Goal: Task Accomplishment & Management: Manage account settings

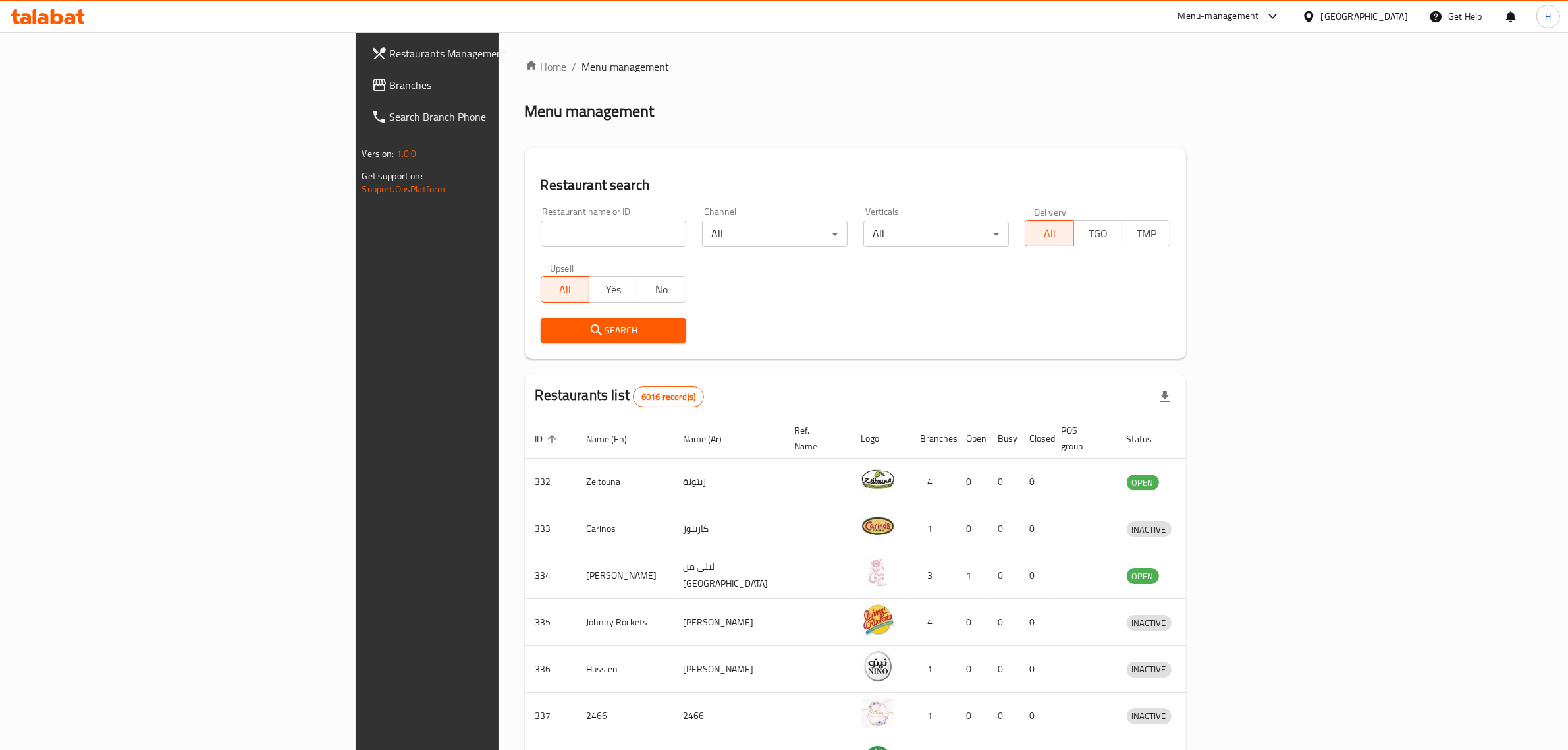
click at [390, 88] on span "Branches" at bounding box center [499, 85] width 218 height 16
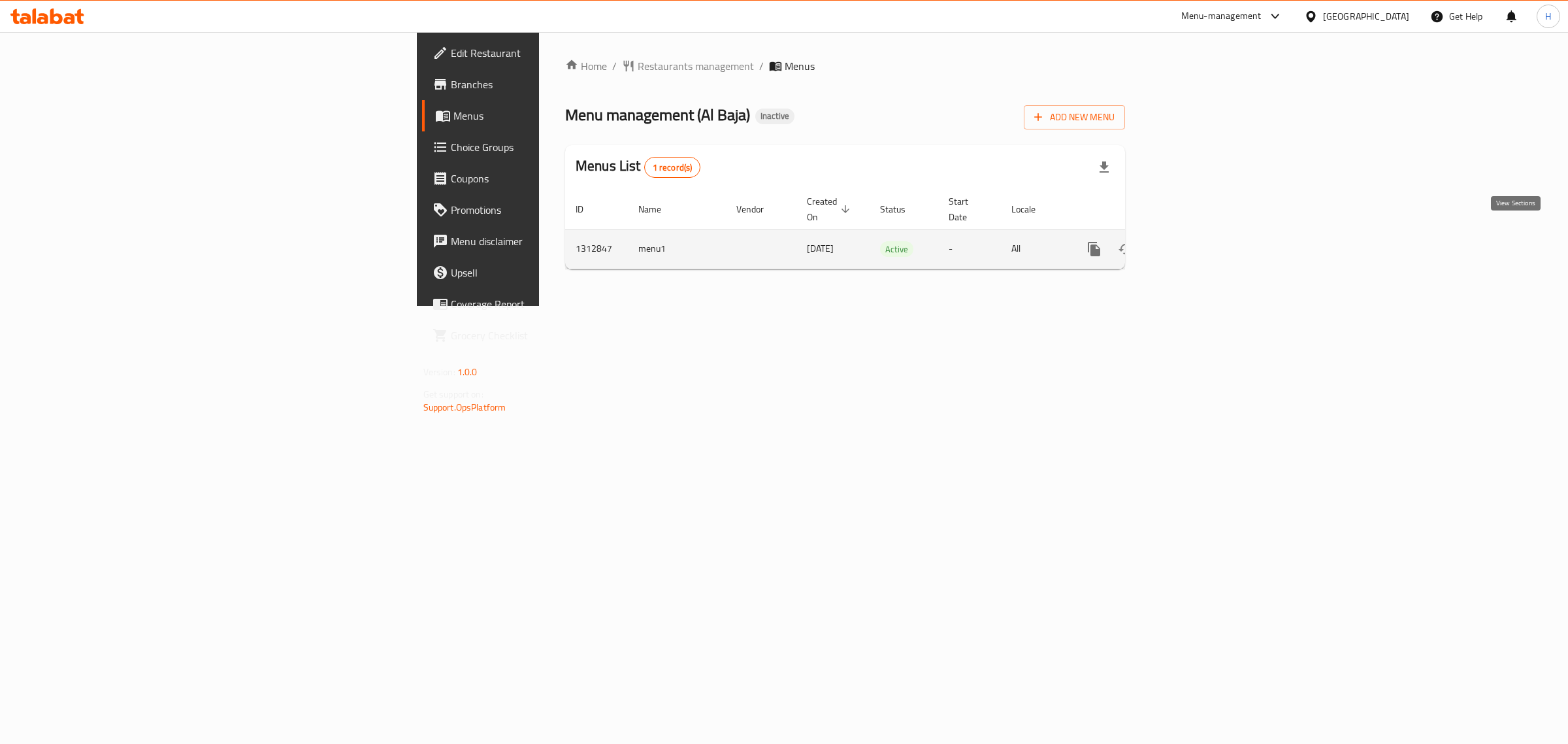
click at [1196, 241] on icon "enhanced table" at bounding box center [1188, 249] width 16 height 16
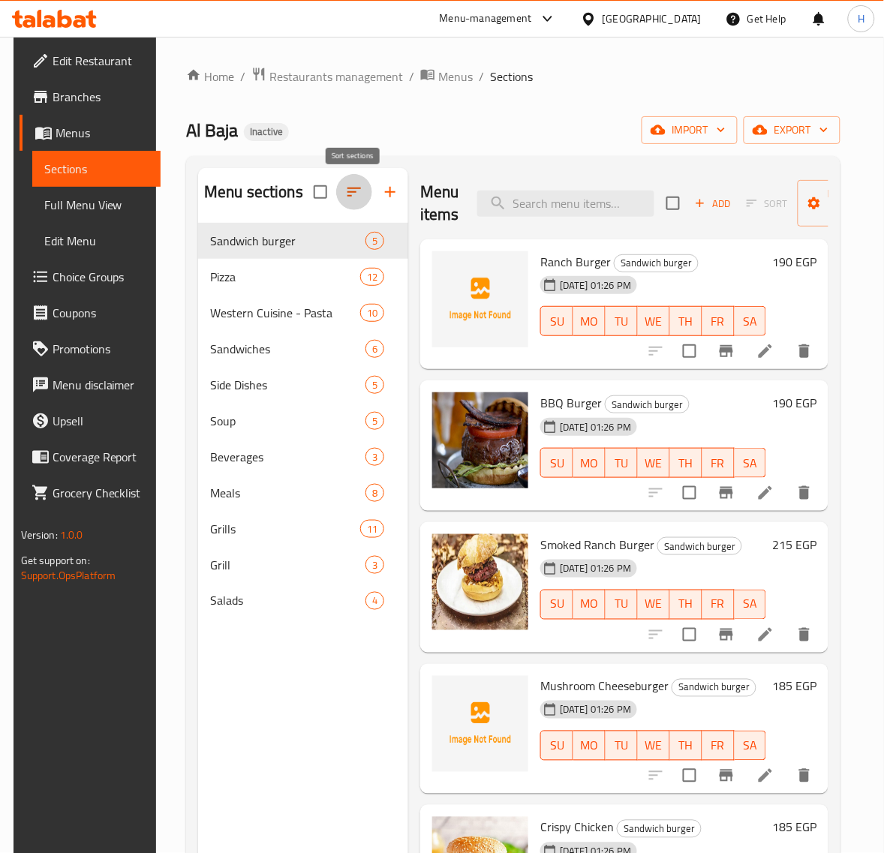
click at [361, 188] on icon "button" at bounding box center [354, 192] width 18 height 18
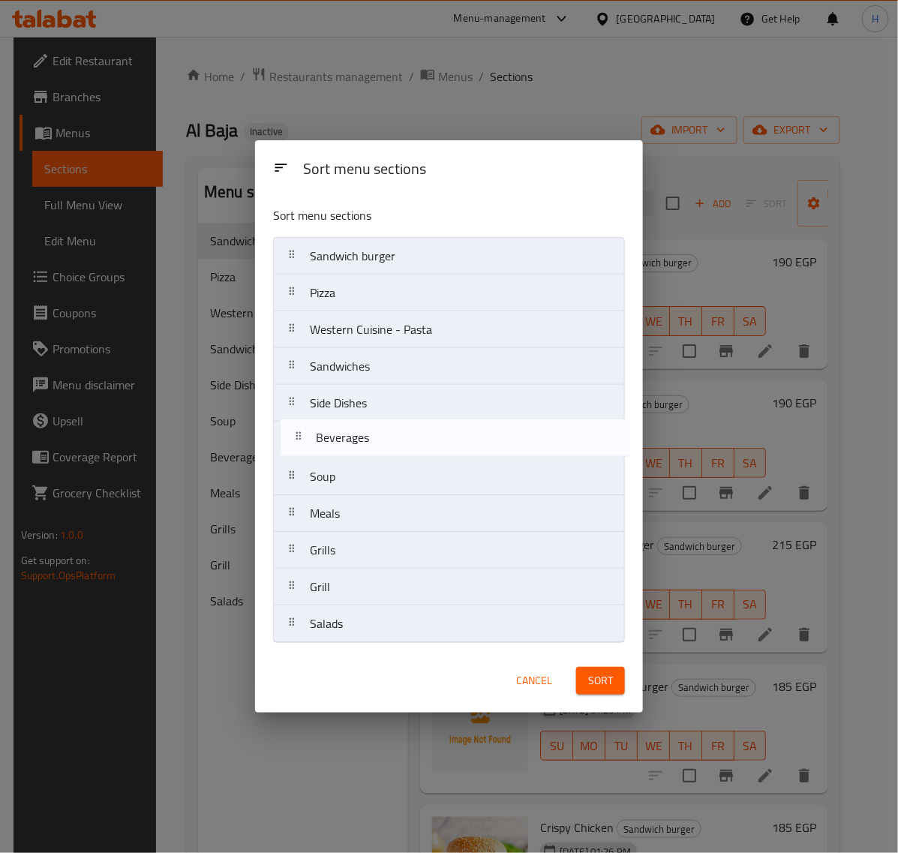
drag, startPoint x: 437, startPoint y: 482, endPoint x: 443, endPoint y: 439, distance: 43.9
click at [443, 439] on nav "Sandwich burger Pizza Western Cuisine - Pasta Sandwiches Side Dishes Soup Bever…" at bounding box center [449, 440] width 352 height 406
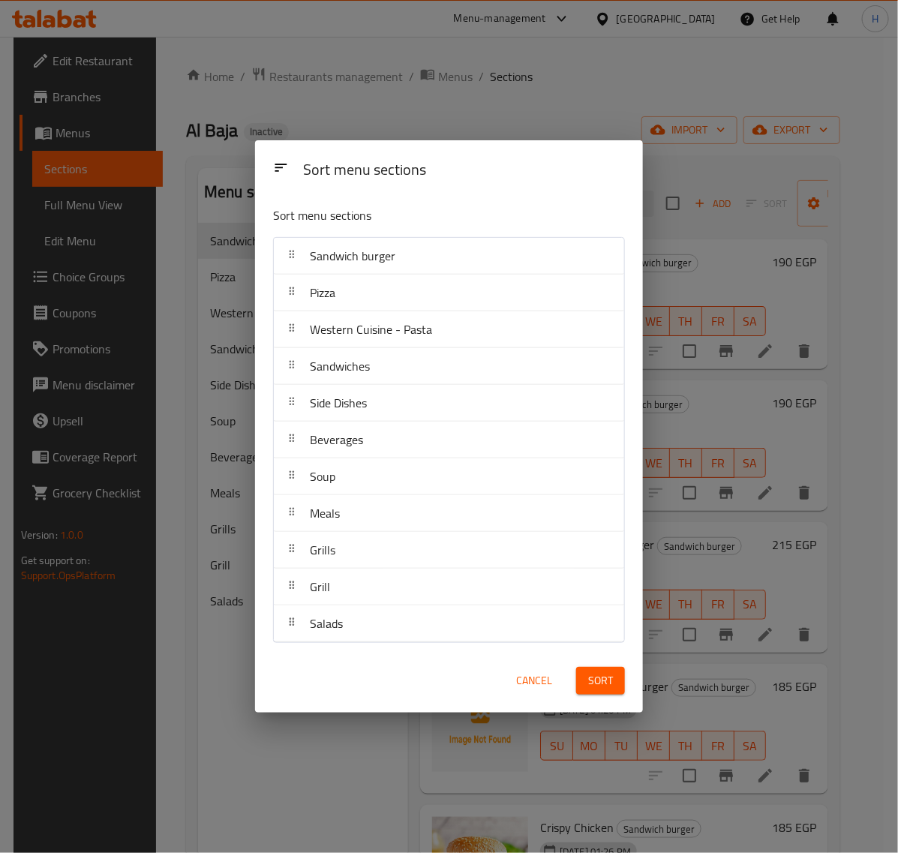
click at [616, 689] on button "Sort" at bounding box center [600, 681] width 49 height 28
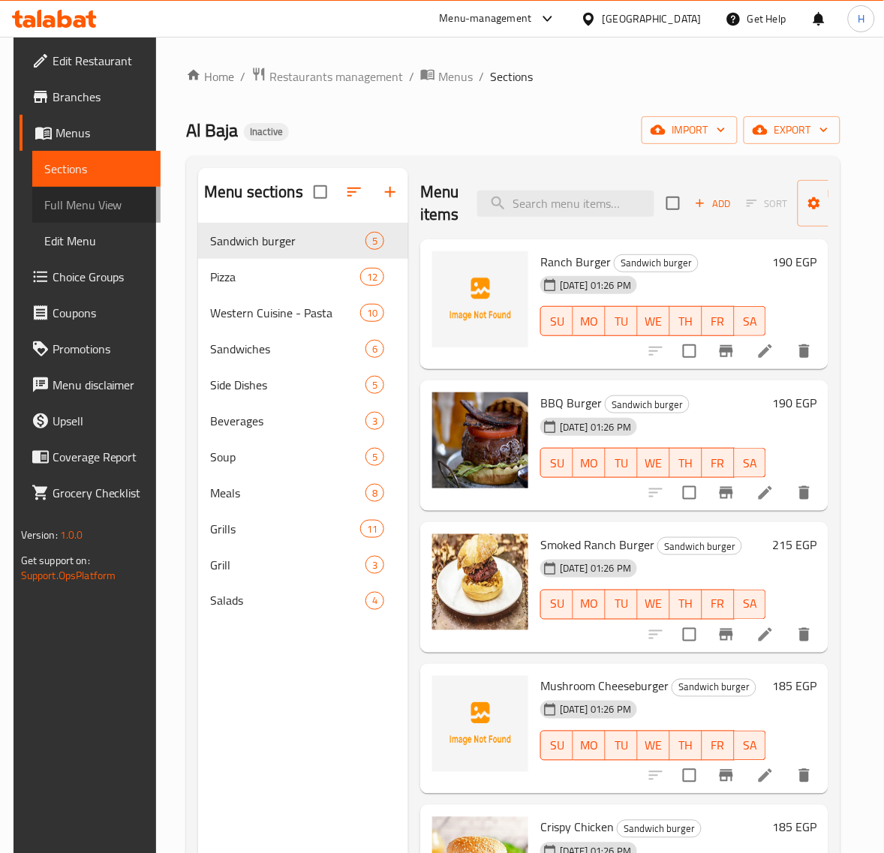
click at [44, 204] on span "Full Menu View" at bounding box center [96, 205] width 105 height 18
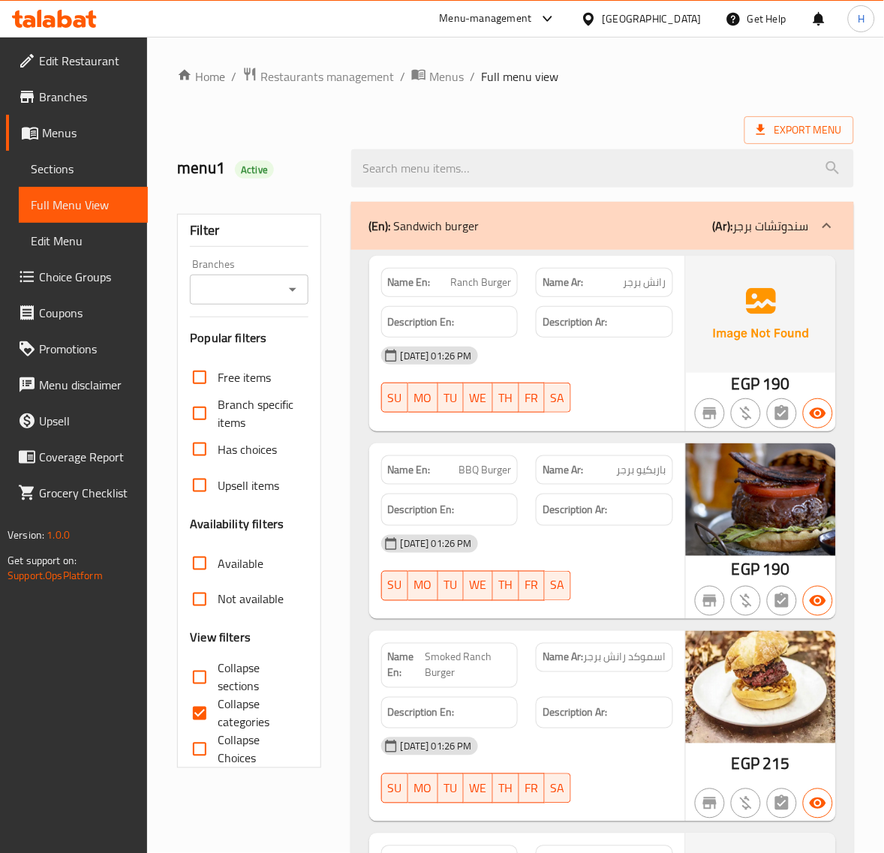
click at [215, 672] on input "Collapse sections" at bounding box center [200, 677] width 36 height 36
checkbox input "true"
click at [200, 722] on input "Collapse categories" at bounding box center [200, 713] width 36 height 36
checkbox input "false"
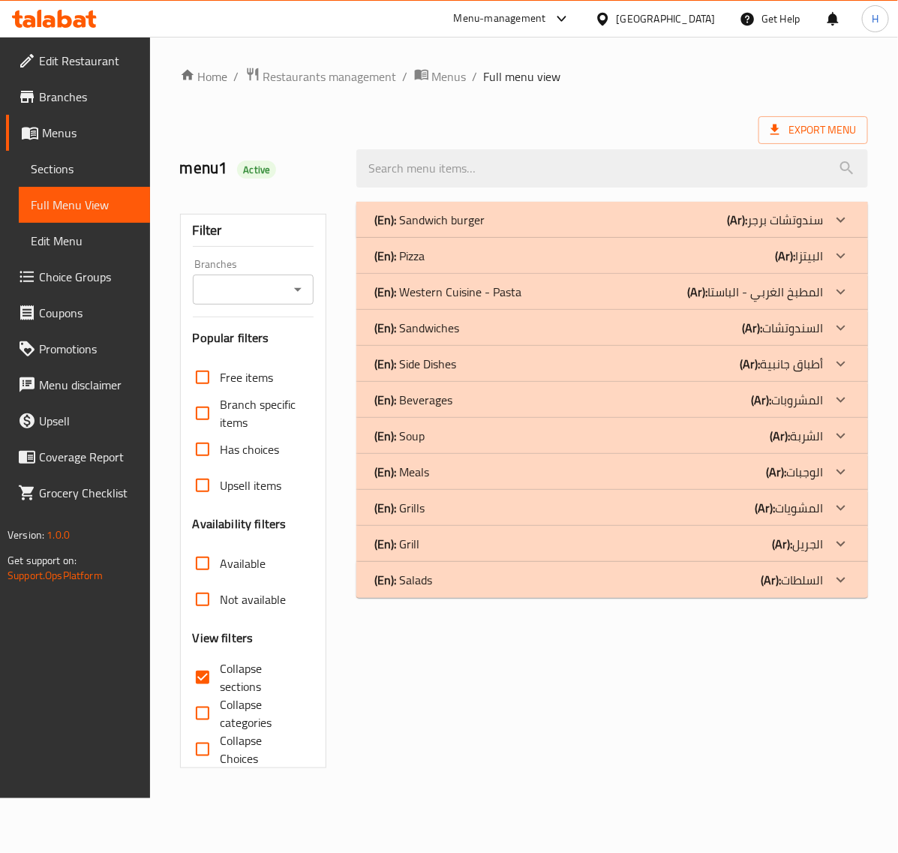
click at [461, 578] on div "(En): Salads (Ar): السلطات" at bounding box center [598, 580] width 449 height 18
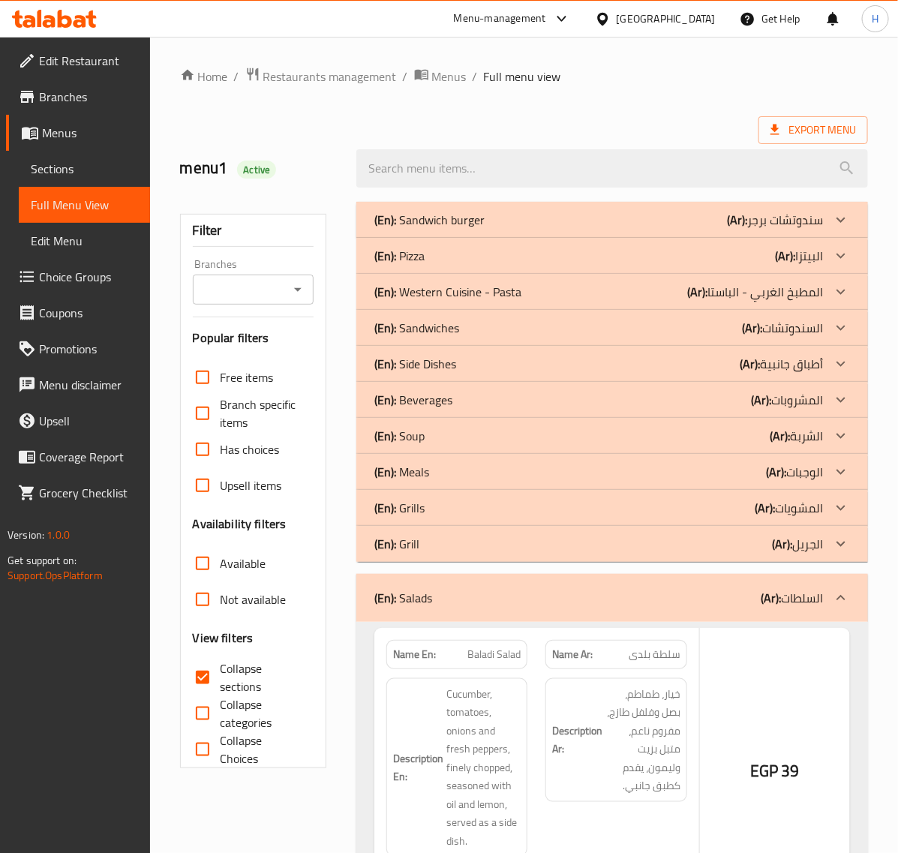
click at [459, 541] on div "(En): Grill (Ar): الجريل" at bounding box center [598, 544] width 449 height 18
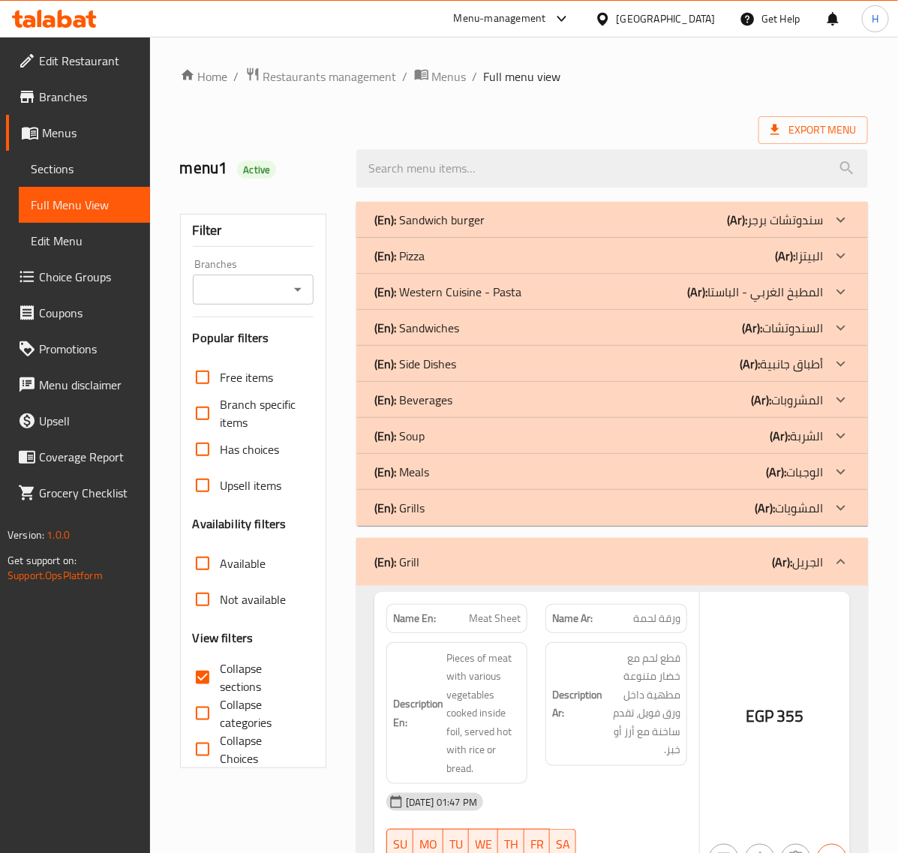
click at [461, 504] on div "(En): Grills (Ar): المشويات" at bounding box center [598, 508] width 449 height 18
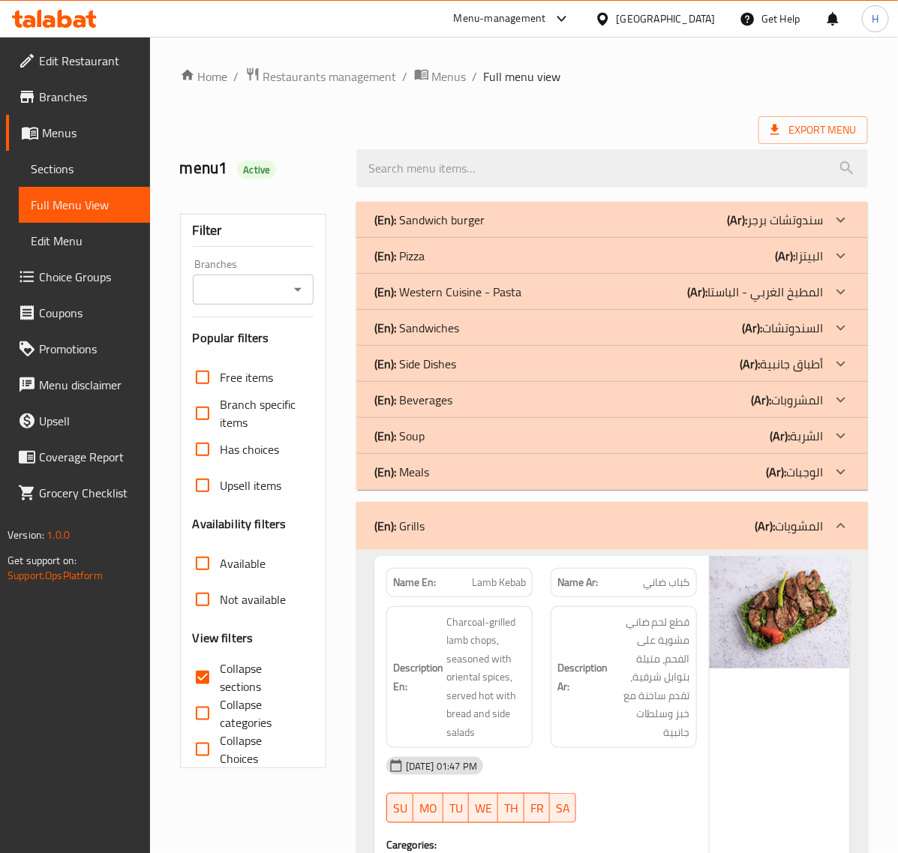
click at [459, 460] on div "(En): Meals (Ar): الوجبات" at bounding box center [612, 472] width 512 height 36
click at [465, 431] on div "(En): Soup (Ar): الشربة" at bounding box center [598, 436] width 449 height 18
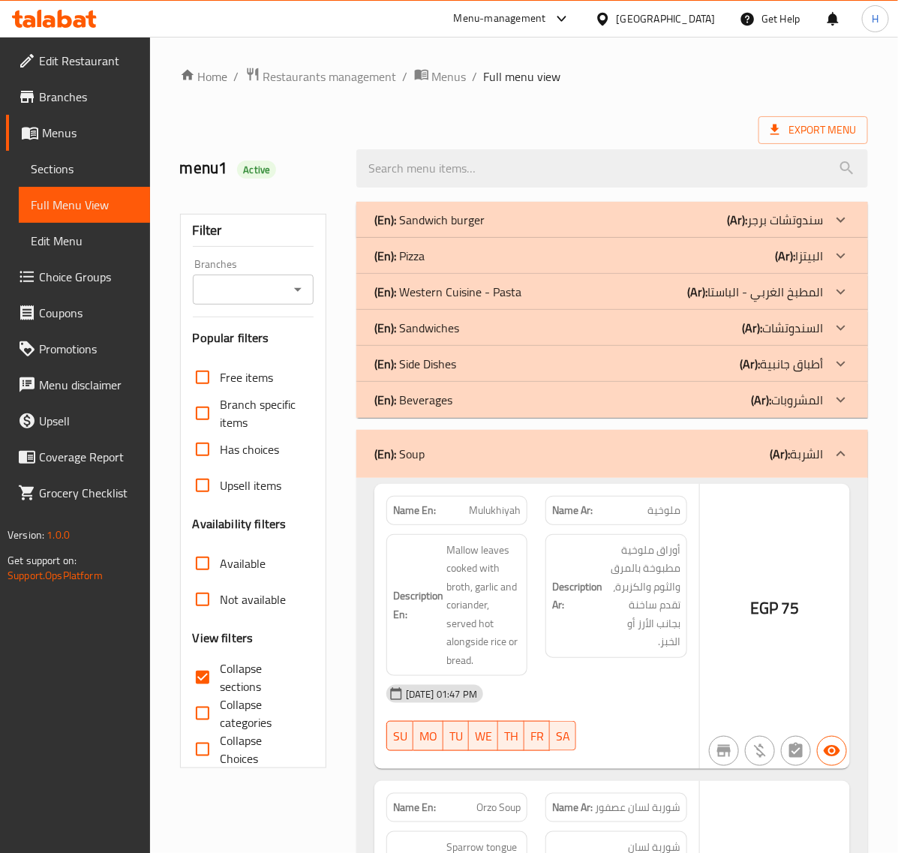
click at [490, 403] on div "(En): Beverages (Ar): المشروبات" at bounding box center [598, 400] width 449 height 18
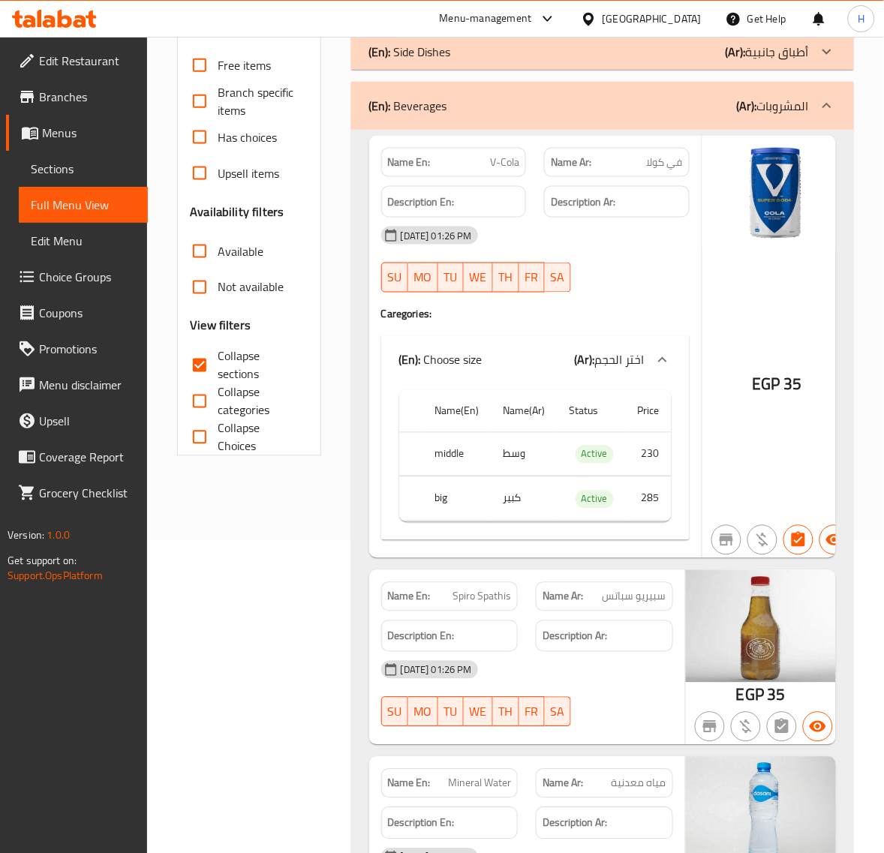
scroll to position [250, 0]
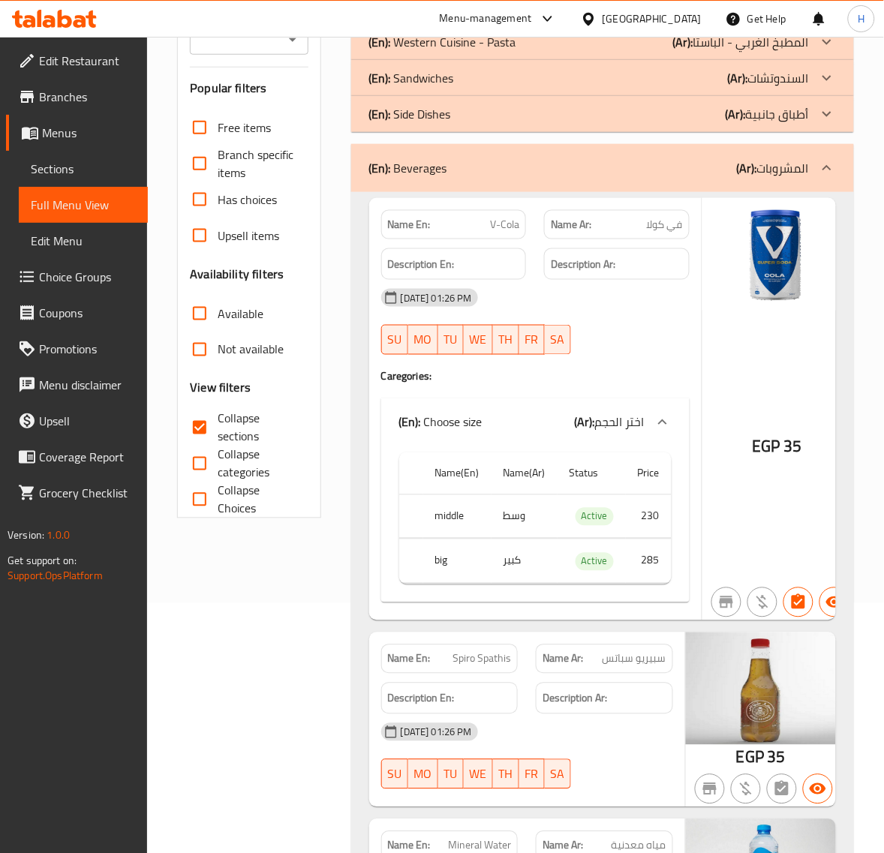
click at [647, 225] on span "في كولا" at bounding box center [665, 225] width 36 height 16
copy span "في كولا"
click at [509, 227] on span "V-Cola" at bounding box center [504, 225] width 29 height 16
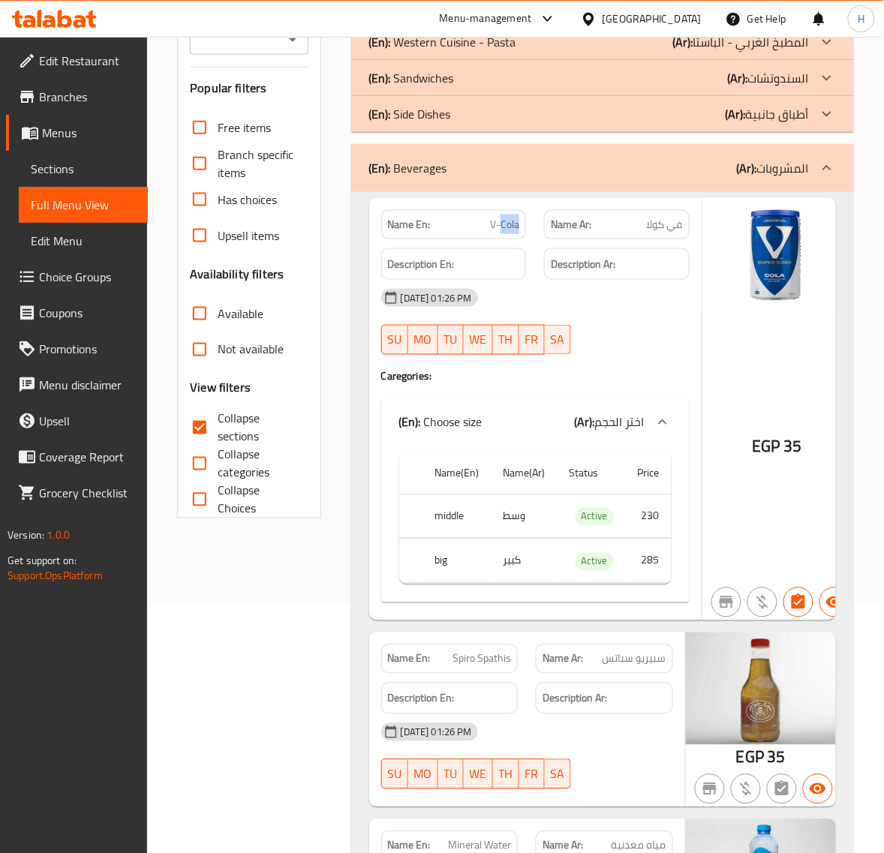
click at [509, 227] on span "V-Cola" at bounding box center [504, 225] width 29 height 16
copy span "V-Cola"
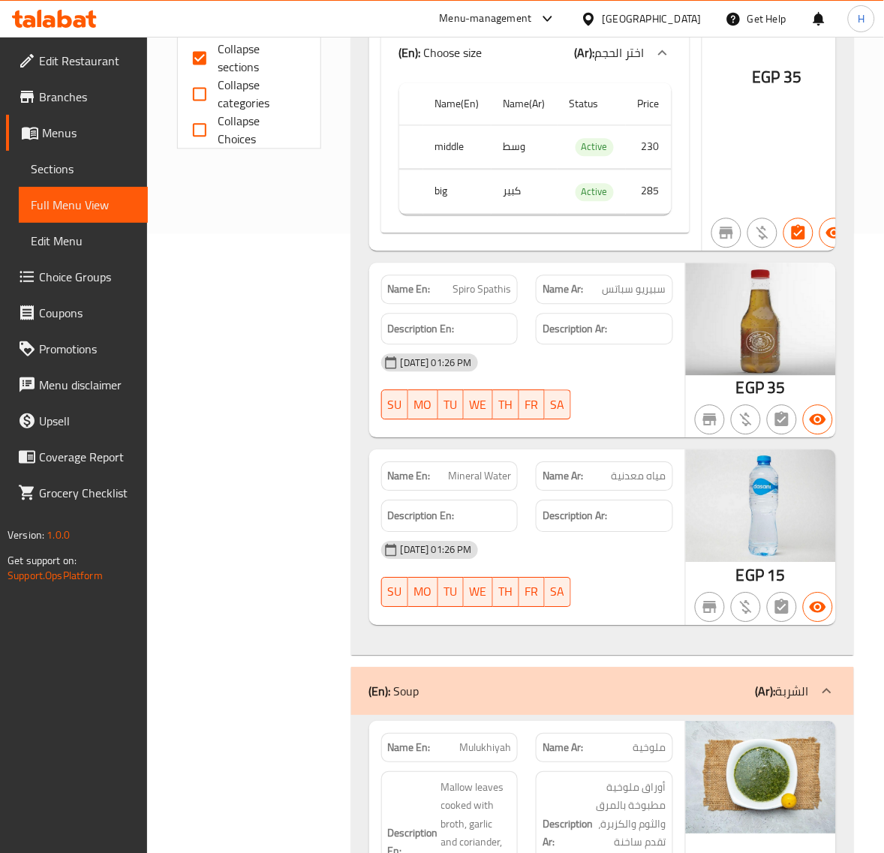
scroll to position [625, 0]
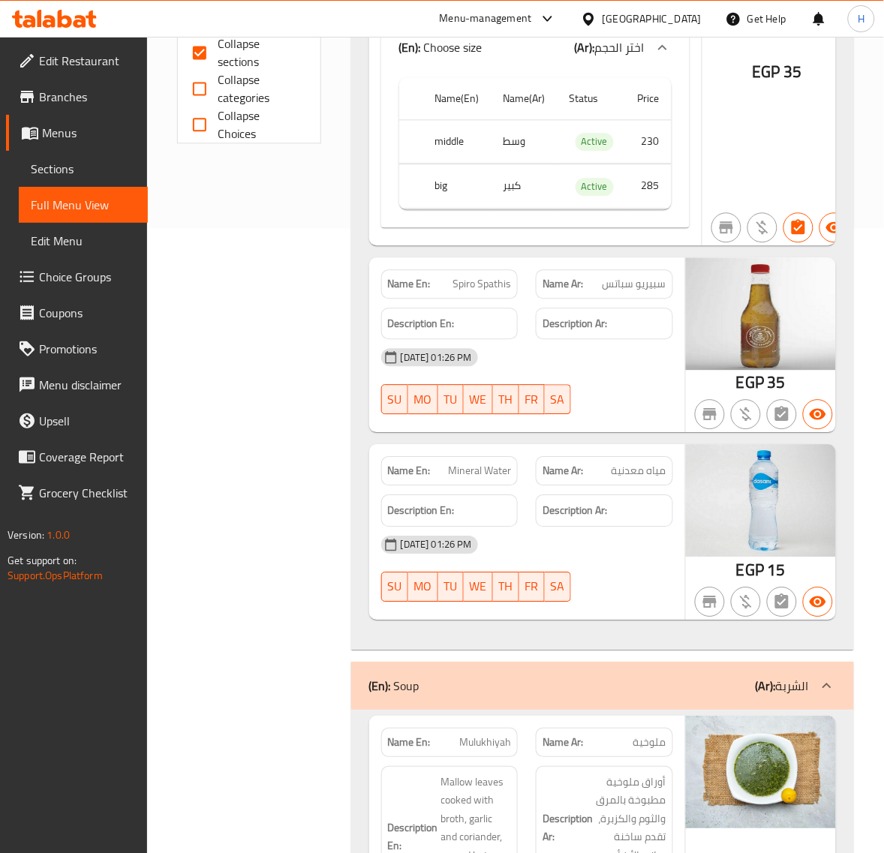
click at [665, 286] on span "سبيريو سباتس" at bounding box center [634, 284] width 64 height 16
copy span "سبيريو سباتس"
click at [634, 470] on span "مياه معدنية" at bounding box center [638, 471] width 55 height 16
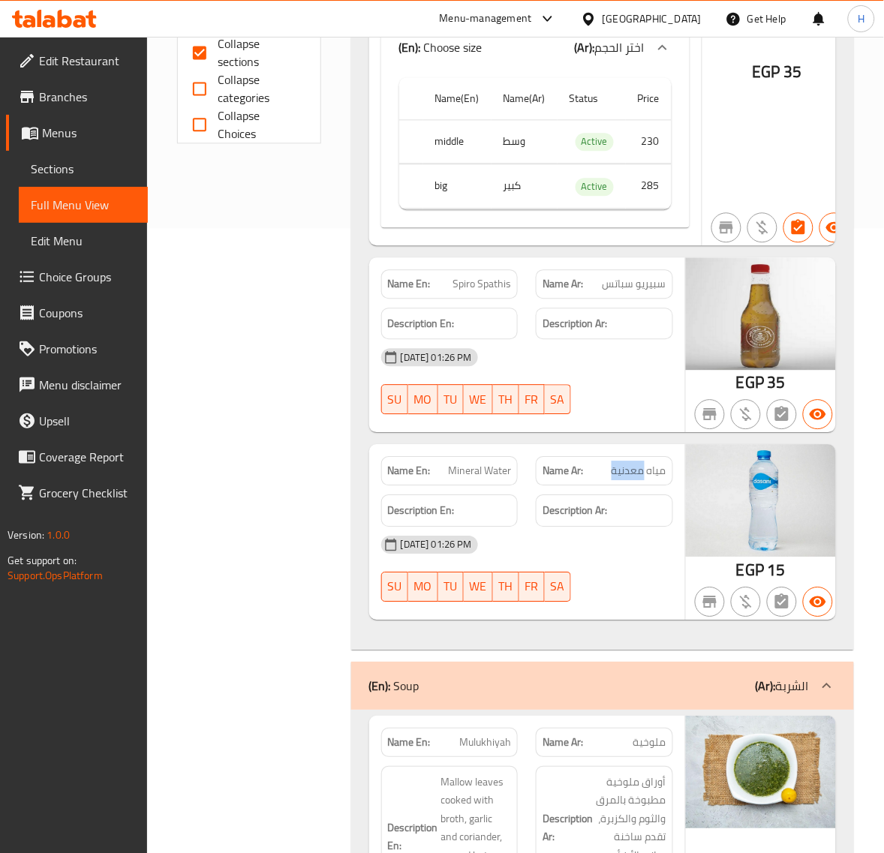
click at [634, 470] on span "مياه معدنية" at bounding box center [638, 471] width 55 height 16
copy span "مياه معدنية"
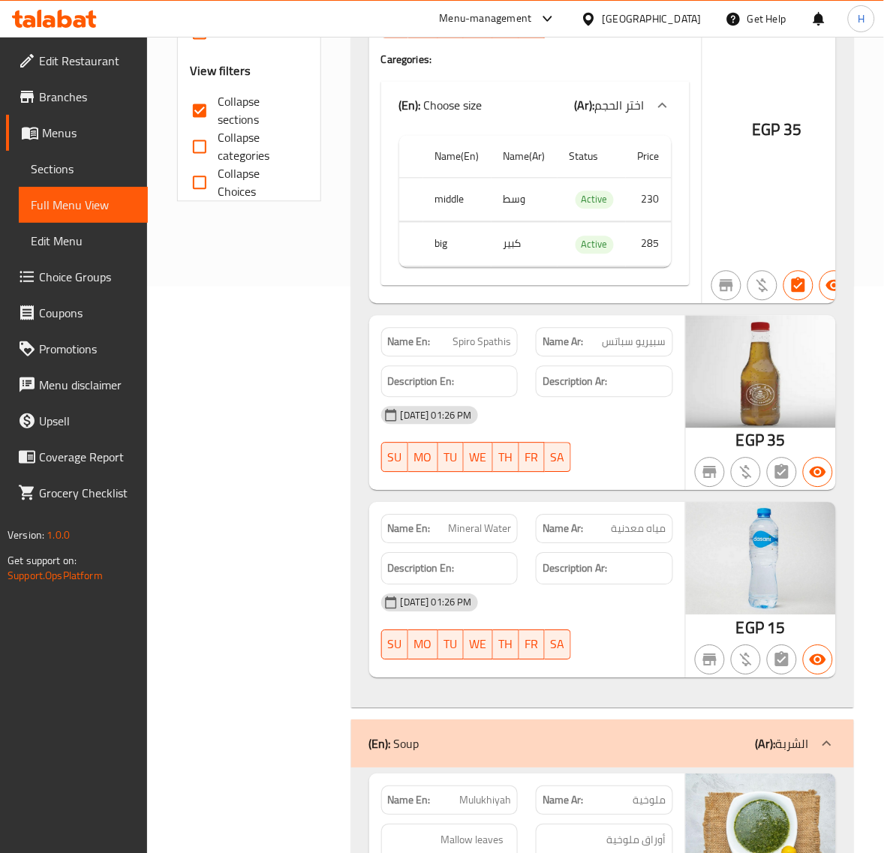
scroll to position [875, 0]
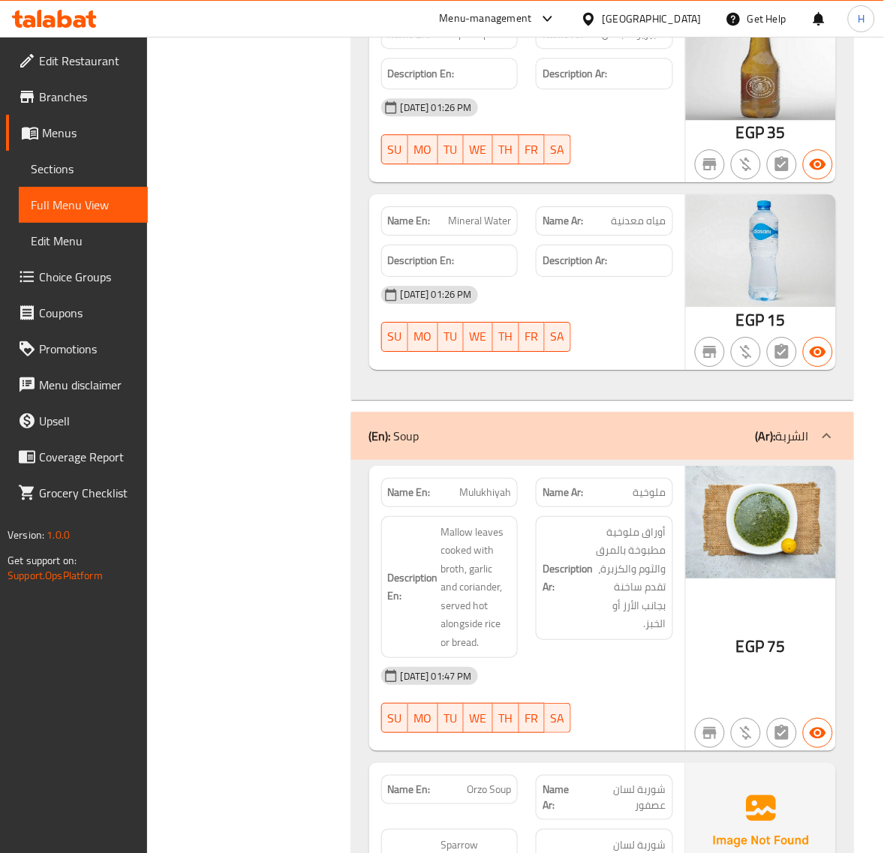
click at [653, 493] on span "ملوخية" at bounding box center [649, 493] width 33 height 16
copy span "ملوخية"
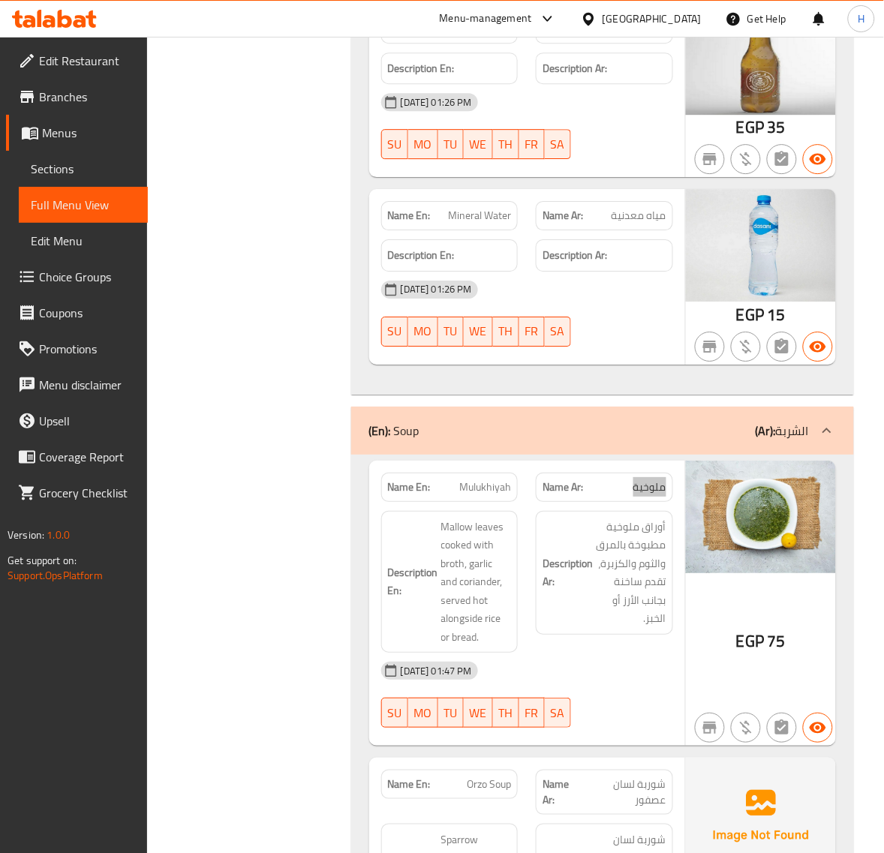
scroll to position [1000, 0]
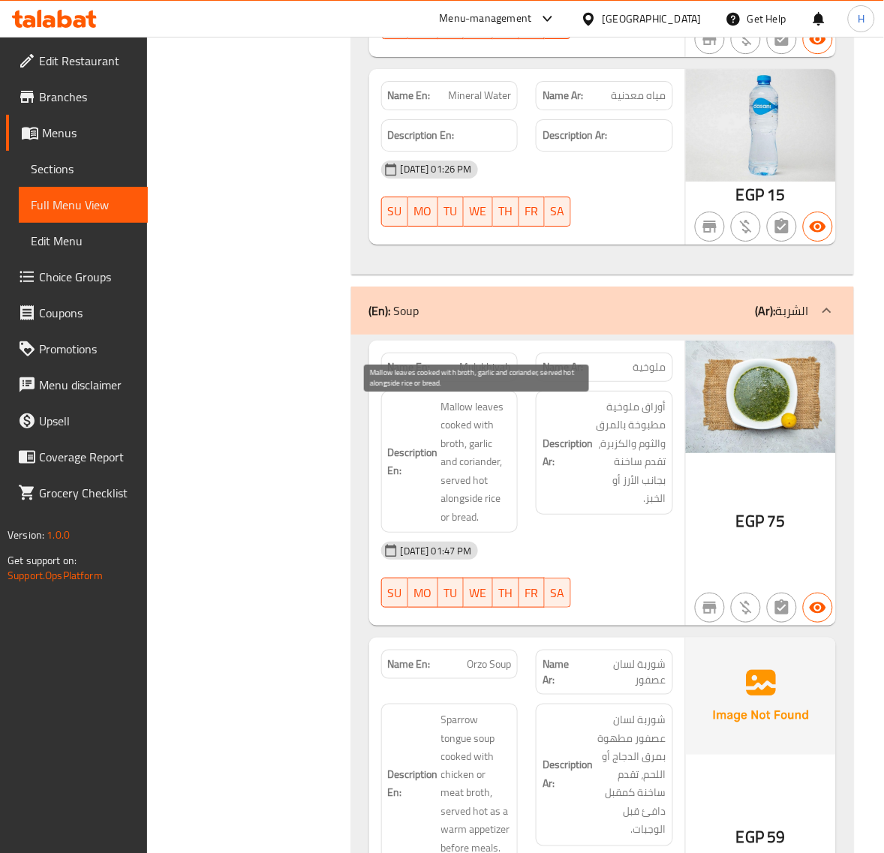
click at [463, 416] on span "Mallow leaves cooked with broth, garlic and coriander, served hot alongside ric…" at bounding box center [476, 462] width 71 height 129
click at [494, 368] on span "Mulukhiyah" at bounding box center [485, 367] width 52 height 16
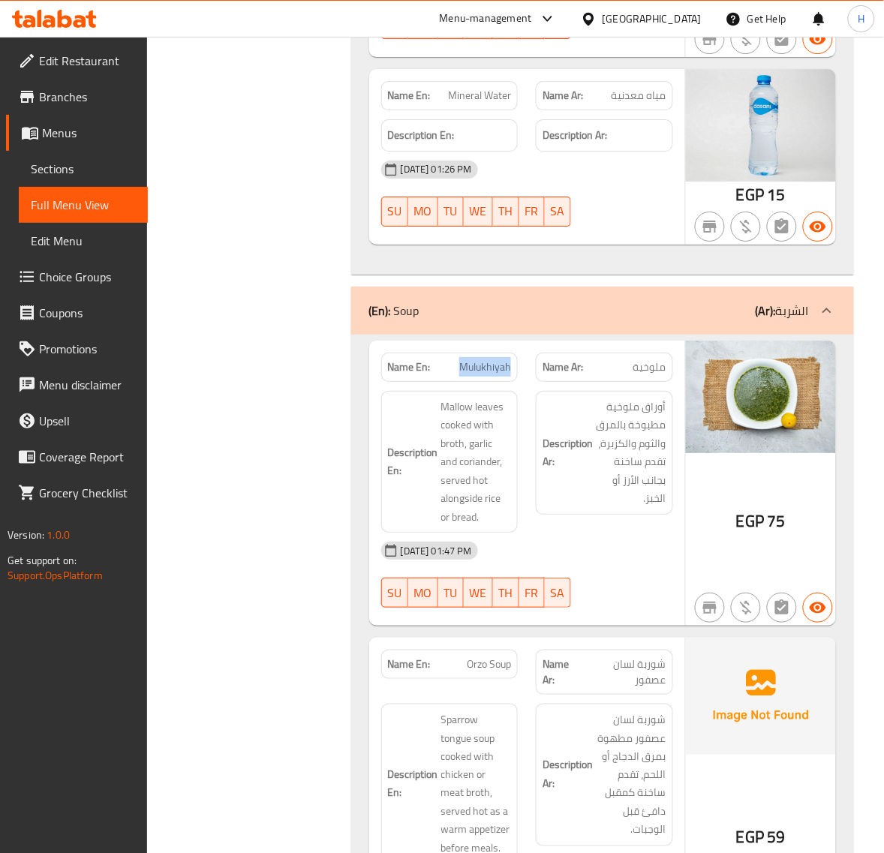
copy span "Mulukhiyah"
click at [486, 373] on span "Mulukhiyah" at bounding box center [485, 367] width 52 height 16
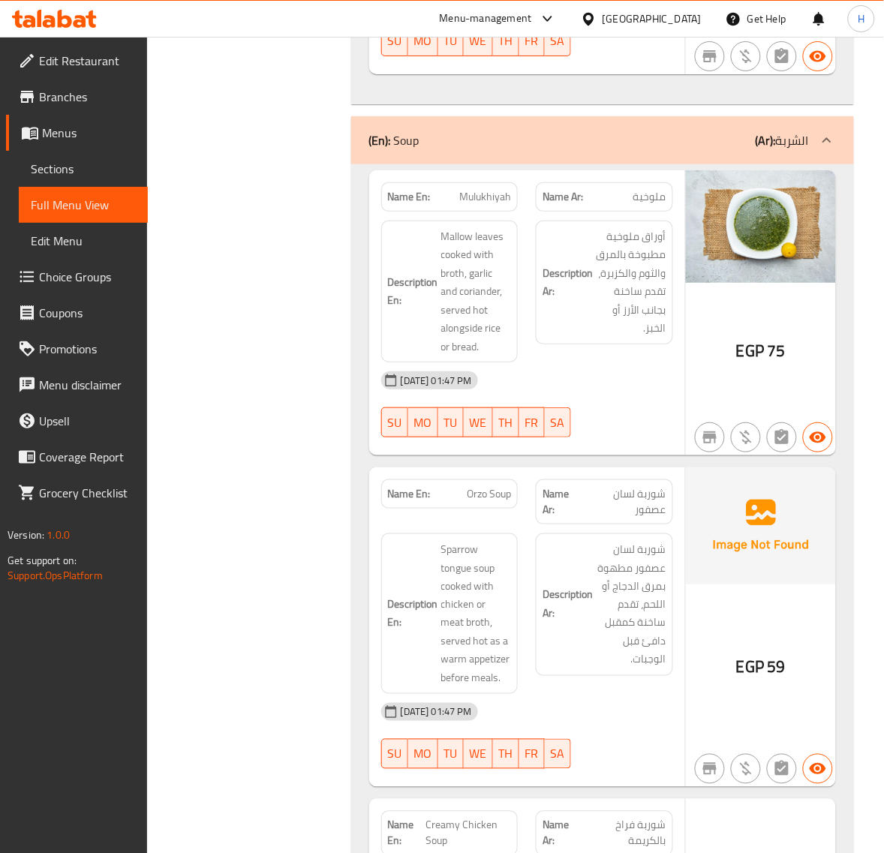
scroll to position [1250, 0]
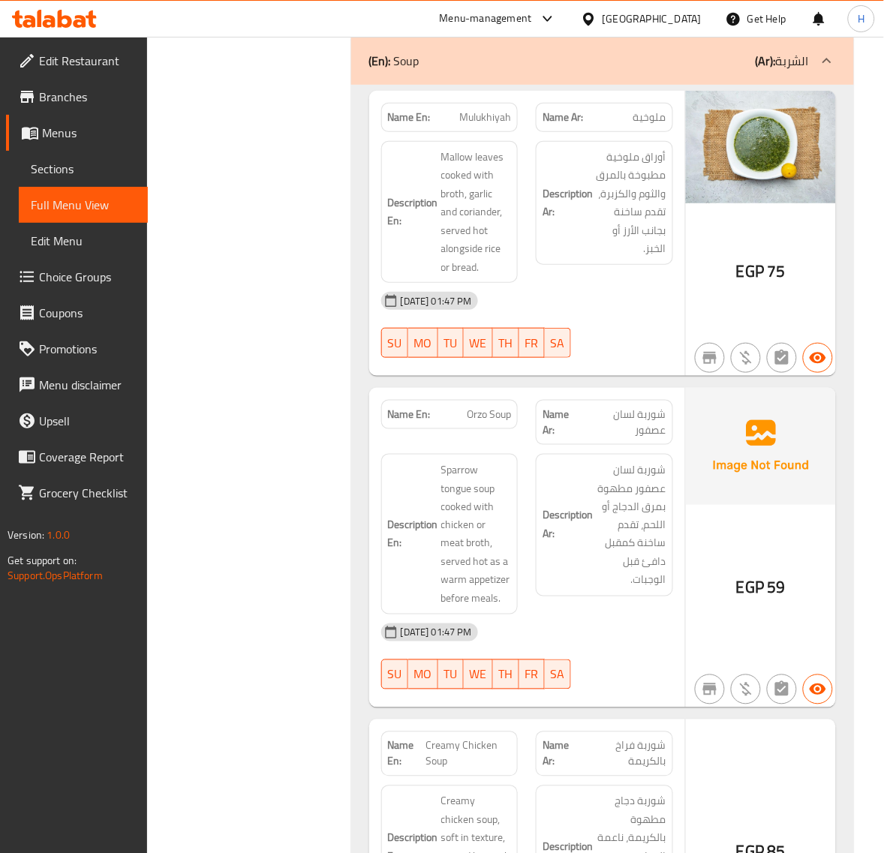
click at [631, 422] on span "شوربة لسان عصفور" at bounding box center [624, 423] width 84 height 32
copy span "شوربة لسان عصفور"
click at [490, 422] on span "Orzo Soup" at bounding box center [489, 415] width 44 height 16
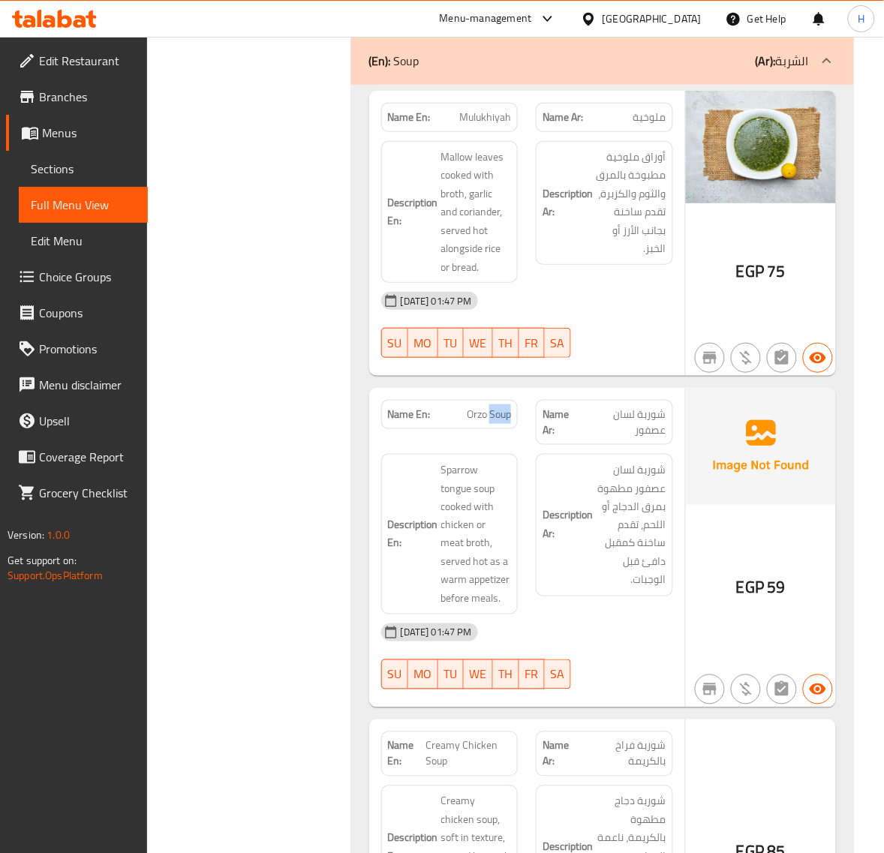
click at [490, 422] on span "Orzo Soup" at bounding box center [489, 415] width 44 height 16
copy span "Orzo Soup"
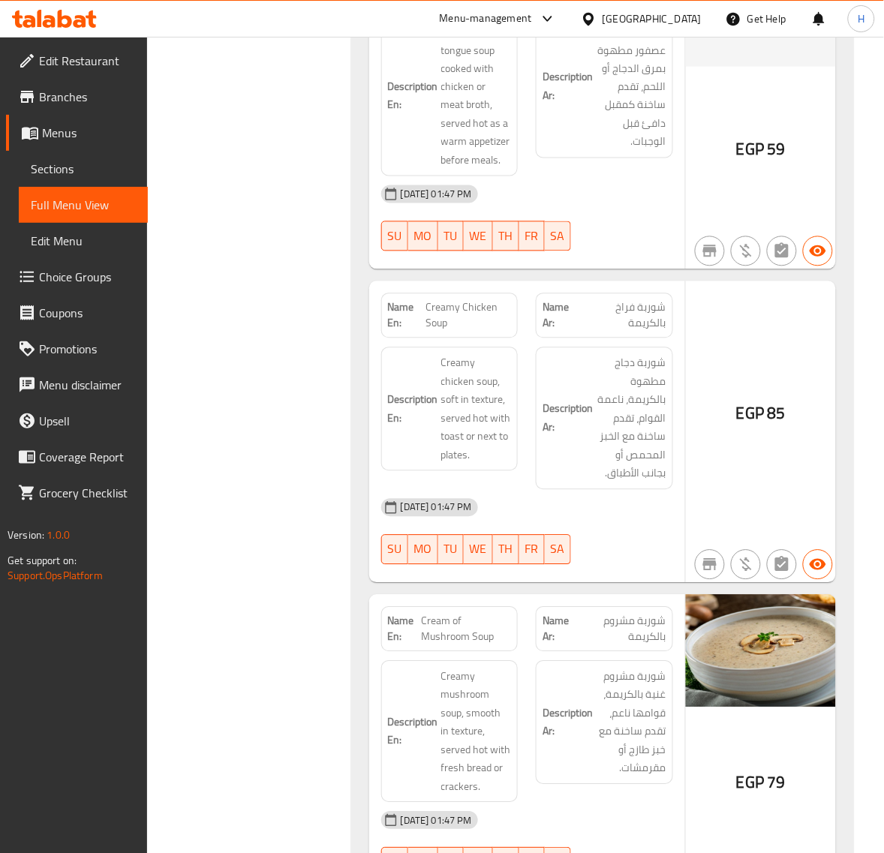
scroll to position [1750, 0]
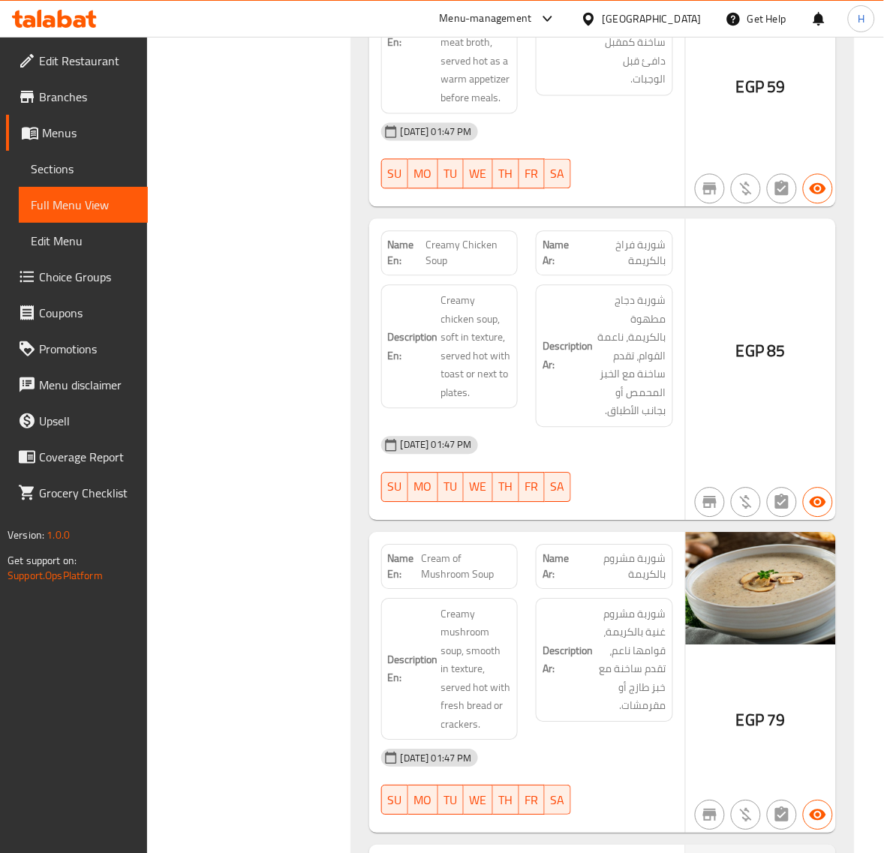
click at [467, 250] on span "Creamy Chicken Soup" at bounding box center [468, 254] width 86 height 32
copy span "Creamy Chicken Soup"
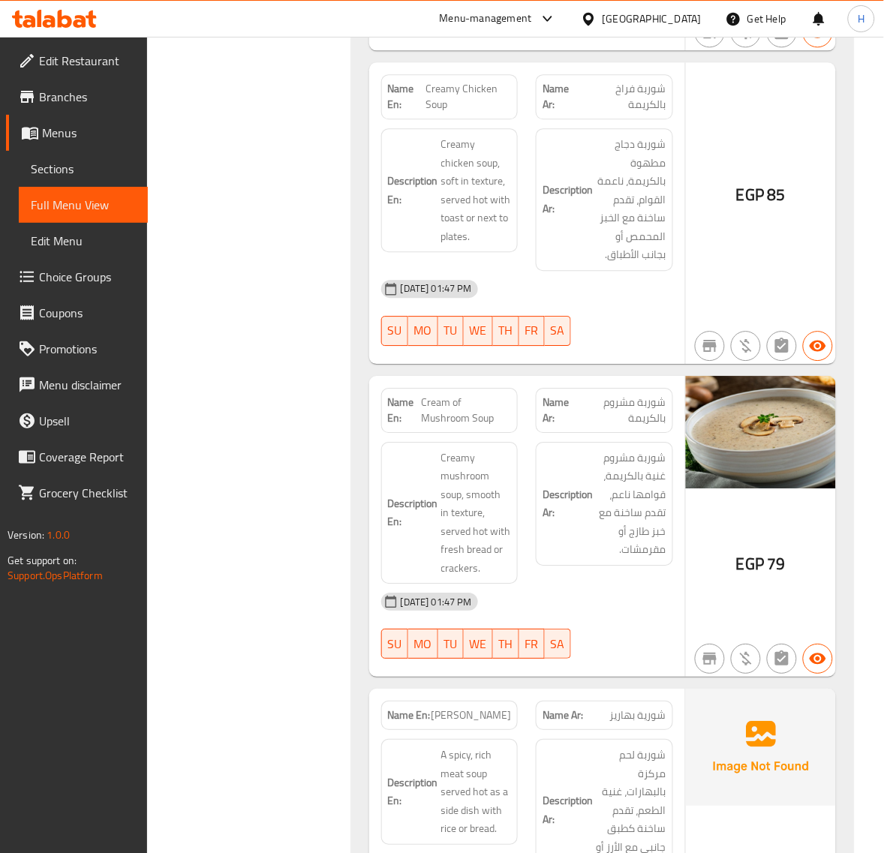
scroll to position [1937, 0]
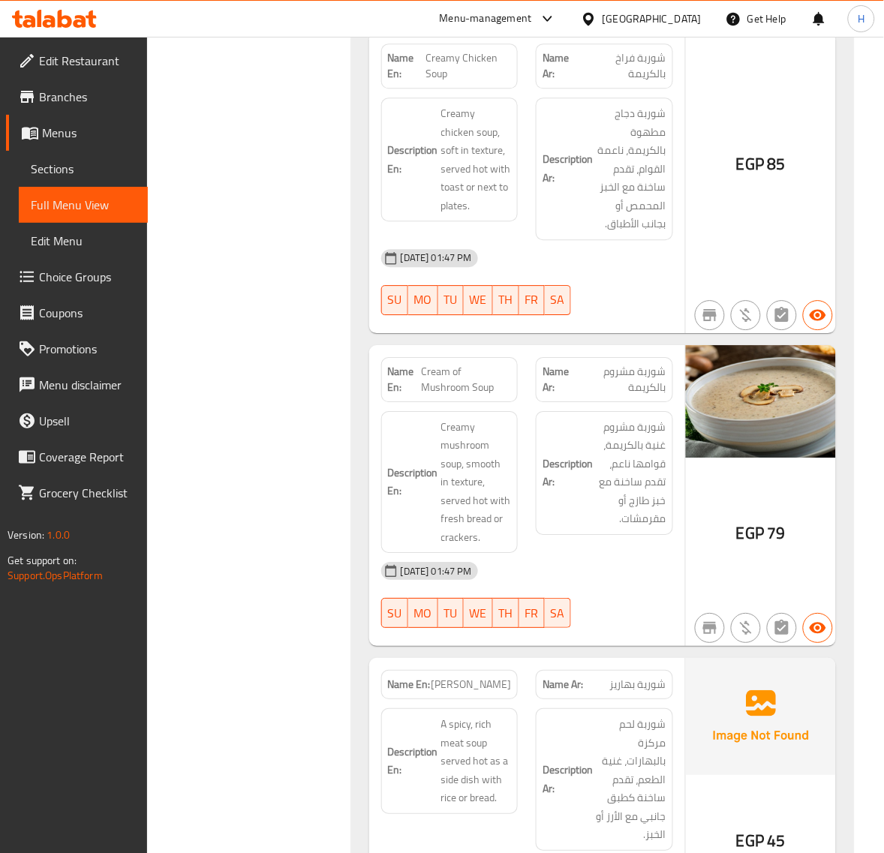
click at [458, 377] on span "Cream of Mushroom Soup" at bounding box center [466, 380] width 90 height 32
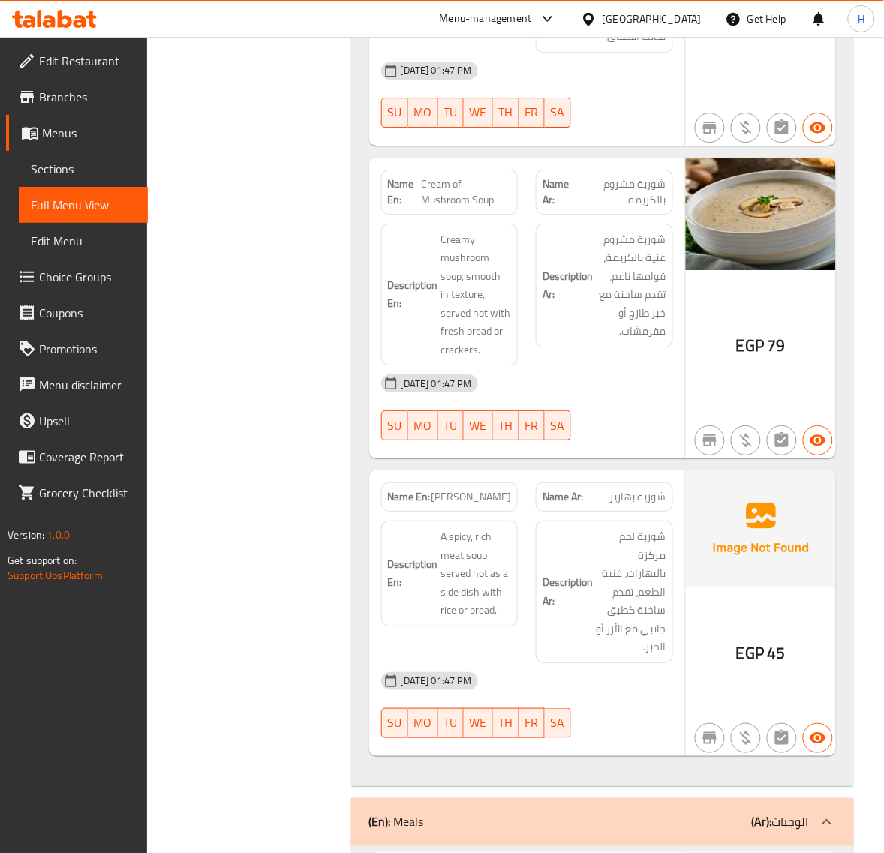
scroll to position [2187, 0]
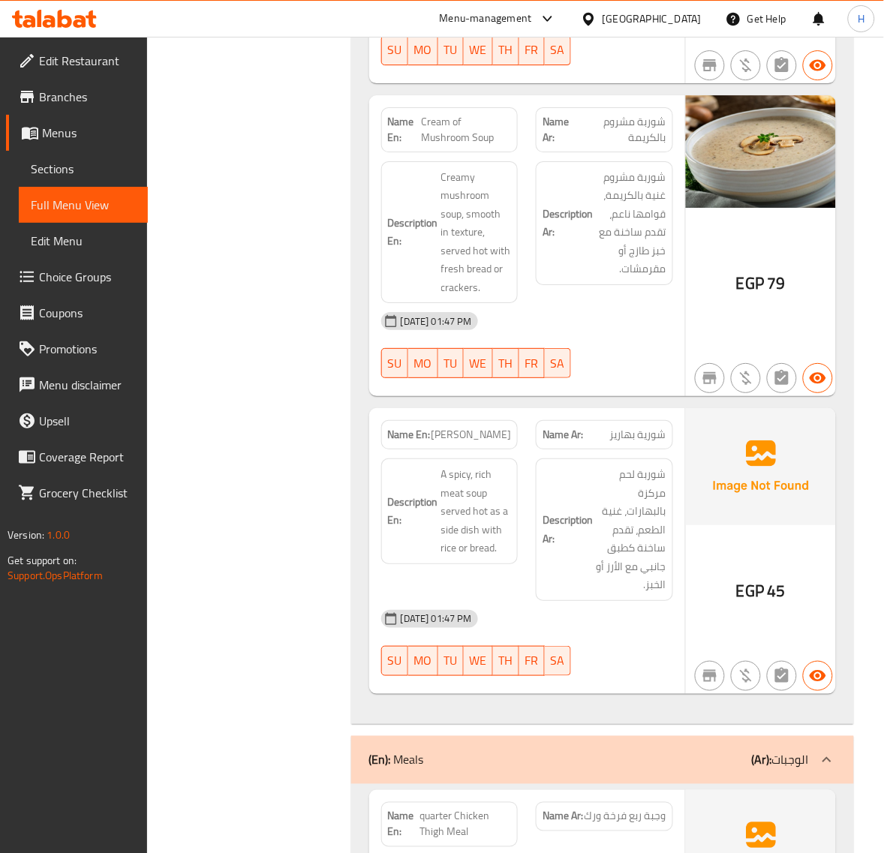
click at [465, 443] on span "Shuria Bahariz" at bounding box center [471, 435] width 80 height 16
click at [101, 171] on span "Sections" at bounding box center [83, 169] width 105 height 18
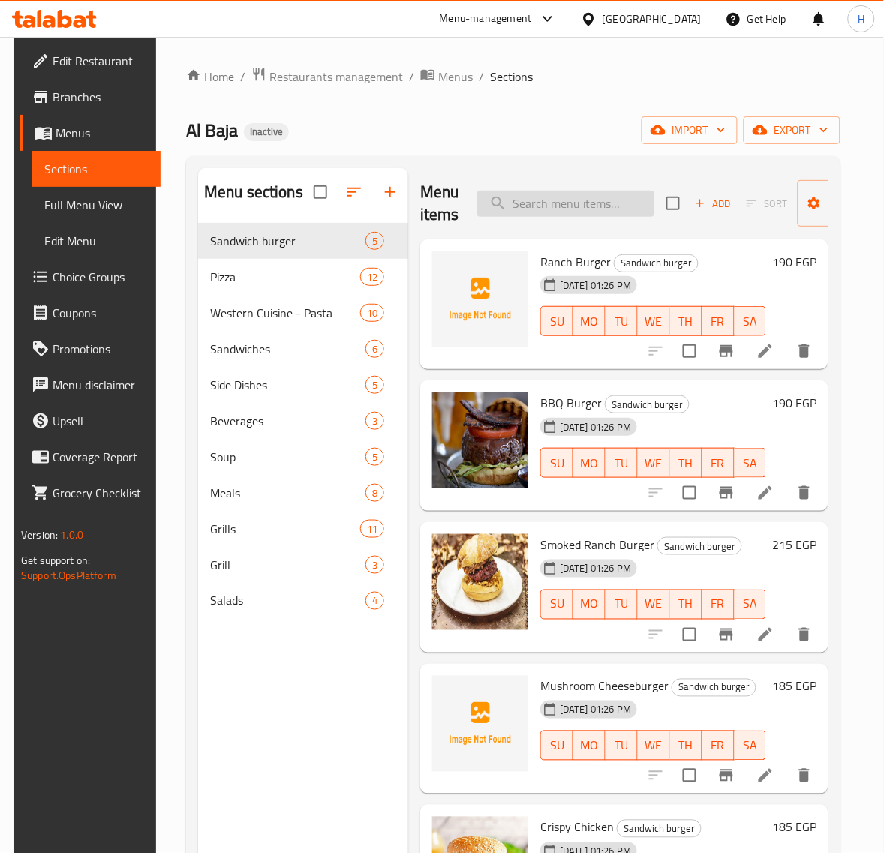
click at [584, 201] on input "search" at bounding box center [565, 204] width 177 height 26
paste input "Shuria Bahariz"
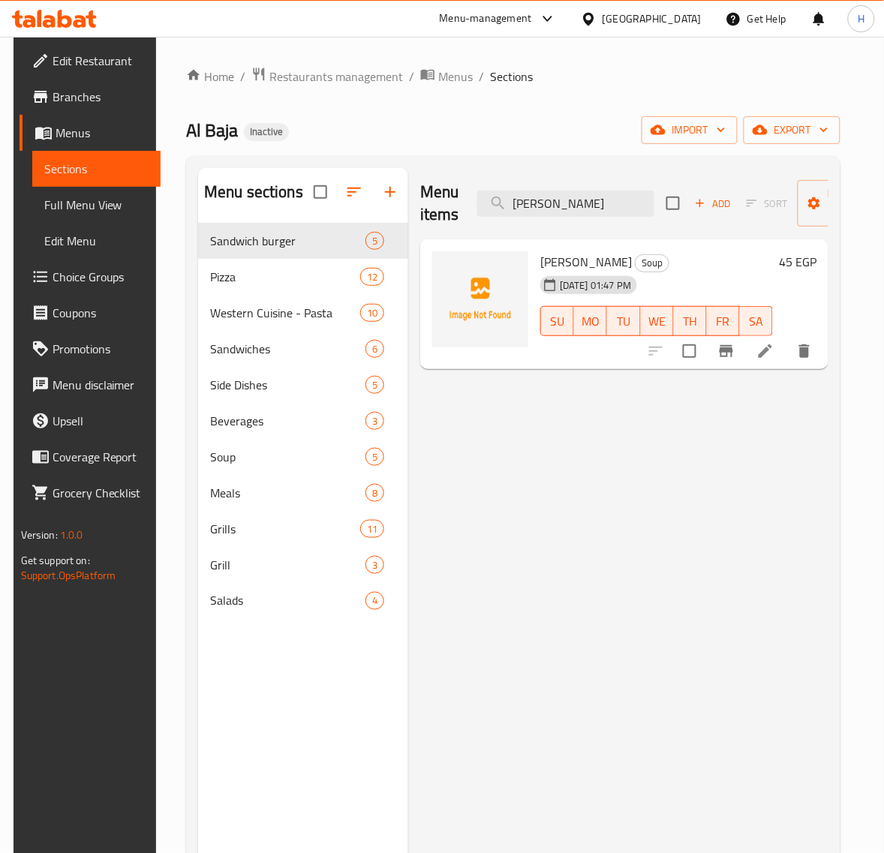
type input "Shuria Bahariz"
click at [774, 353] on icon at bounding box center [765, 351] width 18 height 18
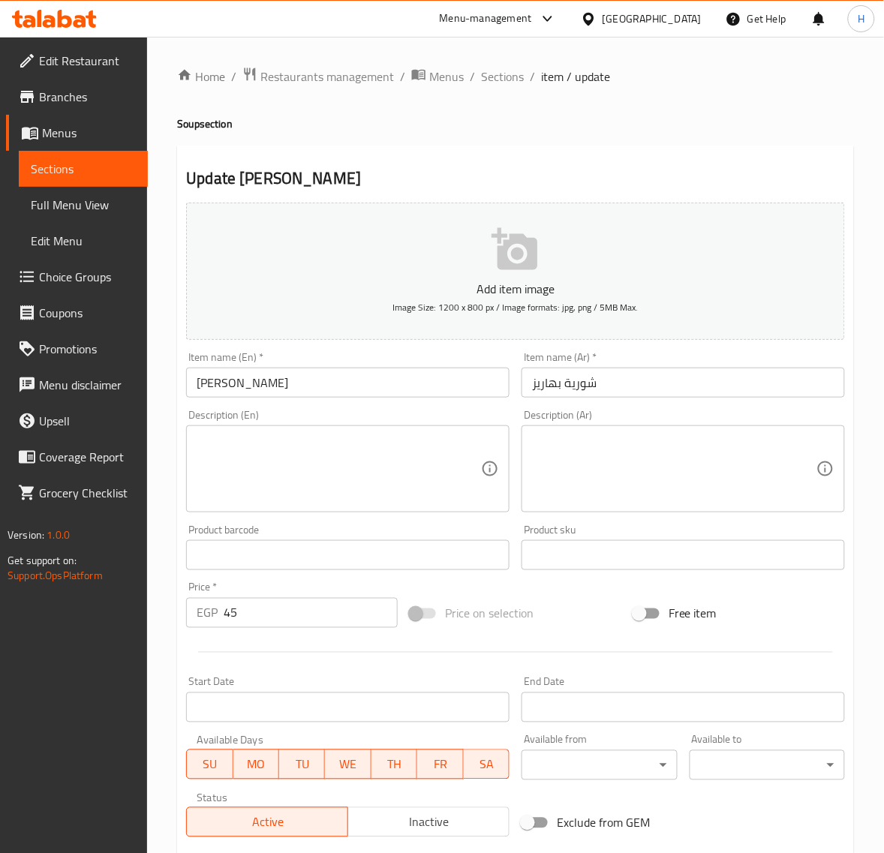
click at [299, 383] on input "Shuria Bahariz" at bounding box center [347, 383] width 323 height 30
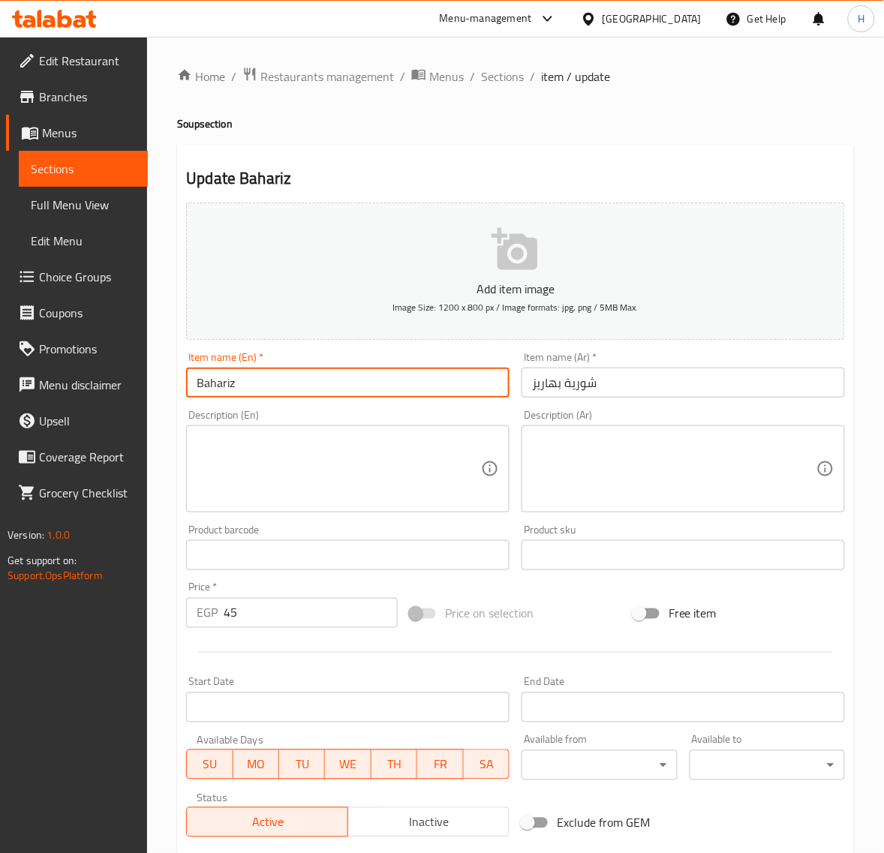
paste input "soup"
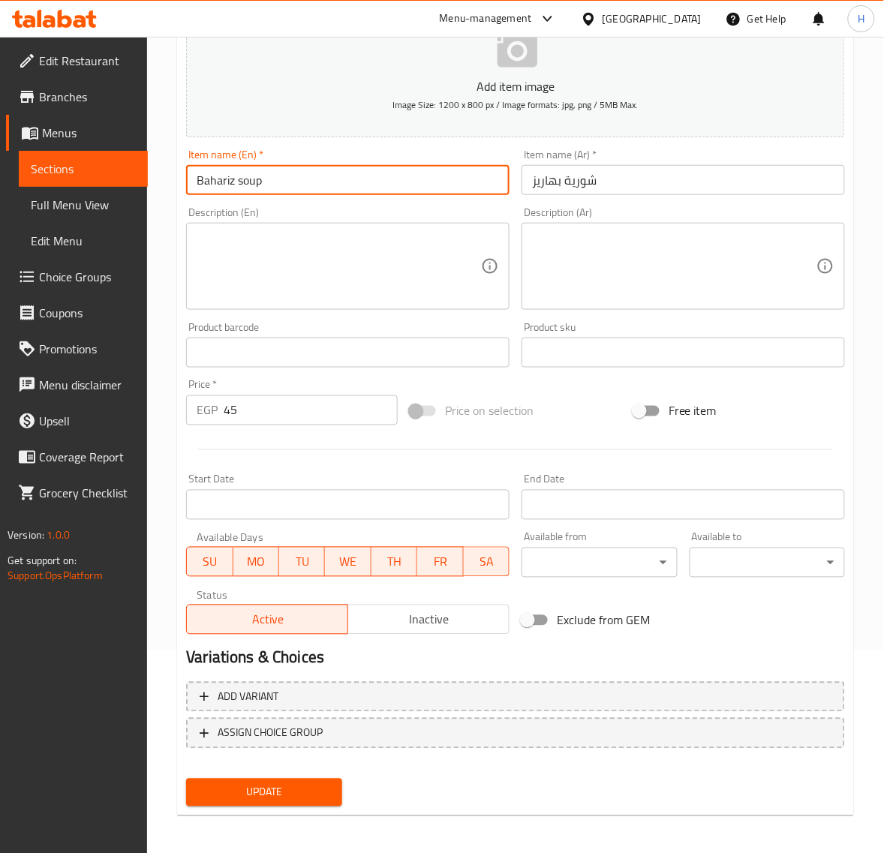
scroll to position [204, 0]
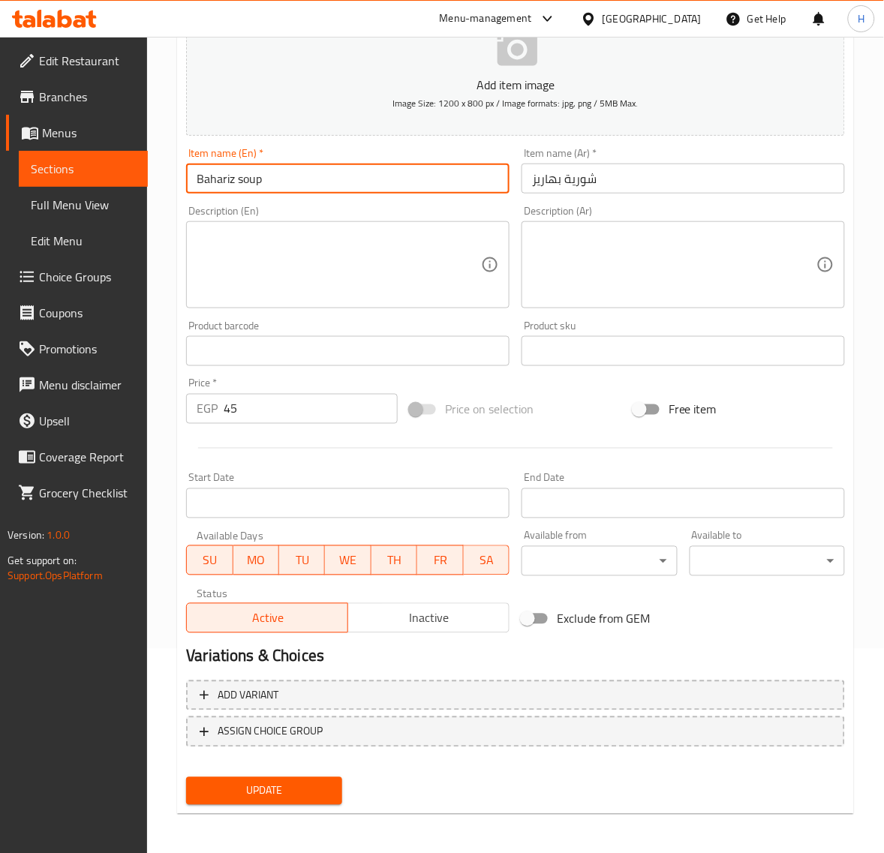
type input "Bahariz soup"
click at [299, 771] on div "Update" at bounding box center [263, 791] width 167 height 40
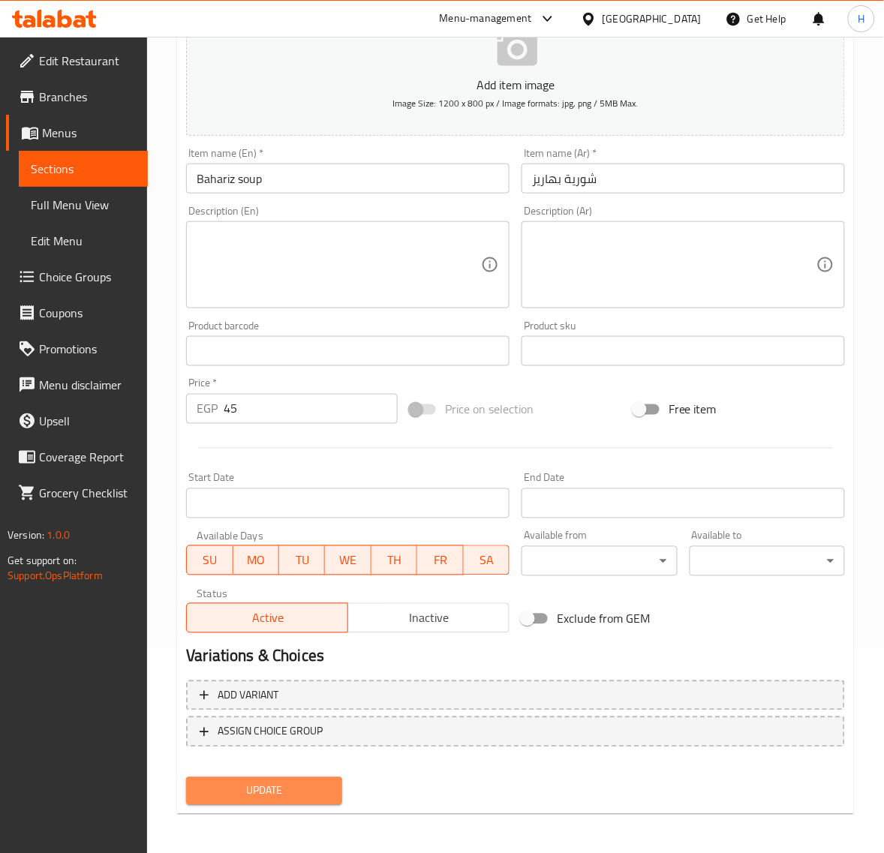
click at [298, 784] on span "Update" at bounding box center [263, 791] width 131 height 19
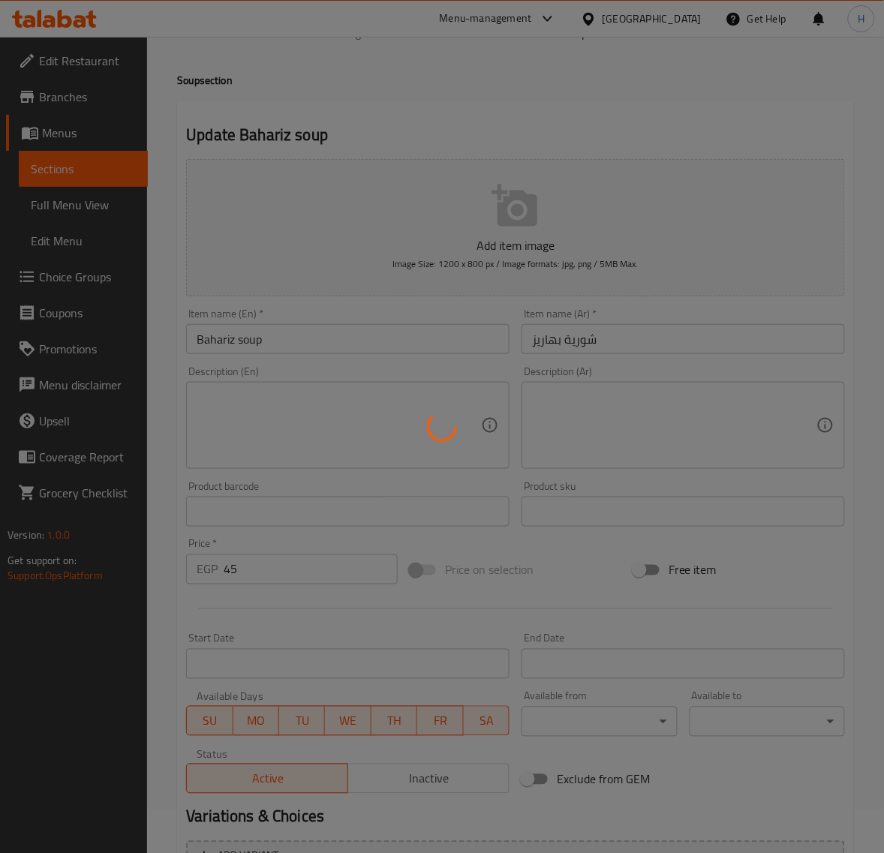
scroll to position [0, 0]
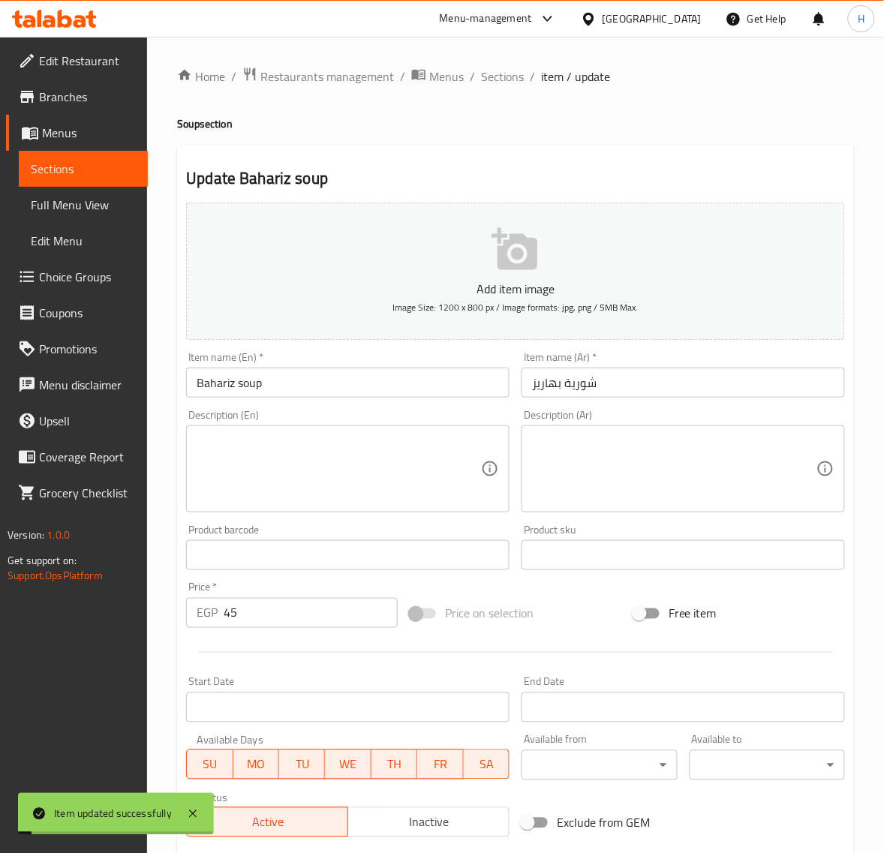
drag, startPoint x: 509, startPoint y: 79, endPoint x: 504, endPoint y: 6, distance: 72.9
click at [509, 79] on span "Sections" at bounding box center [502, 77] width 43 height 18
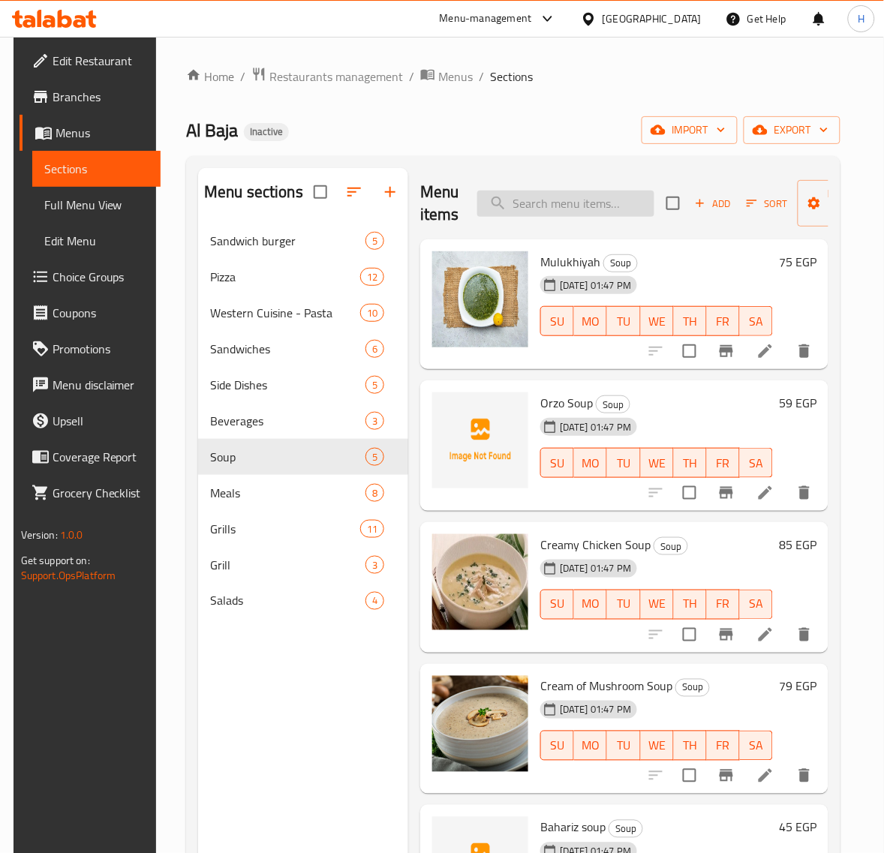
click at [552, 210] on input "search" at bounding box center [565, 204] width 177 height 26
paste input "Mix Grill"
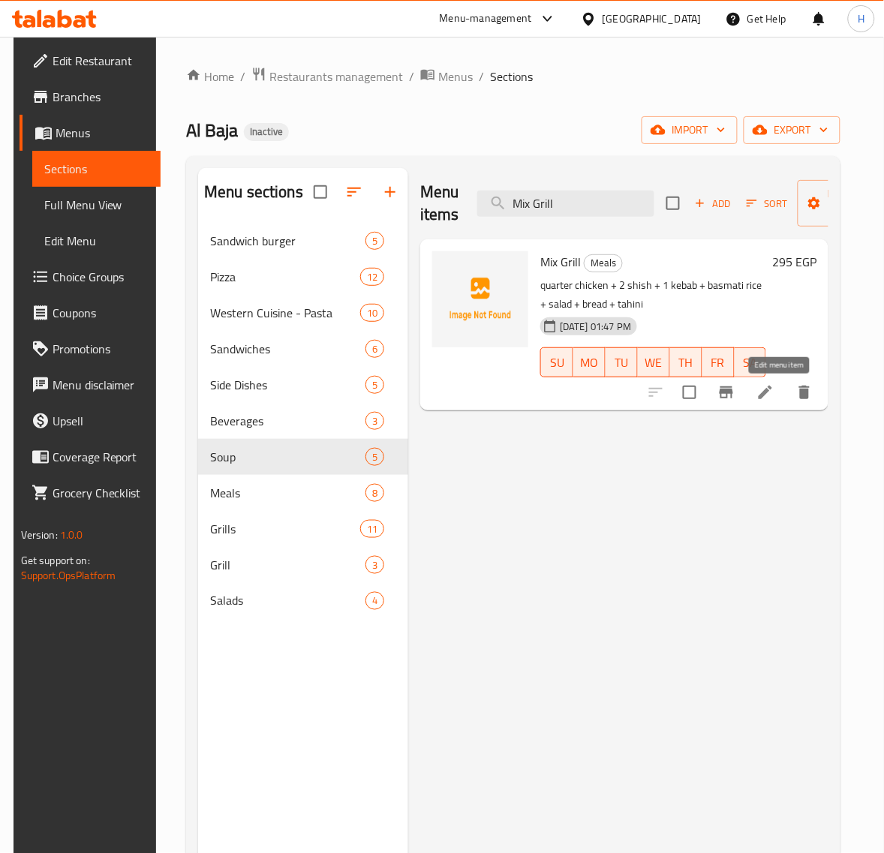
type input "Mix Grill"
click at [774, 394] on icon at bounding box center [765, 392] width 18 height 18
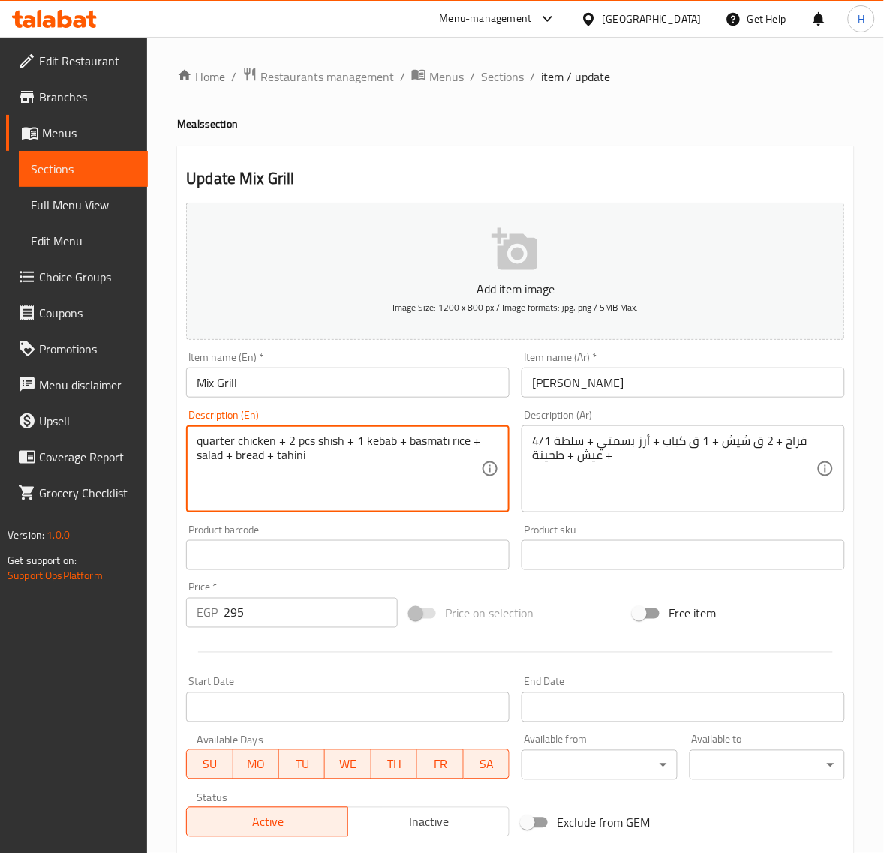
paste textarea "pcs"
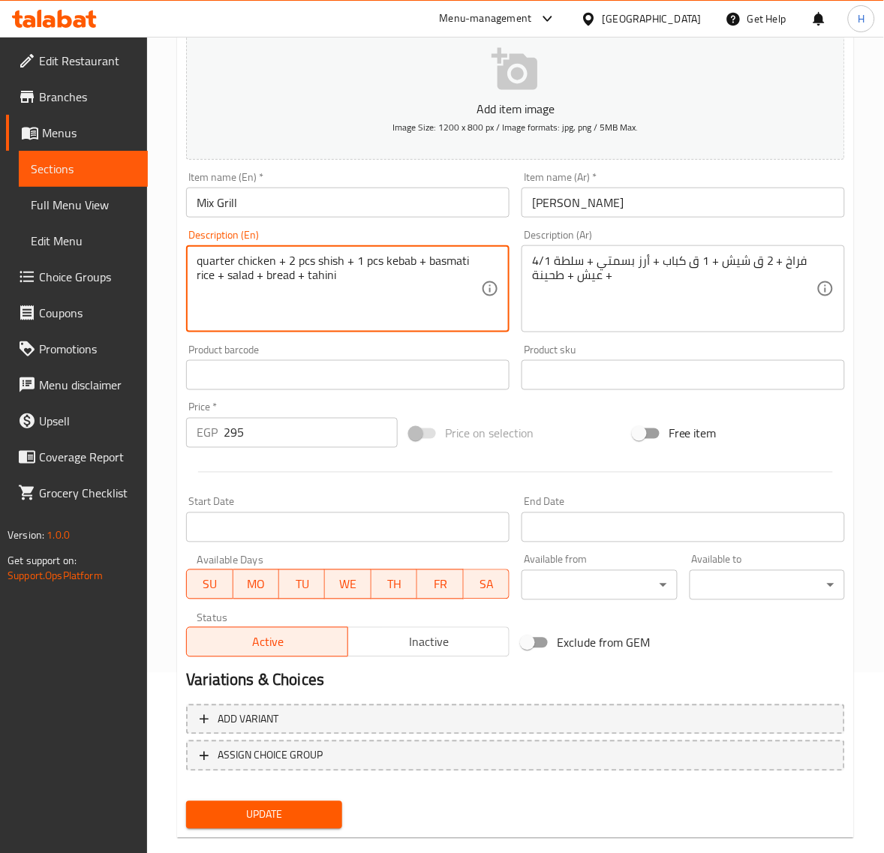
scroll to position [188, 0]
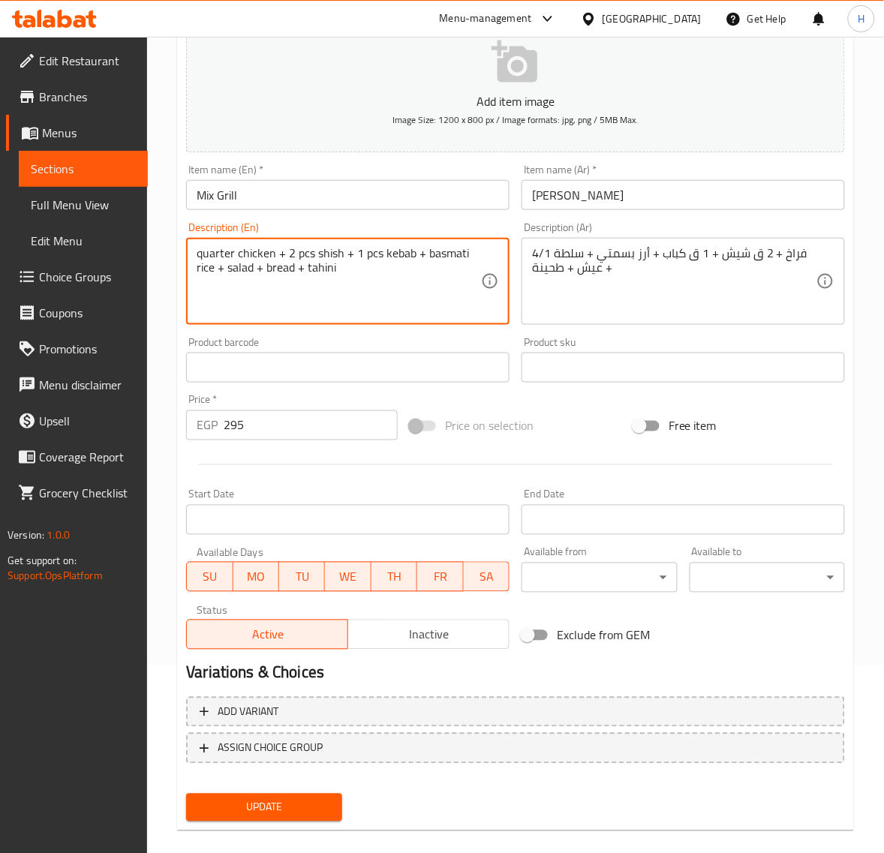
type textarea "quarter chicken + 2 pcs shish + 1 pcs kebab + basmati rice + salad + bread + ta…"
click at [305, 810] on span "Update" at bounding box center [263, 807] width 131 height 19
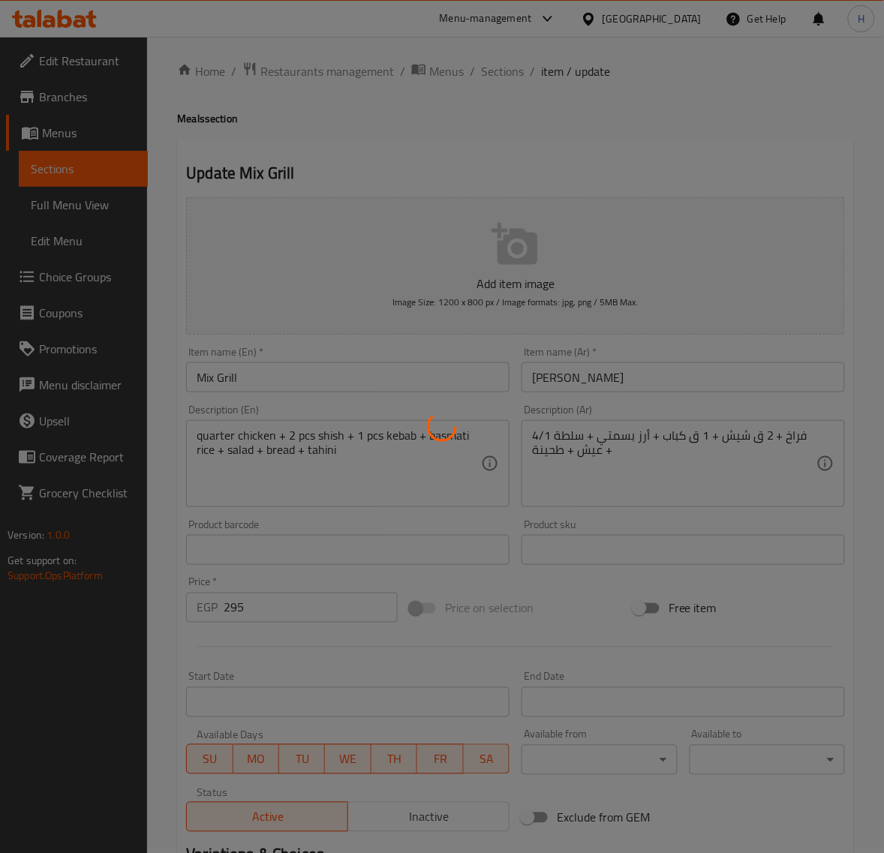
scroll to position [0, 0]
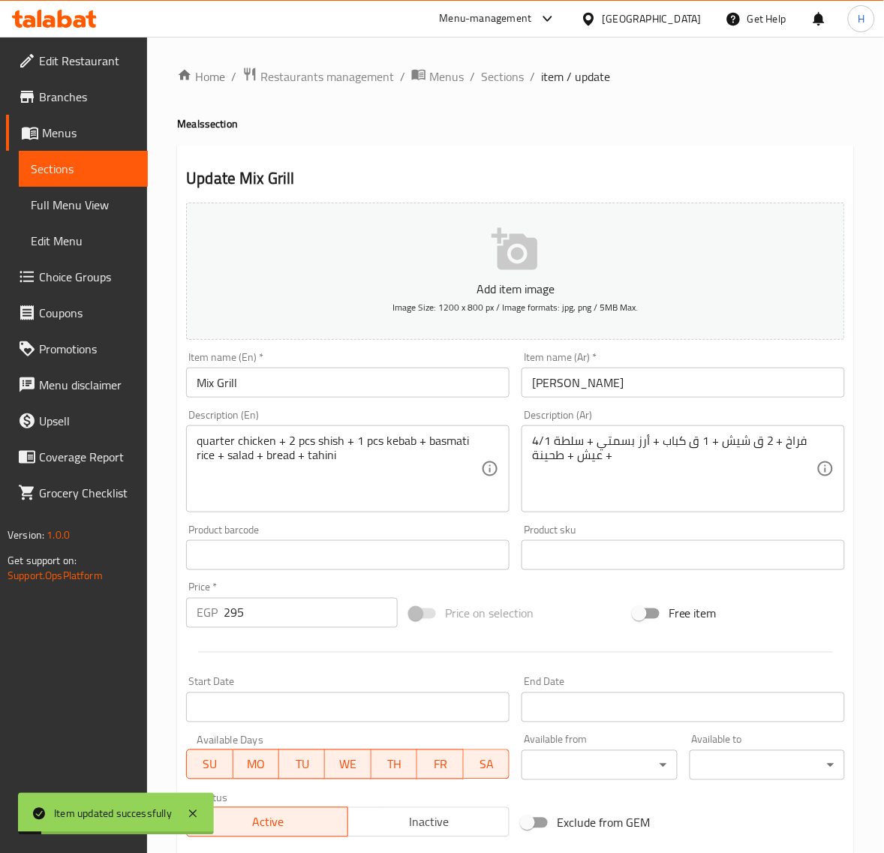
click at [593, 383] on input "[PERSON_NAME]" at bounding box center [682, 383] width 323 height 30
click at [488, 68] on span "Sections" at bounding box center [502, 77] width 43 height 18
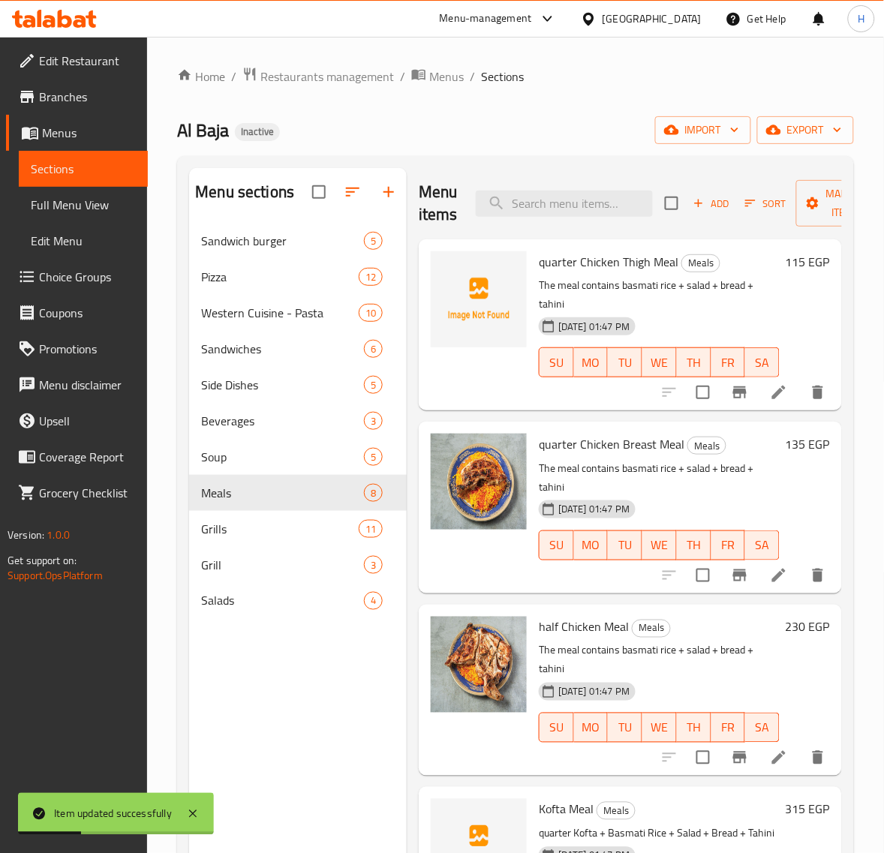
click at [72, 209] on span "Full Menu View" at bounding box center [83, 205] width 105 height 18
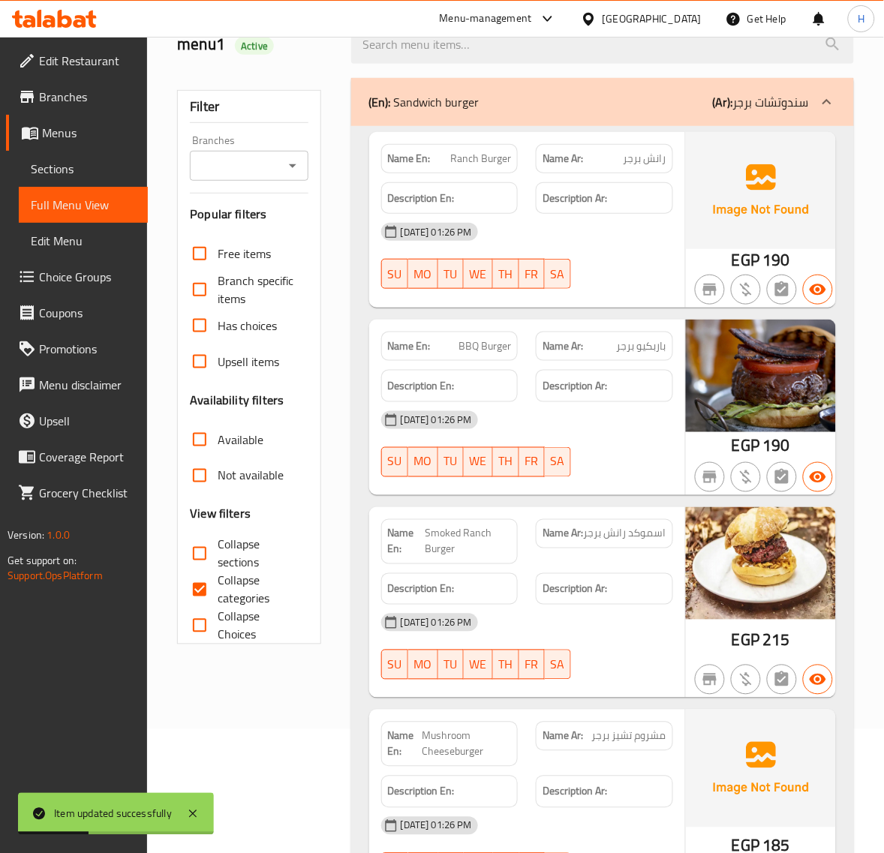
scroll to position [125, 0]
click at [197, 593] on input "Collapse categories" at bounding box center [200, 589] width 36 height 36
checkbox input "false"
click at [204, 552] on input "Collapse sections" at bounding box center [200, 553] width 36 height 36
checkbox input "true"
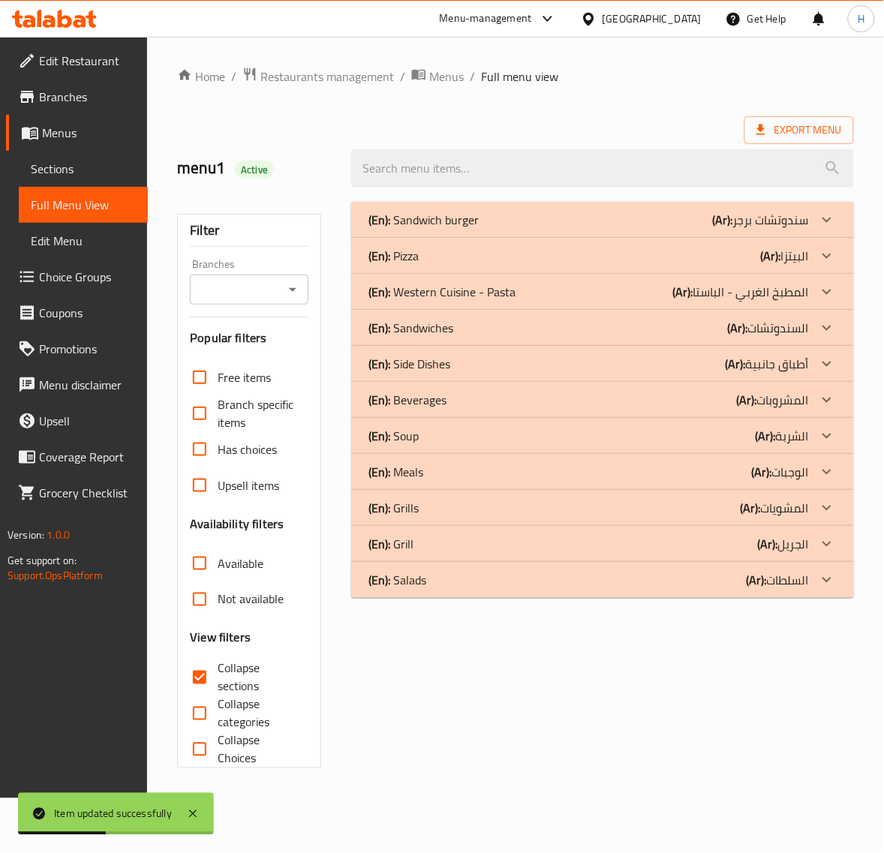
scroll to position [0, 0]
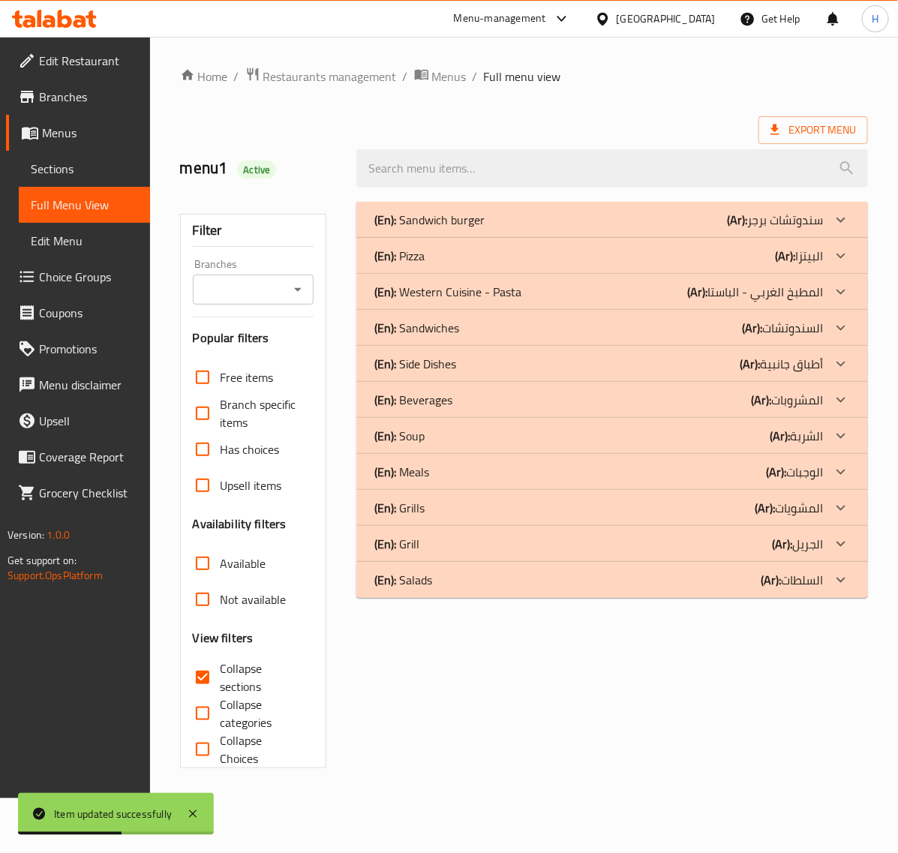
drag, startPoint x: 415, startPoint y: 585, endPoint x: 417, endPoint y: 554, distance: 31.6
click at [416, 585] on p "(En): Salads" at bounding box center [403, 580] width 58 height 18
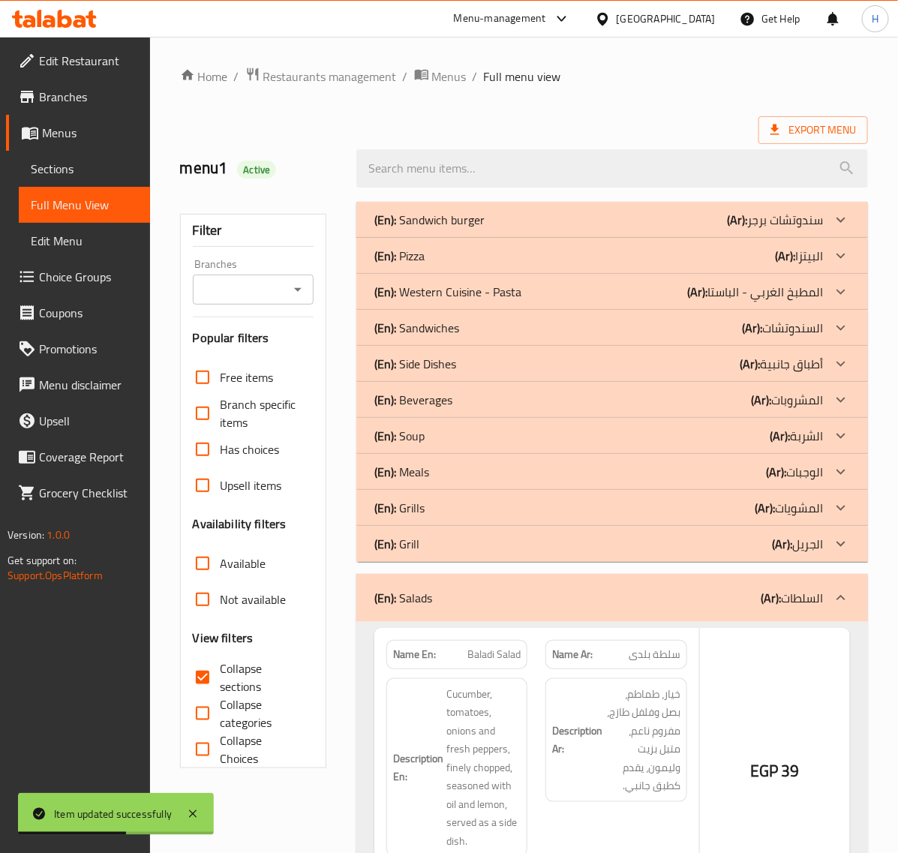
click at [417, 541] on p "(En): Grill" at bounding box center [396, 544] width 45 height 18
click at [417, 509] on p "(En): Grills" at bounding box center [399, 508] width 50 height 18
click at [419, 470] on p "(En): Meals" at bounding box center [401, 472] width 55 height 18
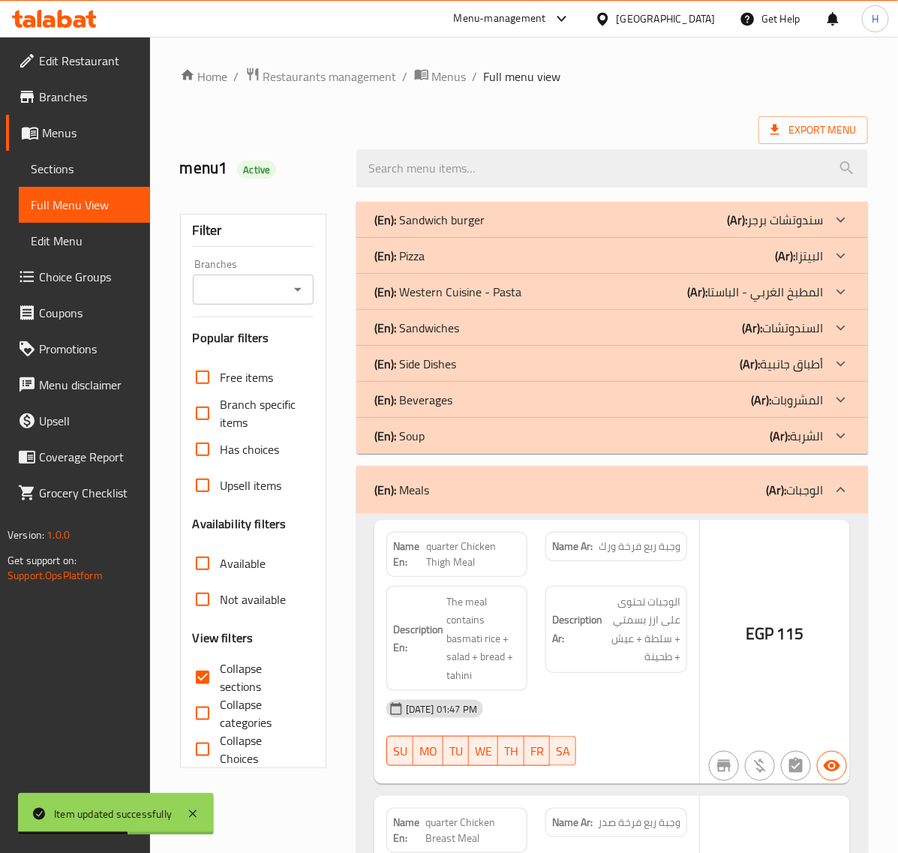
click at [419, 428] on p "(En): Soup" at bounding box center [399, 436] width 50 height 18
click at [430, 405] on p "(En): Beverages" at bounding box center [413, 400] width 78 height 18
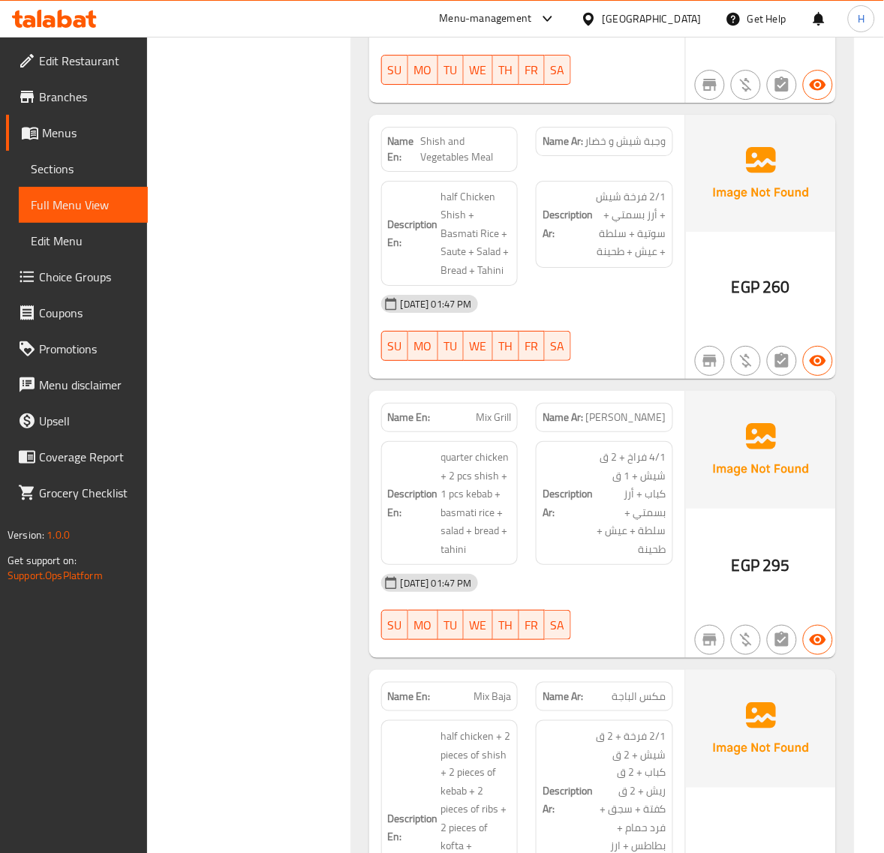
click at [646, 425] on span "[PERSON_NAME]" at bounding box center [626, 418] width 80 height 16
click at [641, 425] on span "[PERSON_NAME]" at bounding box center [626, 418] width 80 height 16
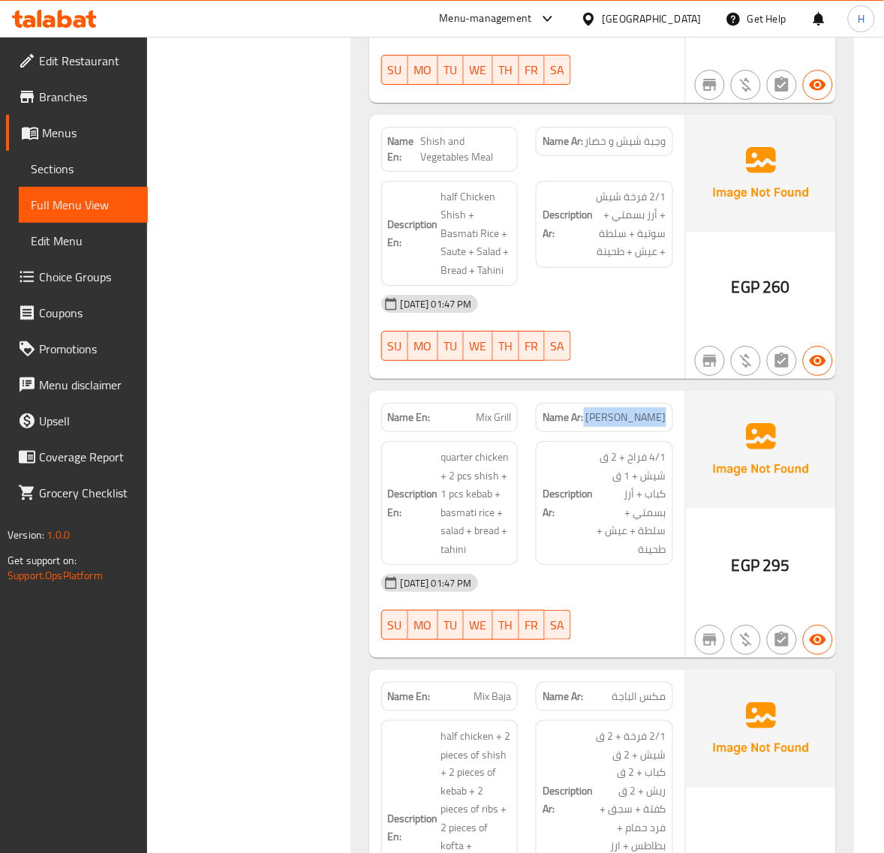
click at [641, 425] on span "[PERSON_NAME]" at bounding box center [626, 418] width 80 height 16
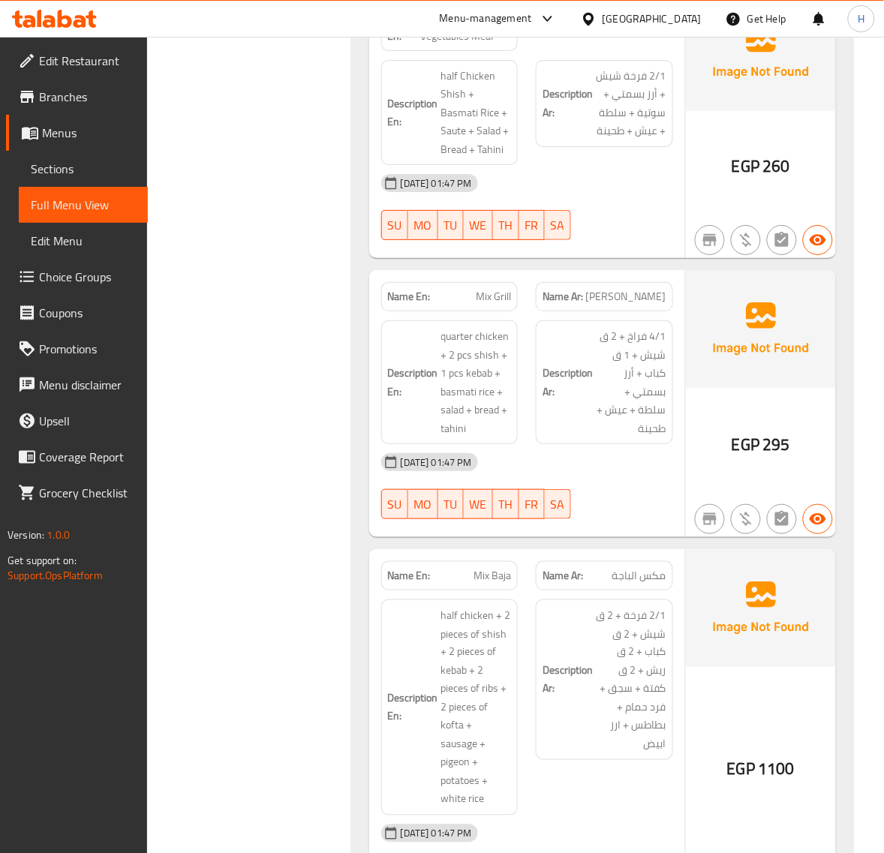
scroll to position [3488, 0]
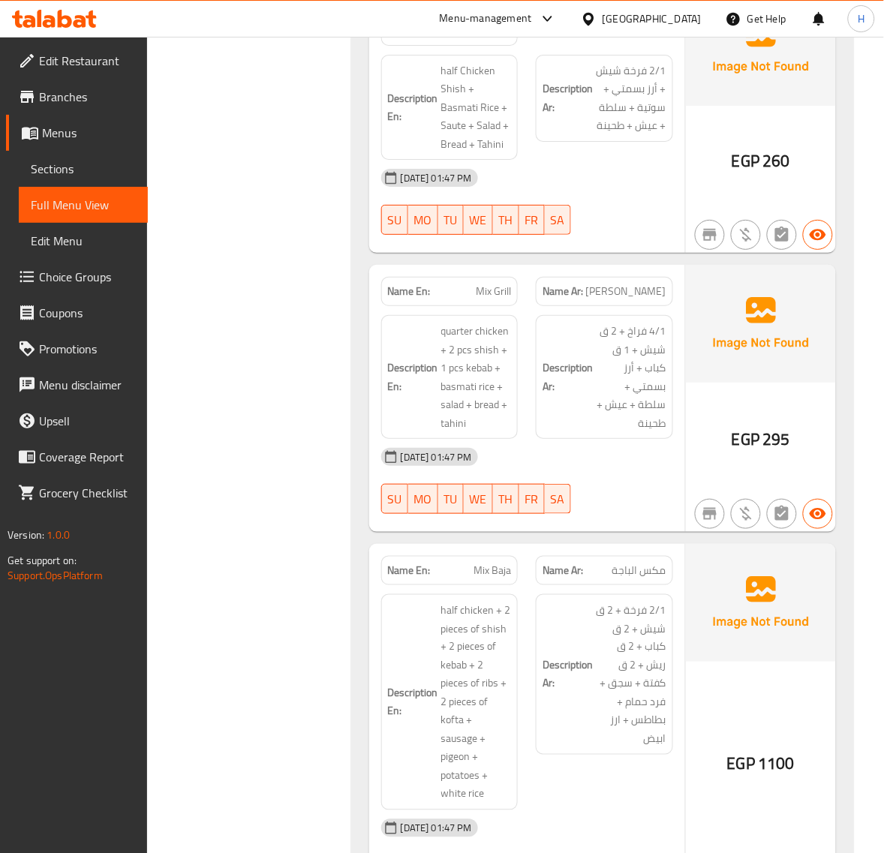
click at [653, 296] on span "[PERSON_NAME]" at bounding box center [626, 292] width 80 height 16
click at [98, 167] on span "Sections" at bounding box center [83, 169] width 105 height 18
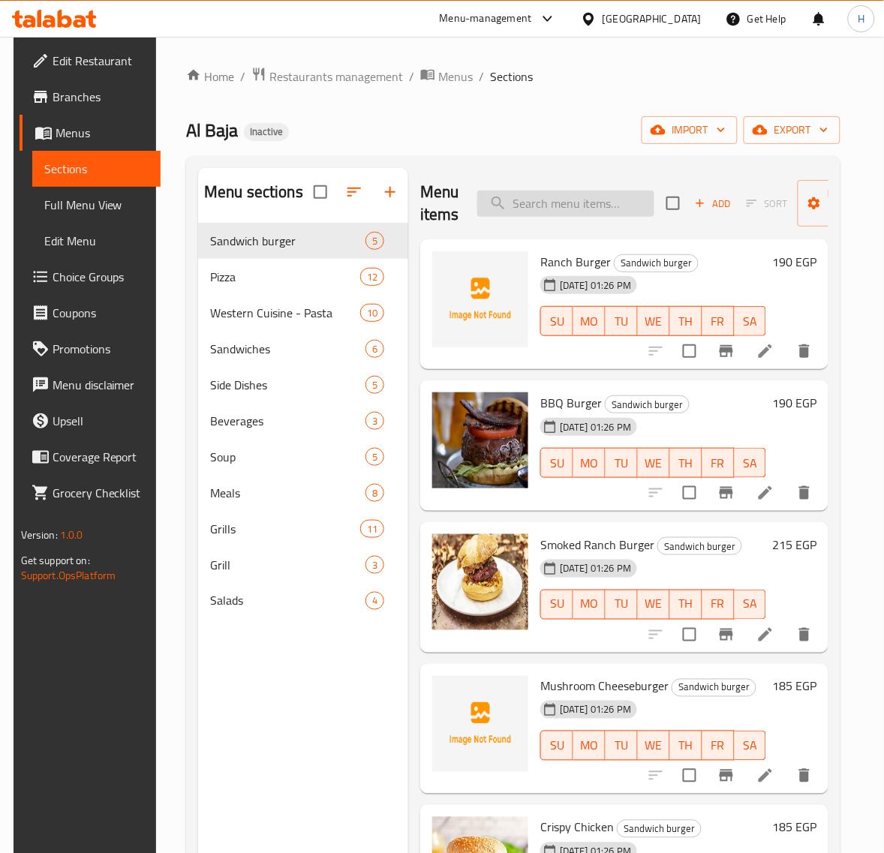
click at [580, 203] on input "search" at bounding box center [565, 204] width 177 height 26
paste input "[PERSON_NAME]"
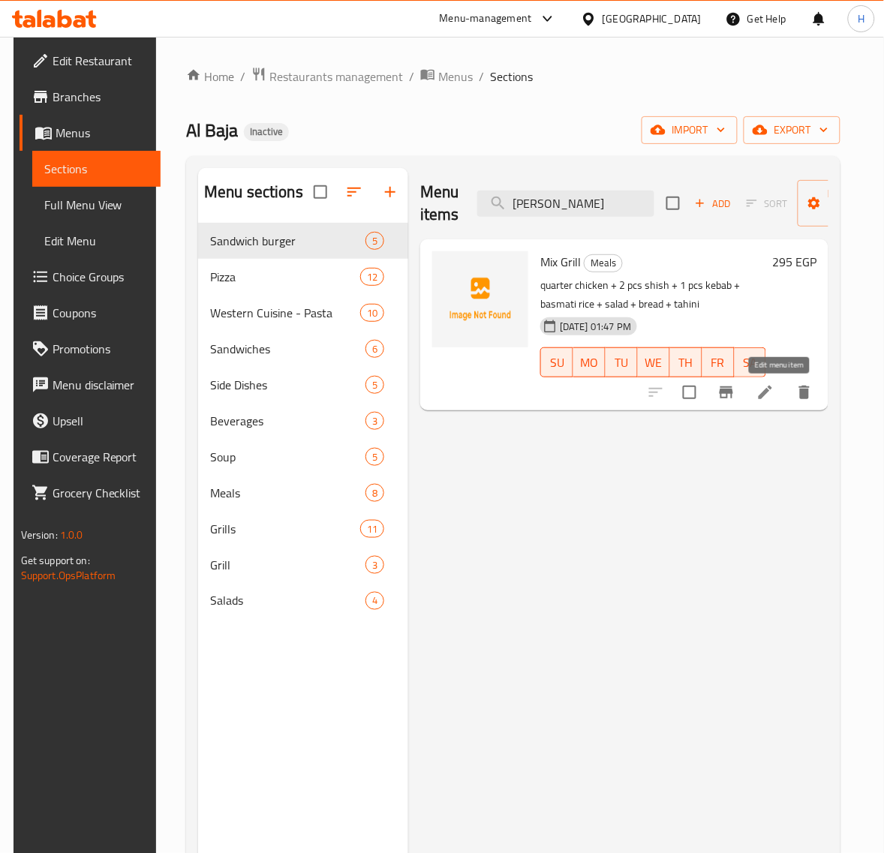
type input "[PERSON_NAME]"
click at [774, 385] on icon at bounding box center [765, 392] width 18 height 18
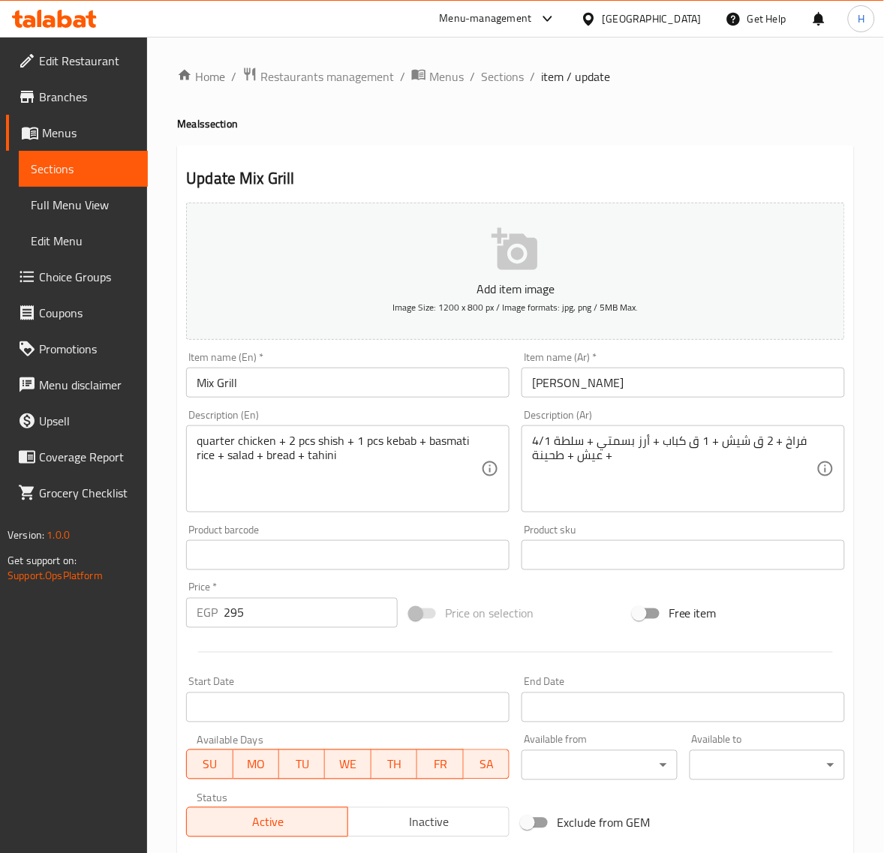
click at [347, 387] on input "Mix Grill" at bounding box center [347, 383] width 323 height 30
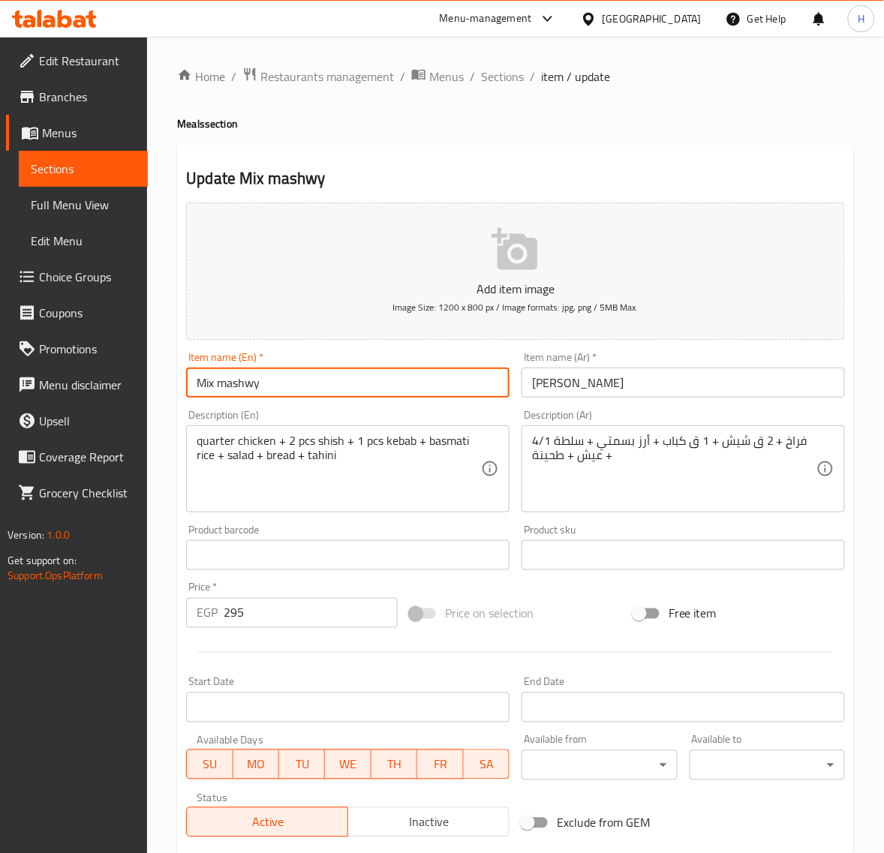
scroll to position [188, 0]
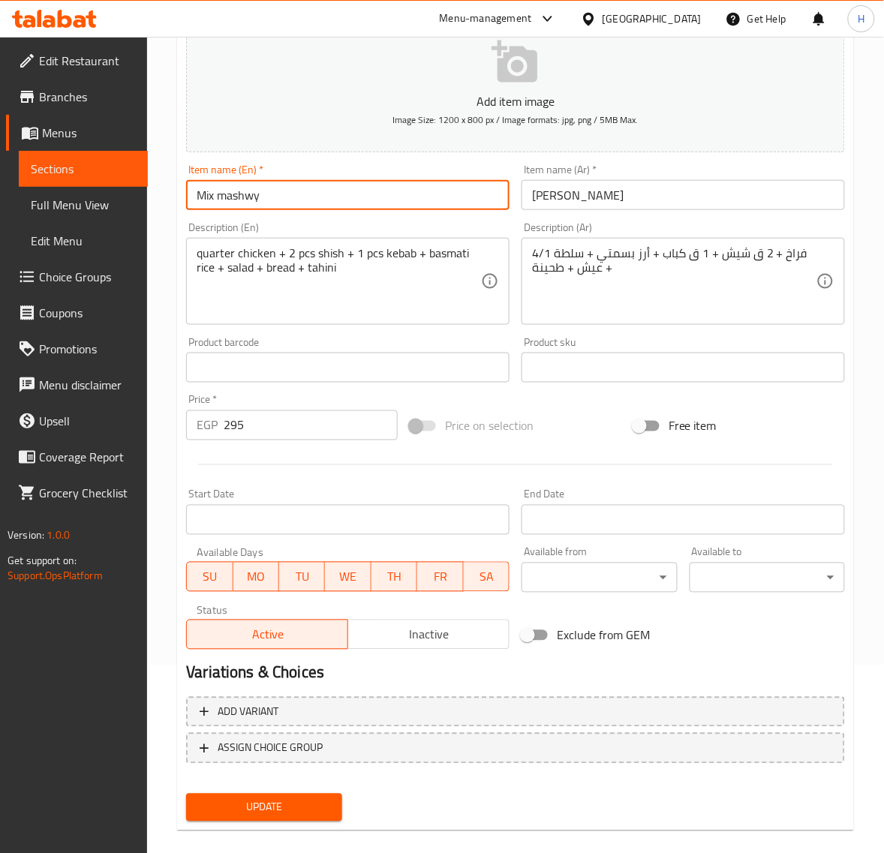
type input "Mix mashwy"
click at [310, 803] on span "Update" at bounding box center [263, 807] width 131 height 19
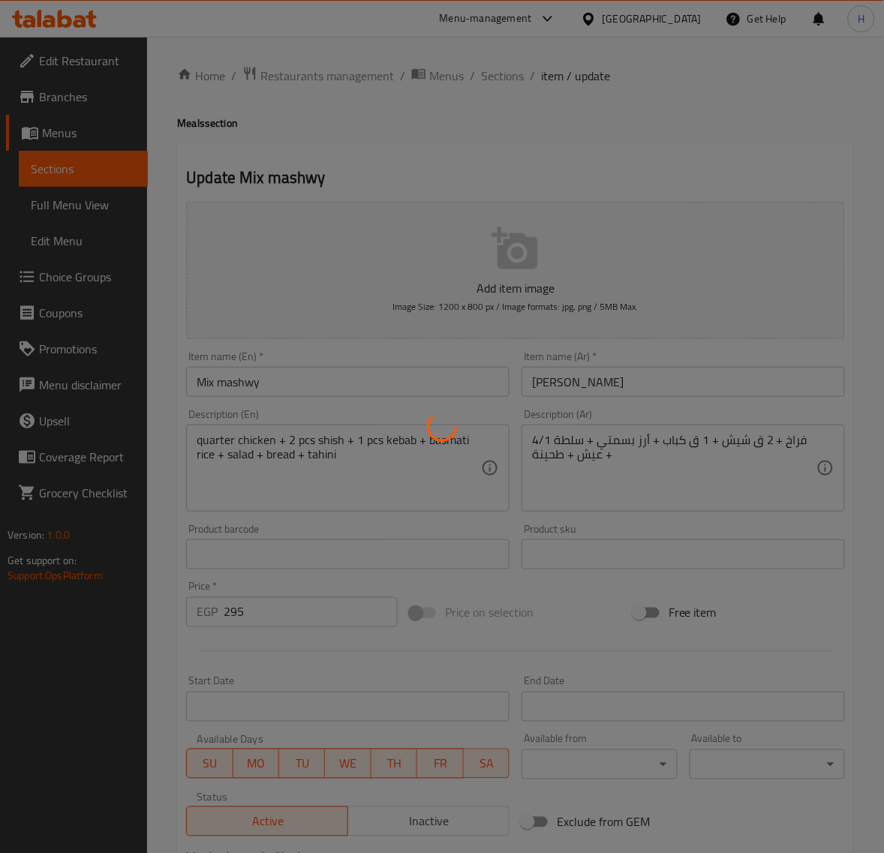
scroll to position [0, 0]
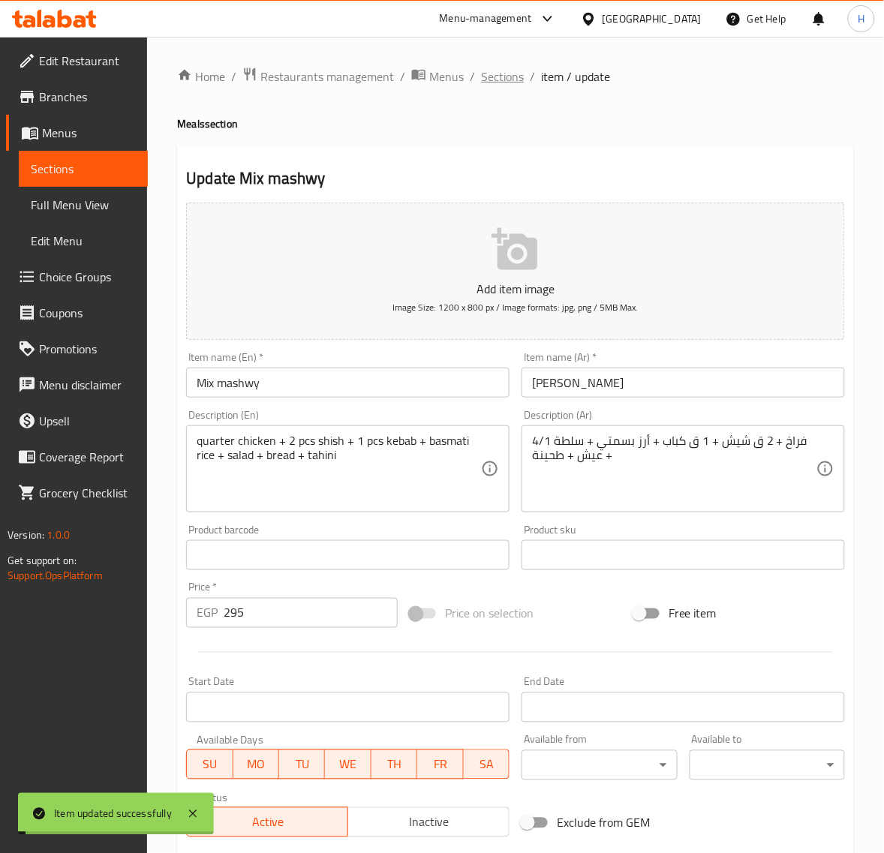
click at [500, 80] on span "Sections" at bounding box center [502, 77] width 43 height 18
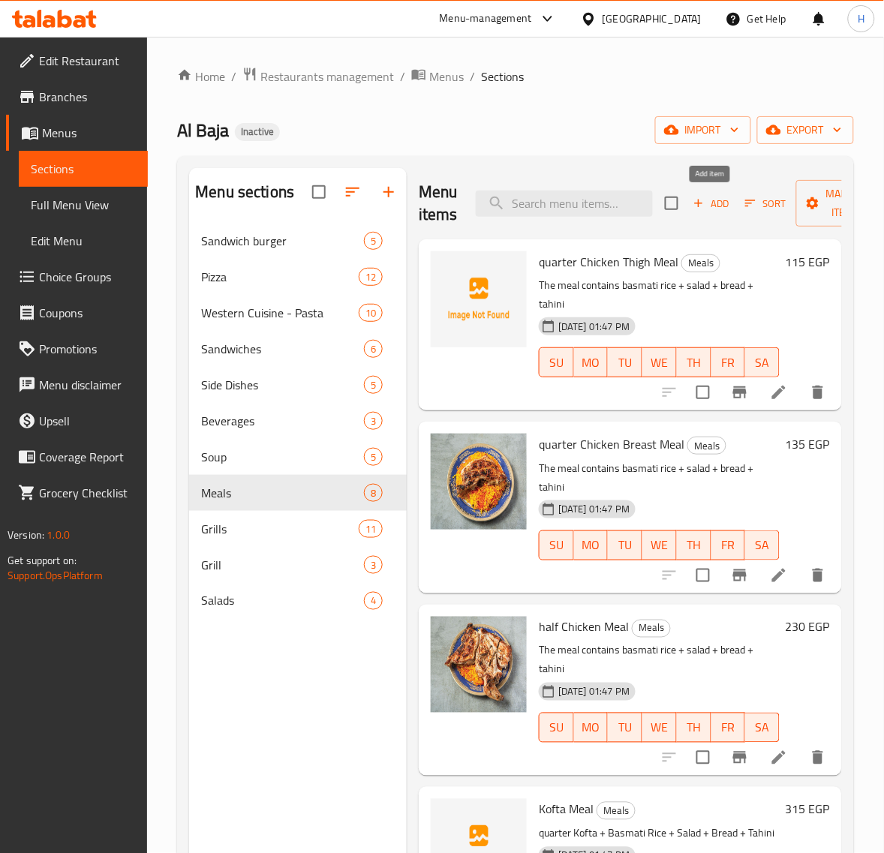
click at [716, 200] on span "Add" at bounding box center [711, 203] width 41 height 17
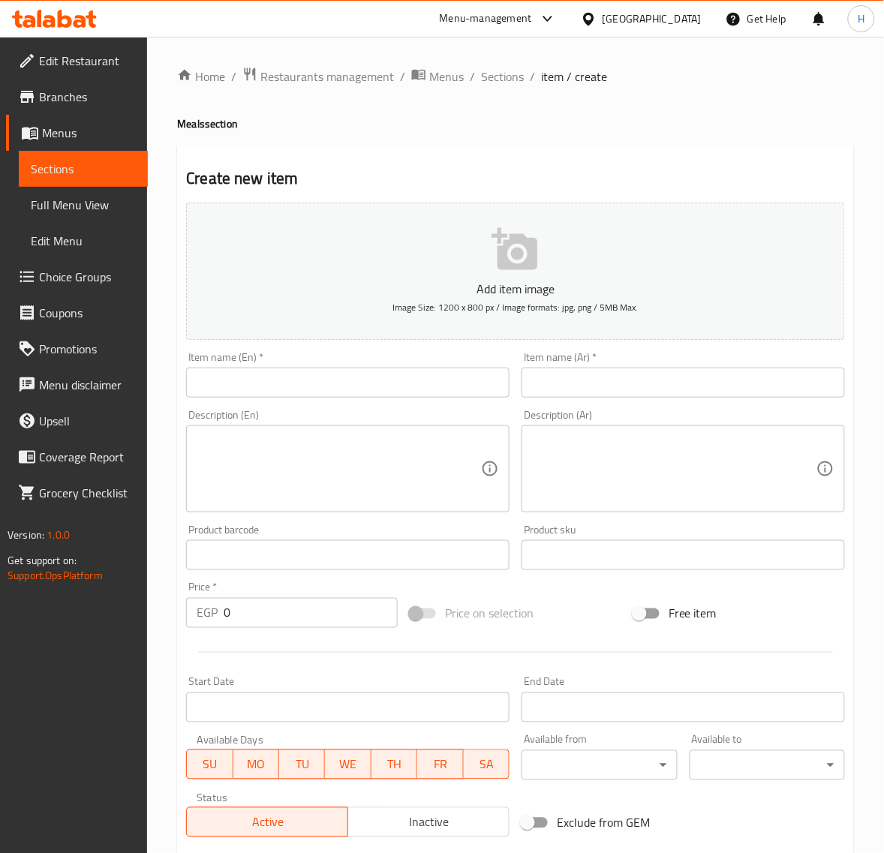
click at [759, 392] on input "text" at bounding box center [682, 383] width 323 height 30
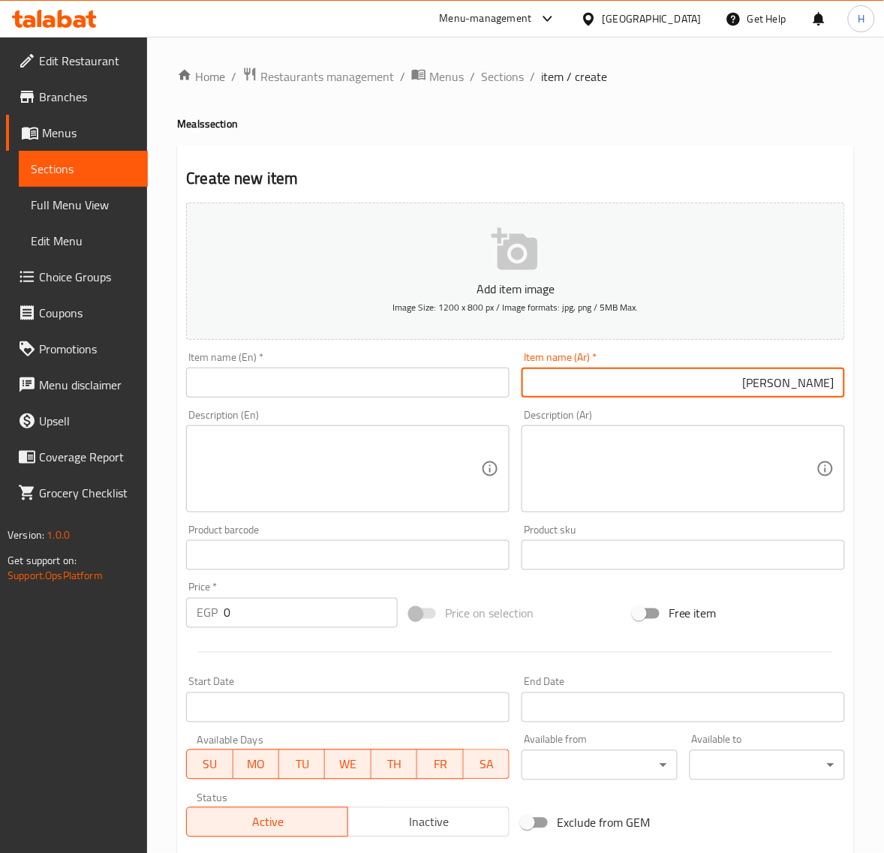
type input "[PERSON_NAME]"
click at [683, 479] on textarea at bounding box center [674, 469] width 284 height 71
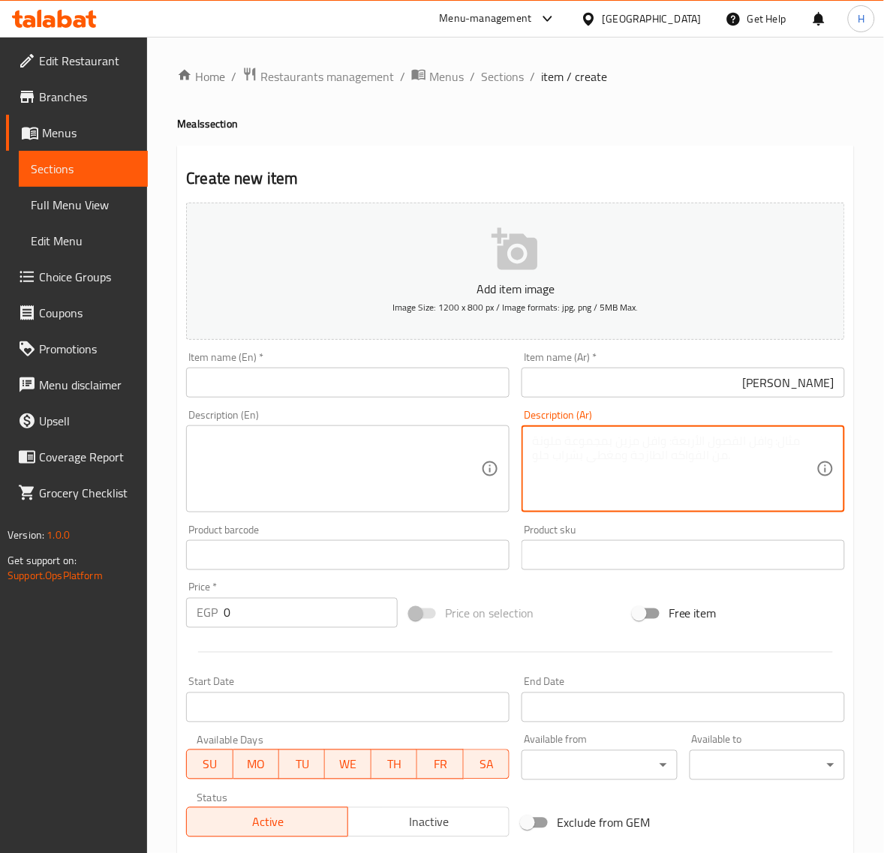
paste textarea "4/1 فرخة (ورك) + 1 ق شيش + 1 ق كباب + 1 ق ريش + 1 ق سجق + 1 ق كفتة + ارز ابيض +…"
type textarea "4/1 فرخة (ورك) + 1 ق شيش + 1 ق كباب + 1 ق ريش + 1 ق سجق + 1 ق كفتة + ارز ابيض +…"
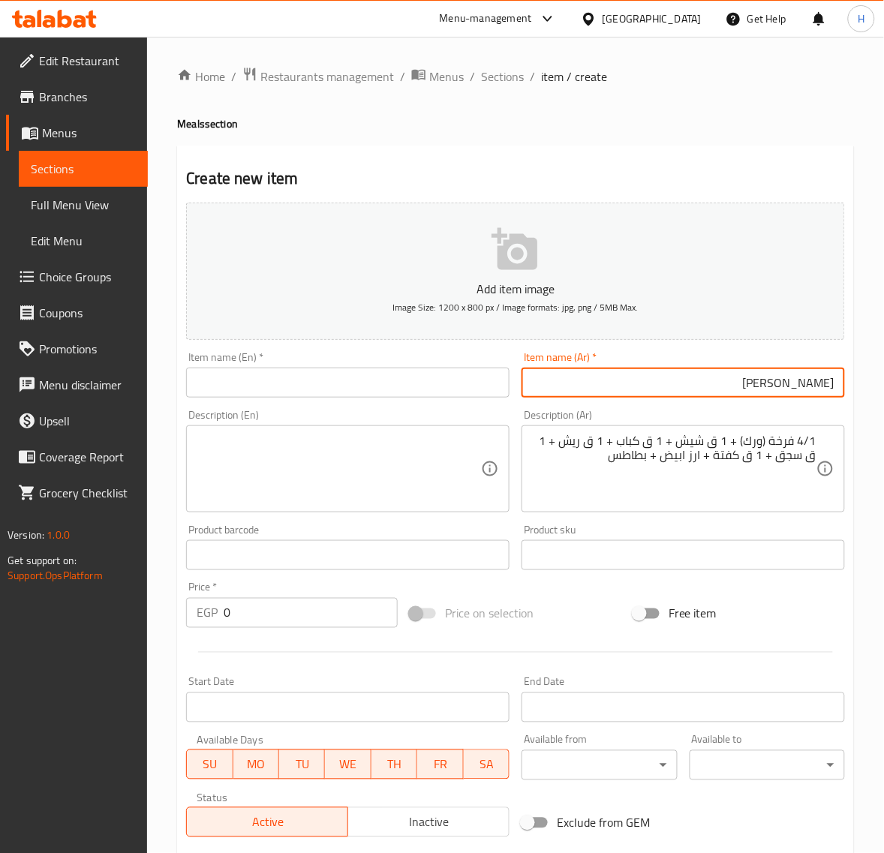
click at [809, 388] on input "[PERSON_NAME]" at bounding box center [682, 383] width 323 height 30
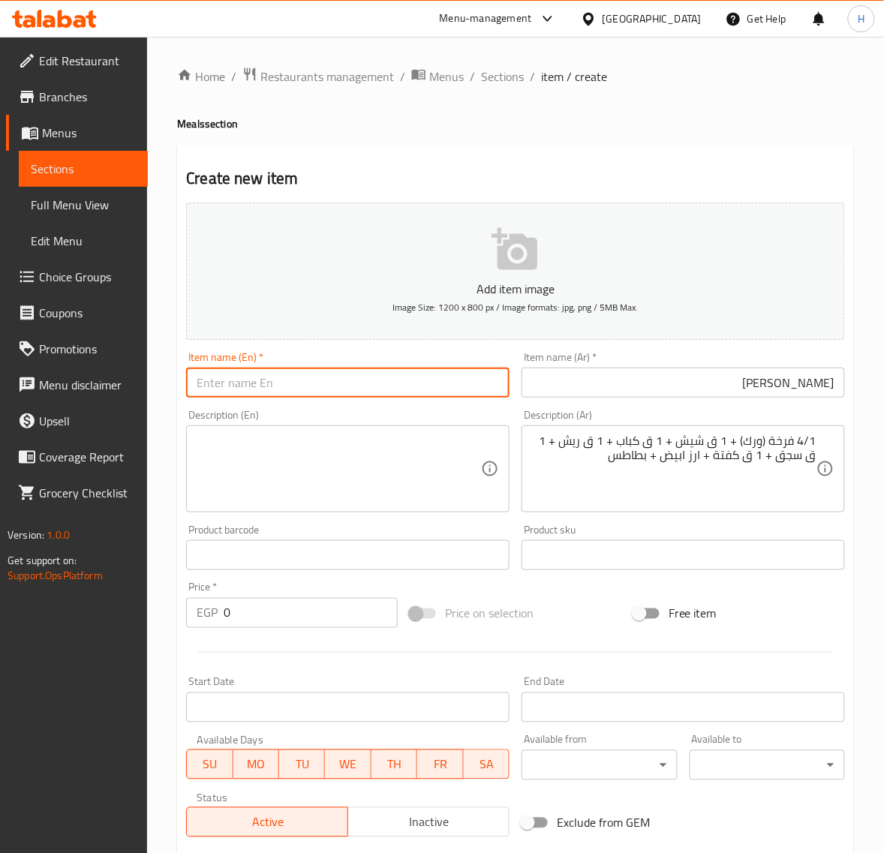
click at [295, 387] on input "text" at bounding box center [347, 383] width 323 height 30
paste input "Mix Grill"
type input "Mix Grill"
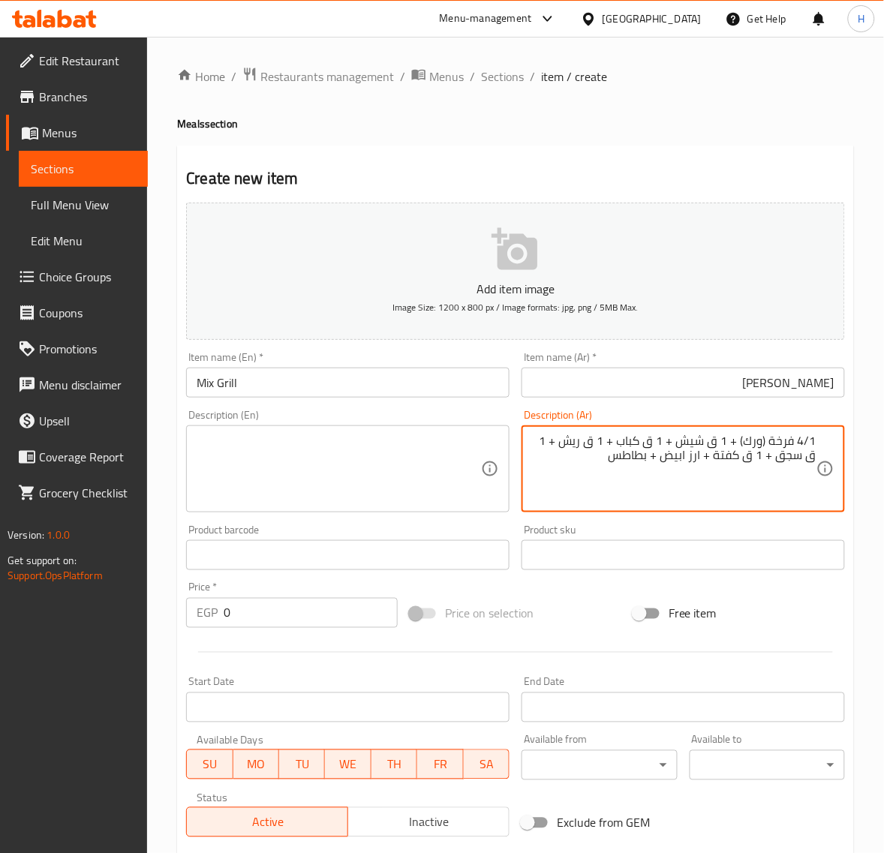
click at [671, 458] on textarea "4/1 فرخة (ورك) + 1 ق شيش + 1 ق كباب + 1 ق ريش + 1 ق سجق + 1 ق كفتة + ارز ابيض +…" at bounding box center [674, 469] width 284 height 71
click at [418, 470] on textarea at bounding box center [339, 469] width 284 height 71
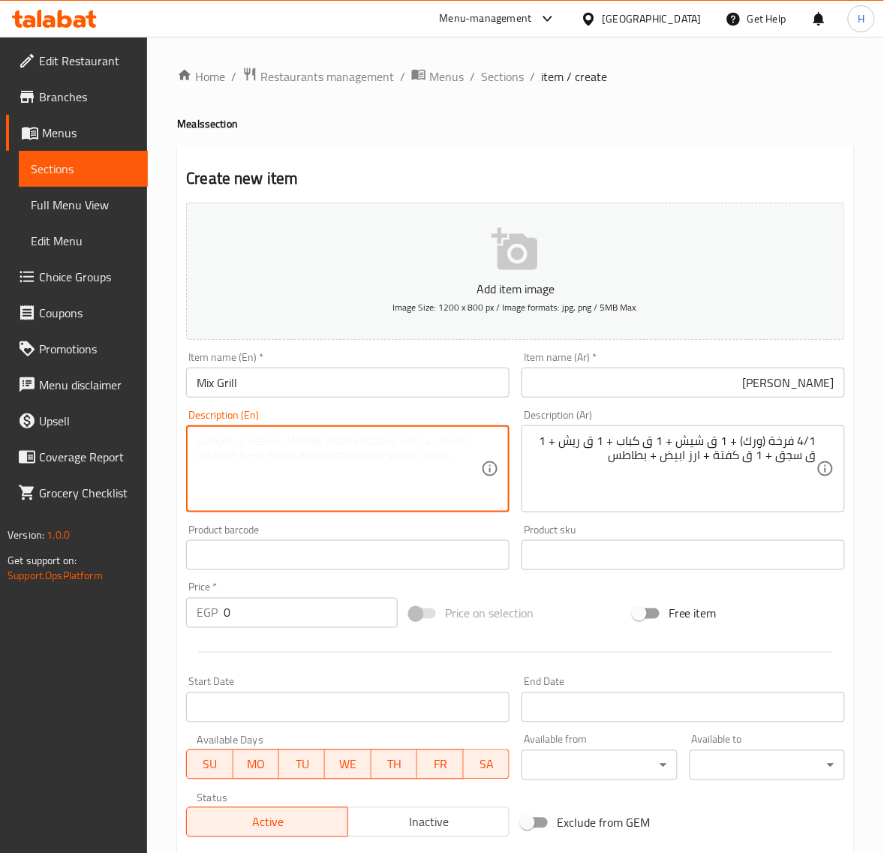
paste textarea "4/1 chicken (thigh) + 1 shish + 1 kebab + 1 ribs + 1 sausage + 1 kofta + white …"
click at [215, 443] on textarea "4/1 chicken (thigh) + 1 shish + 1 kebab + 1 ribs + 1 sausage + 1 kofta + white …" at bounding box center [339, 469] width 284 height 71
click at [308, 440] on textarea "1/4 chicken (thigh) + 1 shish + 1 kebab + 1 ribs + 1 sausage + 1 kofta + white …" at bounding box center [339, 469] width 284 height 71
paste textarea "pcs"
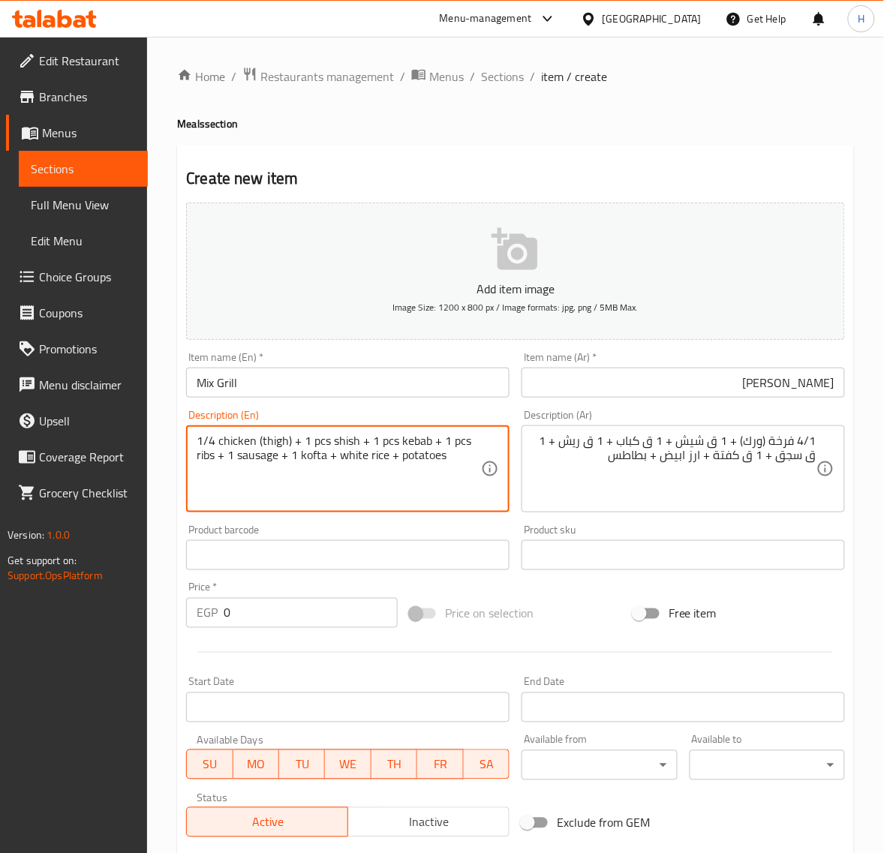
paste textarea "pcs"
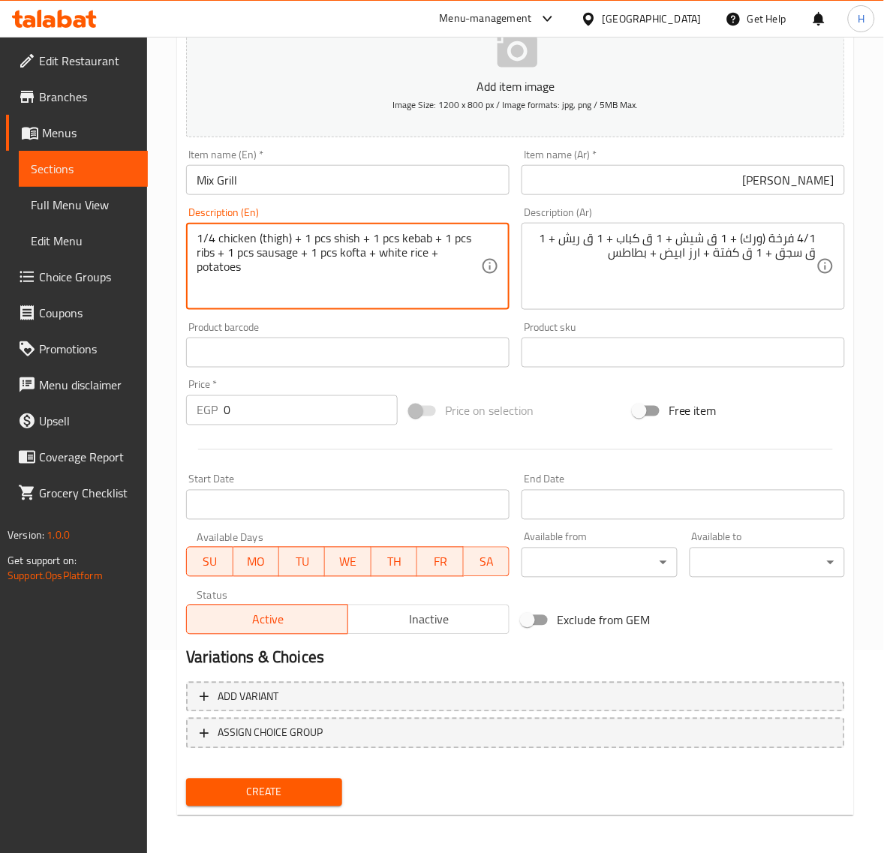
scroll to position [204, 0]
type textarea "1/4 chicken (thigh) + 1 pcs shish + 1 pcs kebab + 1 pcs ribs + 1 pcs sausage + …"
click at [304, 410] on input "0" at bounding box center [311, 409] width 174 height 30
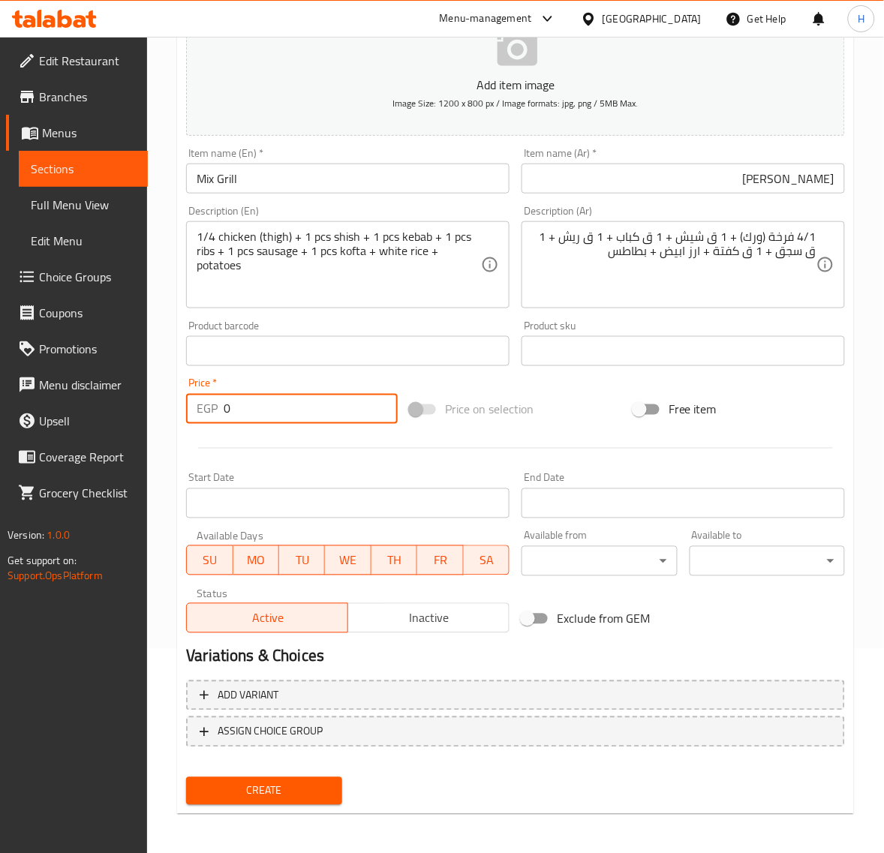
click at [304, 410] on input "0" at bounding box center [311, 409] width 174 height 30
type input "380"
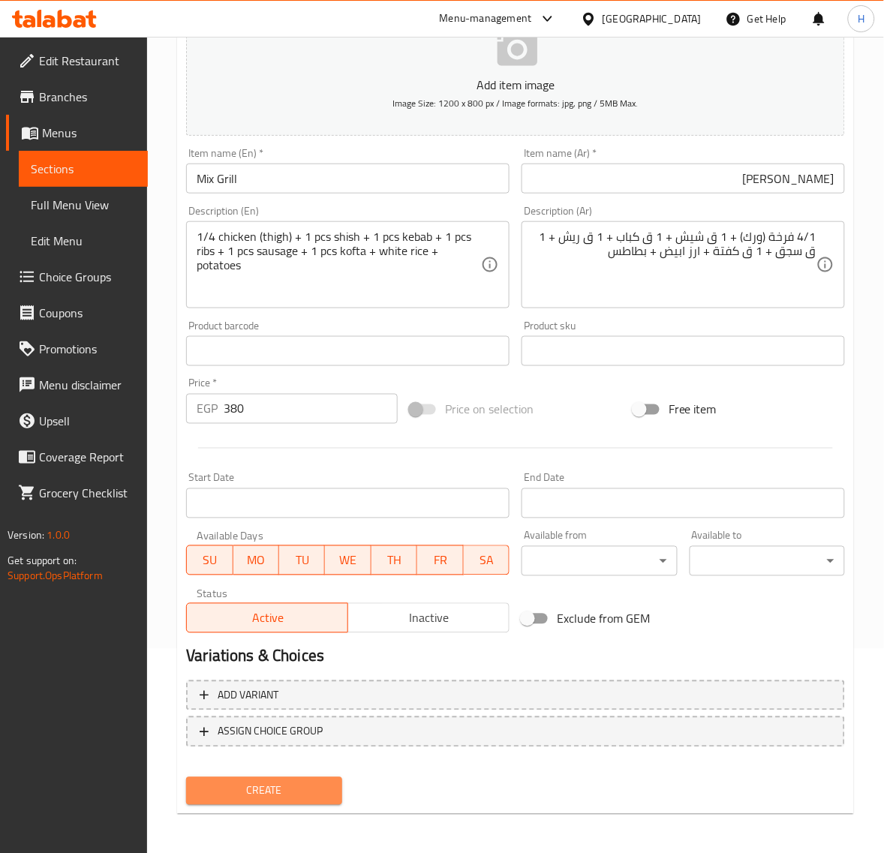
click at [319, 782] on span "Create" at bounding box center [263, 791] width 131 height 19
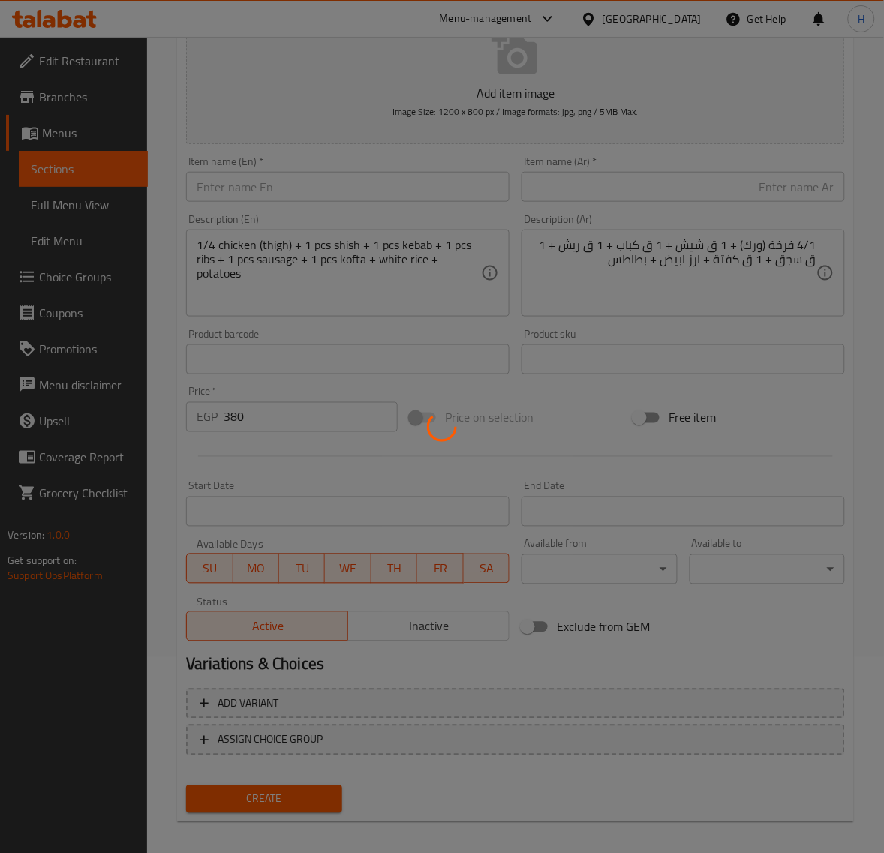
type input "0"
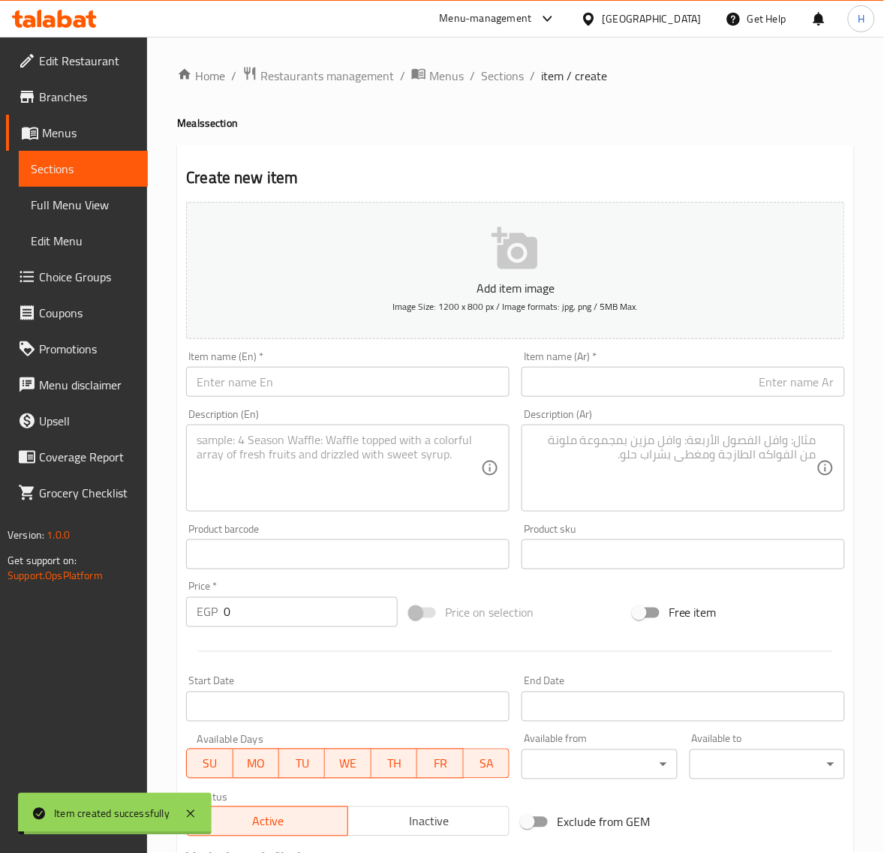
scroll to position [0, 0]
click at [482, 76] on span "Sections" at bounding box center [502, 77] width 43 height 18
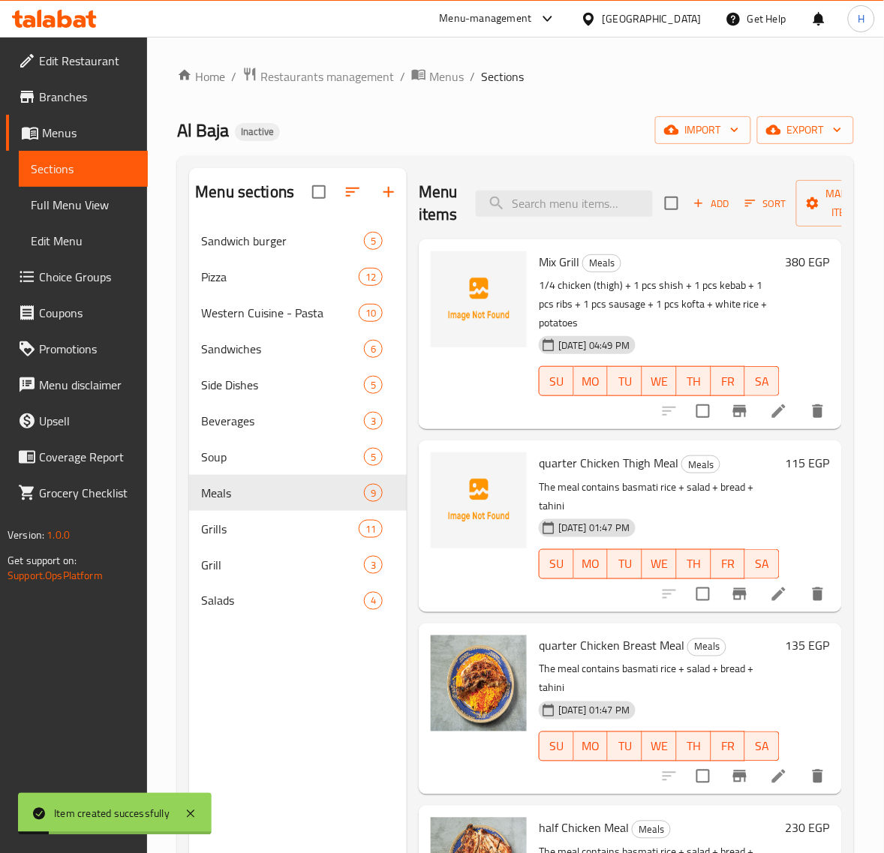
click at [95, 209] on span "Full Menu View" at bounding box center [83, 205] width 105 height 18
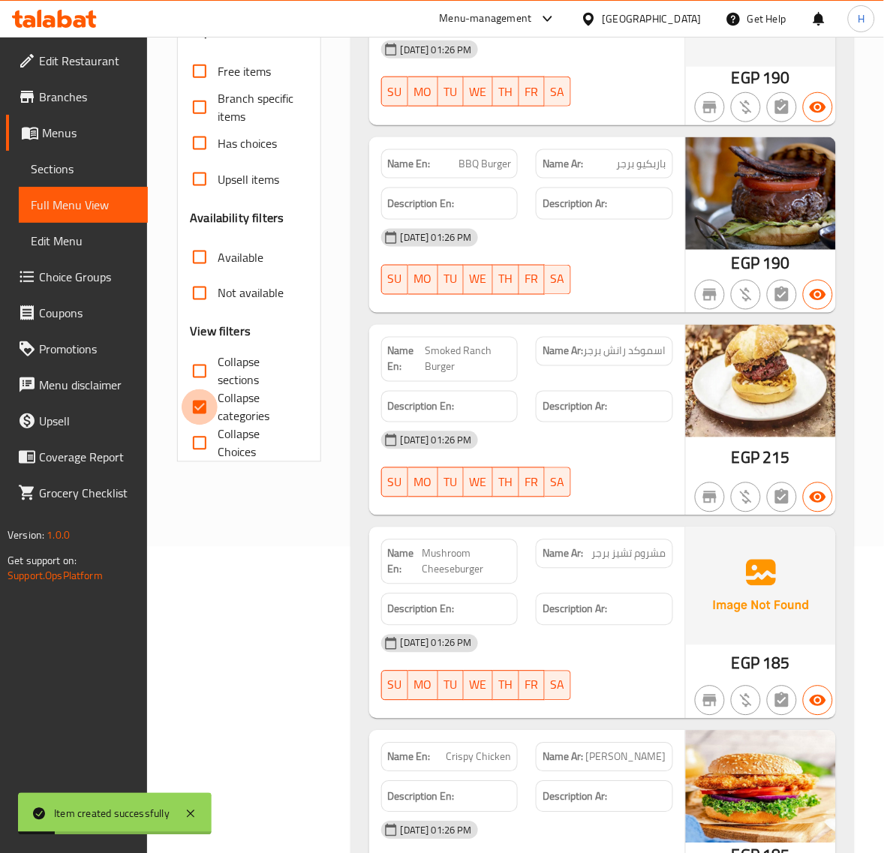
click at [216, 396] on input "Collapse categories" at bounding box center [200, 407] width 36 height 36
checkbox input "false"
click at [214, 356] on input "Collapse sections" at bounding box center [200, 371] width 36 height 36
checkbox input "true"
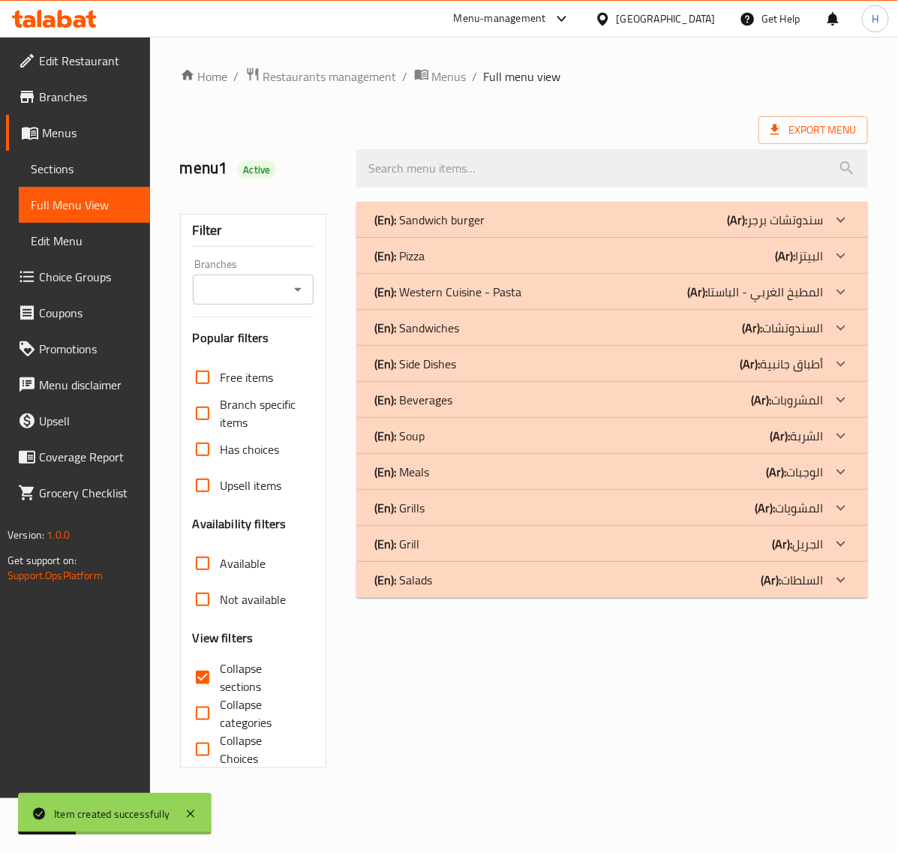
click at [449, 575] on div "(En): Salads (Ar): السلطات" at bounding box center [598, 580] width 449 height 18
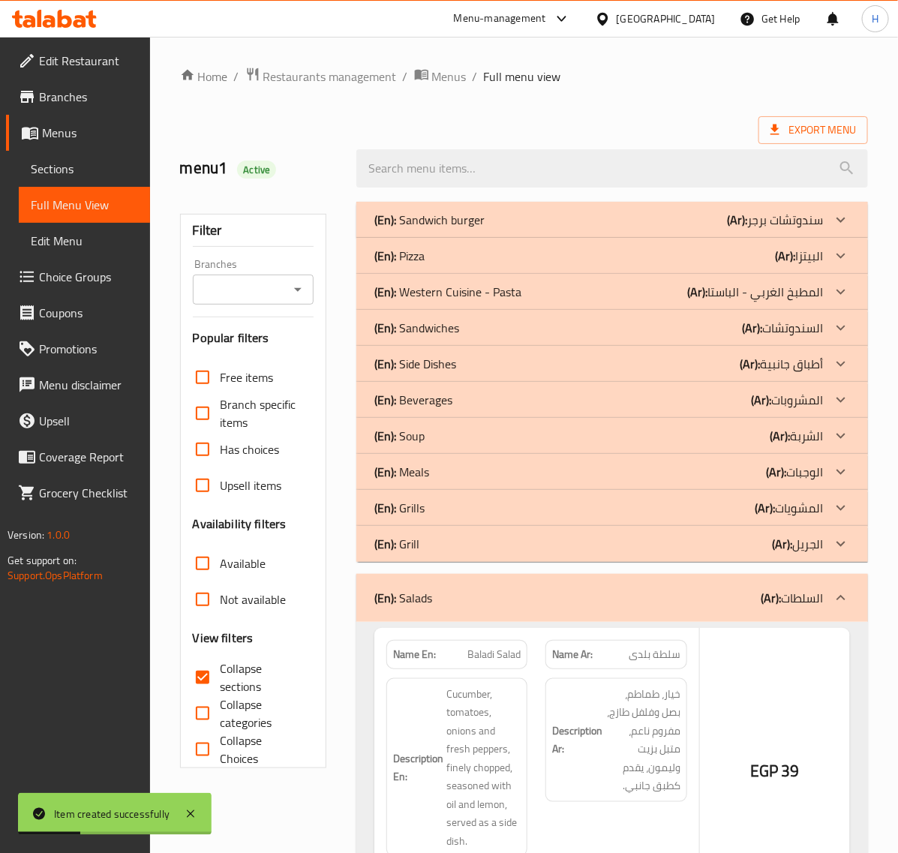
click at [452, 545] on div "(En): Grill (Ar): الجريل" at bounding box center [598, 544] width 449 height 18
click at [454, 503] on div "(En): Grills (Ar): المشويات" at bounding box center [598, 508] width 449 height 18
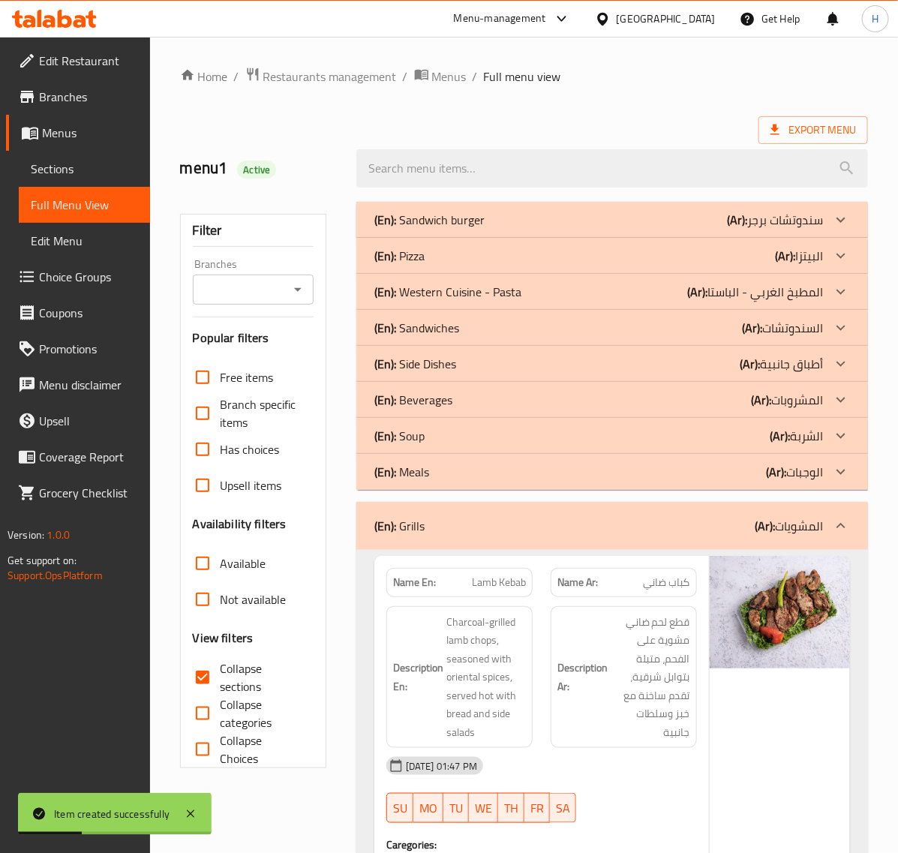
click at [458, 464] on div "(En): Meals (Ar): الوجبات" at bounding box center [598, 472] width 449 height 18
click at [458, 431] on div "(En): Soup (Ar): الشربة" at bounding box center [598, 436] width 449 height 18
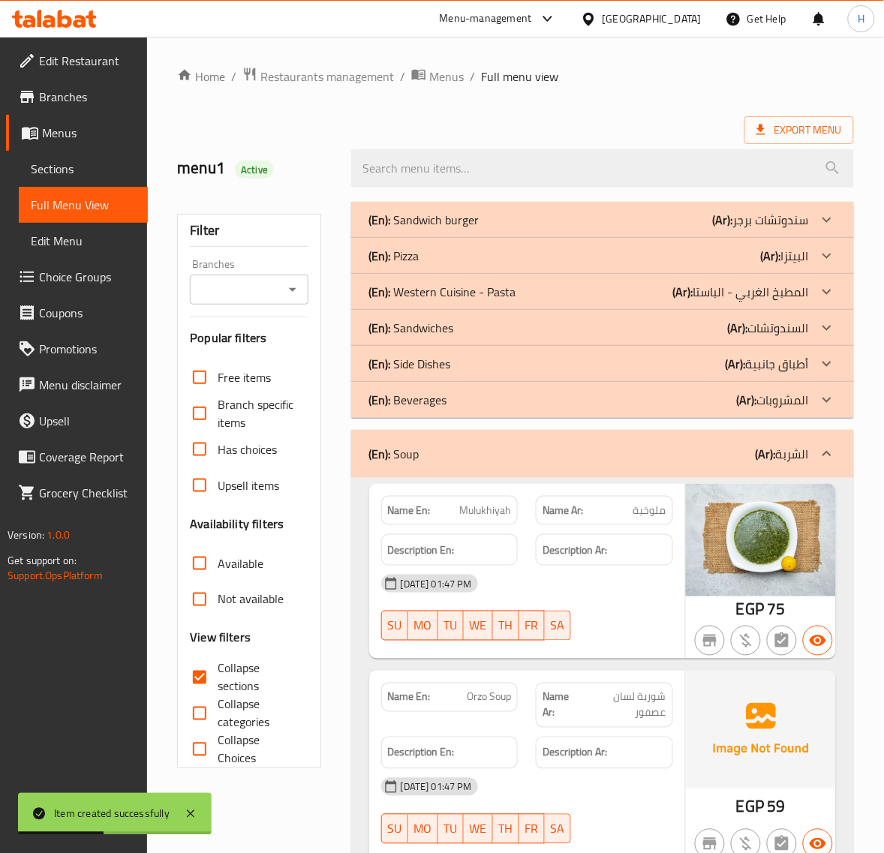
click at [448, 401] on div "(En): Beverages (Ar): المشروبات" at bounding box center [589, 400] width 440 height 18
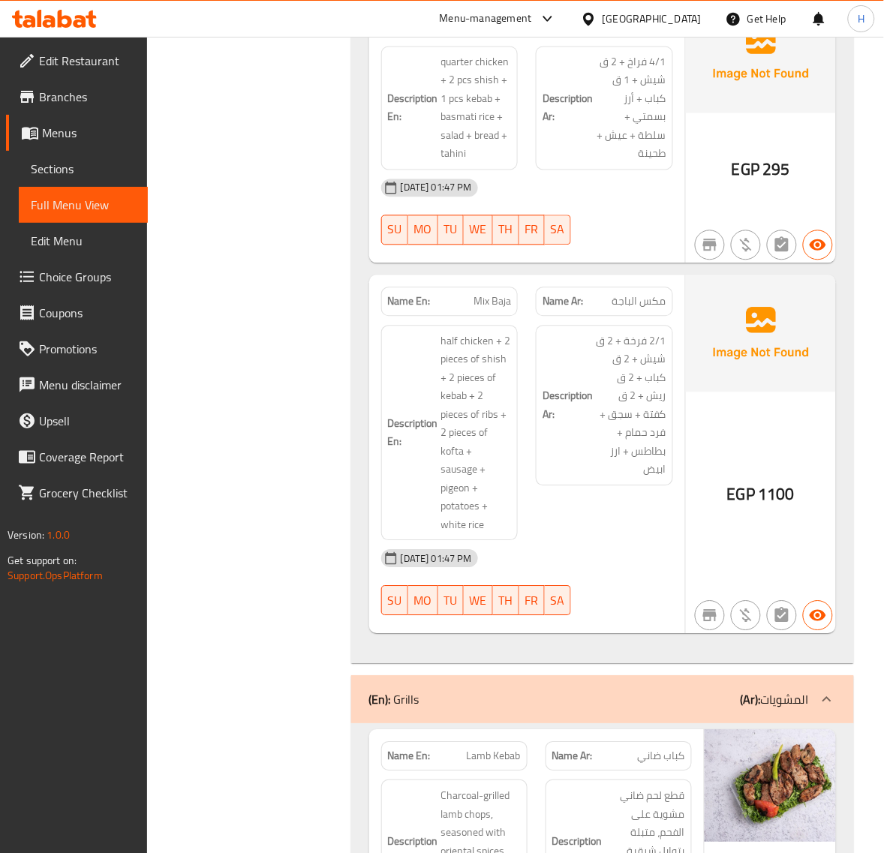
scroll to position [4227, 0]
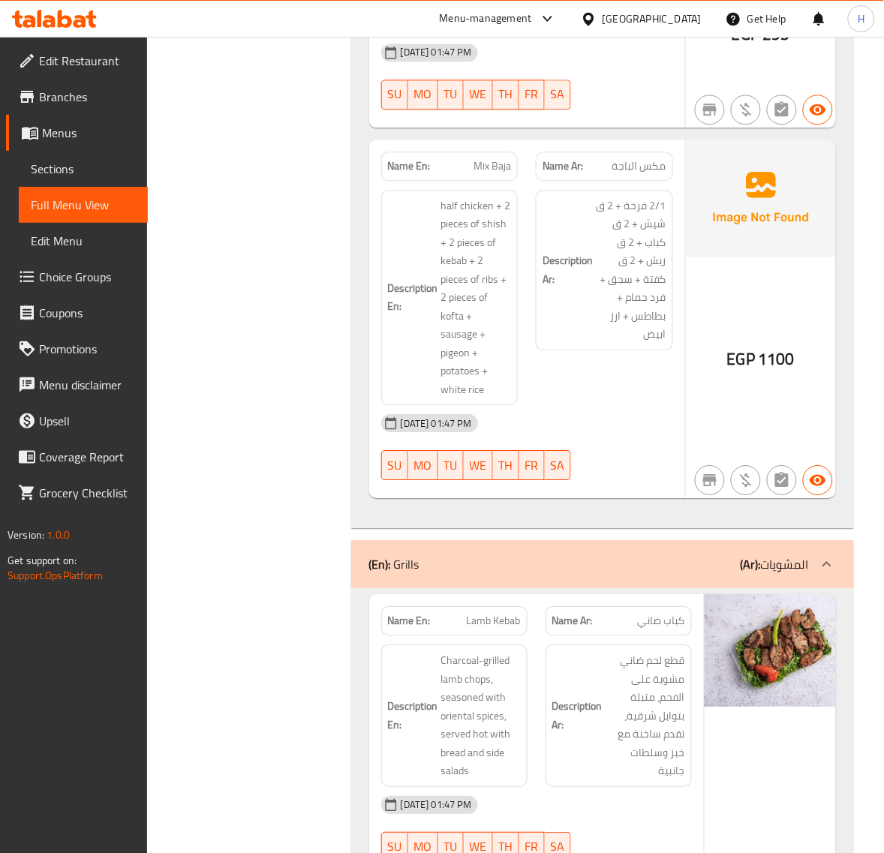
click at [481, 163] on span "Mix Baja" at bounding box center [492, 166] width 38 height 16
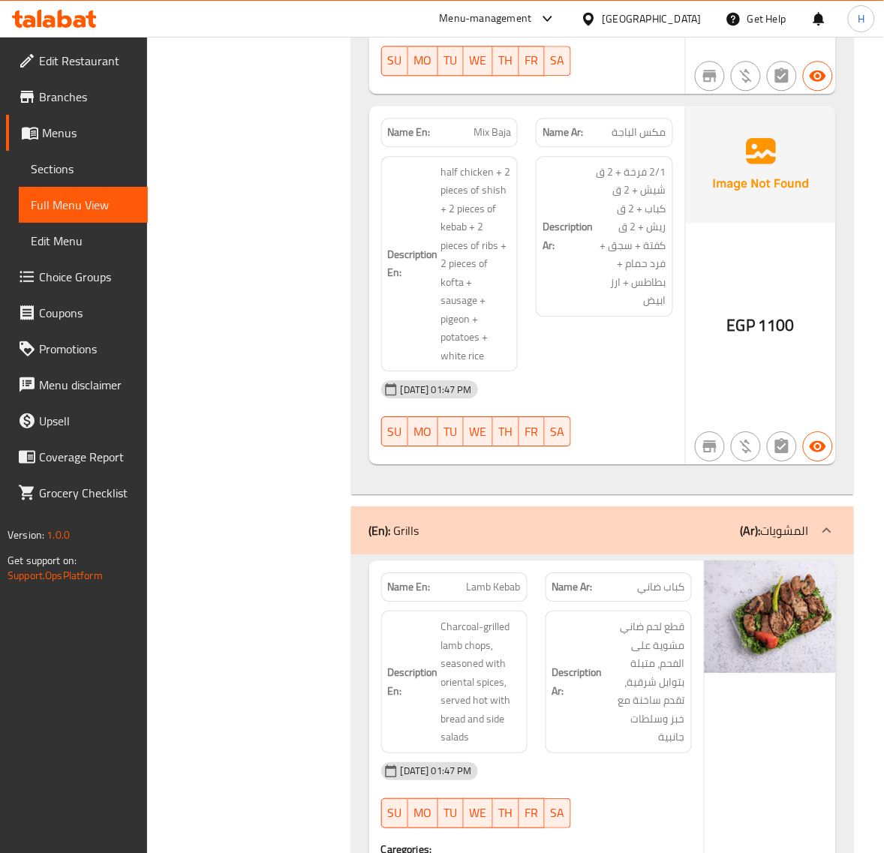
scroll to position [4290, 0]
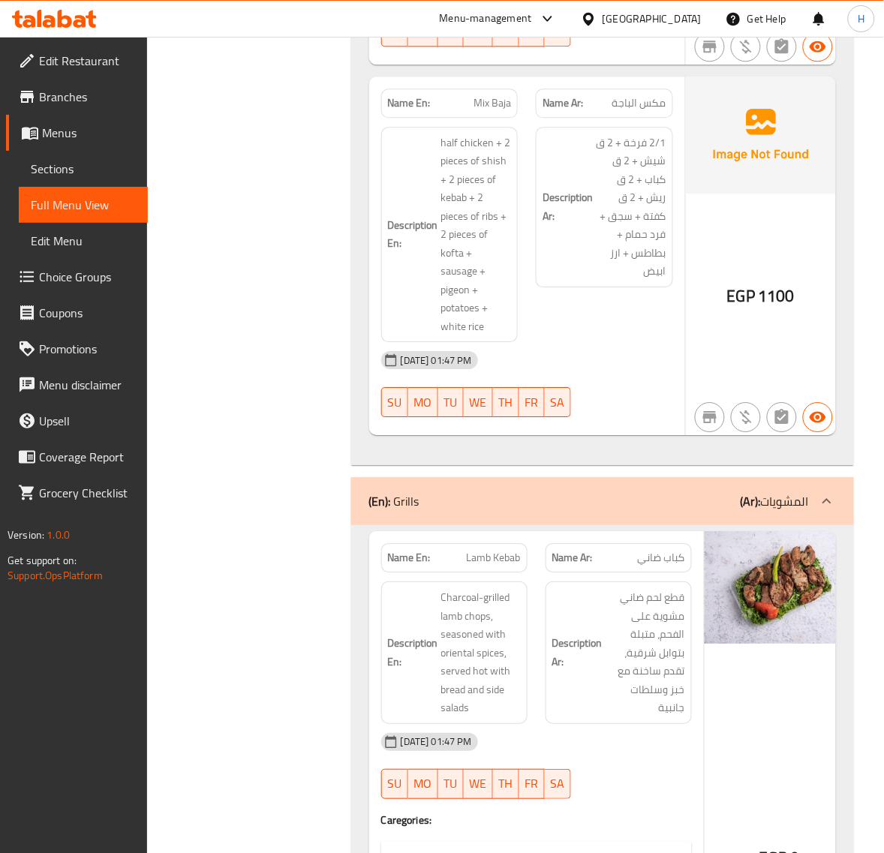
click at [92, 171] on span "Sections" at bounding box center [83, 169] width 105 height 18
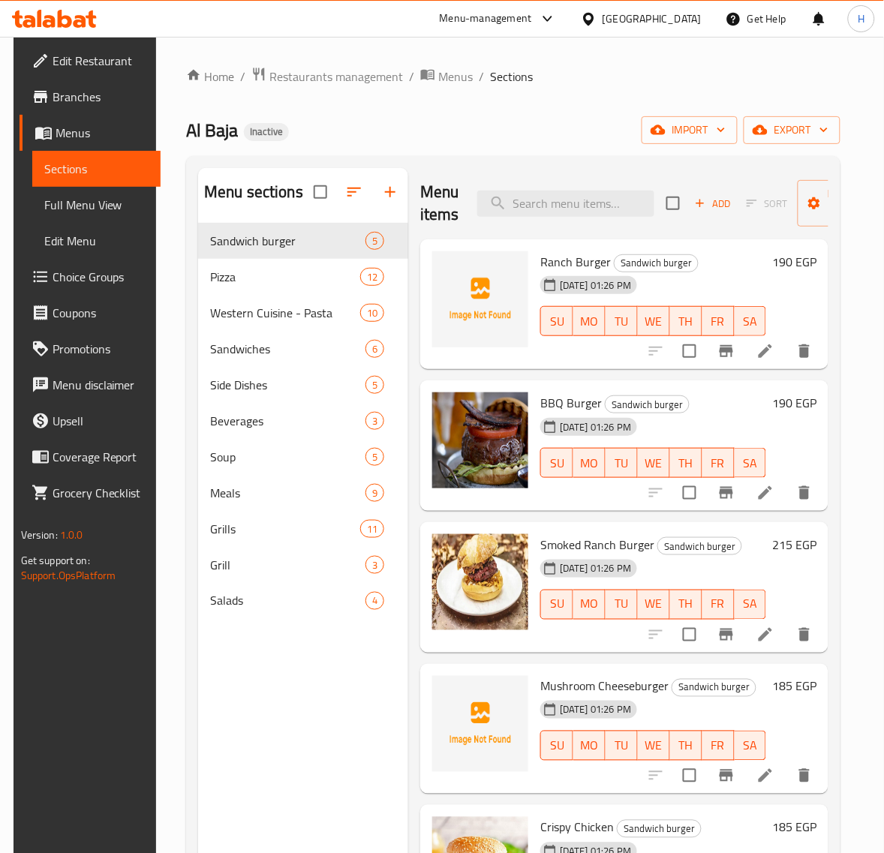
click at [80, 197] on span "Full Menu View" at bounding box center [96, 205] width 105 height 18
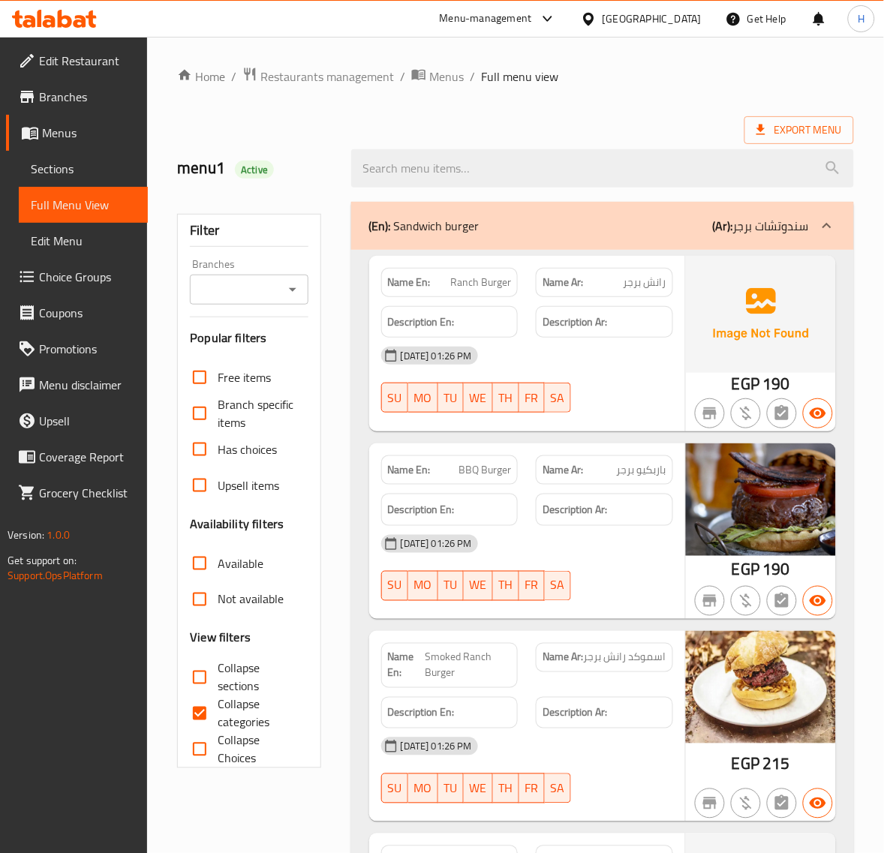
click at [205, 672] on input "Collapse sections" at bounding box center [200, 677] width 36 height 36
checkbox input "true"
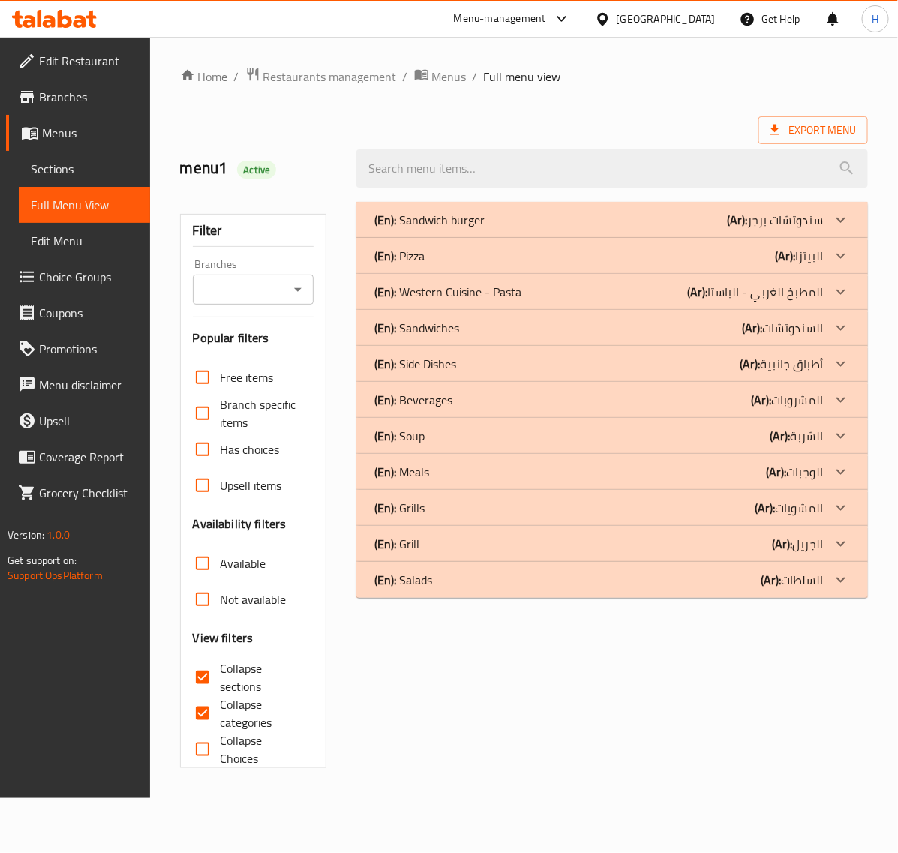
click at [62, 152] on link "Sections" at bounding box center [84, 169] width 131 height 36
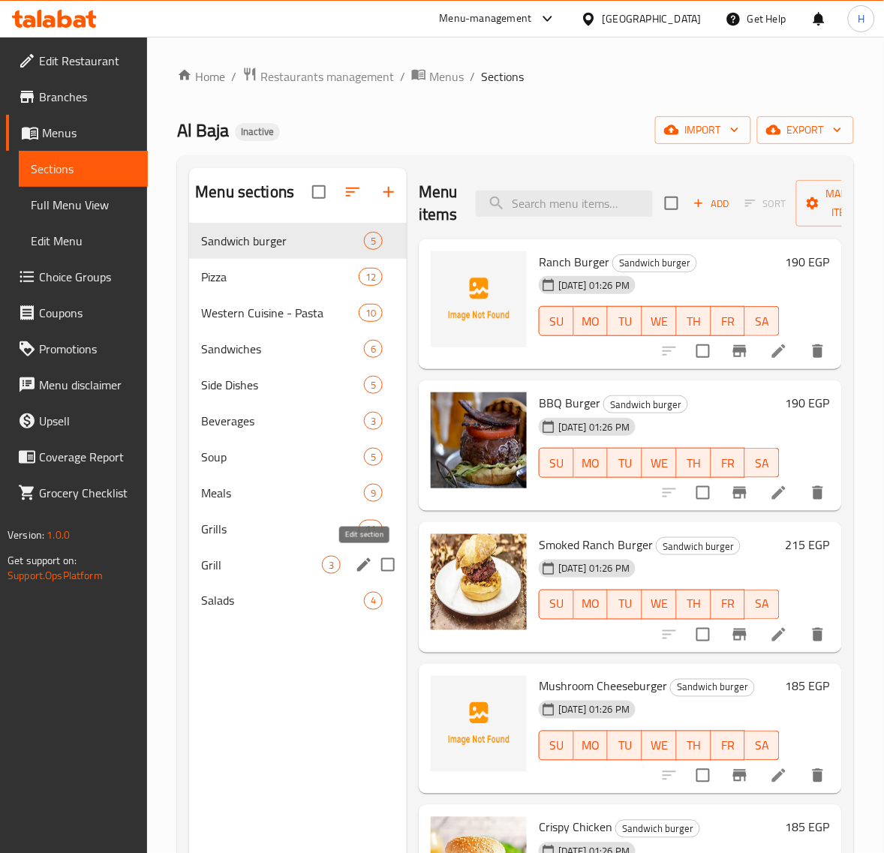
click at [360, 564] on icon "edit" at bounding box center [364, 565] width 18 height 18
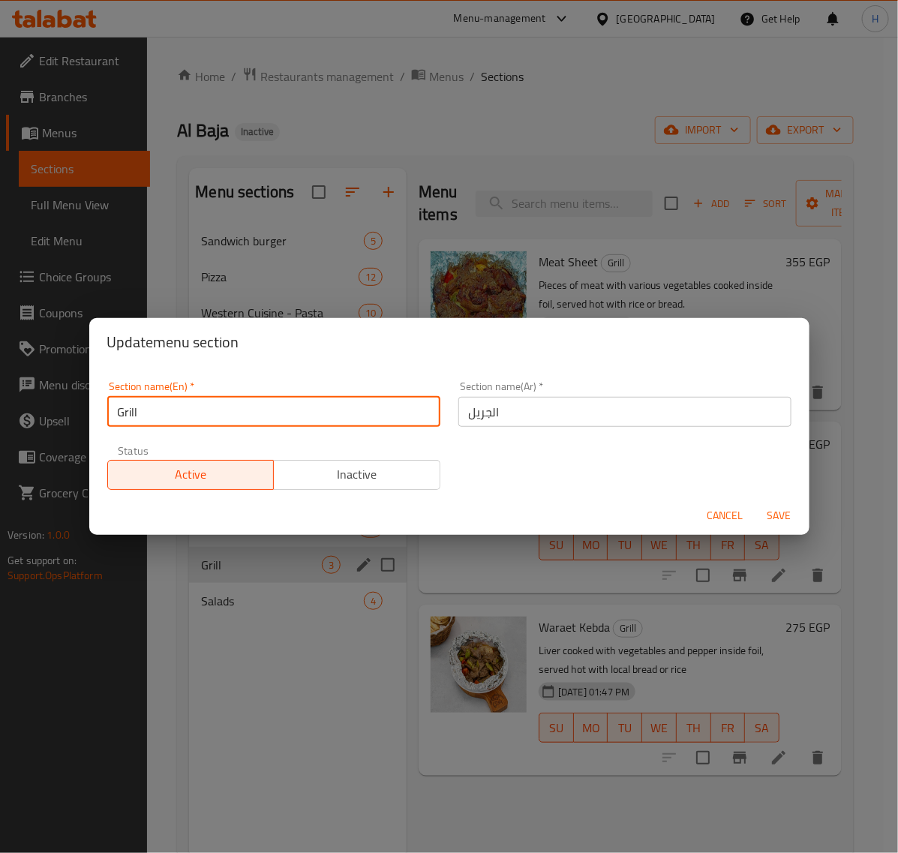
click at [362, 415] on input "Grill" at bounding box center [273, 412] width 333 height 30
type input "the Grill"
click at [782, 509] on span "Save" at bounding box center [779, 515] width 36 height 19
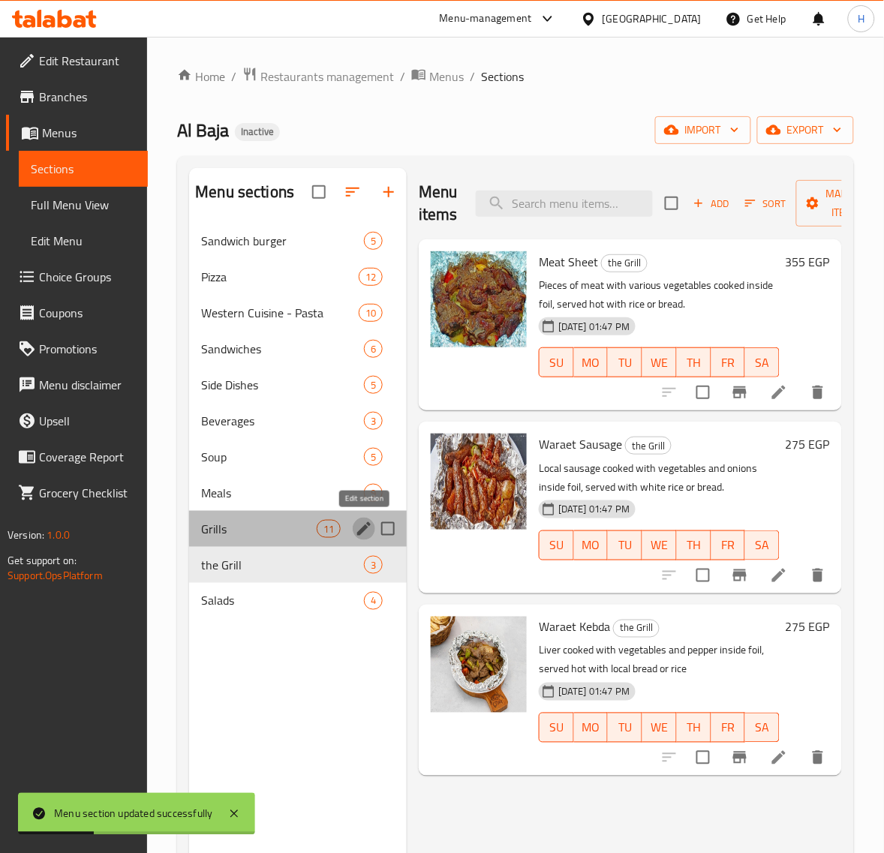
click at [360, 522] on icon "edit" at bounding box center [364, 529] width 18 height 18
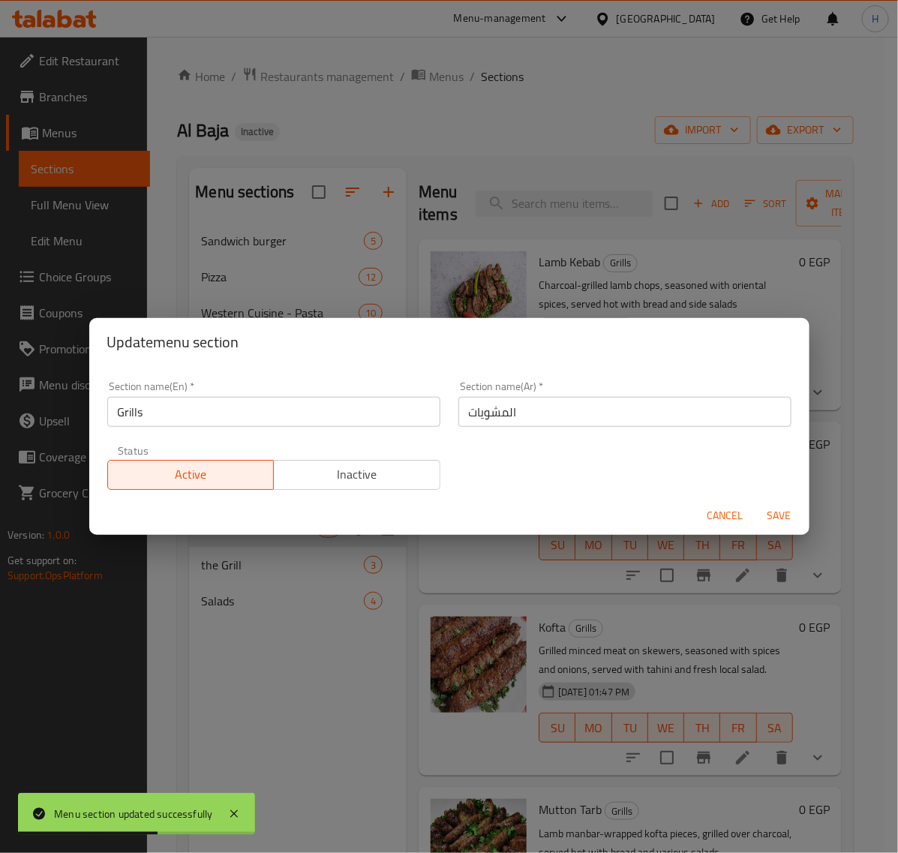
click at [380, 695] on div "Update menu section Section name(En)   * Grills Section name(En) * Section name…" at bounding box center [449, 426] width 898 height 853
click at [717, 512] on span "Cancel" at bounding box center [725, 515] width 36 height 19
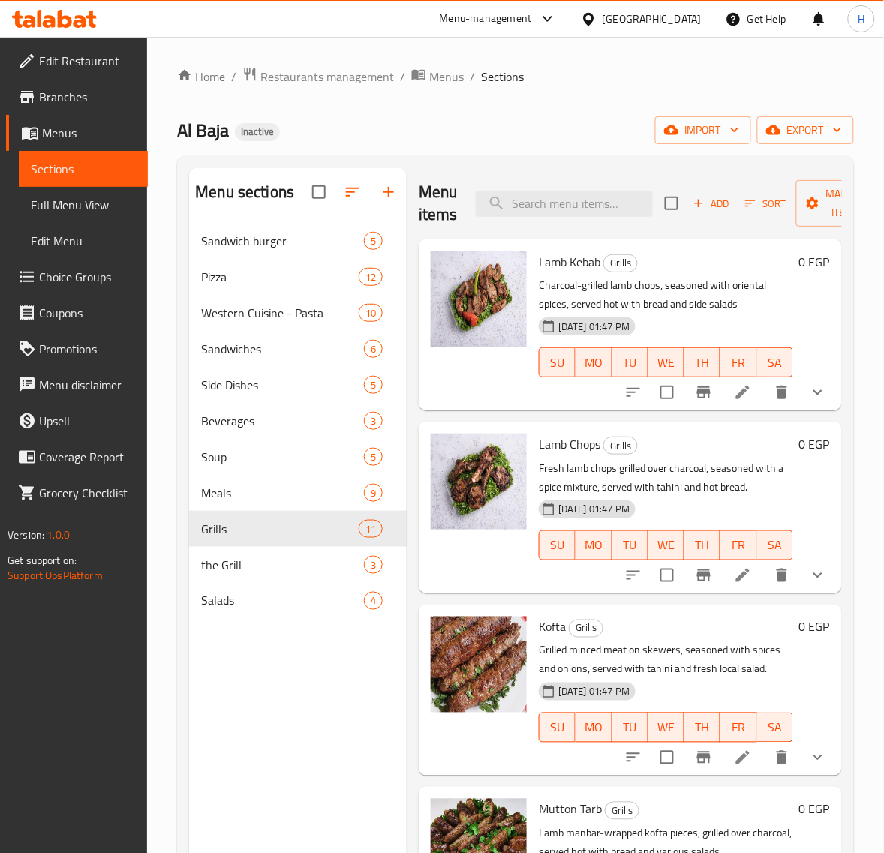
click at [98, 205] on span "Full Menu View" at bounding box center [83, 205] width 105 height 18
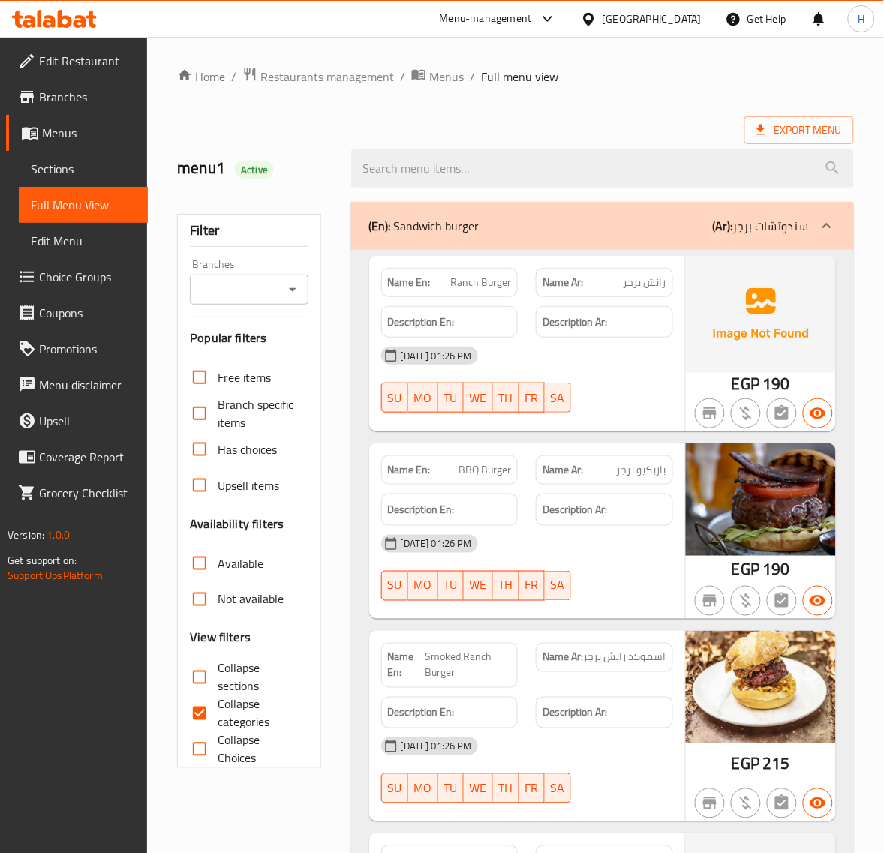
scroll to position [188, 0]
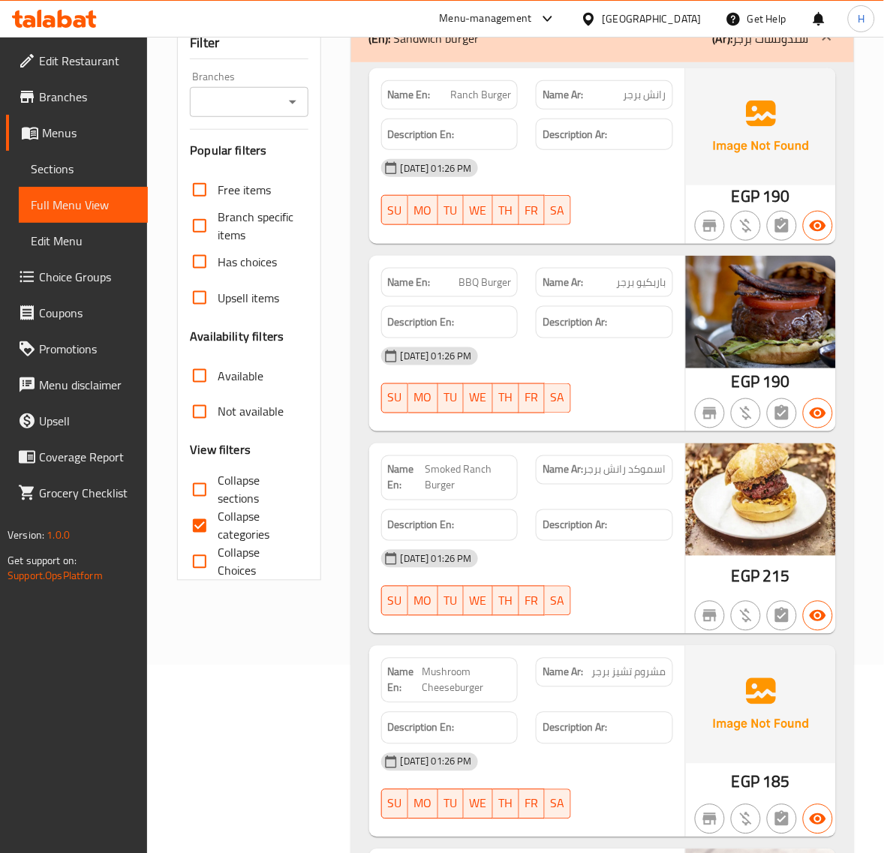
click at [223, 485] on span "Collapse sections" at bounding box center [257, 490] width 78 height 36
click at [218, 485] on input "Collapse sections" at bounding box center [200, 490] width 36 height 36
checkbox input "true"
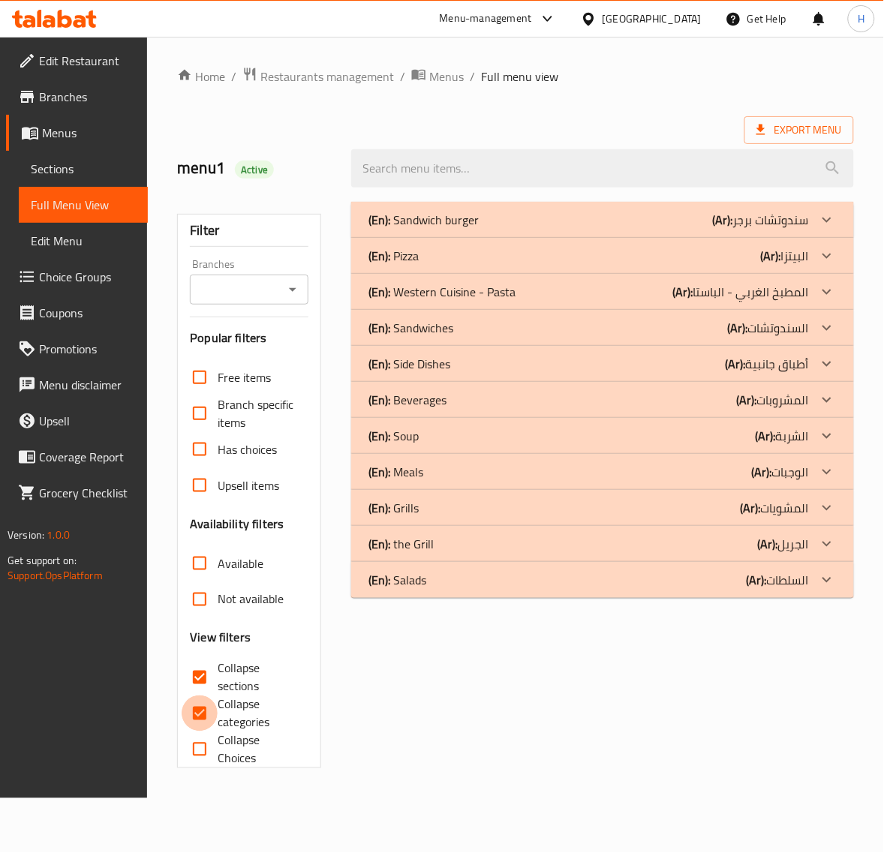
click at [212, 695] on input "Collapse categories" at bounding box center [200, 713] width 36 height 36
checkbox input "false"
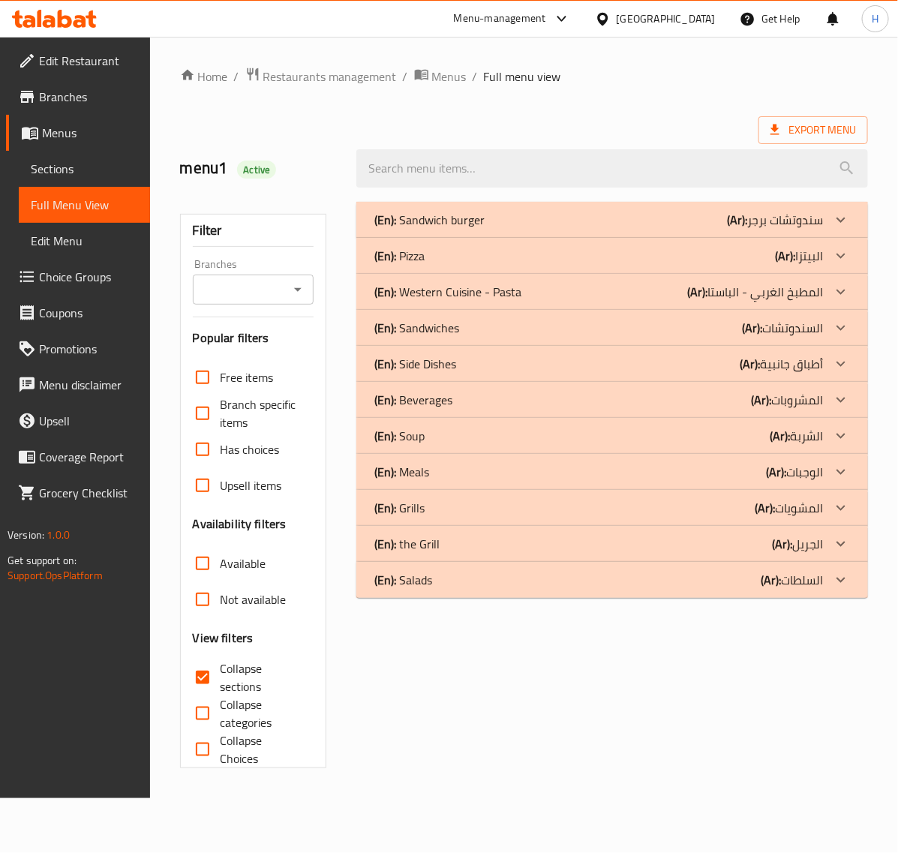
click at [455, 581] on div "(En): Salads (Ar): السلطات" at bounding box center [598, 580] width 449 height 18
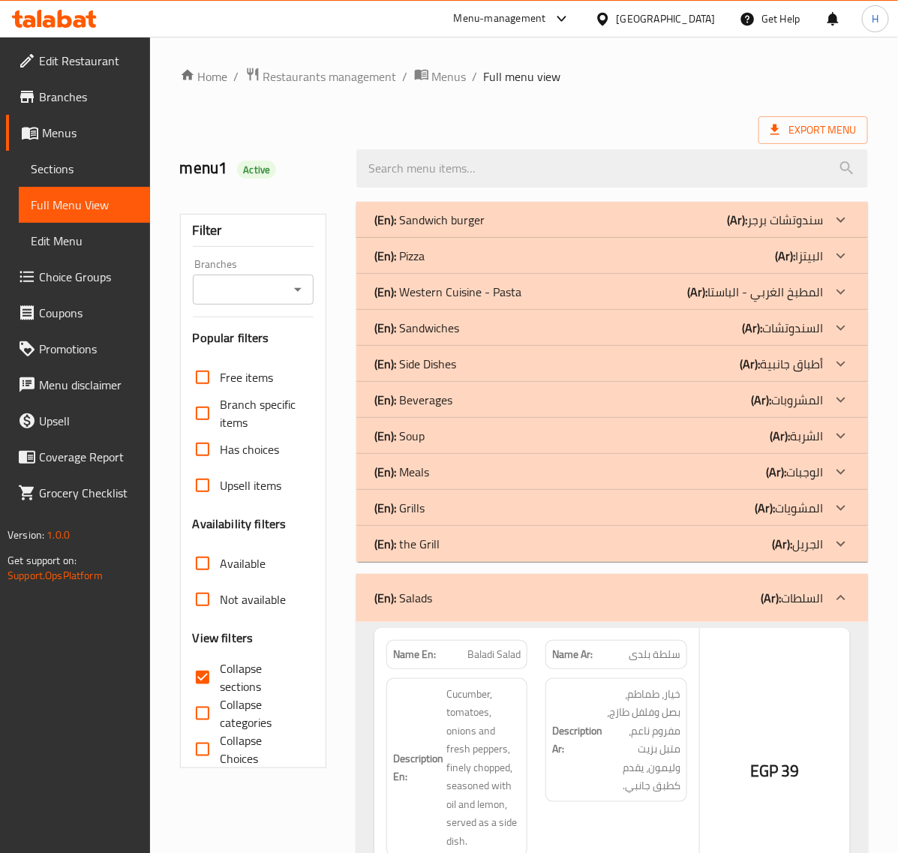
click at [458, 542] on div "(En): the Grill (Ar): الجريل" at bounding box center [598, 544] width 449 height 18
click at [460, 497] on div "(En): Grills (Ar): المشويات" at bounding box center [612, 508] width 512 height 36
click at [465, 462] on div "(En): Meals (Ar): الوجبات" at bounding box center [612, 472] width 512 height 36
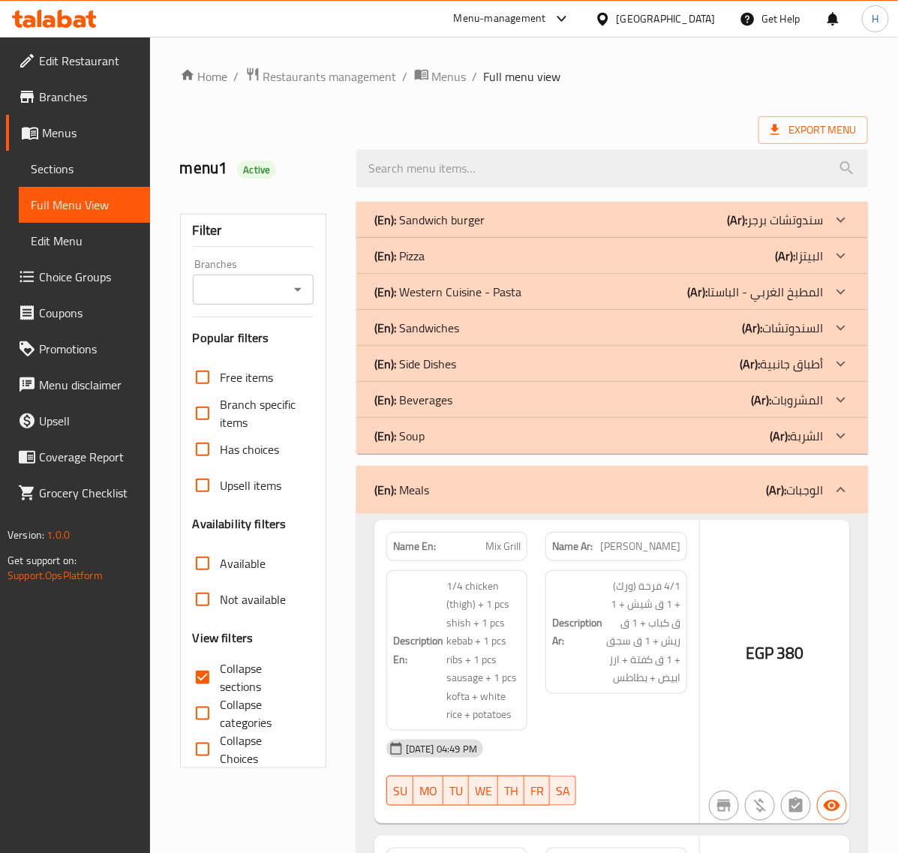
click at [435, 428] on div "(En): Soup (Ar): الشربة" at bounding box center [598, 436] width 449 height 18
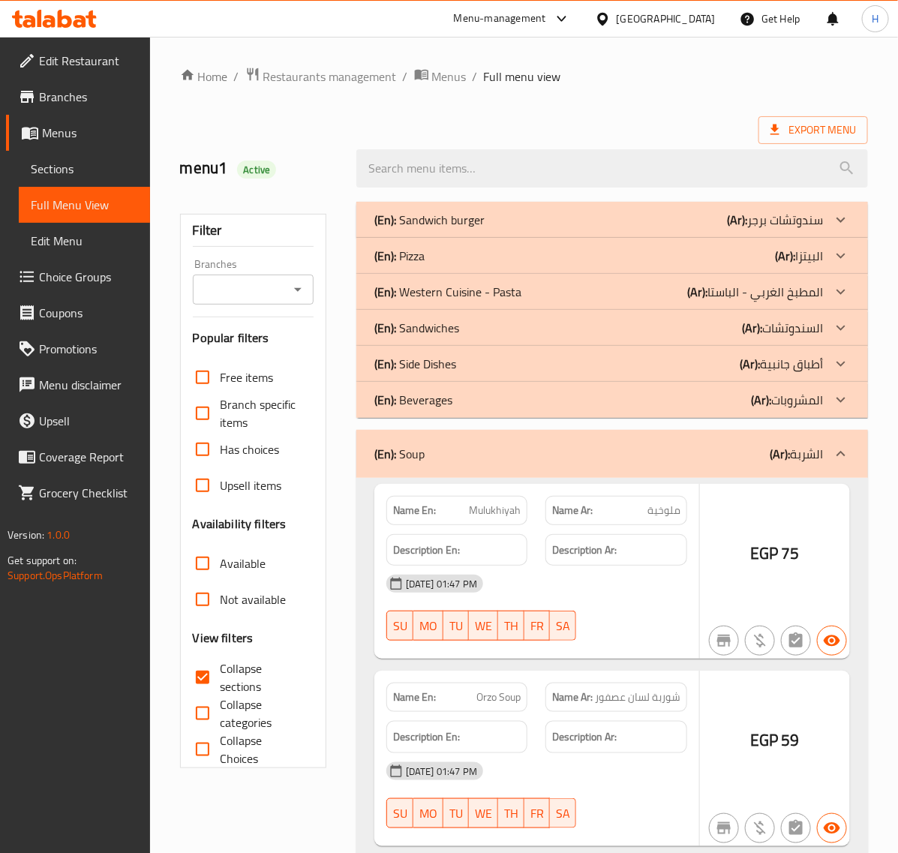
click at [448, 400] on div "(En): Beverages (Ar): المشروبات" at bounding box center [598, 400] width 449 height 18
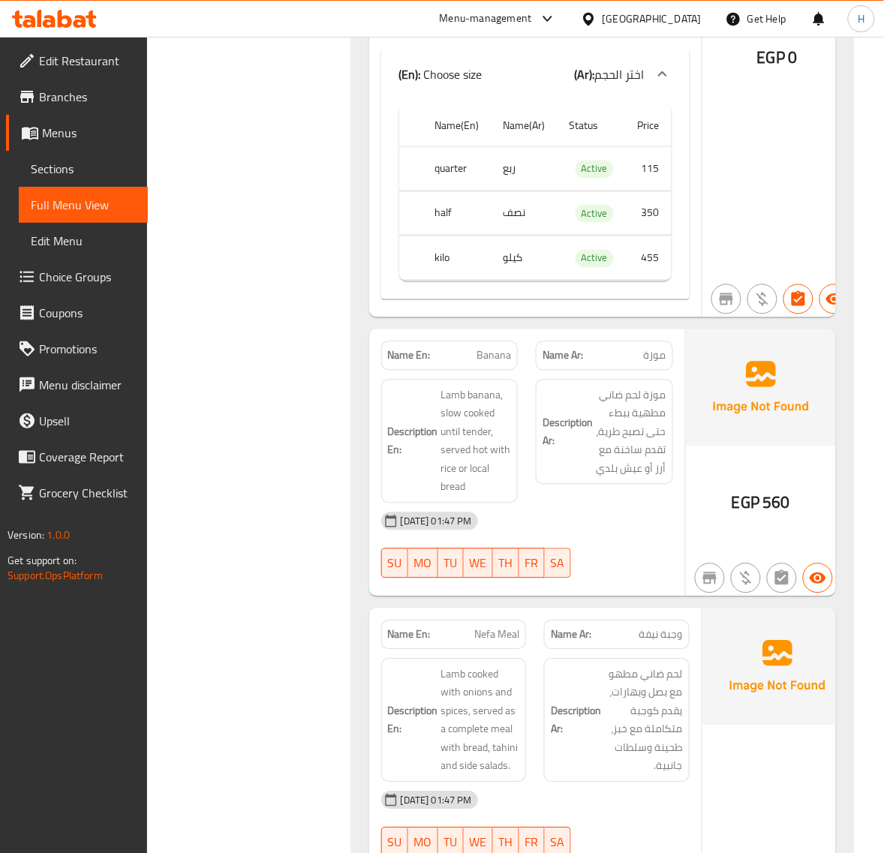
scroll to position [9849, 0]
click at [654, 355] on span "موزة" at bounding box center [655, 355] width 23 height 16
click at [661, 356] on span "موزة" at bounding box center [655, 355] width 23 height 16
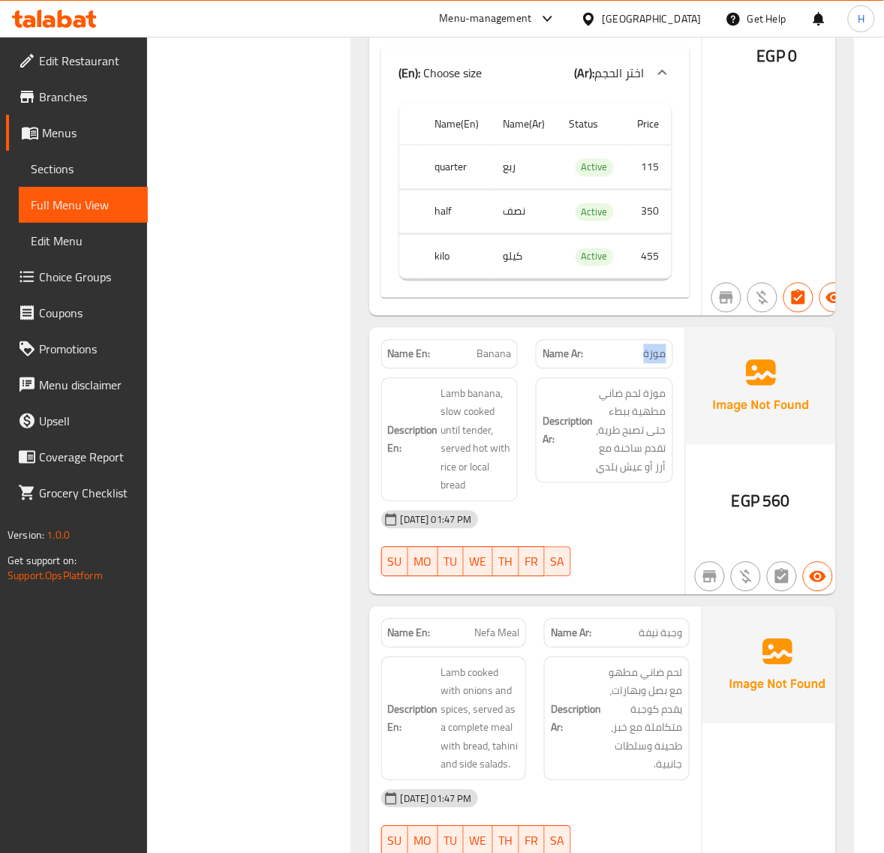
click at [657, 353] on span "موزة" at bounding box center [655, 355] width 23 height 16
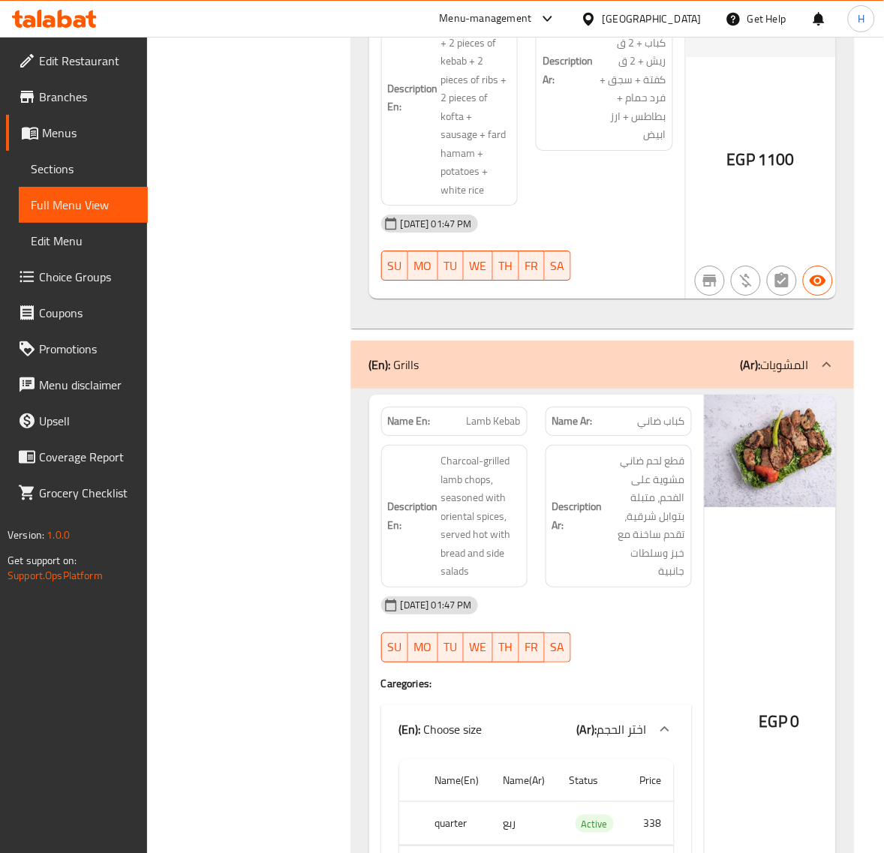
scroll to position [4455, 0]
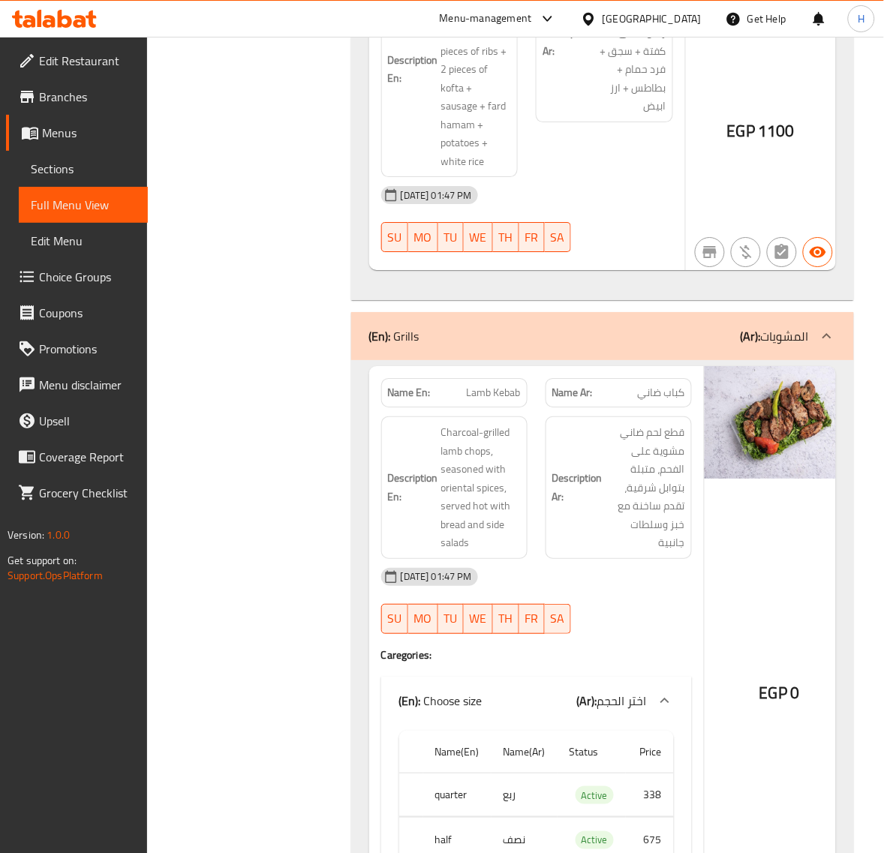
click at [668, 385] on span "كباب ضاني" at bounding box center [661, 393] width 47 height 16
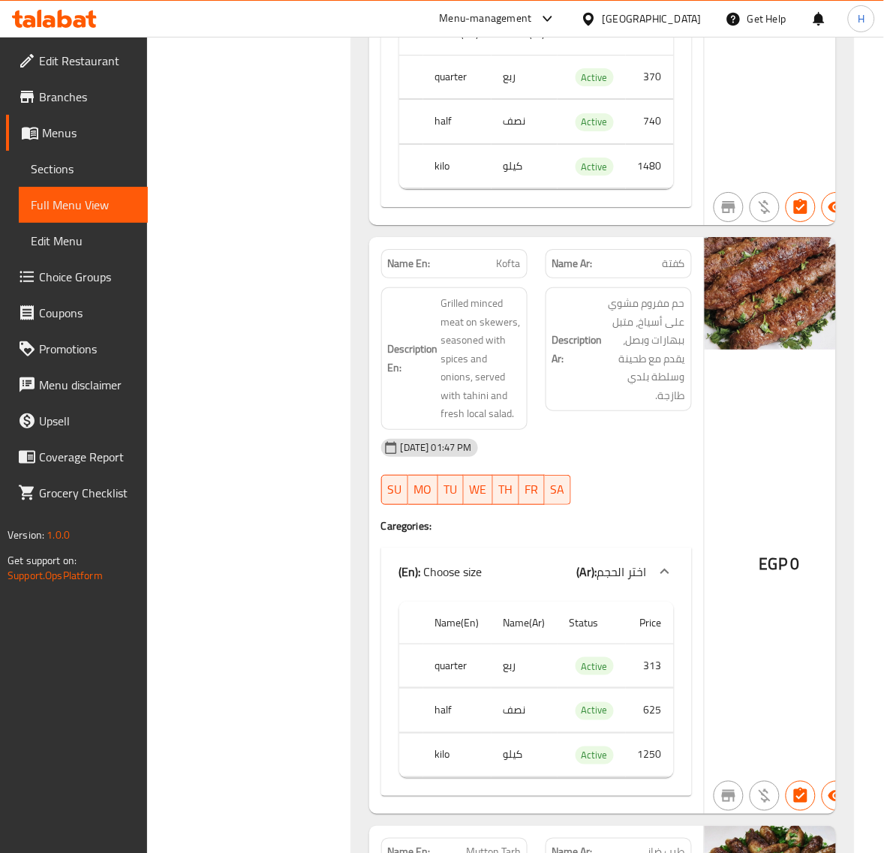
scroll to position [5829, 0]
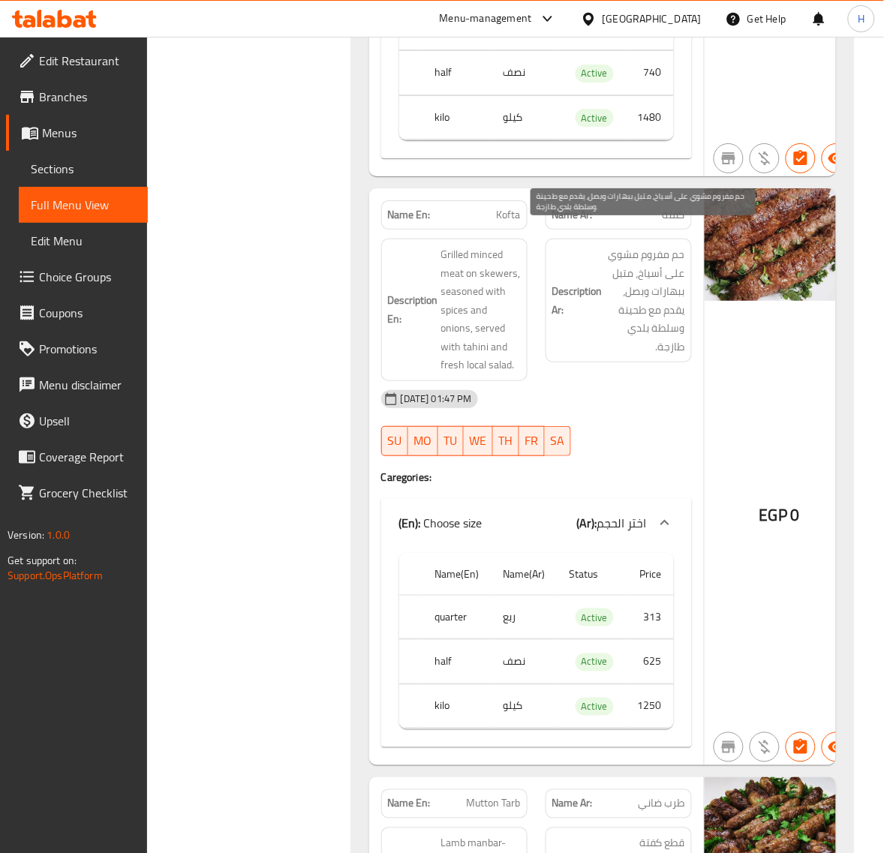
click at [673, 245] on span "حم مفروم مشوي على أسياخ، متبل ببهارات وبصل، يقدم مع طحينة وسلطة بلدي طازجة." at bounding box center [645, 300] width 80 height 110
click at [503, 207] on span "Kofta" at bounding box center [509, 215] width 24 height 16
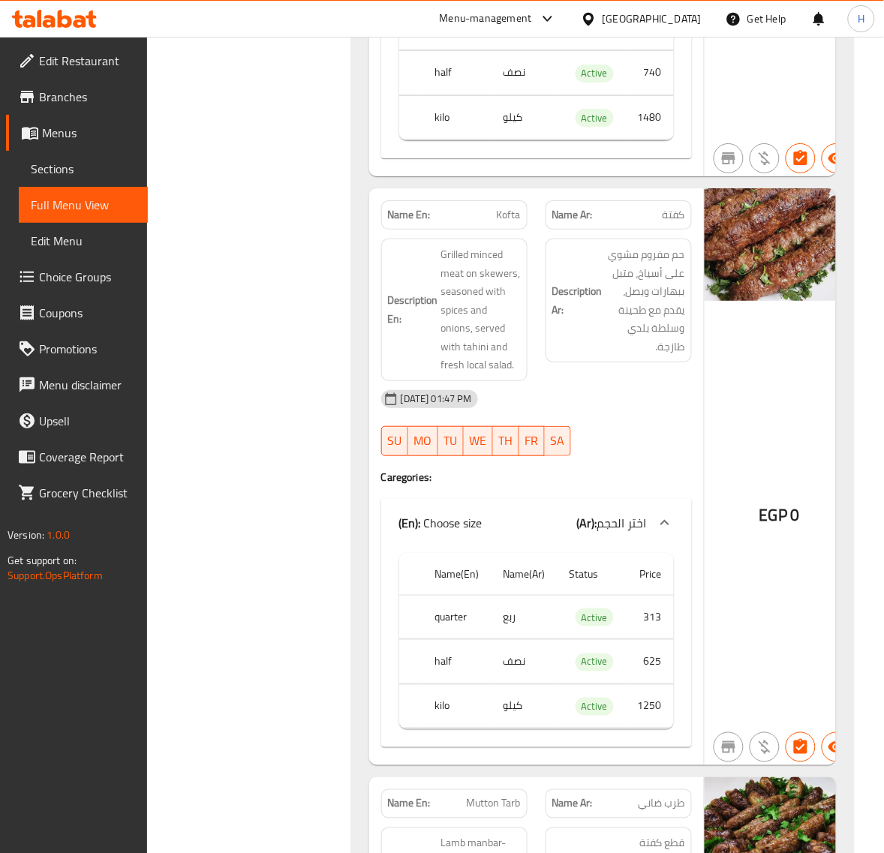
click at [666, 207] on span "كفتة" at bounding box center [673, 215] width 23 height 16
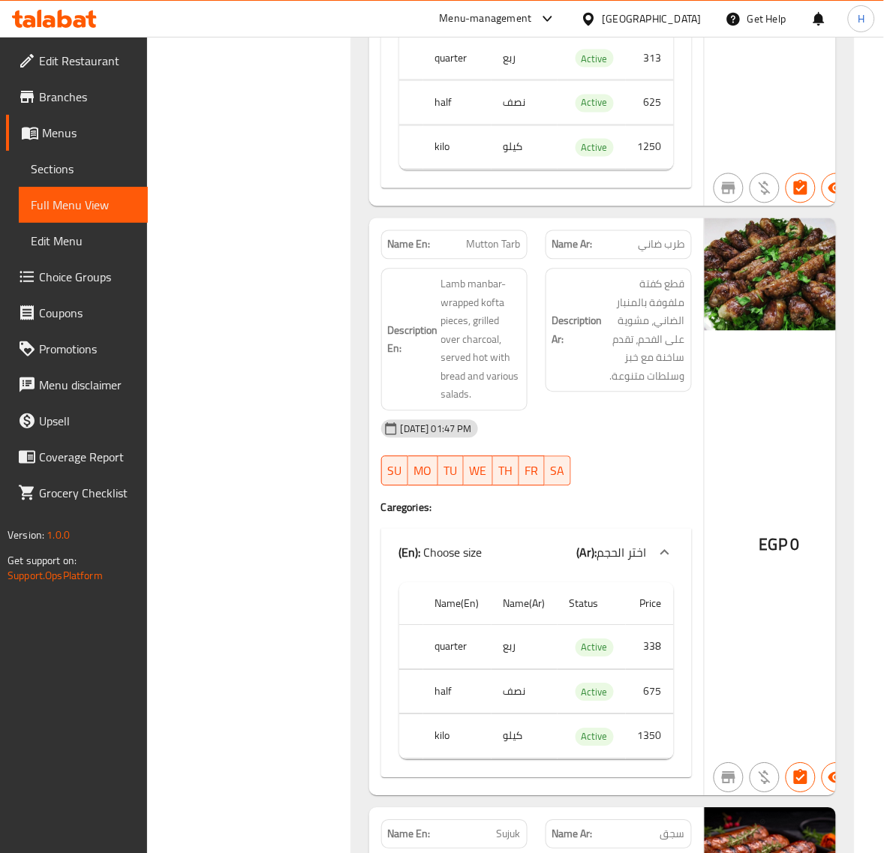
scroll to position [6392, 0]
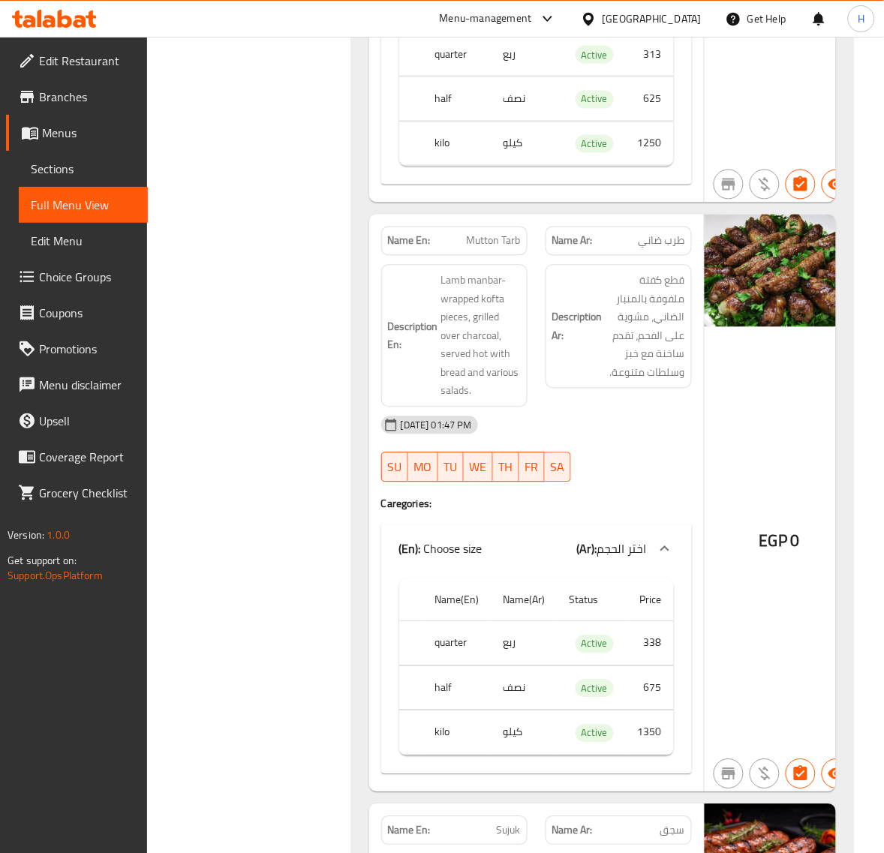
click at [664, 233] on span "طرب ضاني" at bounding box center [661, 241] width 47 height 16
click at [623, 281] on span "قطع كفتة ملفوفة بالمنبار الضاني، مشوية على الفحم، تقدم ساخنة مع خبز وسلطات متنو…" at bounding box center [645, 327] width 80 height 110
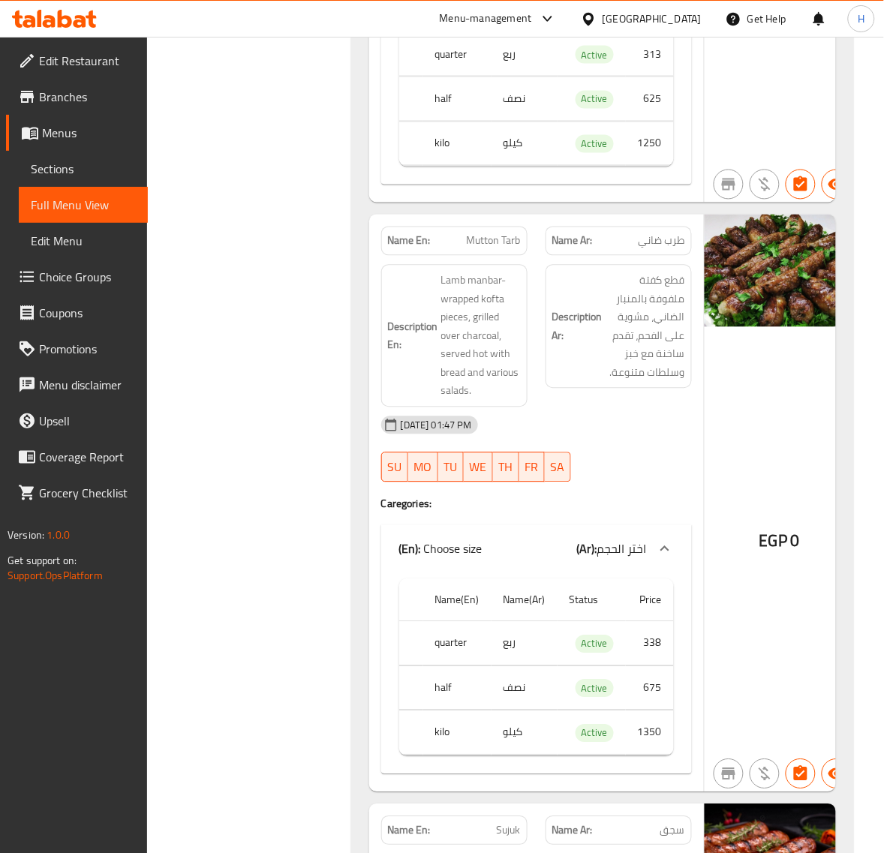
click at [469, 233] on span "Mutton Tarb" at bounding box center [494, 241] width 54 height 16
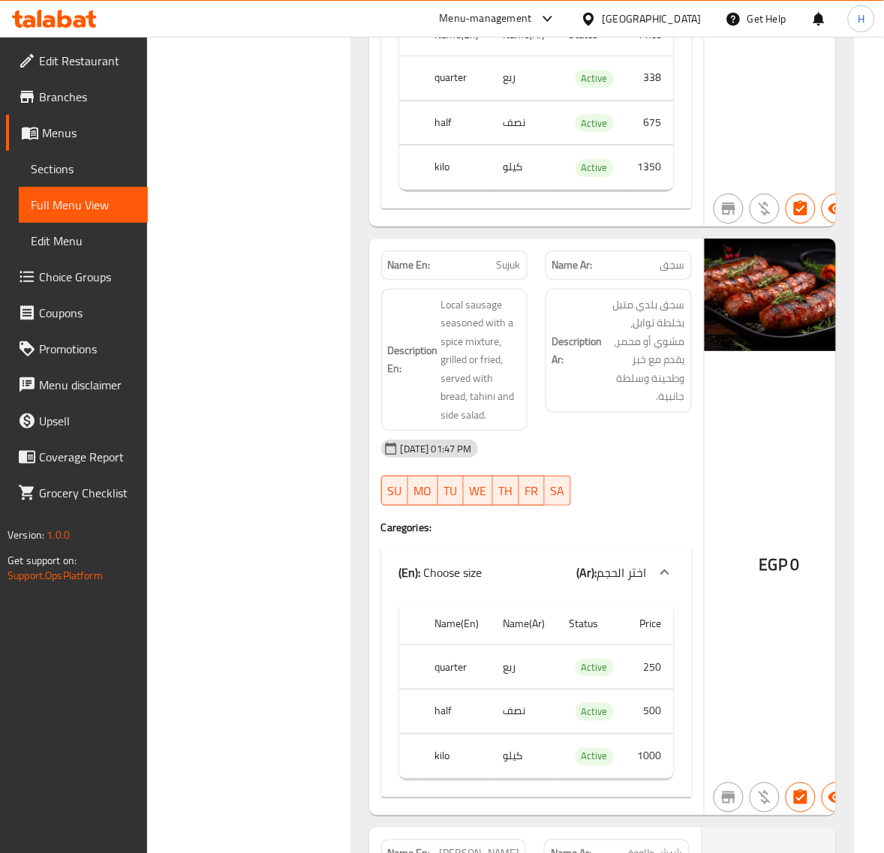
scroll to position [7017, 0]
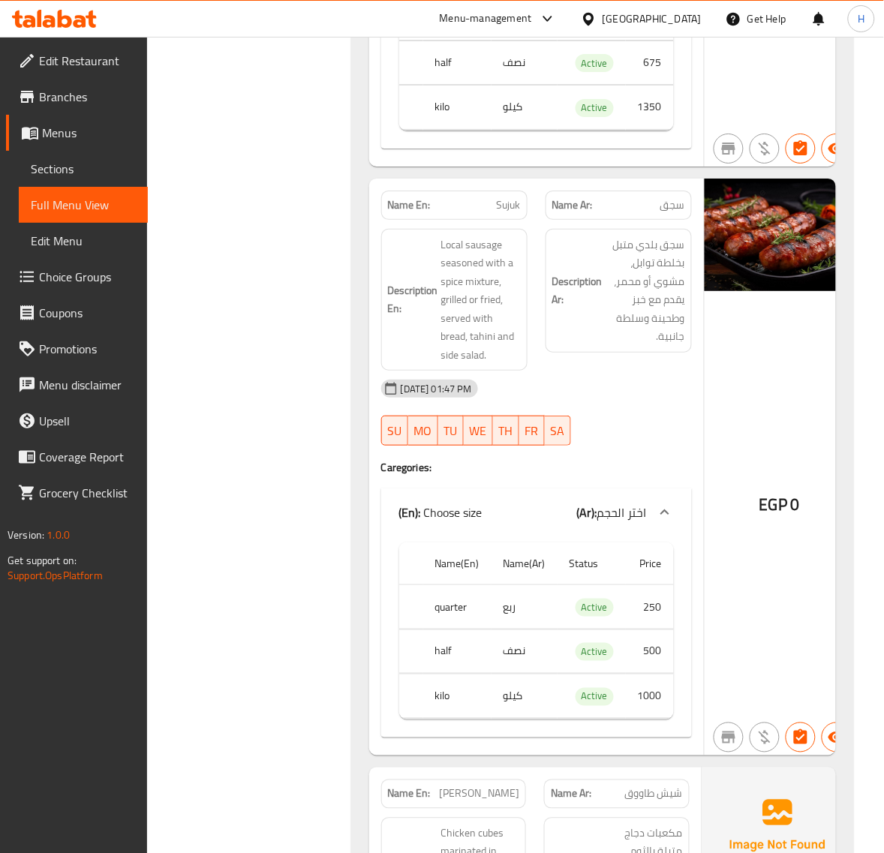
click at [507, 197] on span "Sujuk" at bounding box center [509, 205] width 24 height 16
click at [508, 197] on span "Sujuk" at bounding box center [509, 205] width 24 height 16
click at [501, 197] on span "Sujuk" at bounding box center [509, 205] width 24 height 16
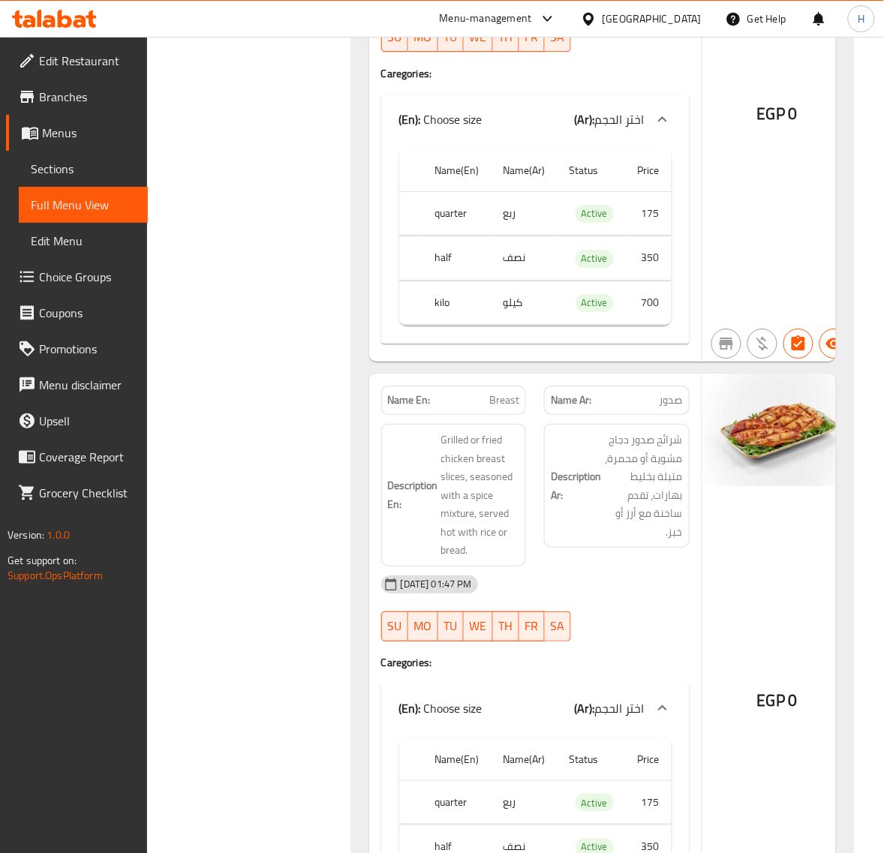
scroll to position [8142, 0]
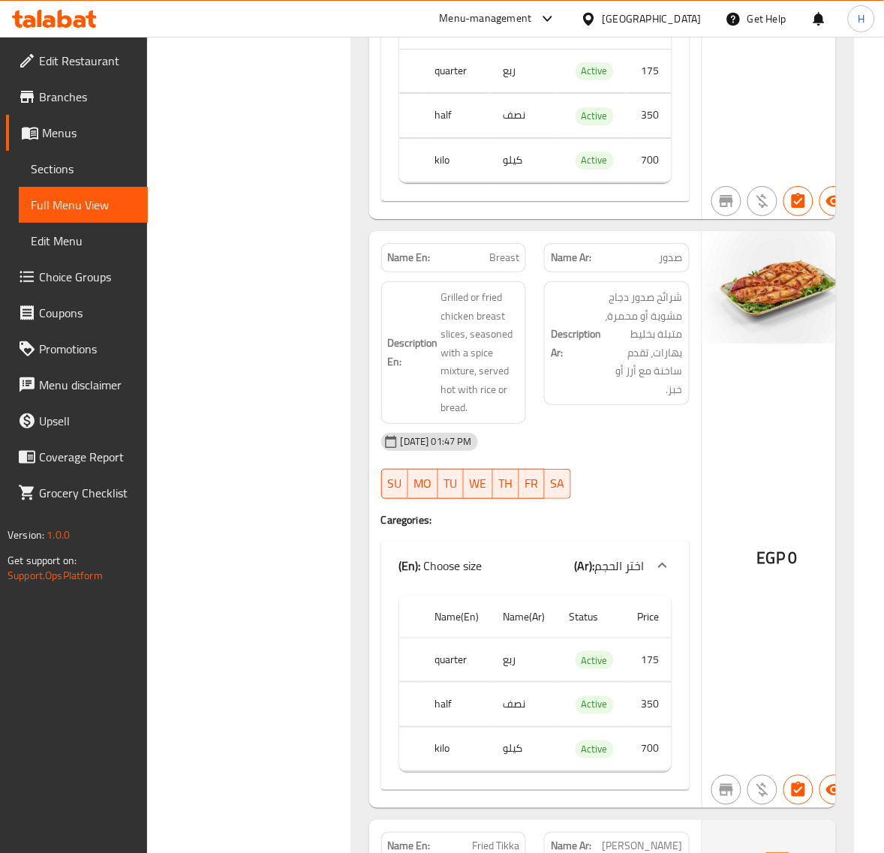
click at [497, 250] on span "Breast" at bounding box center [504, 258] width 30 height 16
click at [503, 253] on span "Breast" at bounding box center [504, 258] width 30 height 16
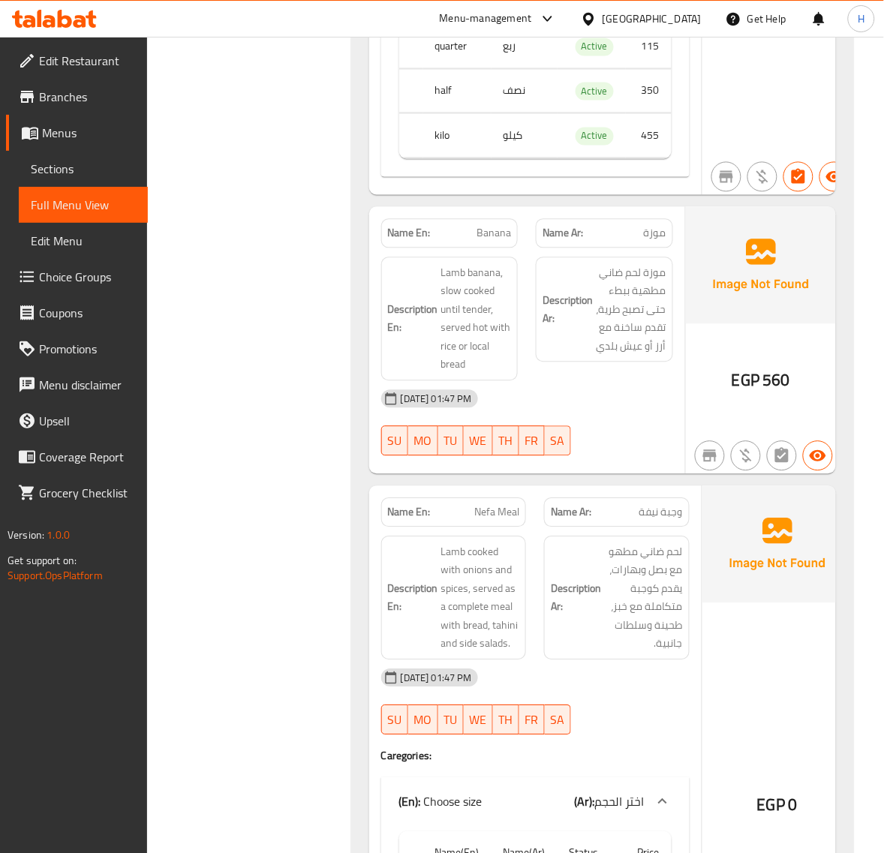
scroll to position [9973, 0]
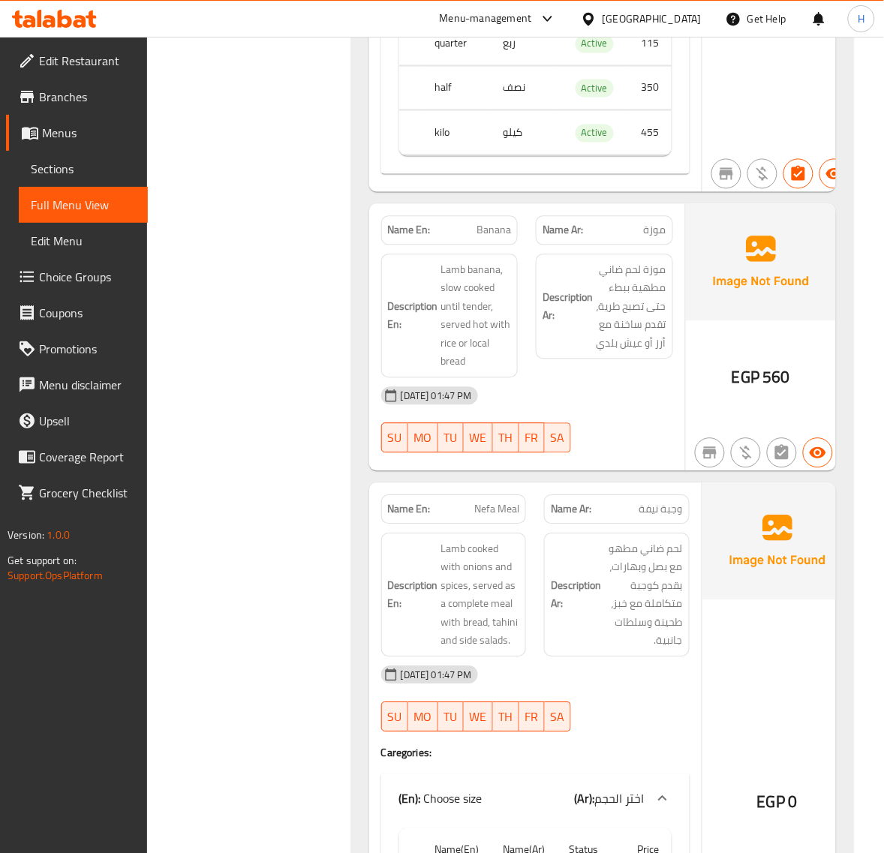
click at [503, 233] on span "Banana" at bounding box center [493, 231] width 35 height 16
click at [660, 230] on span "موزة" at bounding box center [655, 231] width 23 height 16
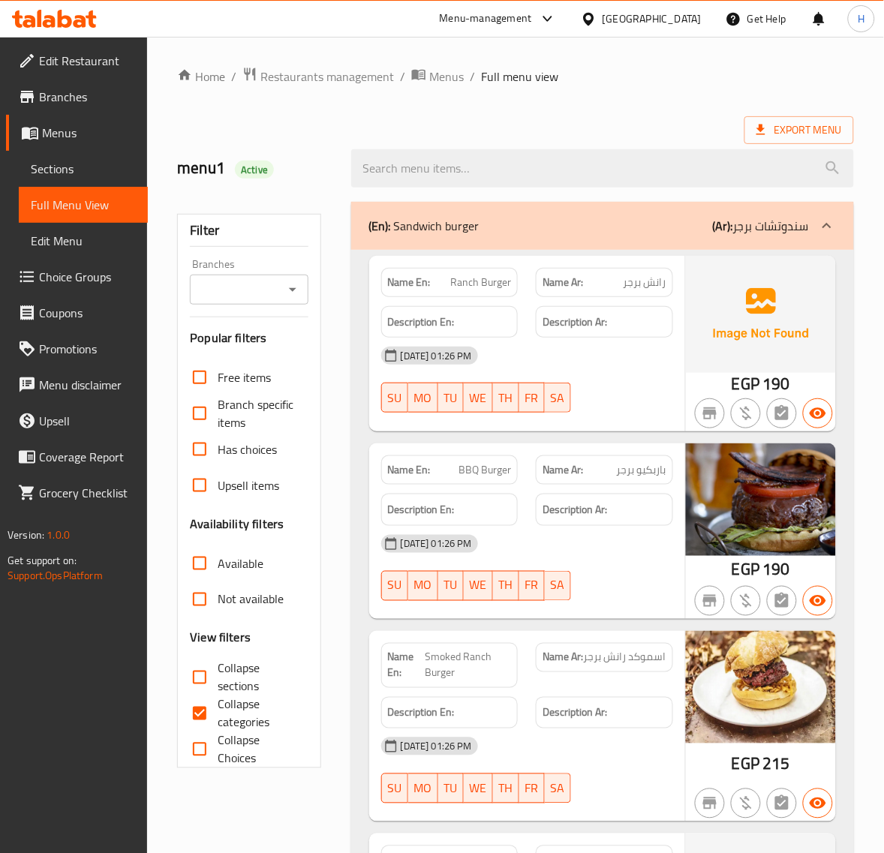
click at [68, 170] on span "Sections" at bounding box center [83, 169] width 105 height 18
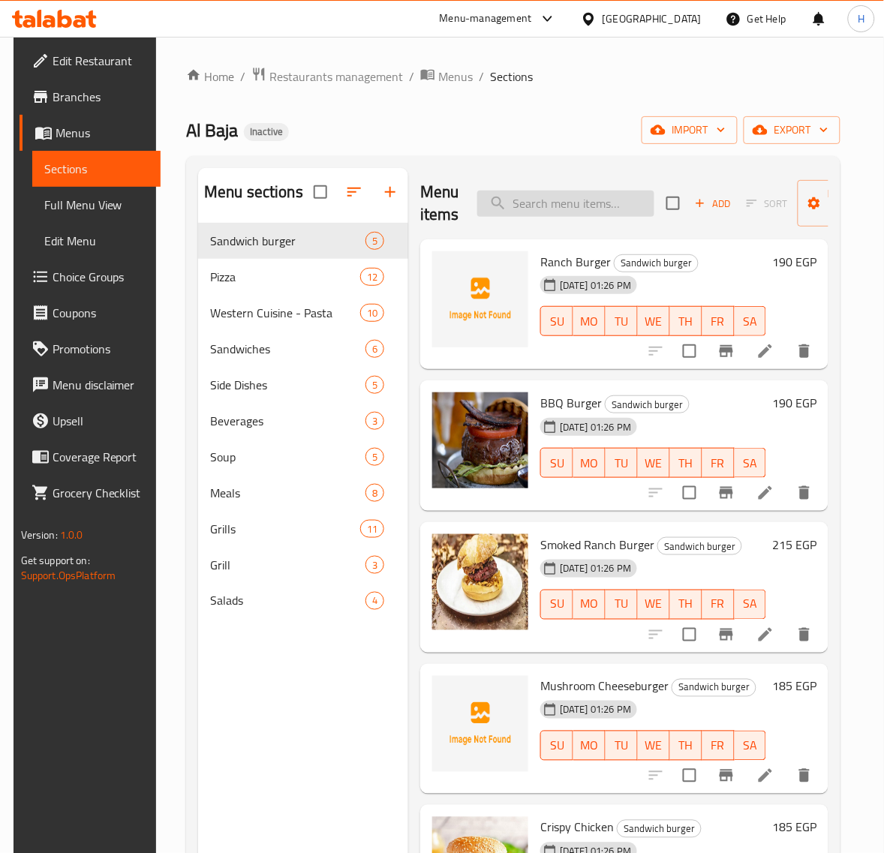
click at [525, 204] on input "search" at bounding box center [565, 204] width 177 height 26
paste input "V-Cola"
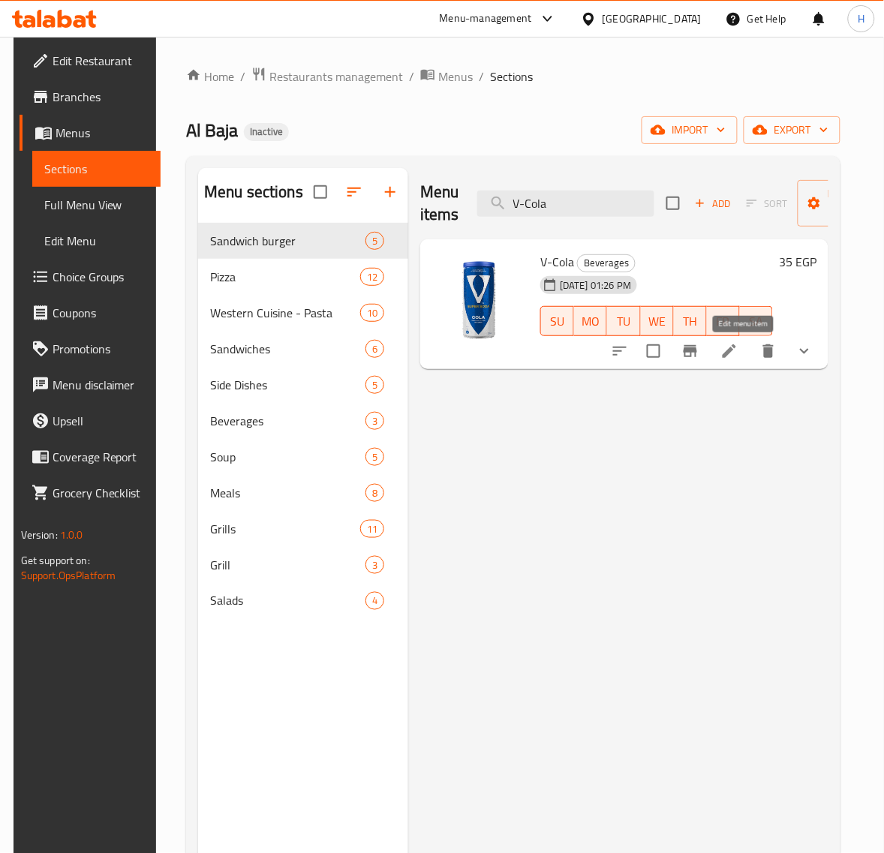
type input "V-Cola"
click at [738, 353] on icon at bounding box center [729, 351] width 18 height 18
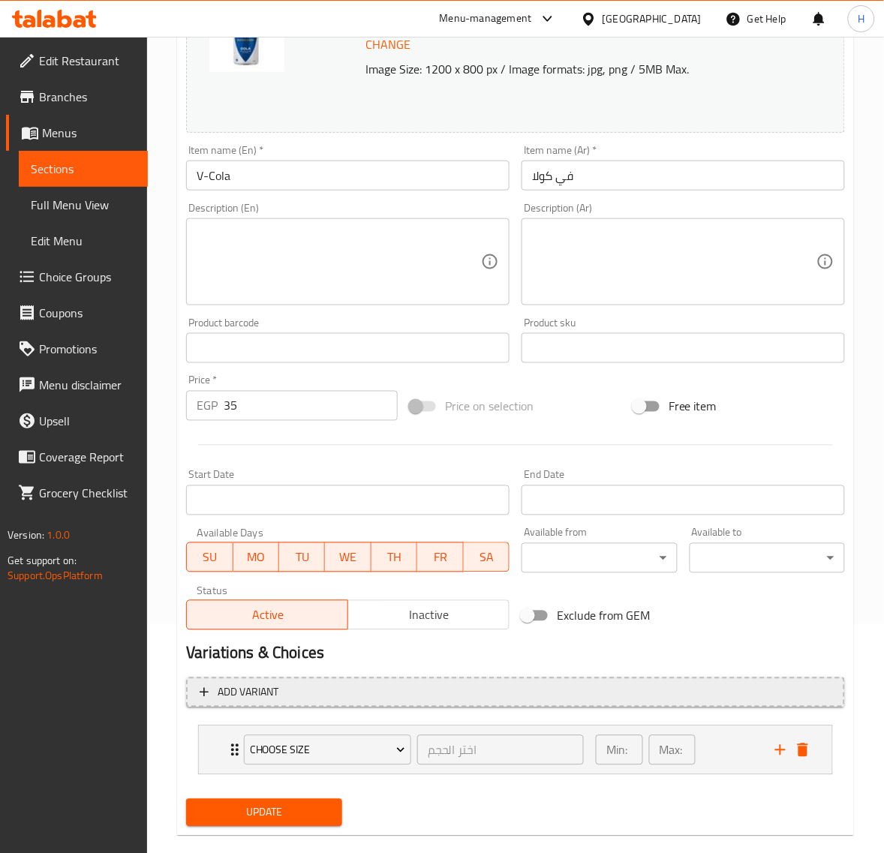
scroll to position [253, 0]
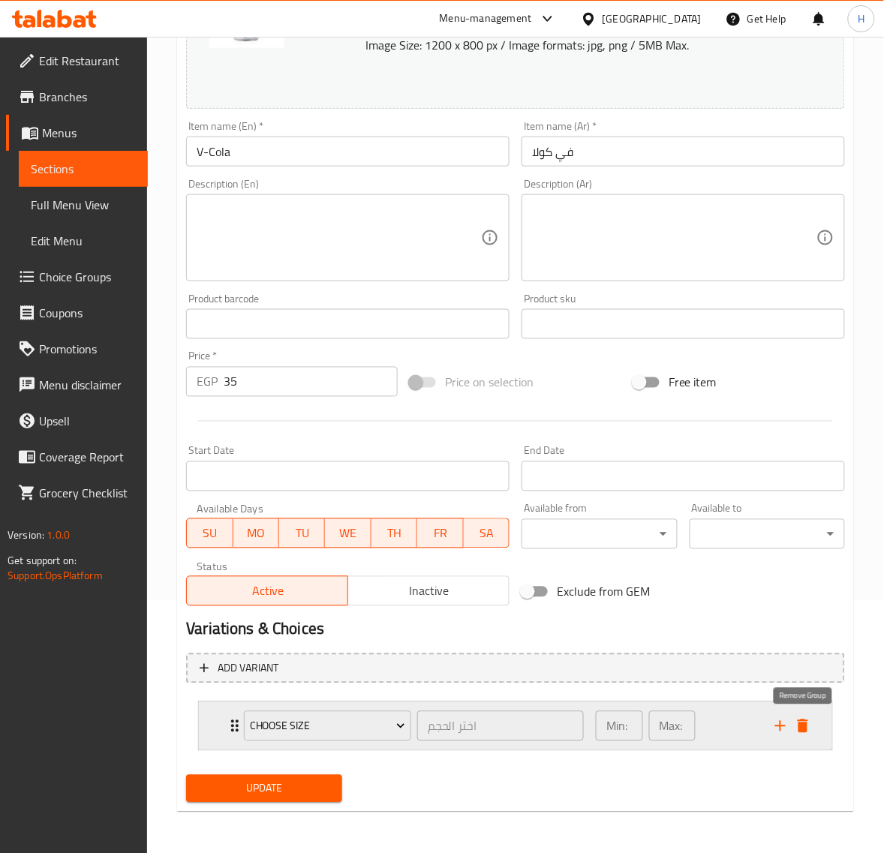
click at [801, 725] on icon "delete" at bounding box center [802, 726] width 11 height 14
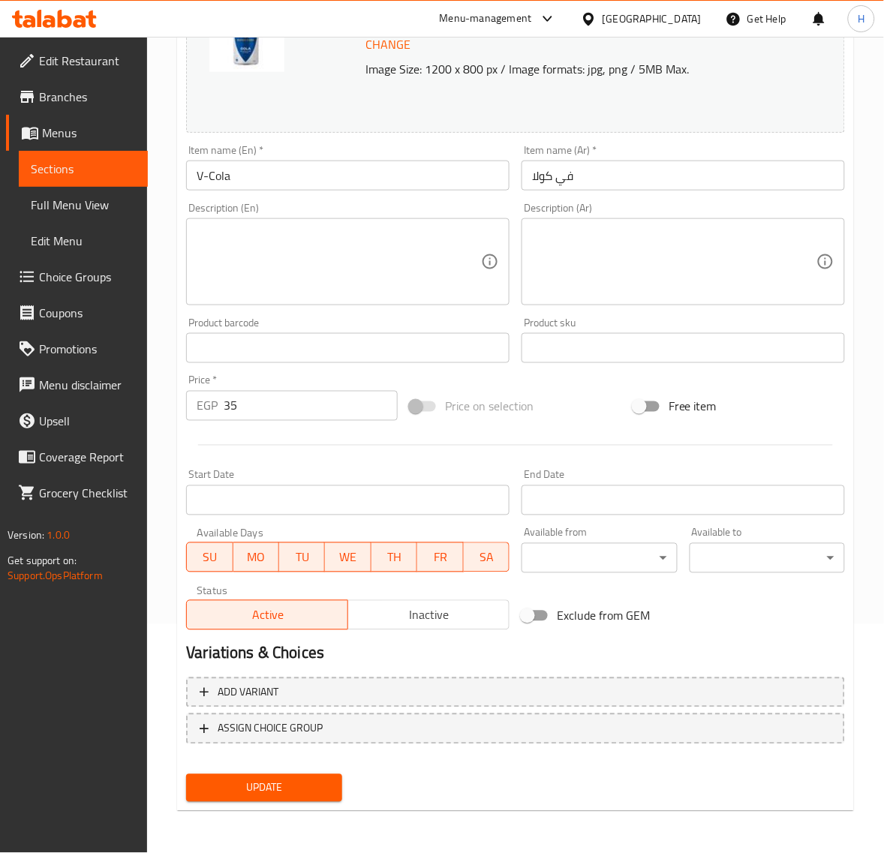
scroll to position [227, 0]
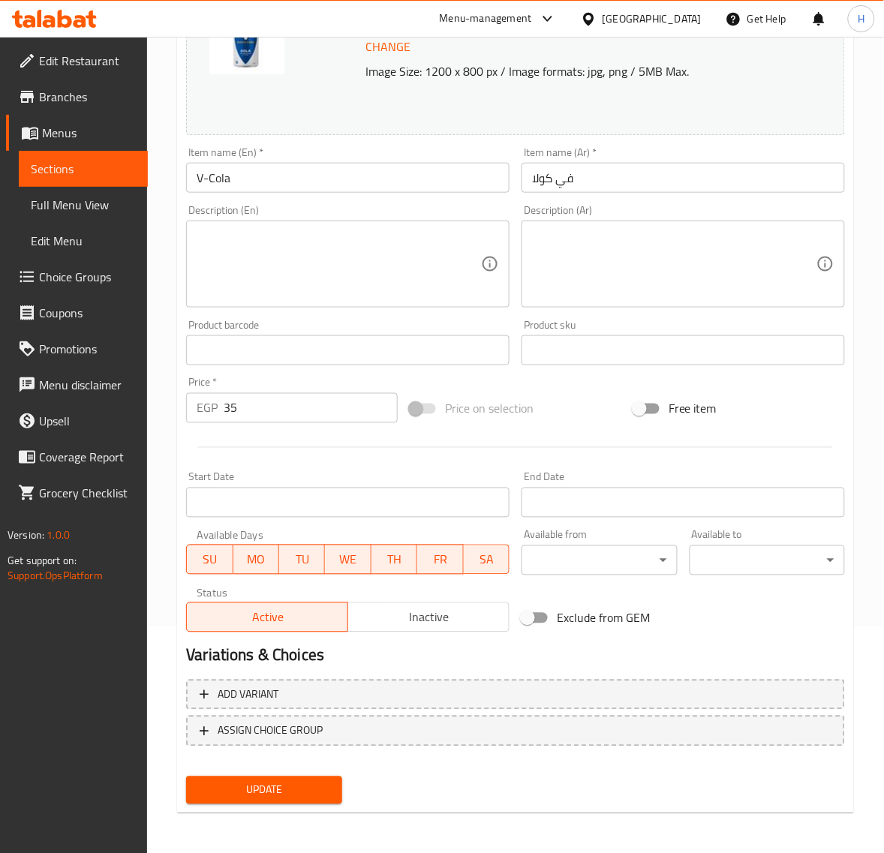
click at [291, 784] on span "Update" at bounding box center [263, 790] width 131 height 19
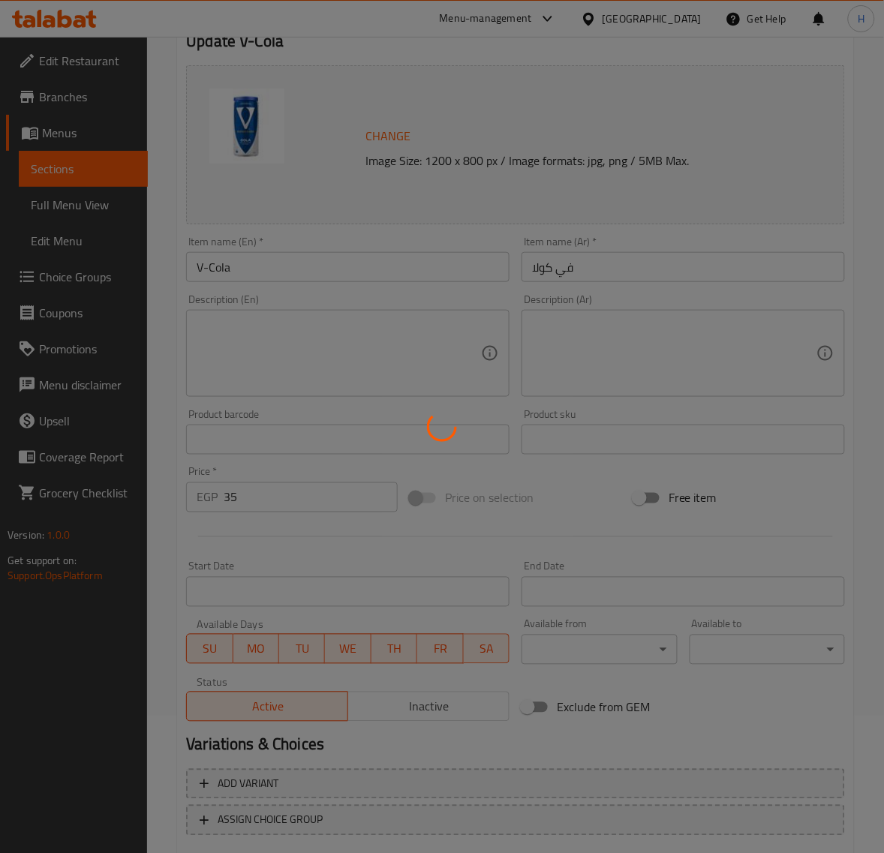
scroll to position [0, 0]
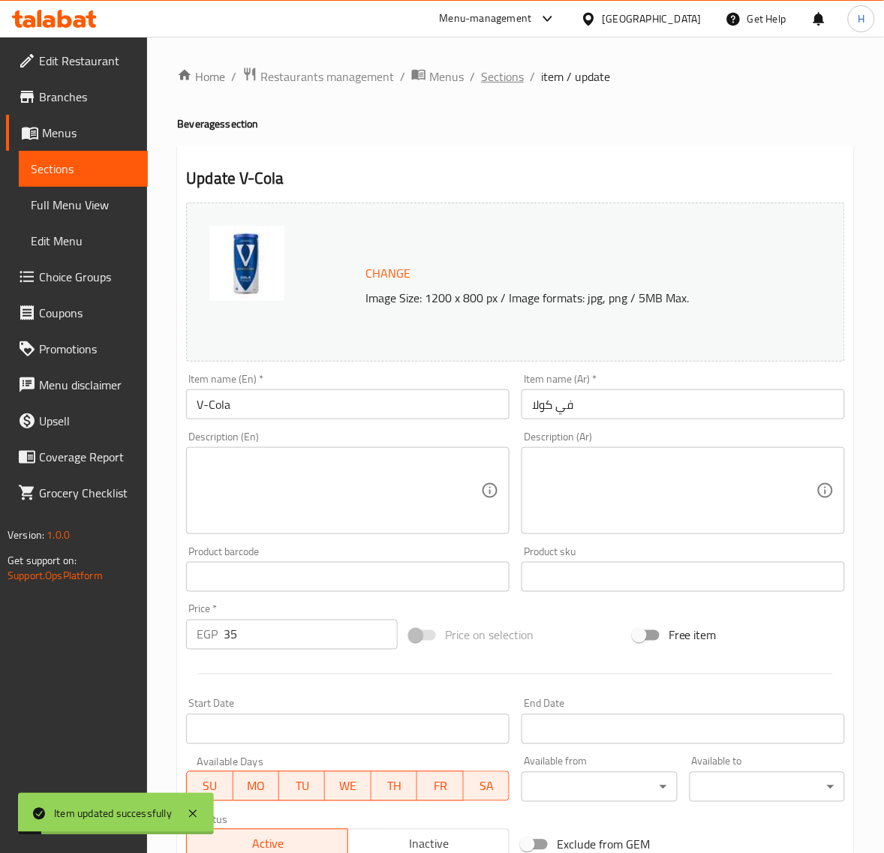
click at [492, 77] on span "Sections" at bounding box center [502, 77] width 43 height 18
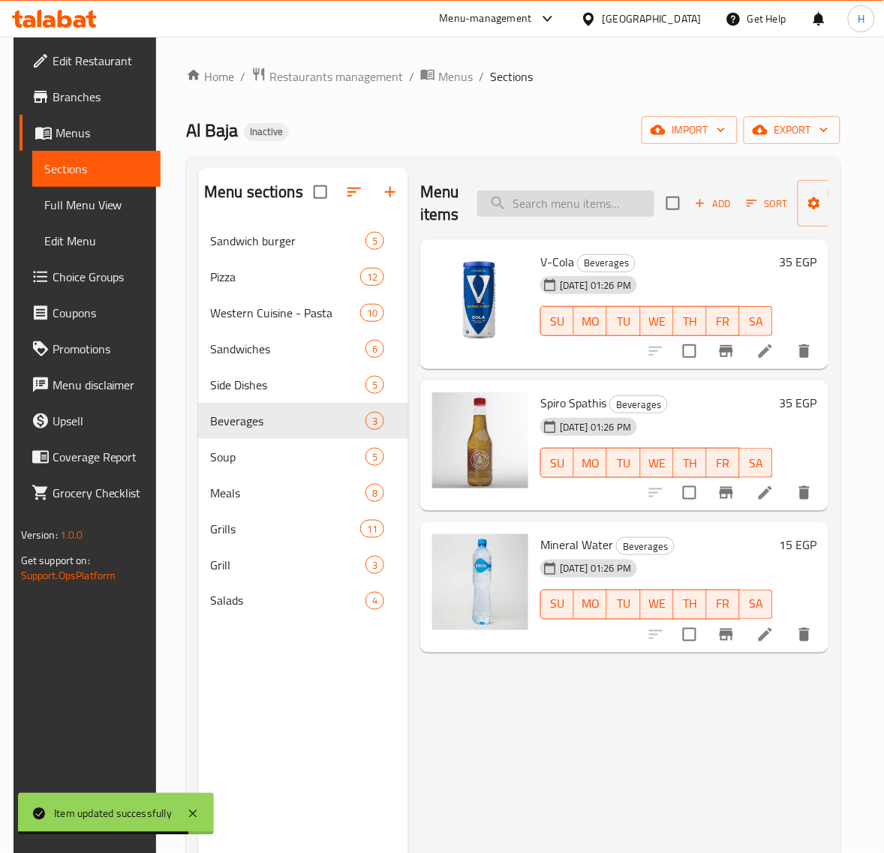
click at [563, 196] on input "search" at bounding box center [565, 204] width 177 height 26
paste input "Mulukhiyah"
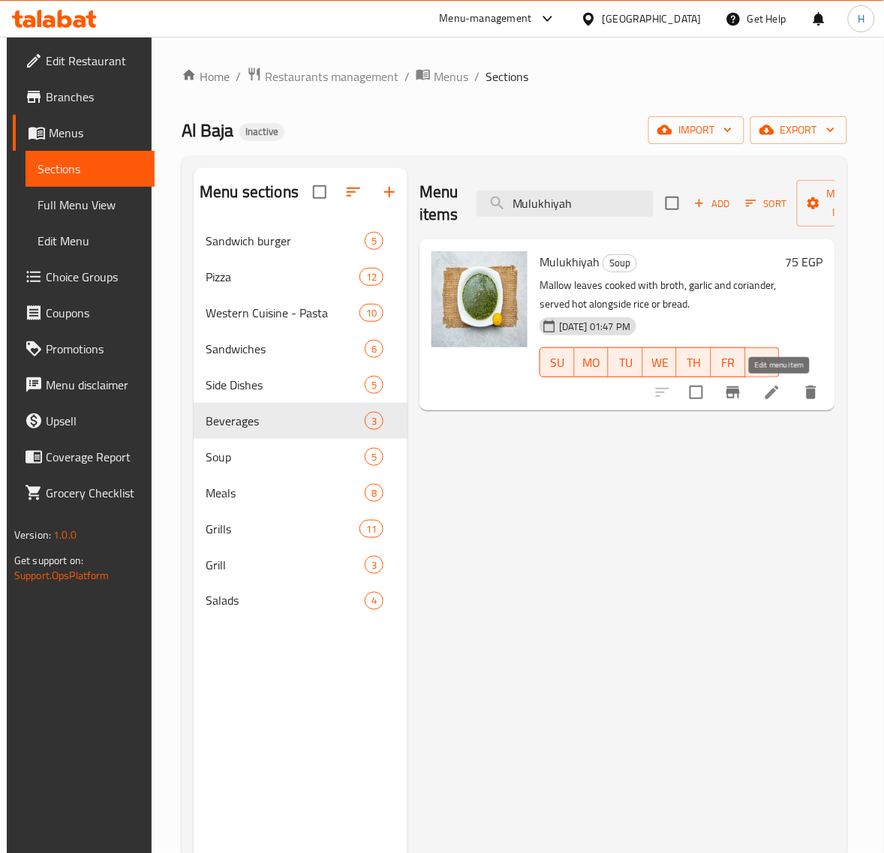
type input "Mulukhiyah"
click at [779, 390] on icon at bounding box center [772, 393] width 14 height 14
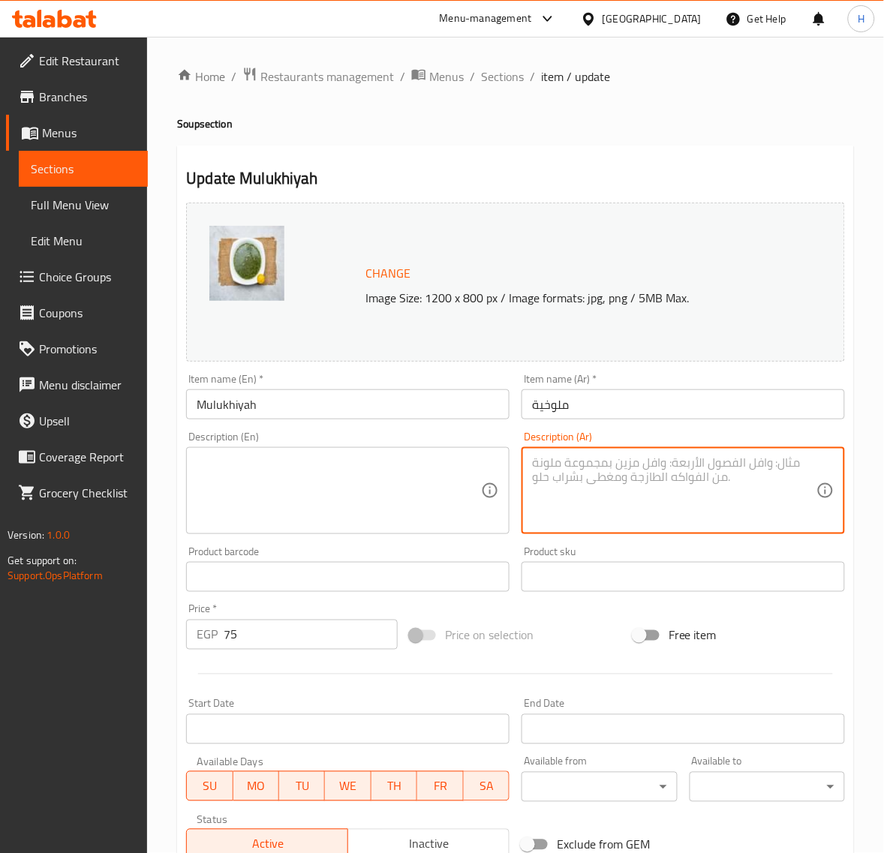
click at [170, 431] on div "Home / Restaurants management / Menus / Sections / item / update Soup section U…" at bounding box center [515, 559] width 737 height 1045
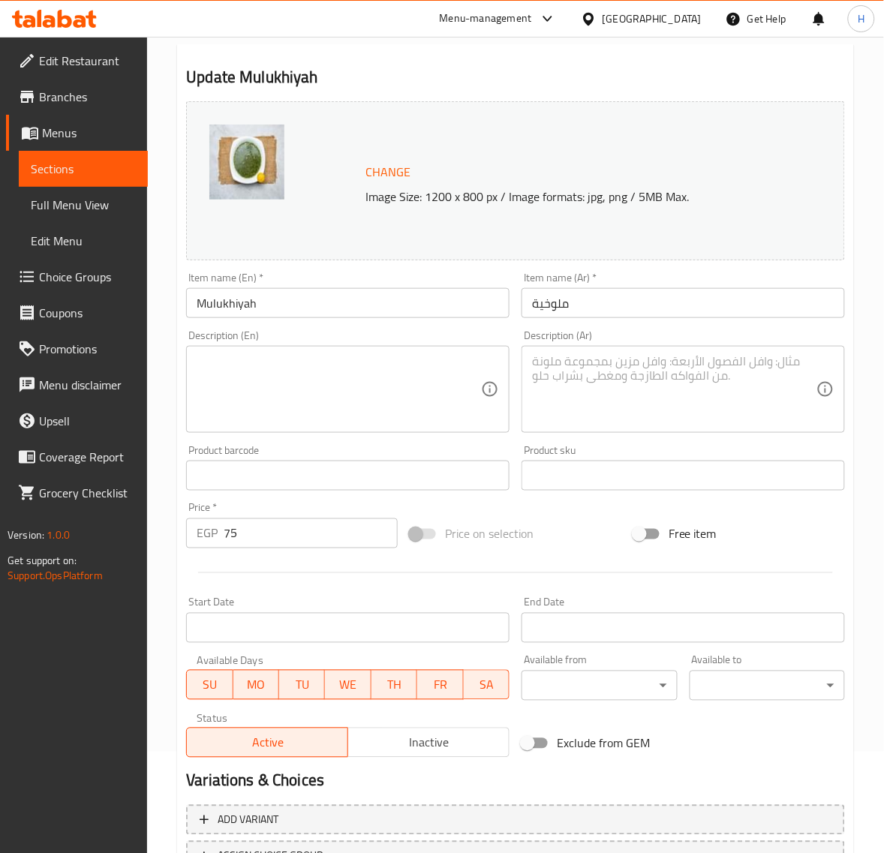
scroll to position [227, 0]
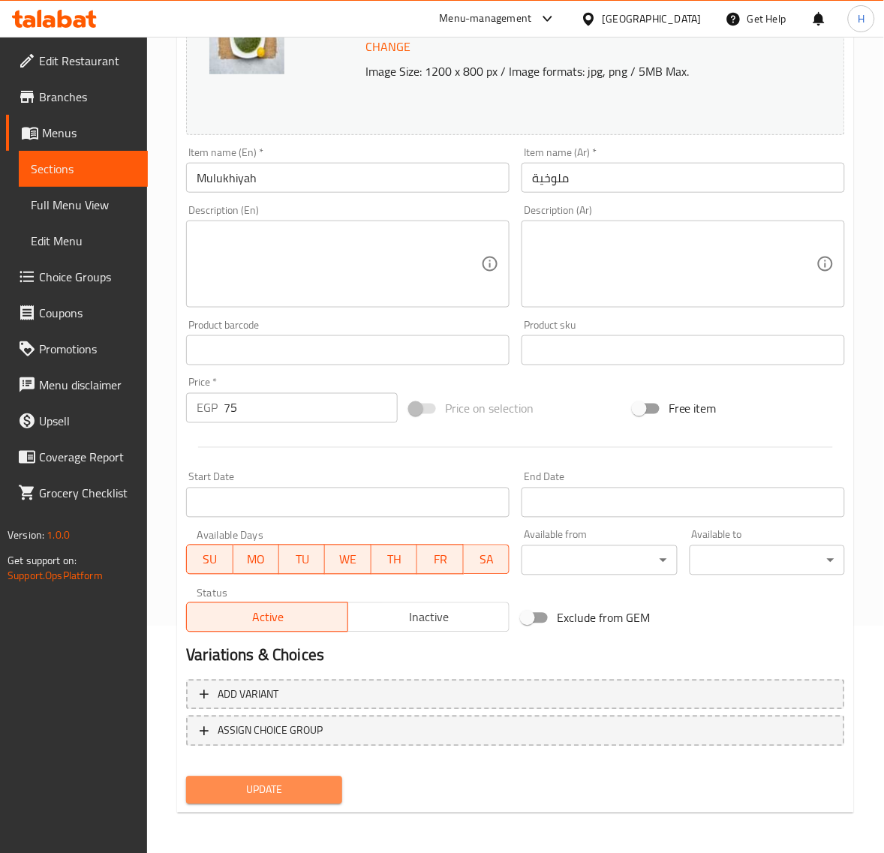
click at [231, 786] on span "Update" at bounding box center [263, 790] width 131 height 19
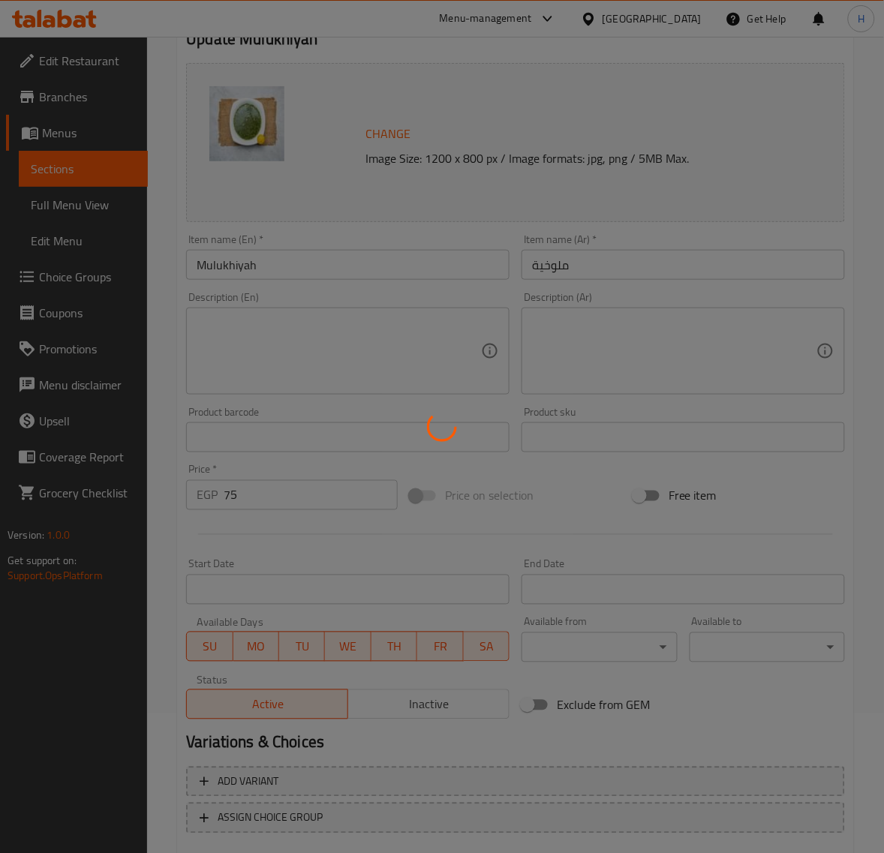
scroll to position [0, 0]
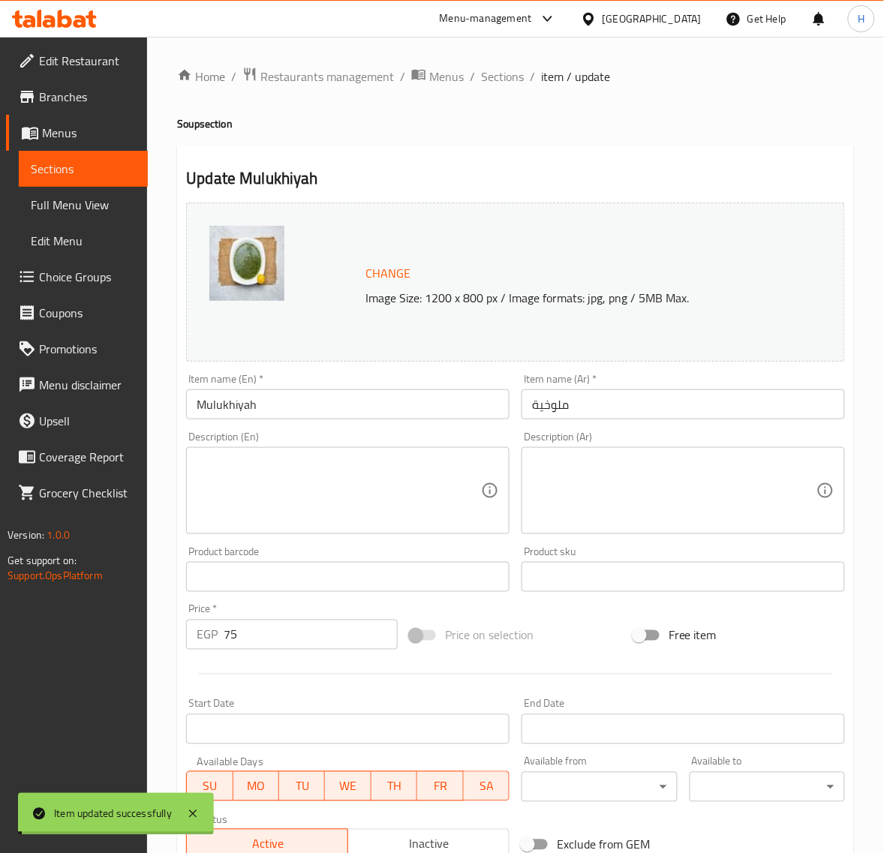
click at [500, 80] on span "Sections" at bounding box center [502, 77] width 43 height 18
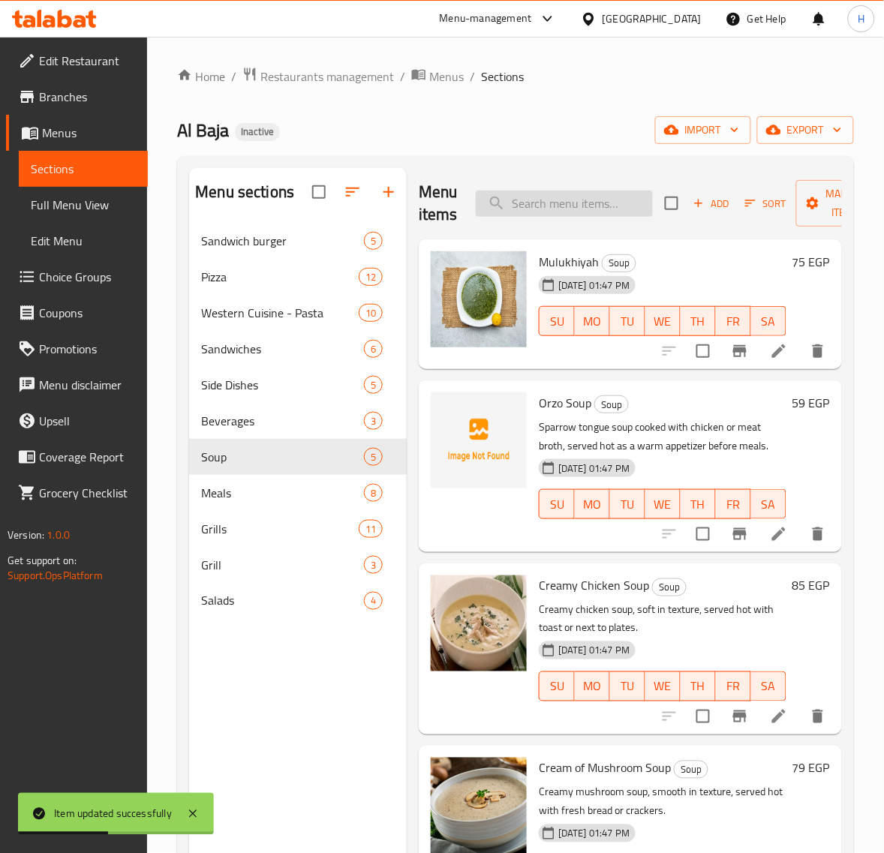
click at [590, 212] on input "search" at bounding box center [564, 204] width 177 height 26
paste input "Orzo Soup"
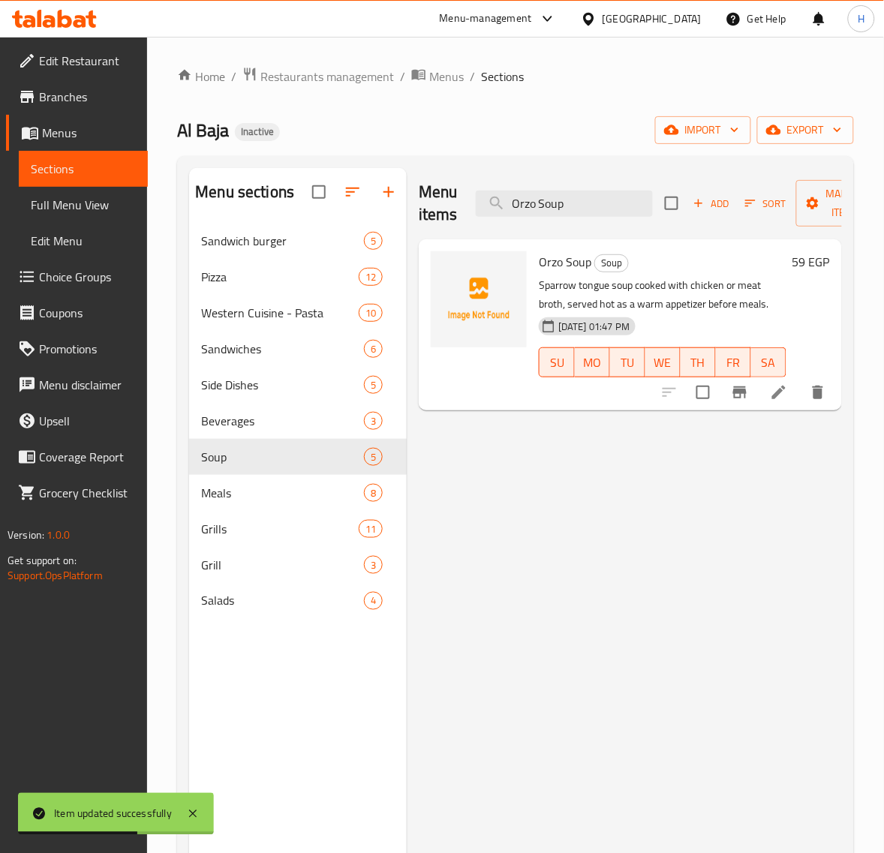
type input "Orzo Soup"
click at [773, 394] on icon at bounding box center [779, 392] width 18 height 18
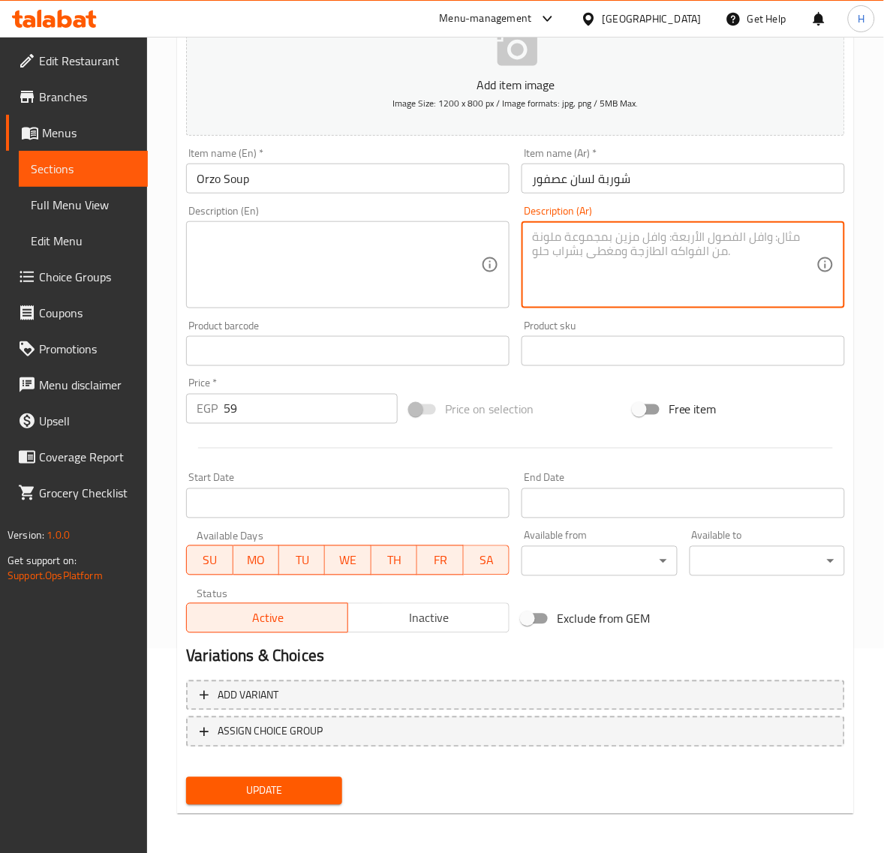
click at [295, 785] on span "Update" at bounding box center [263, 791] width 131 height 19
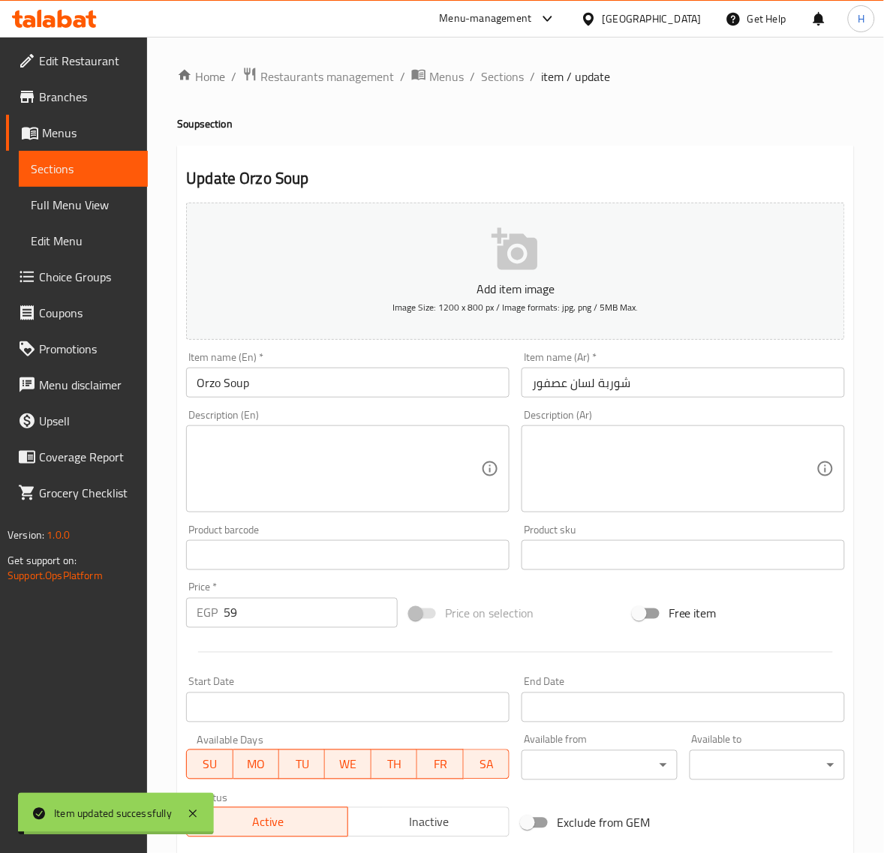
drag, startPoint x: 512, startPoint y: 83, endPoint x: 509, endPoint y: 41, distance: 41.4
click at [512, 83] on span "Sections" at bounding box center [502, 77] width 43 height 18
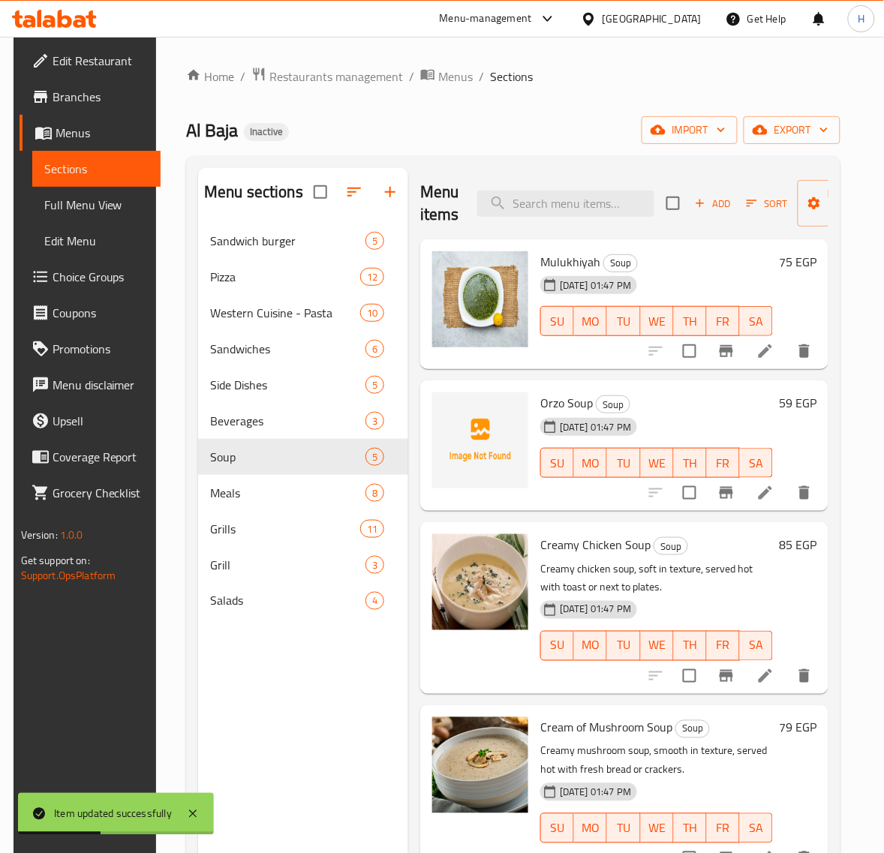
click at [539, 218] on div "Menu items Add Sort Manage items" at bounding box center [624, 203] width 408 height 71
click at [556, 204] on input "search" at bounding box center [565, 204] width 177 height 26
paste input "Creamy Chicken Soup"
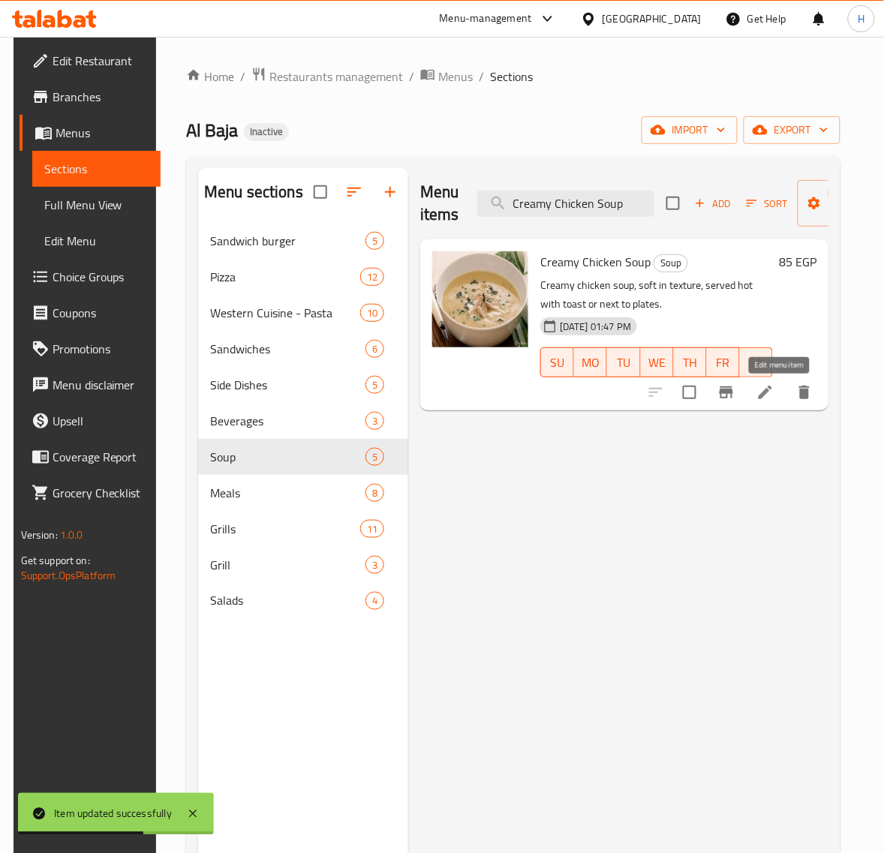
type input "Creamy Chicken Soup"
click at [772, 399] on icon at bounding box center [765, 393] width 14 height 14
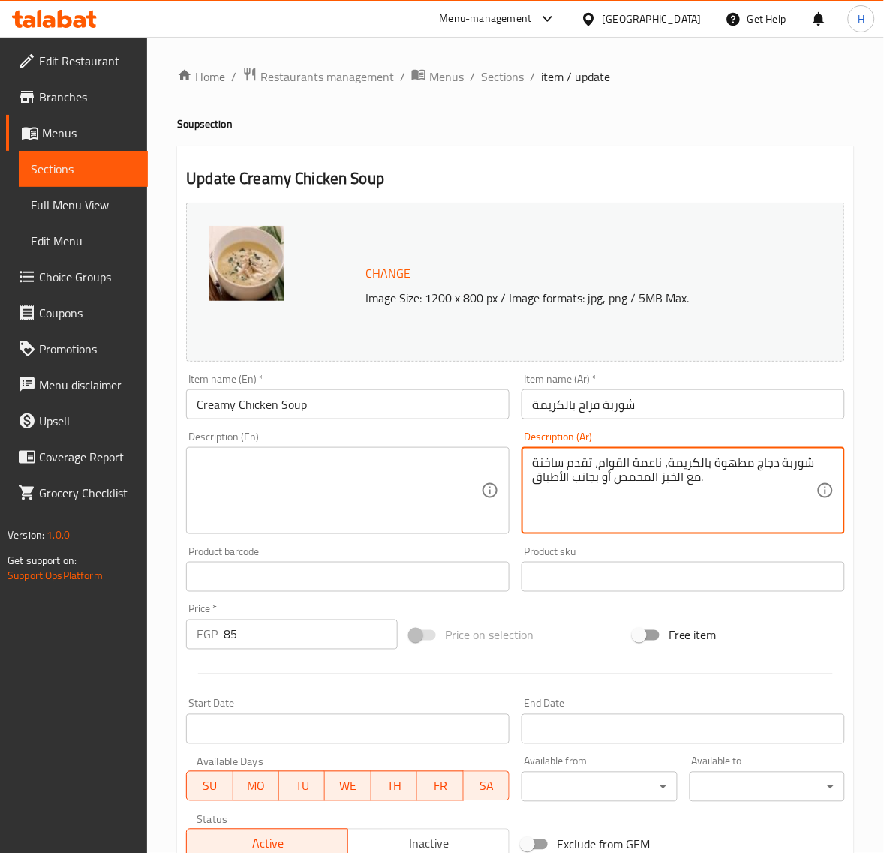
click at [743, 508] on textarea "شوربة دجاج مطهوة بالكريمة، ناعمة القوام، تقدم ساخنة مع الخبز المحمص أو بجانب ال…" at bounding box center [674, 490] width 284 height 71
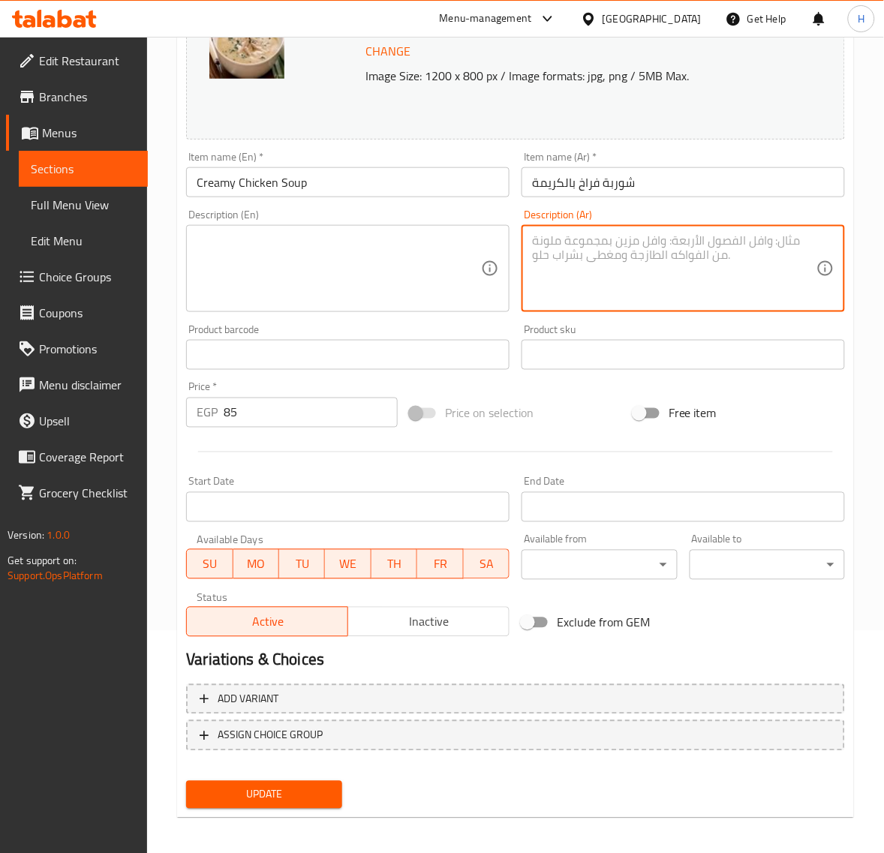
scroll to position [227, 0]
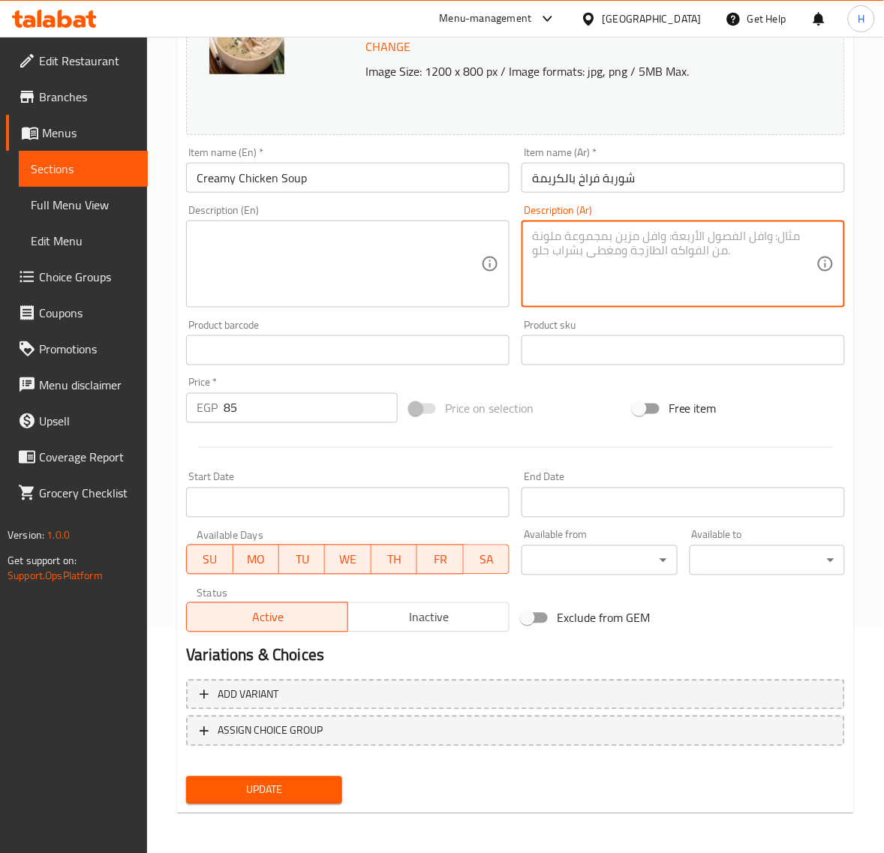
click at [293, 781] on span "Update" at bounding box center [263, 790] width 131 height 19
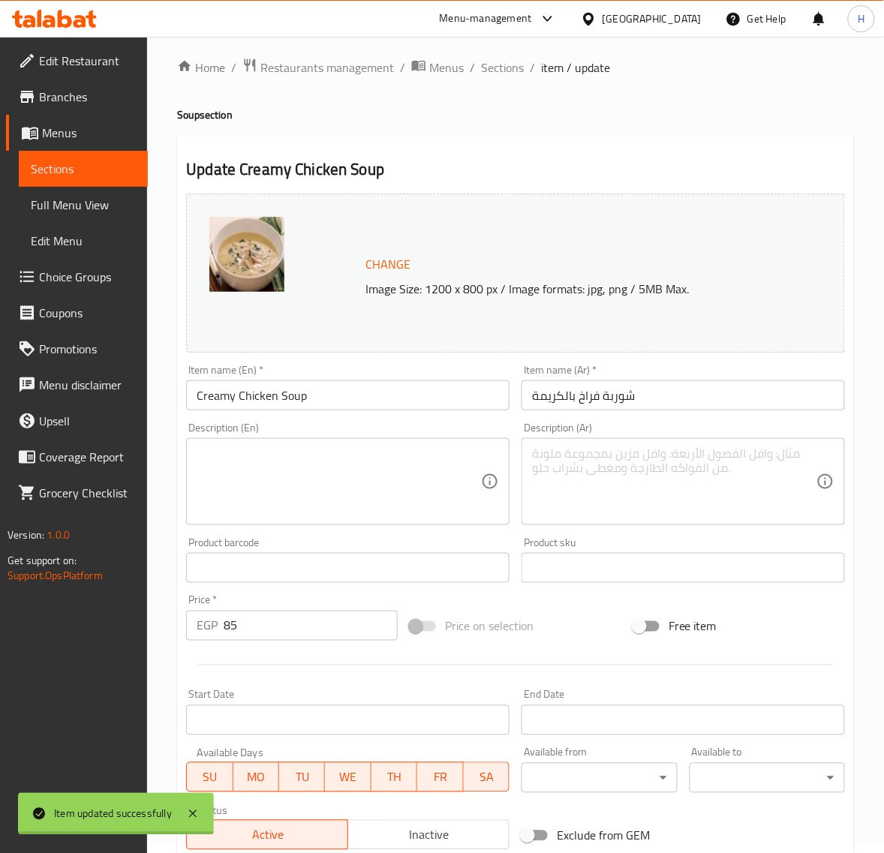
scroll to position [0, 0]
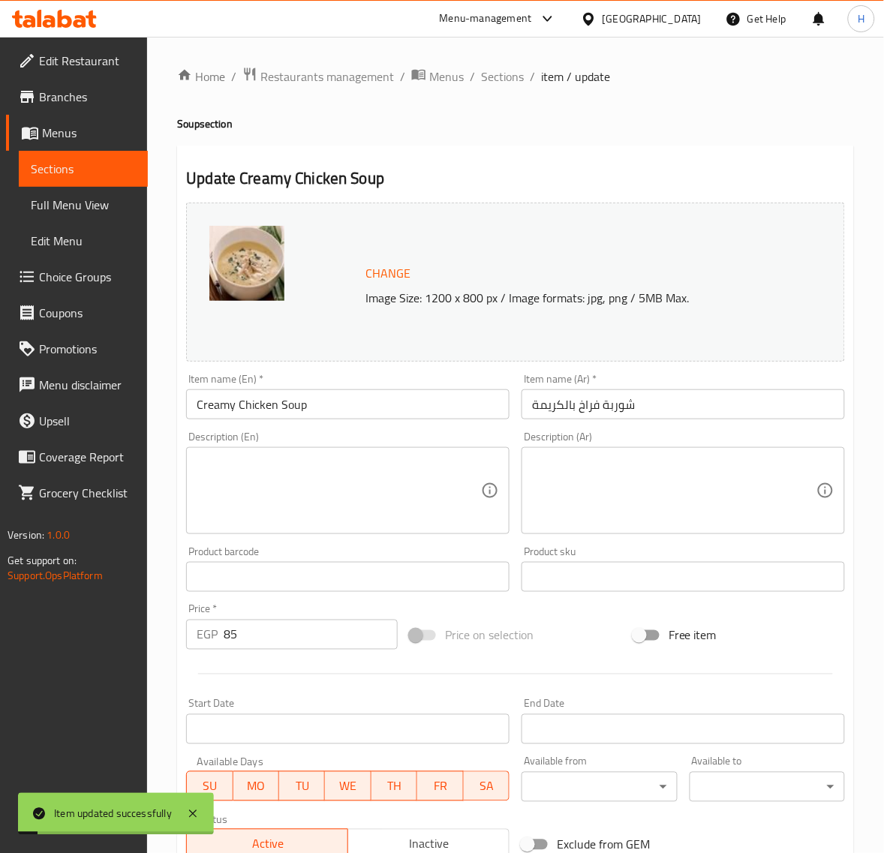
click at [508, 74] on span "Sections" at bounding box center [502, 77] width 43 height 18
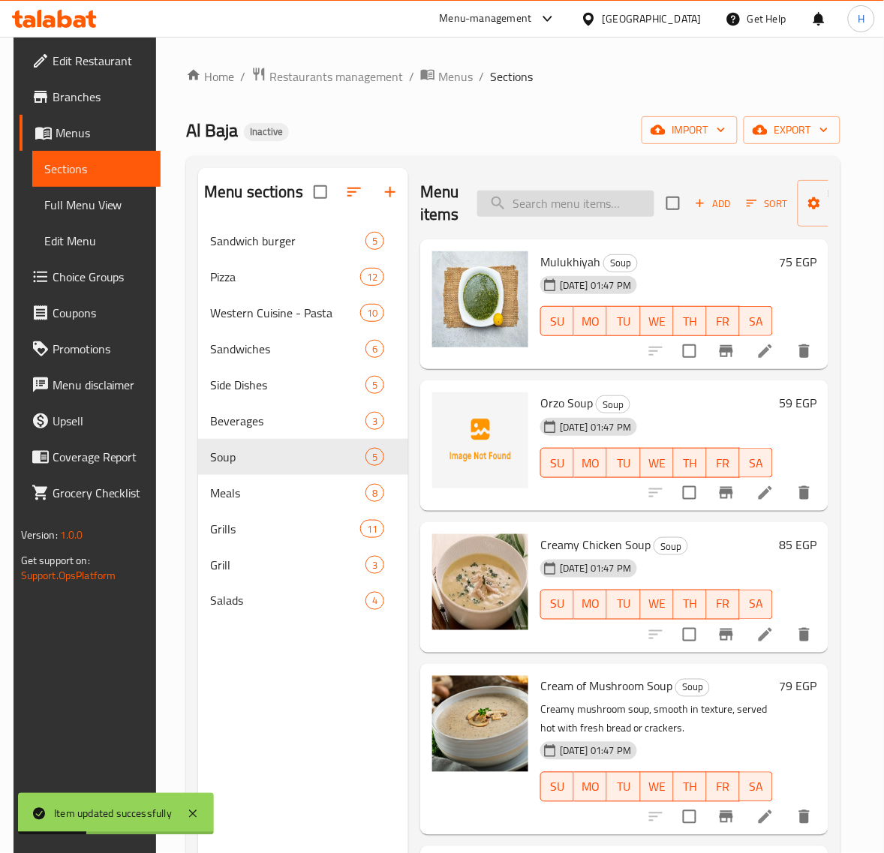
click at [550, 201] on input "search" at bounding box center [565, 204] width 177 height 26
paste input "Cream of Mushroom Soup"
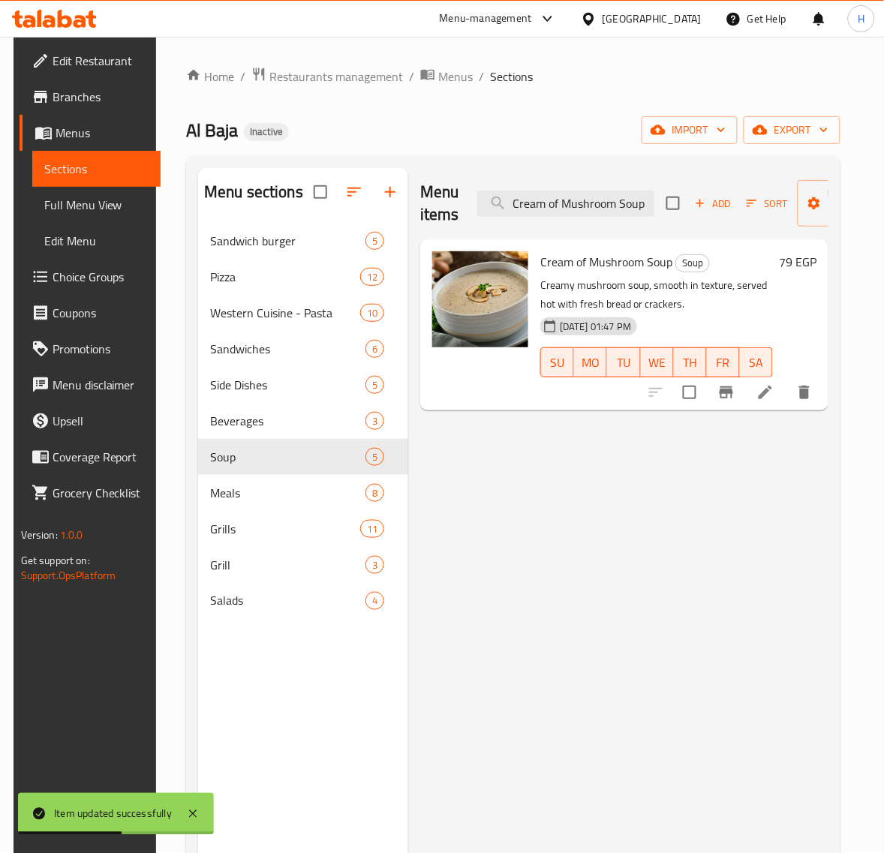
type input "Cream of Mushroom Soup"
click at [767, 394] on li at bounding box center [765, 392] width 42 height 27
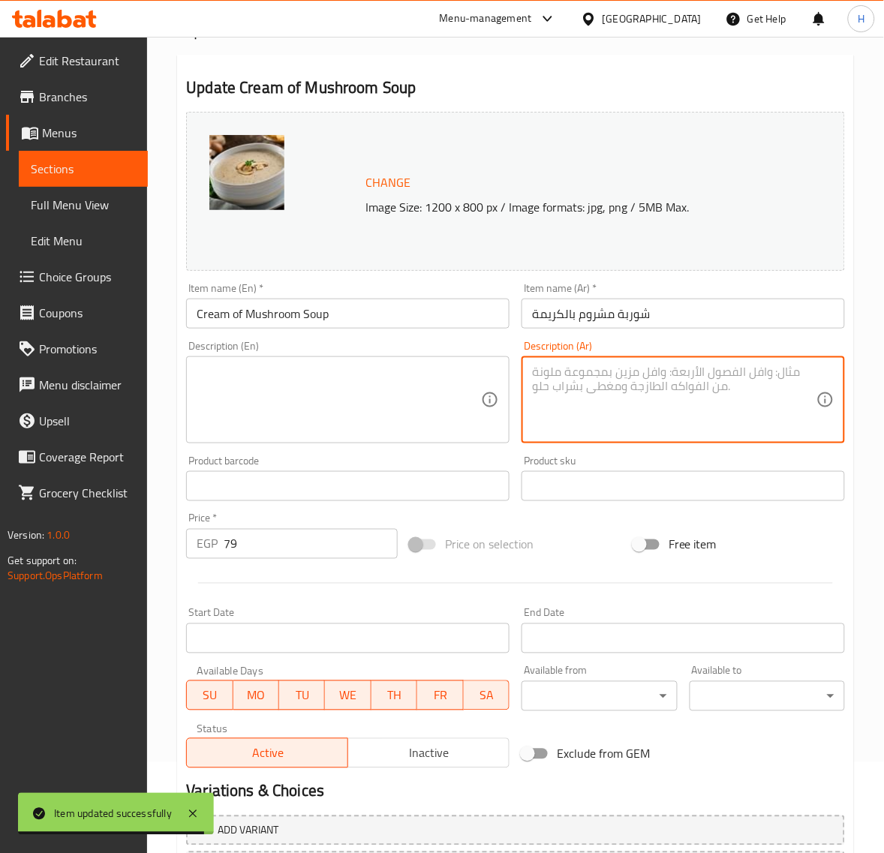
scroll to position [227, 0]
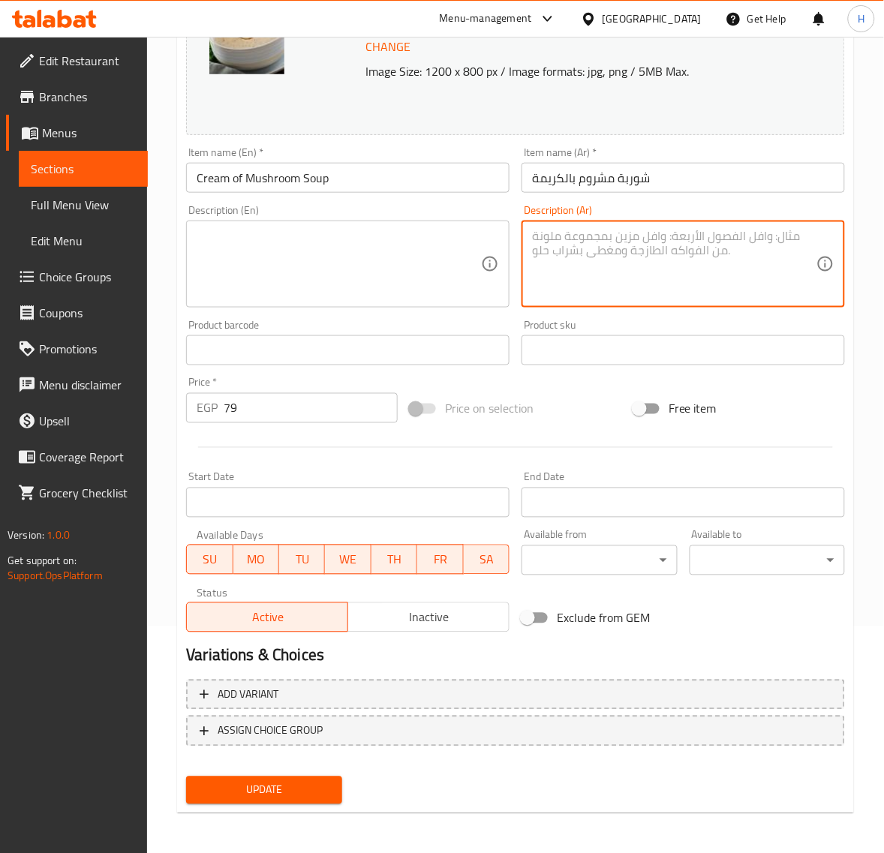
click at [295, 781] on span "Update" at bounding box center [263, 790] width 131 height 19
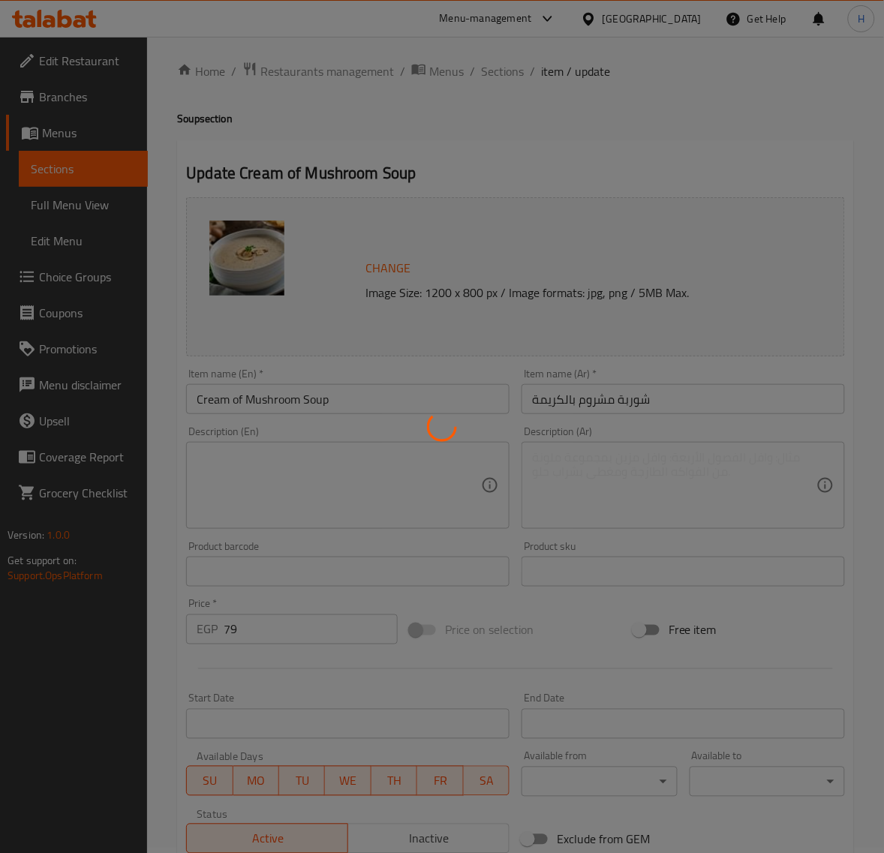
scroll to position [0, 0]
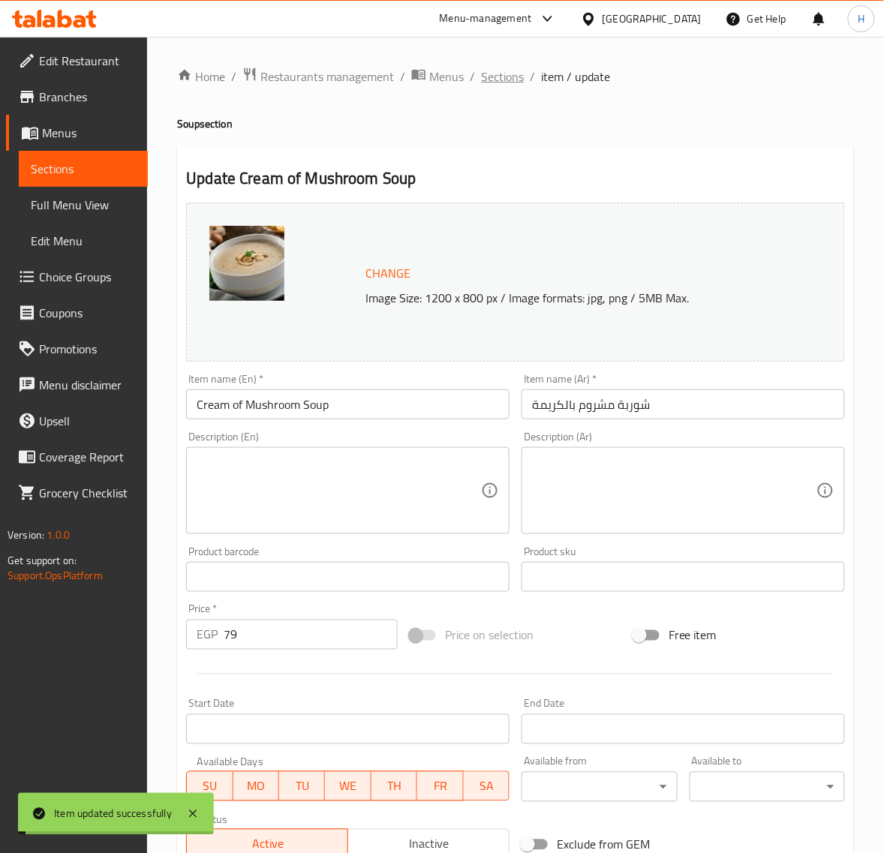
click at [497, 80] on span "Sections" at bounding box center [502, 77] width 43 height 18
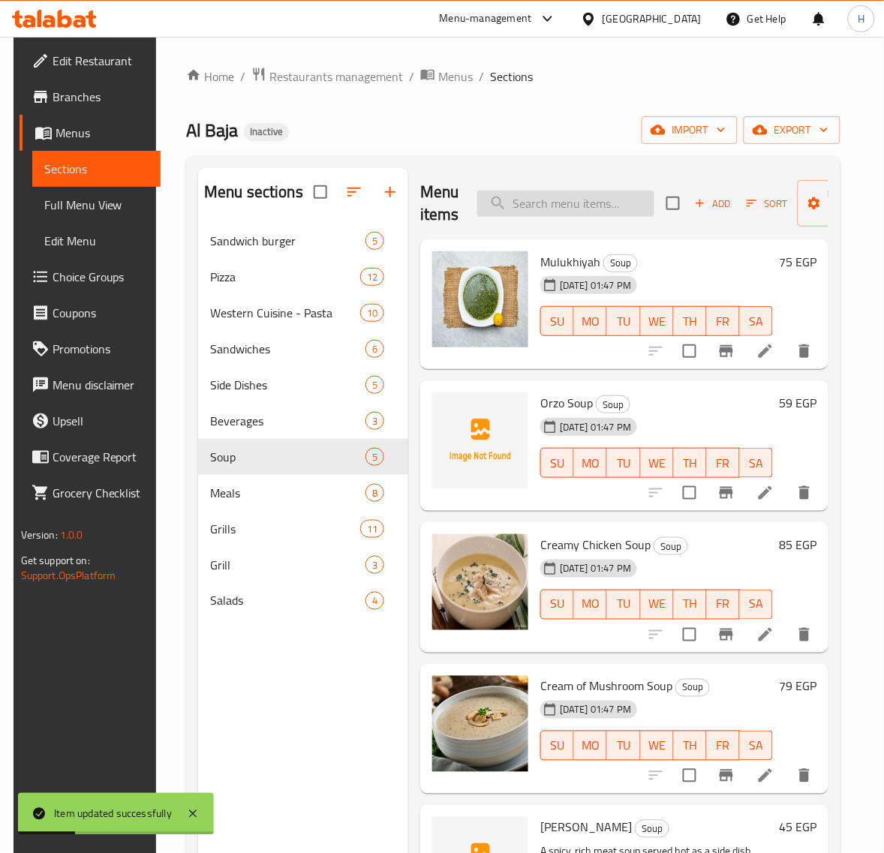
click at [572, 203] on input "search" at bounding box center [565, 204] width 177 height 26
paste input "Shuria Bahariz"
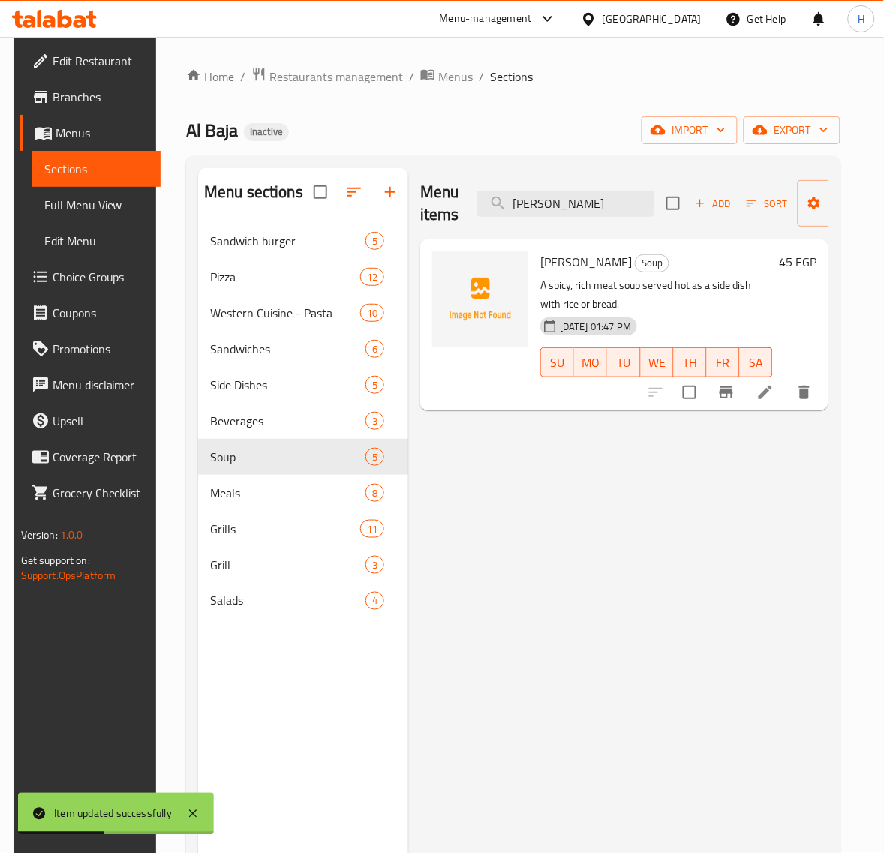
type input "Shuria Bahariz"
click at [774, 390] on icon at bounding box center [765, 392] width 18 height 18
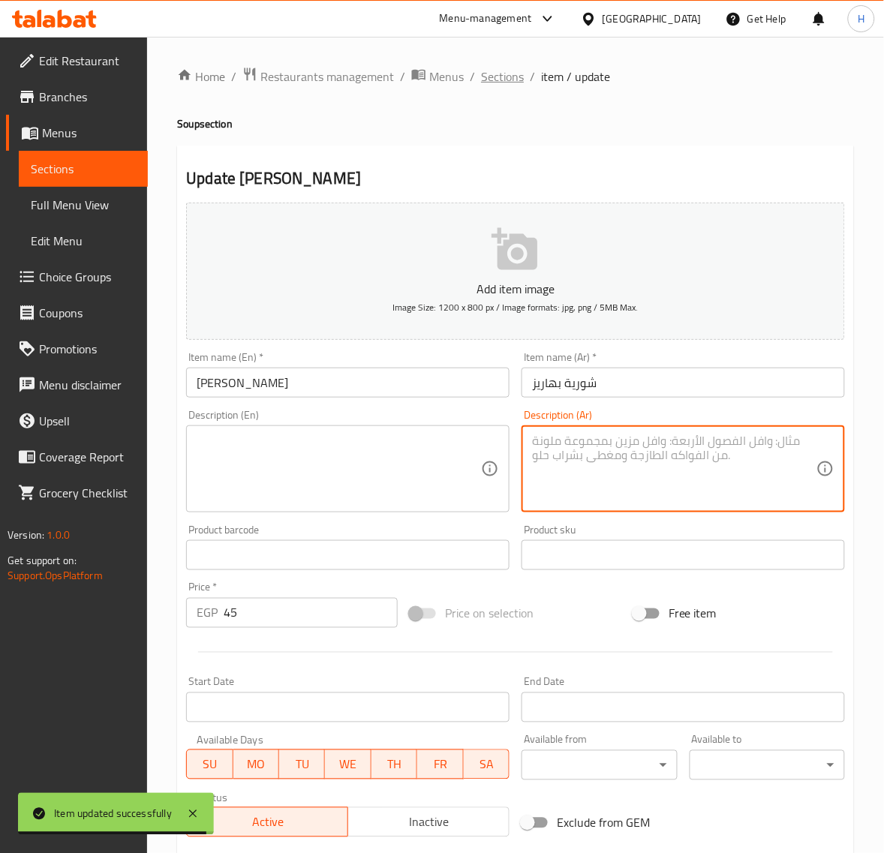
click at [509, 75] on span "Sections" at bounding box center [502, 77] width 43 height 18
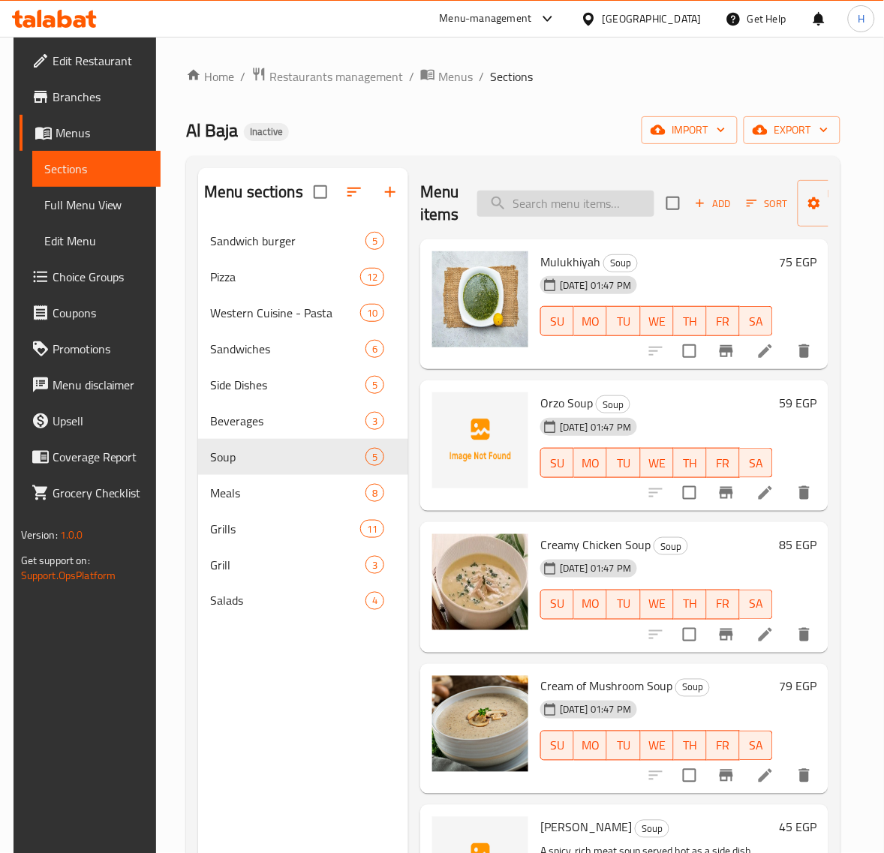
click at [530, 205] on input "search" at bounding box center [565, 204] width 177 height 26
paste input "Shuria Bahariz"
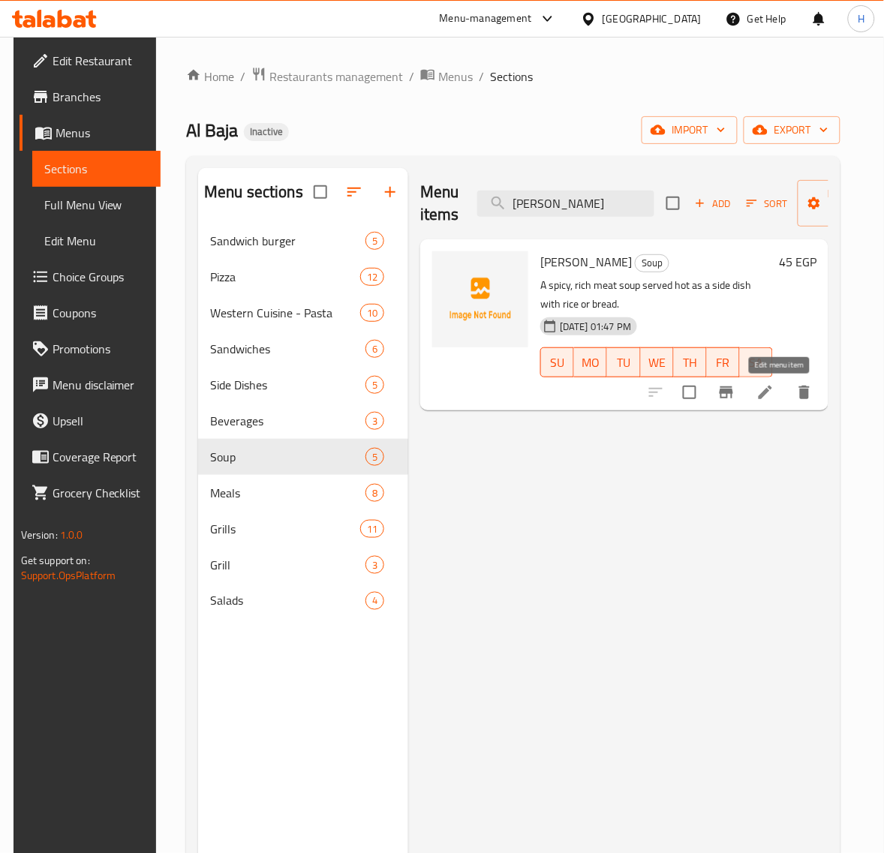
type input "Shuria Bahariz"
click at [774, 395] on icon at bounding box center [765, 392] width 18 height 18
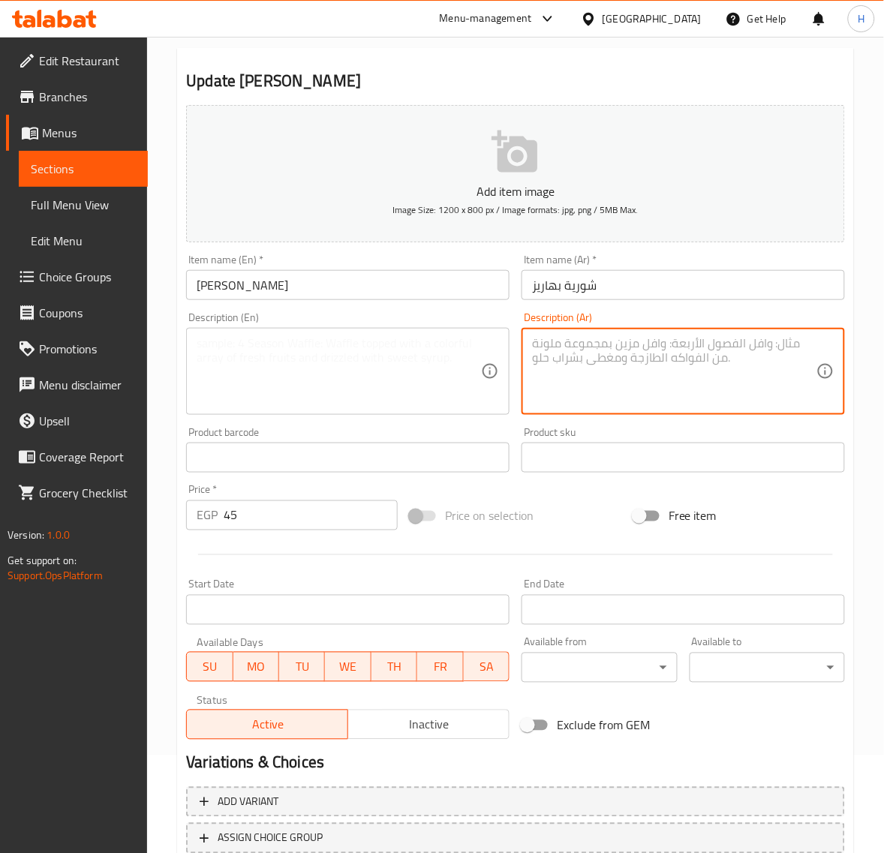
scroll to position [204, 0]
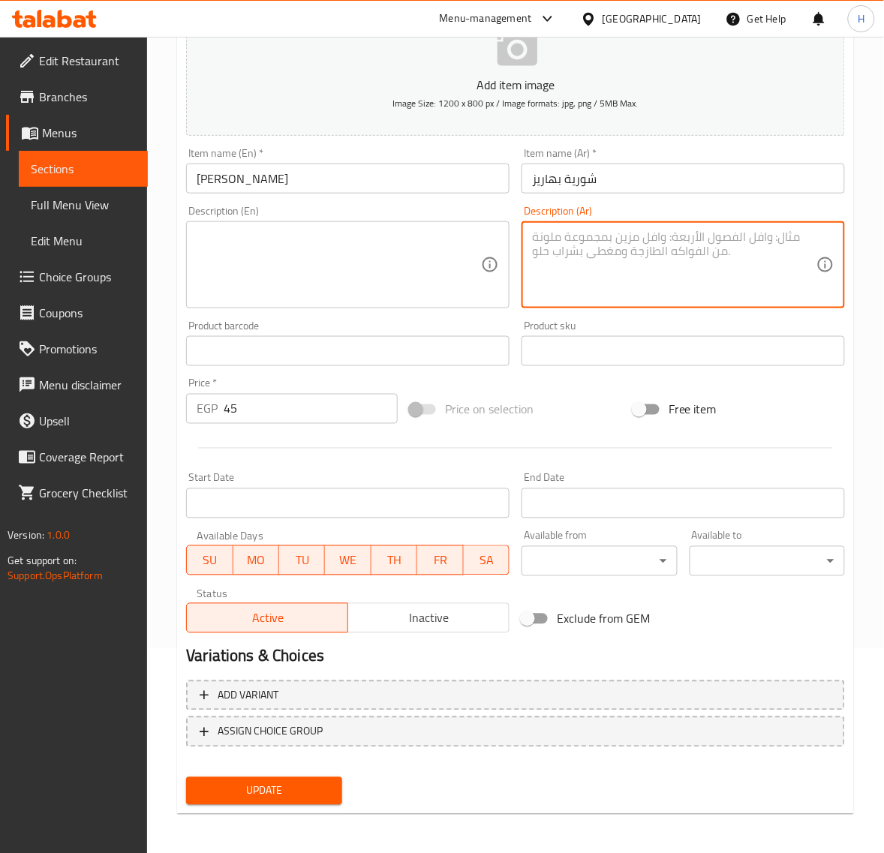
click at [286, 782] on span "Update" at bounding box center [263, 791] width 131 height 19
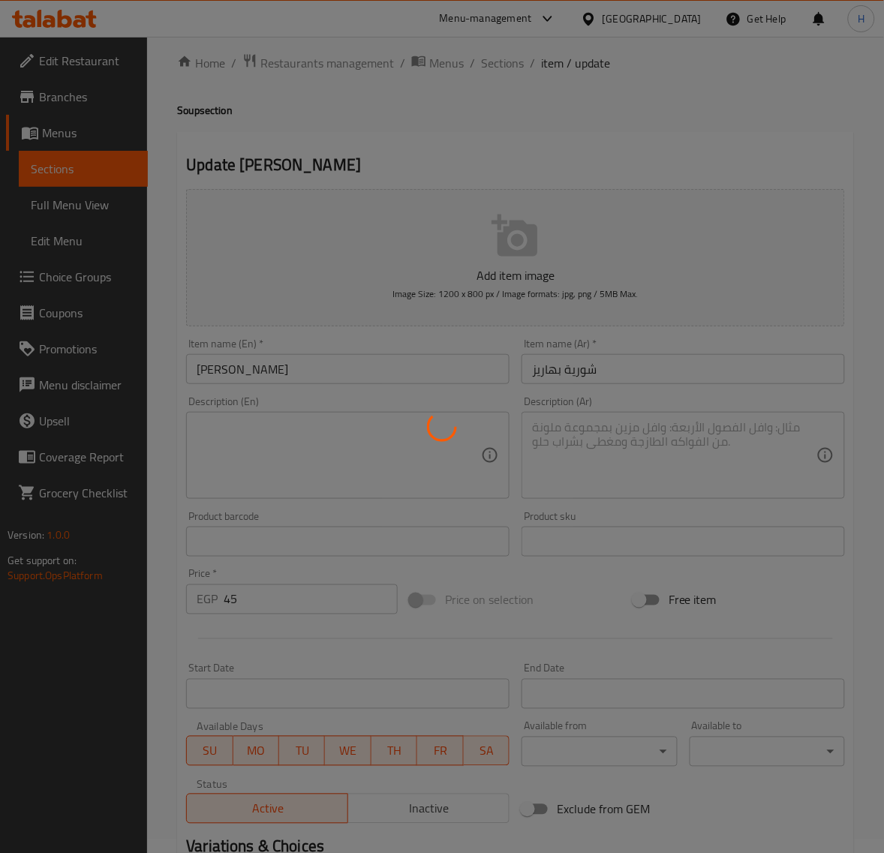
scroll to position [0, 0]
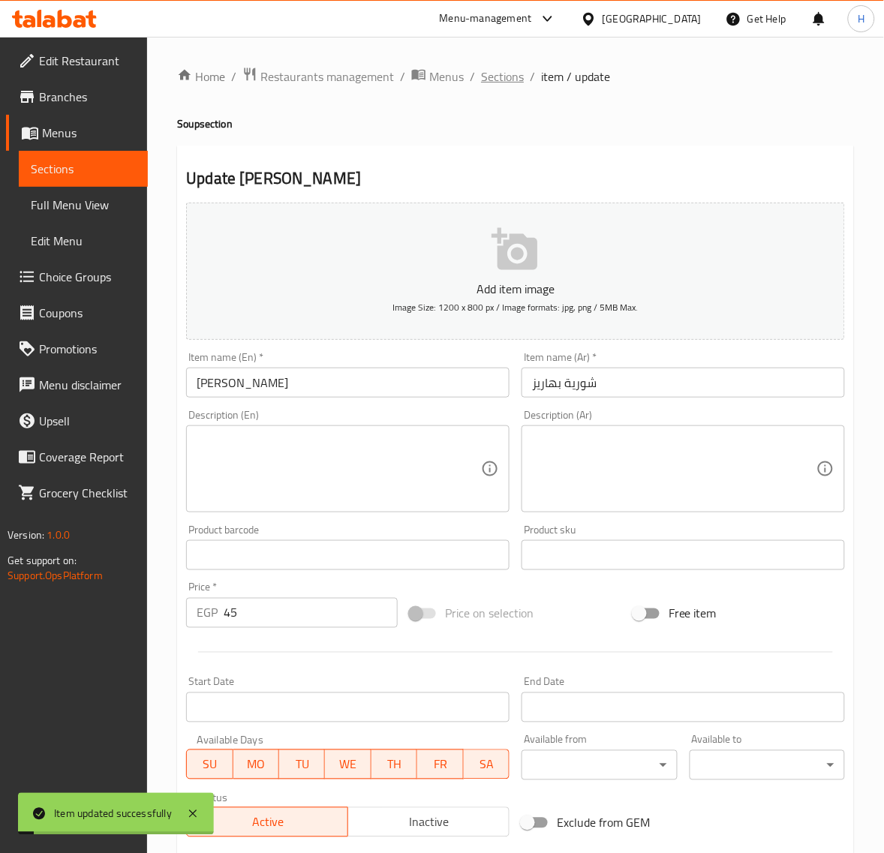
click at [506, 79] on span "Sections" at bounding box center [502, 77] width 43 height 18
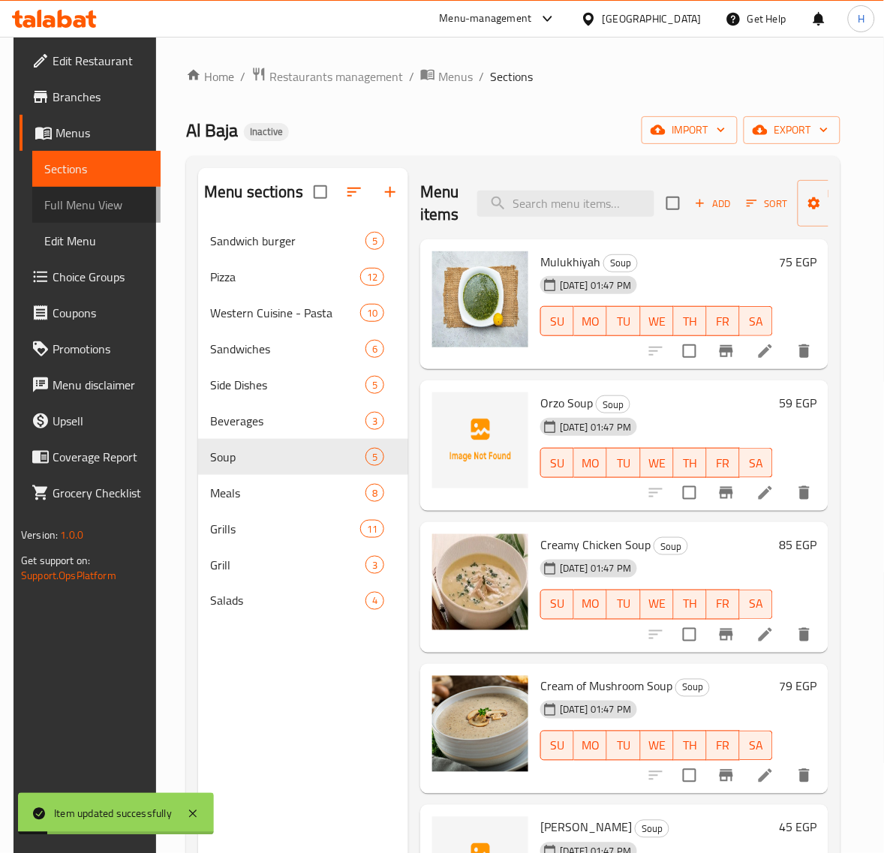
click at [65, 208] on span "Full Menu View" at bounding box center [96, 205] width 105 height 18
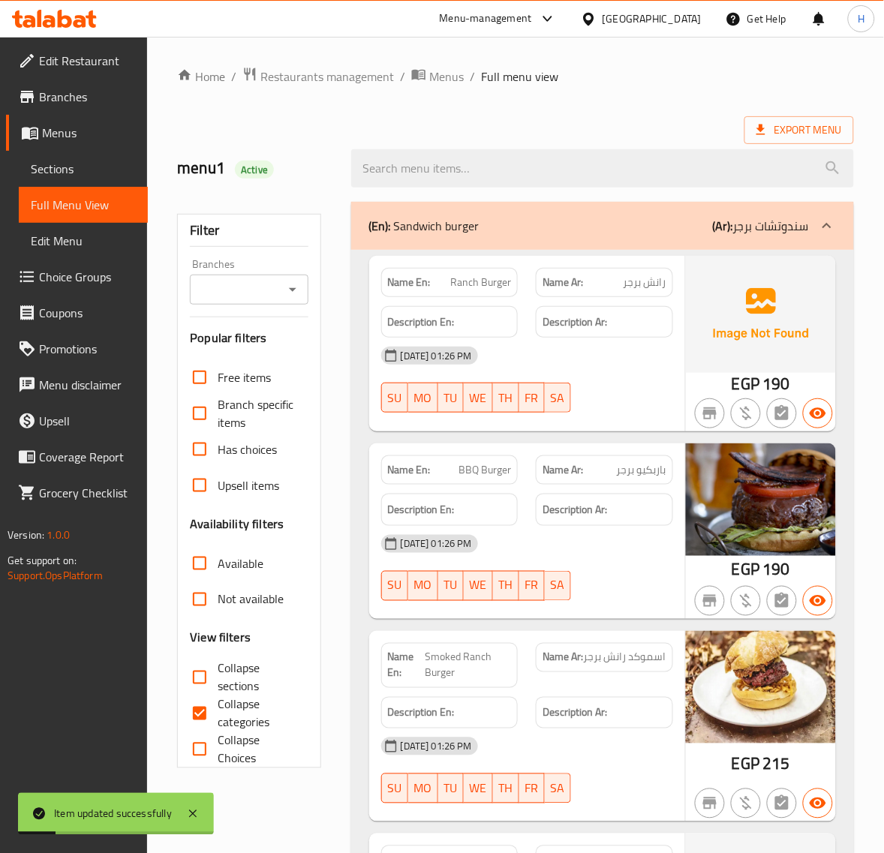
scroll to position [125, 0]
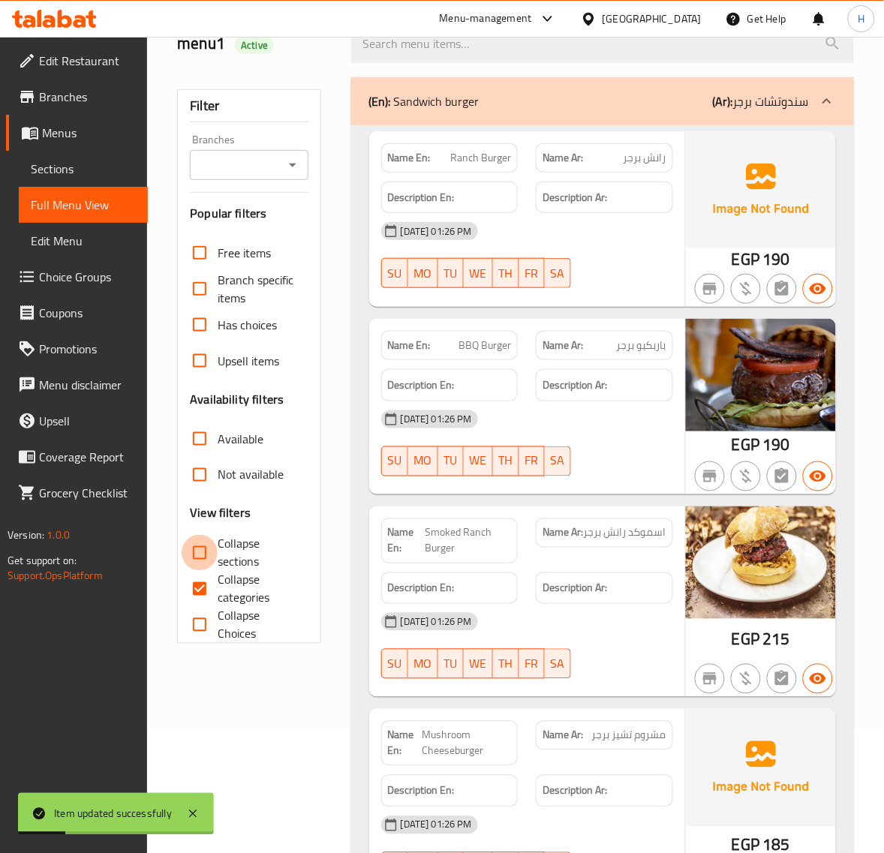
click at [200, 559] on input "Collapse sections" at bounding box center [200, 553] width 36 height 36
checkbox input "true"
click at [203, 589] on input "Collapse categories" at bounding box center [200, 589] width 36 height 36
checkbox input "false"
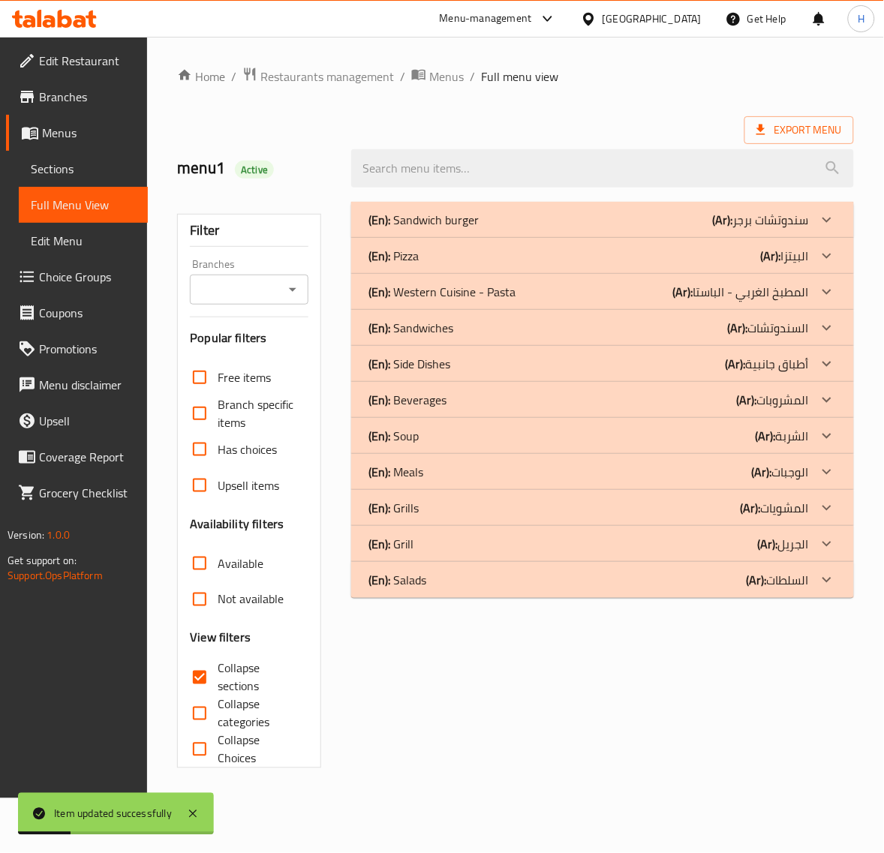
scroll to position [0, 0]
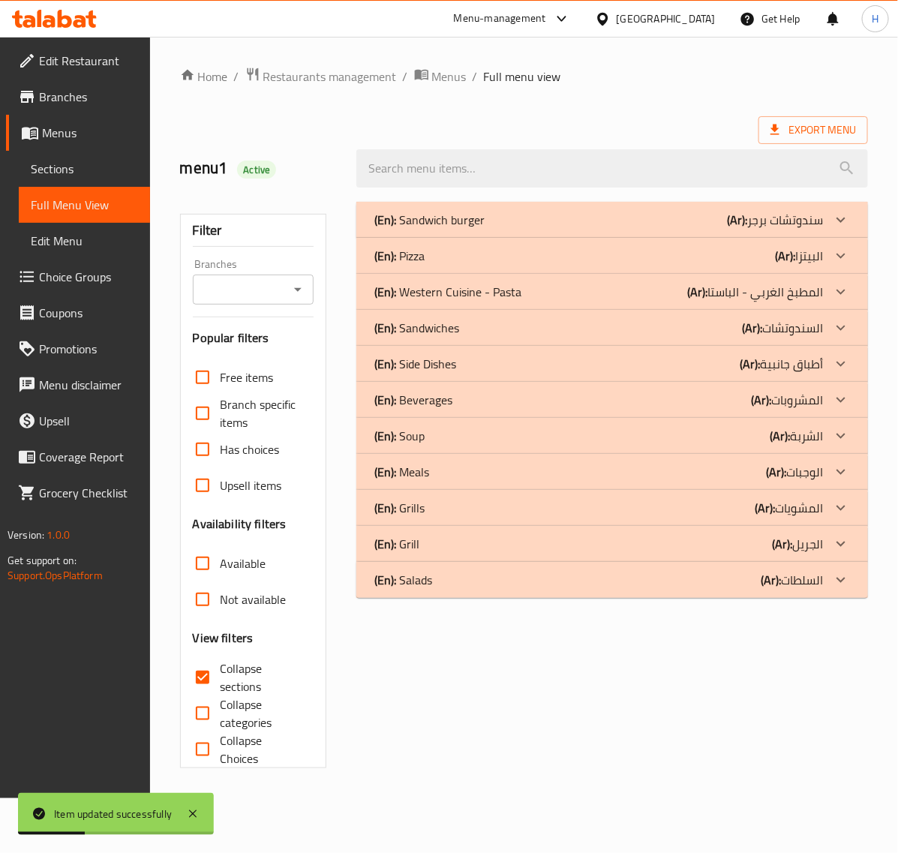
click at [410, 579] on p "(En): Salads" at bounding box center [403, 580] width 58 height 18
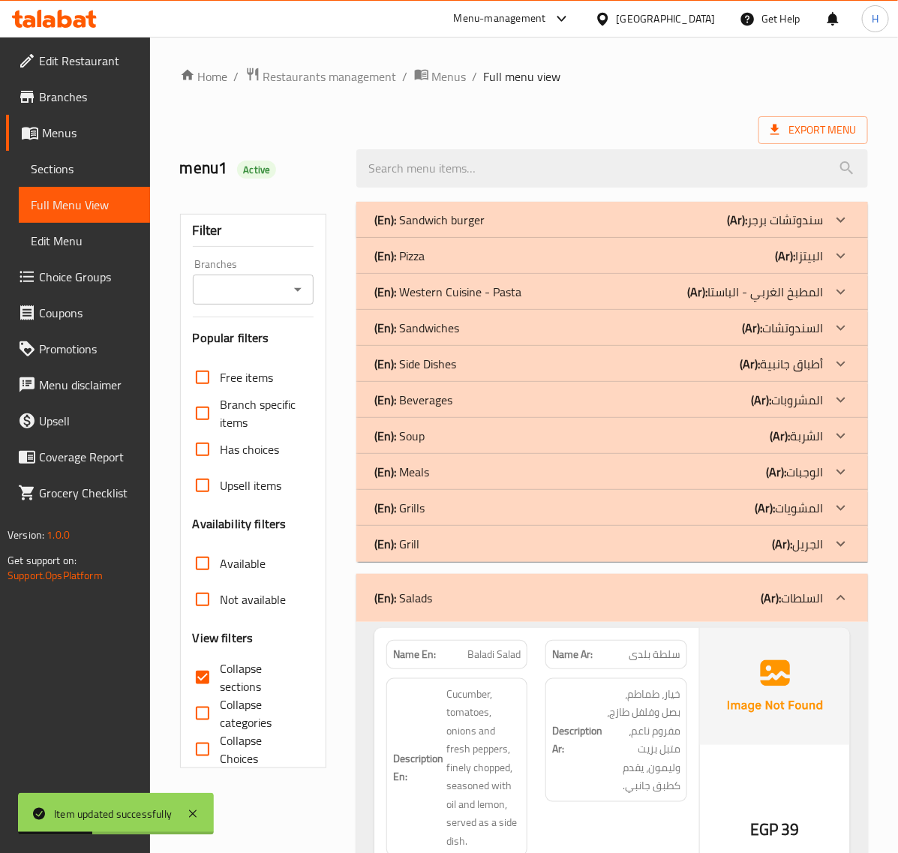
click at [433, 527] on div "(En): Grill (Ar): الجريل" at bounding box center [612, 544] width 512 height 36
click at [437, 501] on div "(En): Grills (Ar): المشويات" at bounding box center [598, 508] width 449 height 18
click at [447, 469] on div "(En): Meals (Ar): الوجبات" at bounding box center [598, 472] width 449 height 18
click at [455, 431] on div "(En): Soup (Ar): الشربة" at bounding box center [598, 436] width 449 height 18
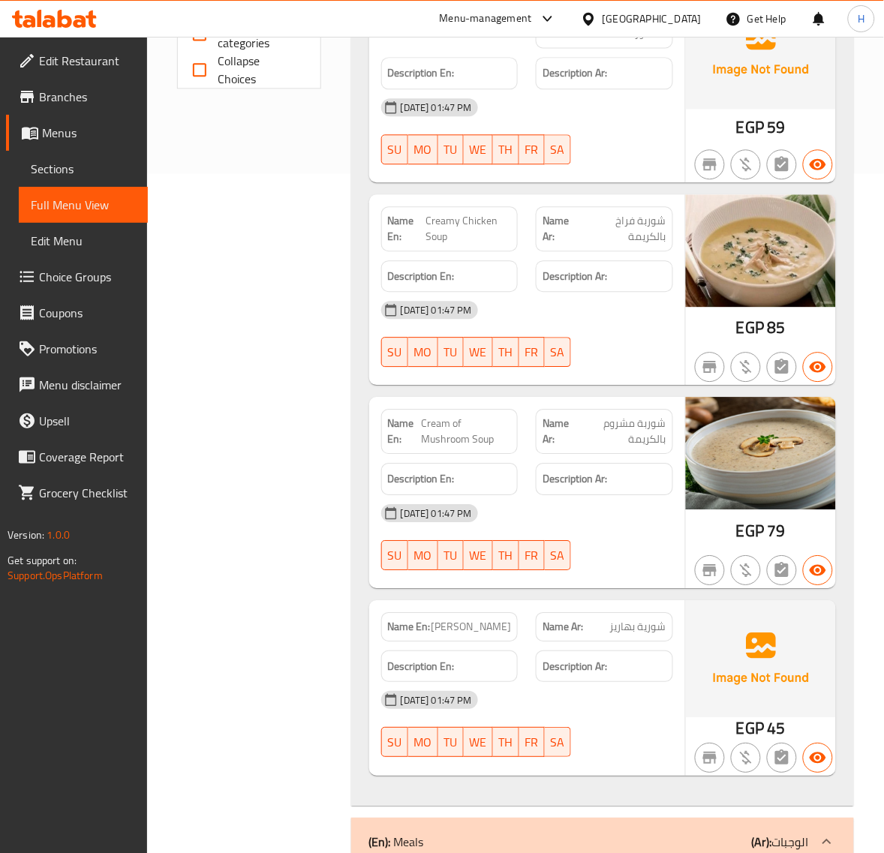
scroll to position [687, 0]
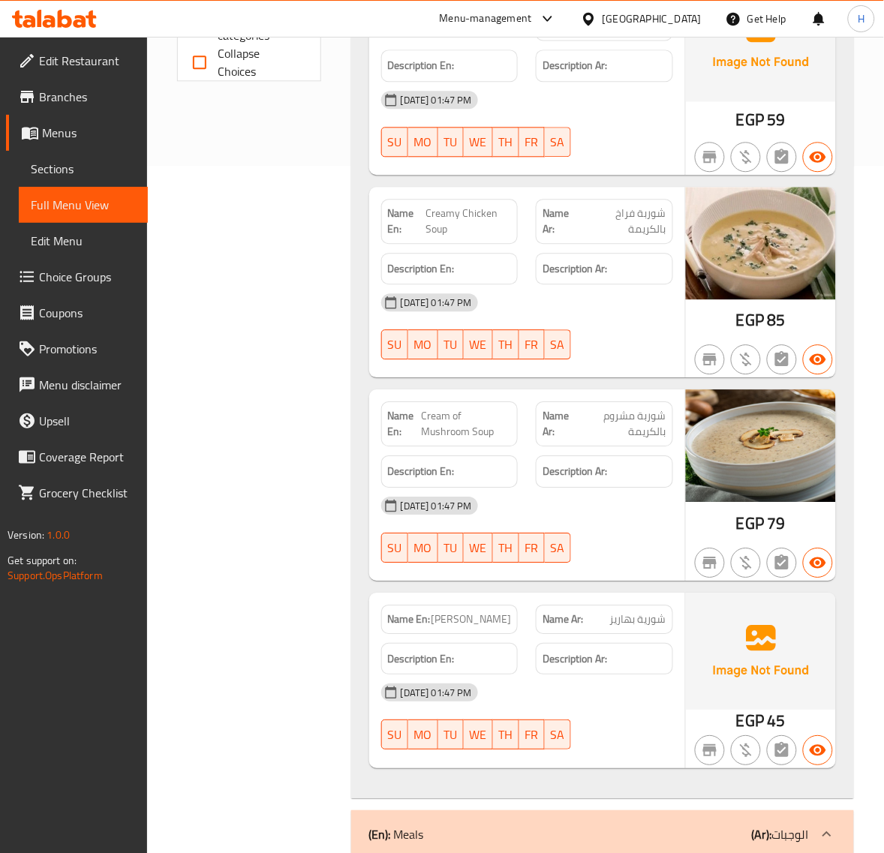
click at [650, 620] on span "شورية بهاريز" at bounding box center [638, 619] width 56 height 16
copy span "شورية"
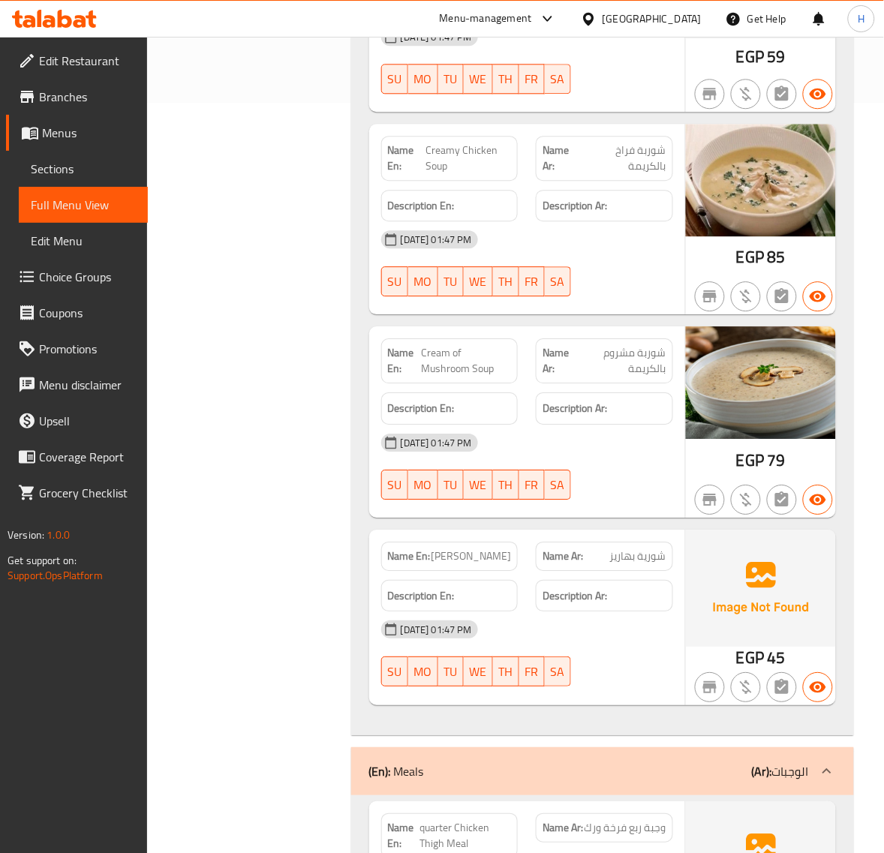
scroll to position [812, 0]
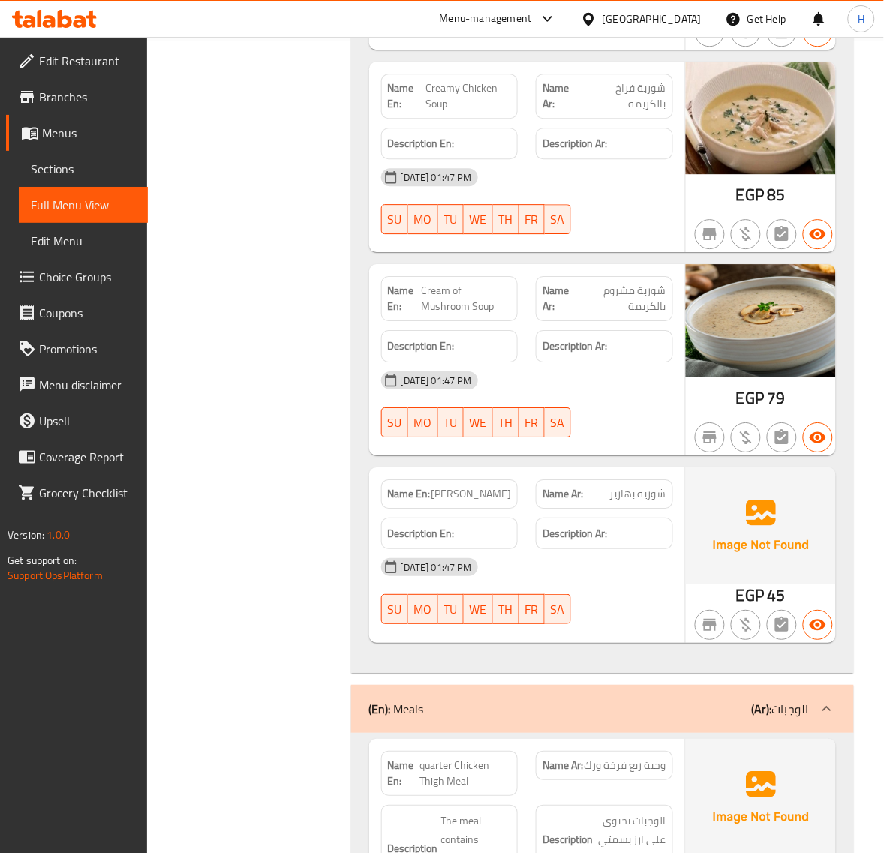
click at [475, 488] on span "Shuria Bahariz" at bounding box center [471, 494] width 80 height 16
copy span "Shuria Bahariz"
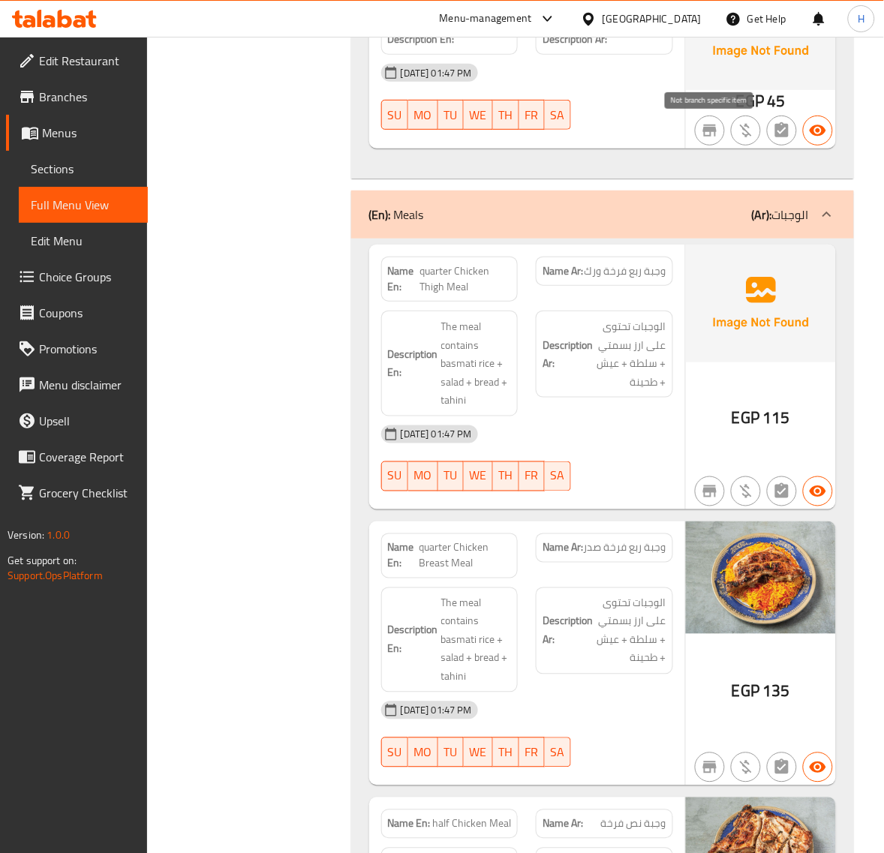
scroll to position [1313, 0]
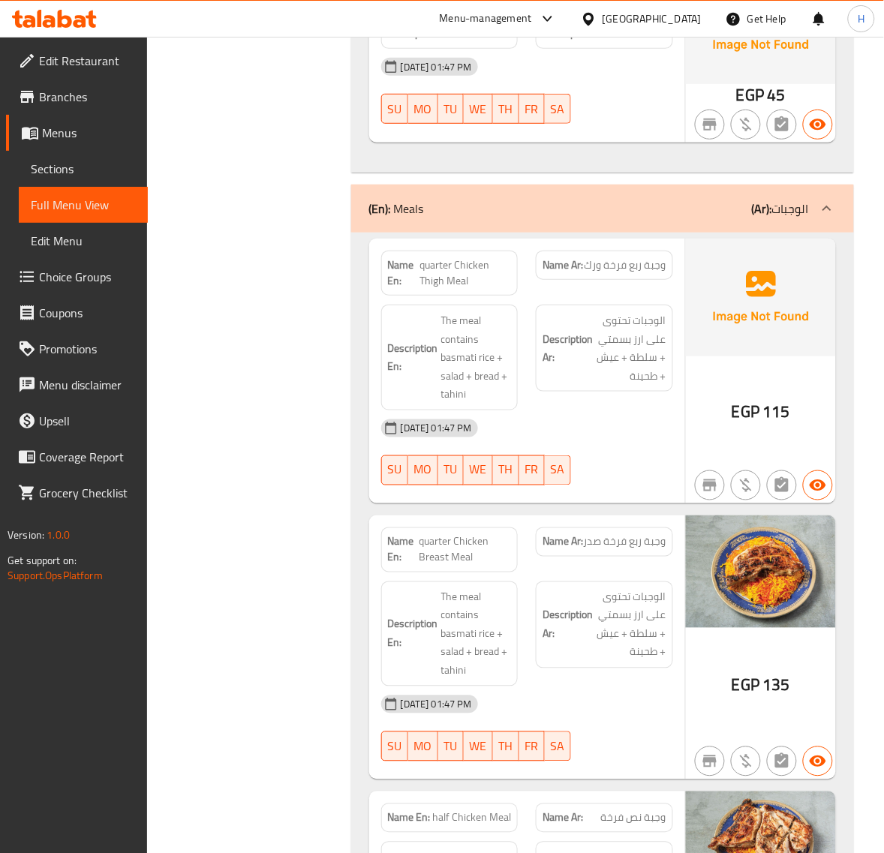
click at [623, 257] on span "وجبة ربع فرخة ورك" at bounding box center [625, 265] width 82 height 16
click at [625, 264] on span "وجبة ربع فرخة ورك" at bounding box center [625, 265] width 82 height 16
copy span "وجبة ربع فرخة ورك"
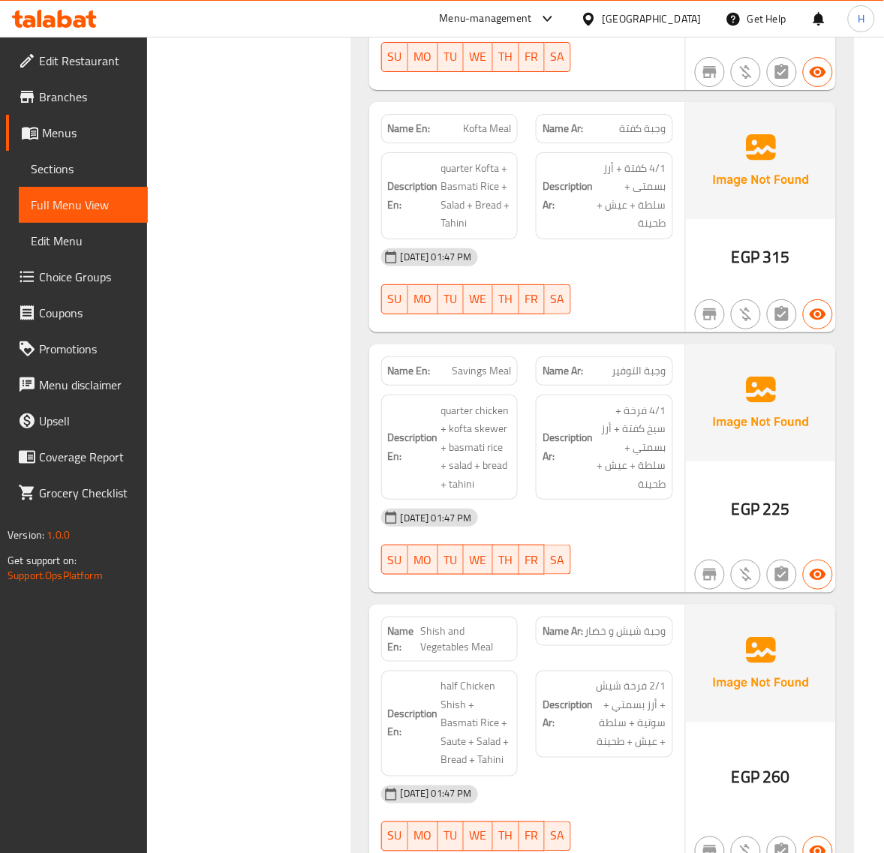
scroll to position [2250, 0]
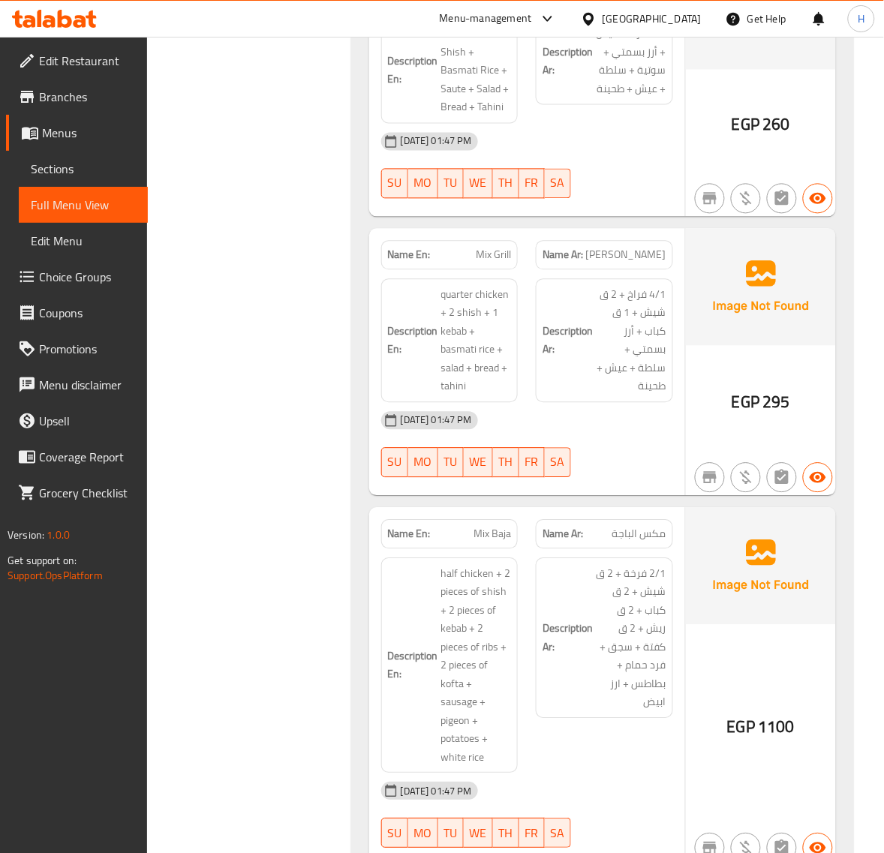
scroll to position [2937, 0]
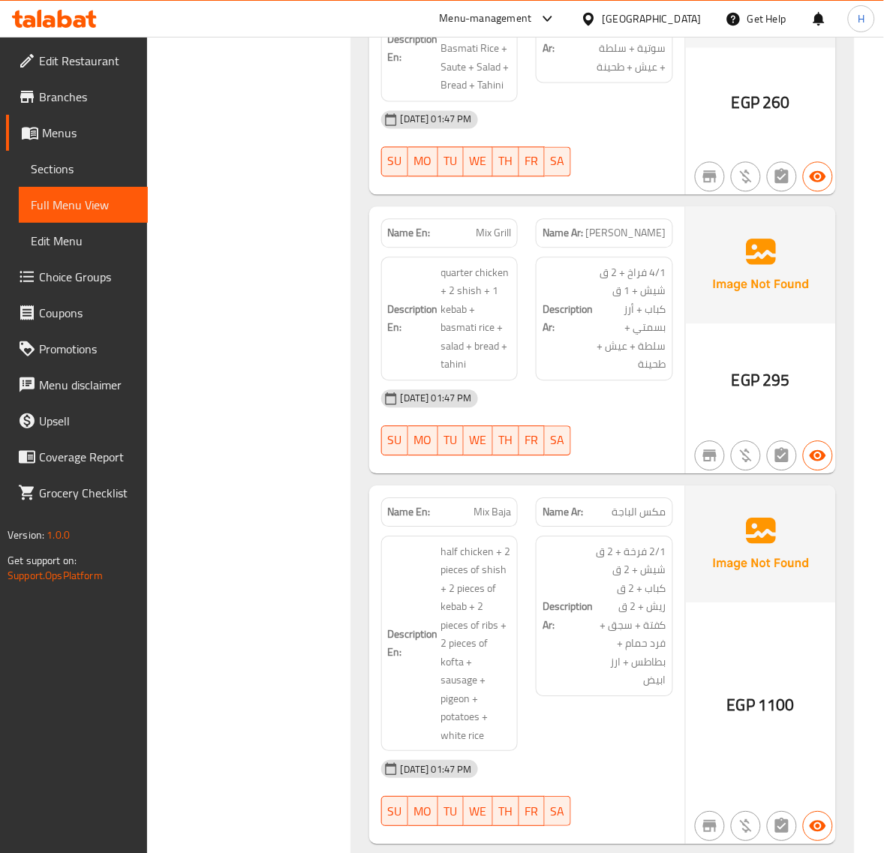
click at [507, 236] on span "Mix Grill" at bounding box center [493, 234] width 35 height 16
copy span "Mix Grill"
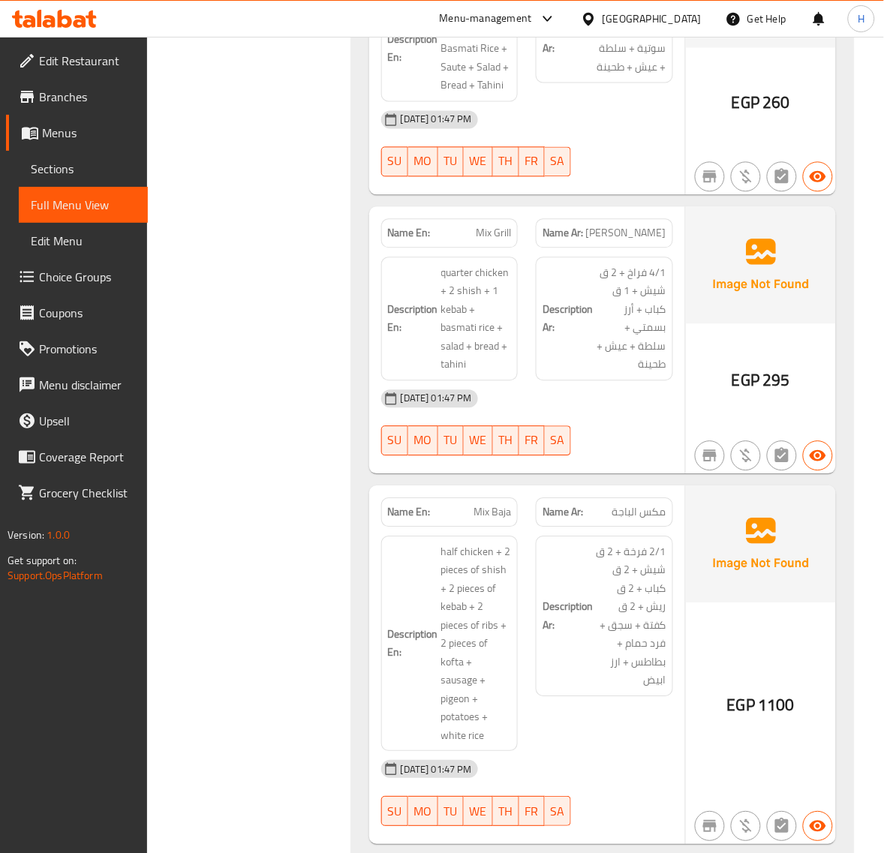
click at [641, 242] on span "[PERSON_NAME]" at bounding box center [626, 234] width 80 height 16
copy span "[PERSON_NAME]"
click at [75, 162] on span "Sections" at bounding box center [83, 169] width 105 height 18
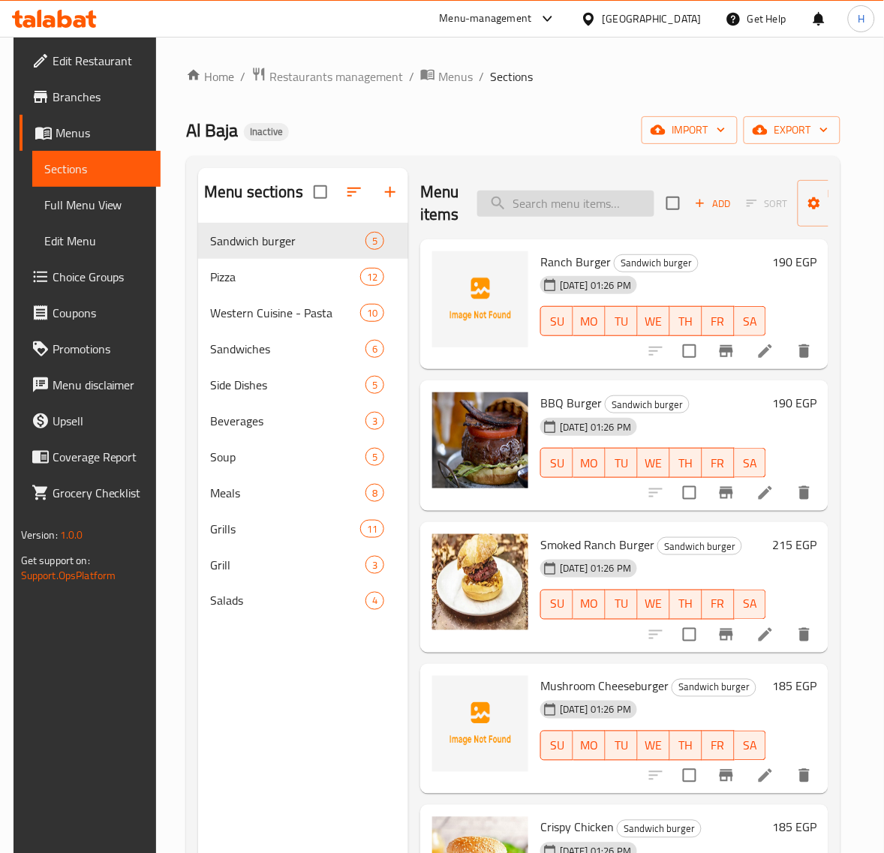
click at [589, 212] on input "search" at bounding box center [565, 204] width 177 height 26
paste input "Mix Baja"
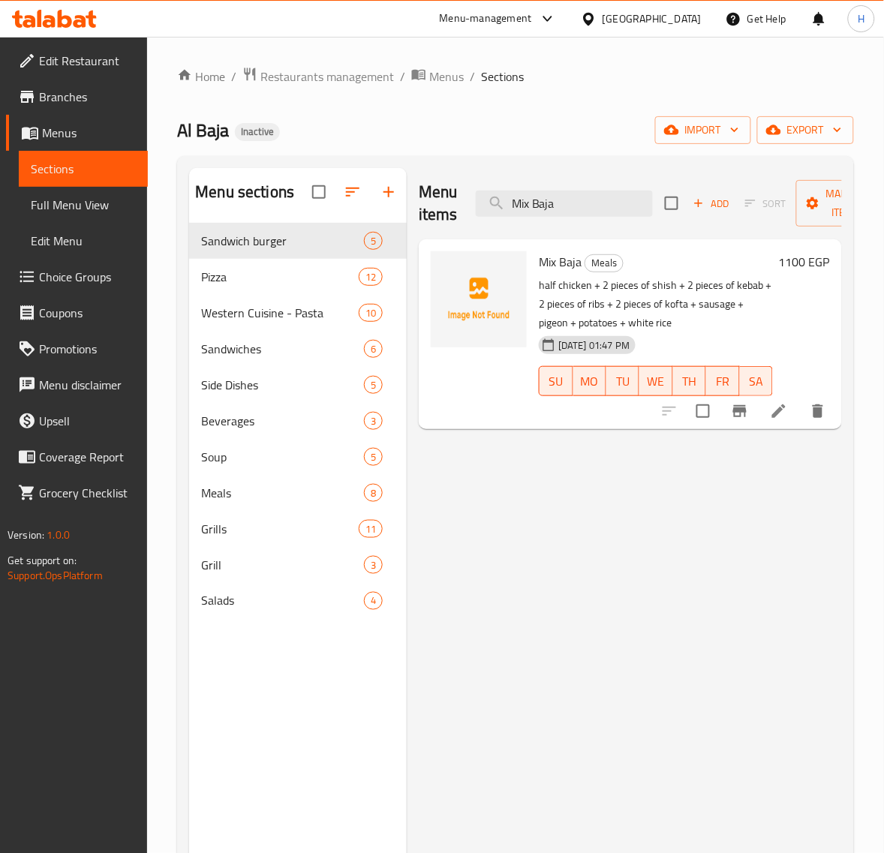
type input "Mix Baja"
click at [778, 416] on icon at bounding box center [779, 411] width 18 height 18
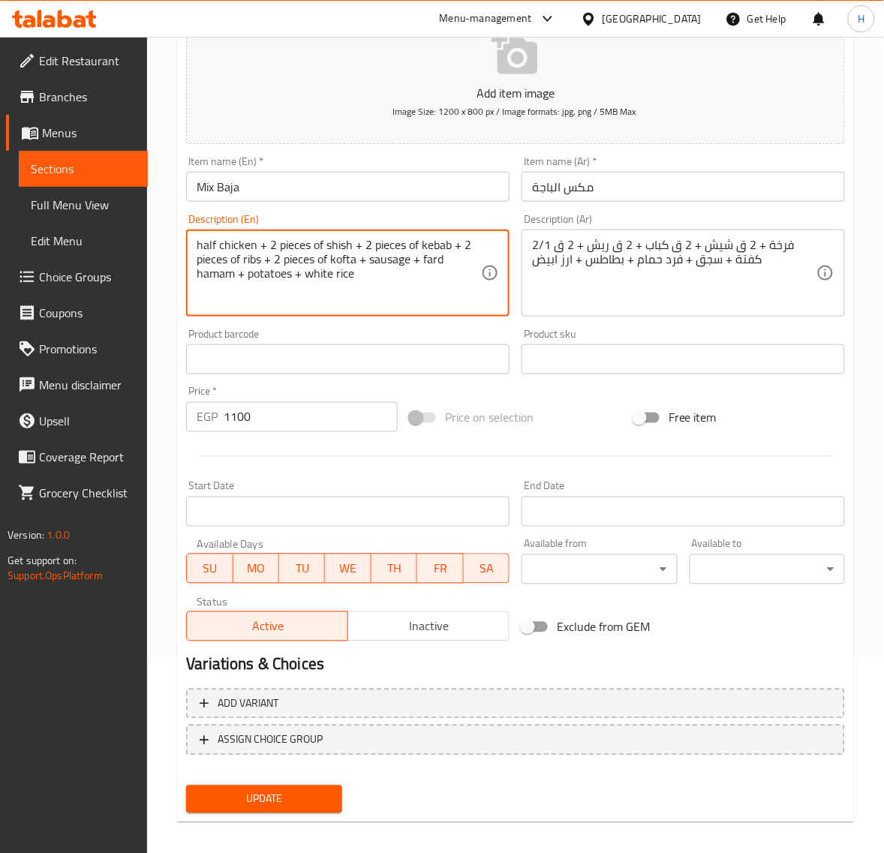
scroll to position [204, 0]
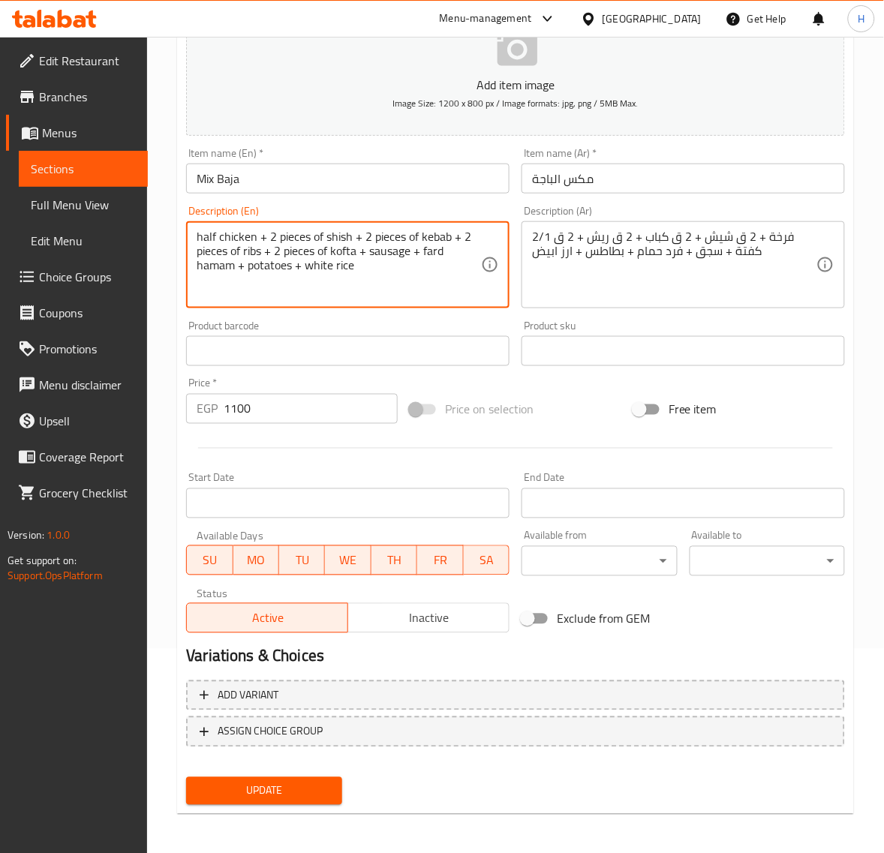
type textarea "half chicken + 2 pieces of shish + 2 pieces of kebab + 2 pieces of ribs + 2 pie…"
click at [308, 788] on span "Update" at bounding box center [263, 791] width 131 height 19
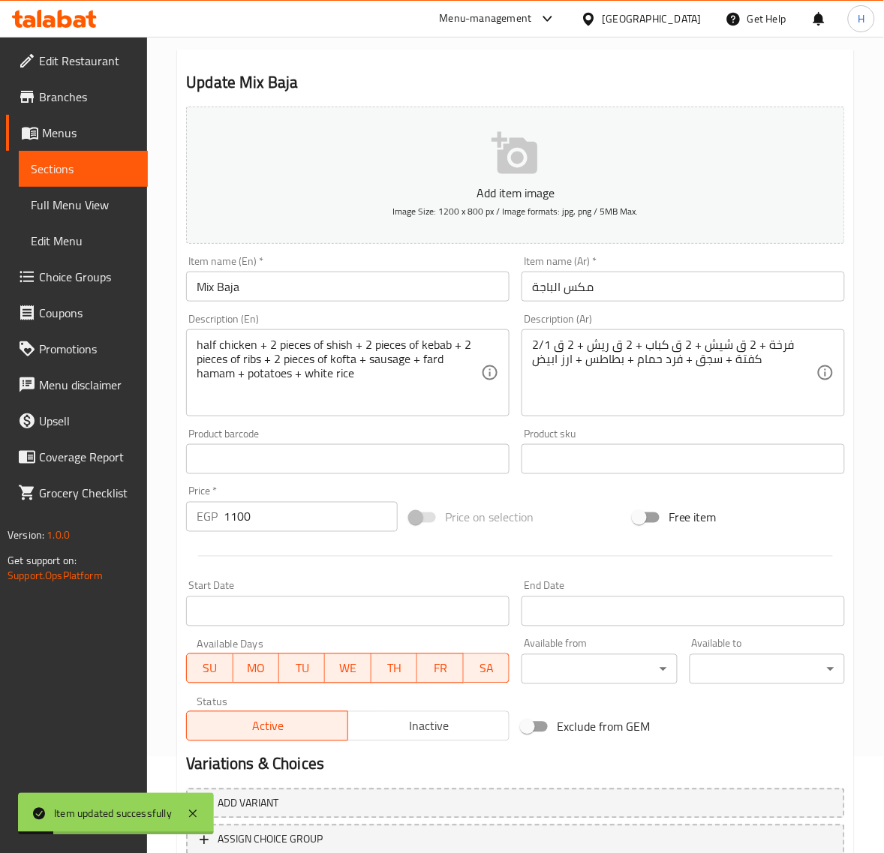
scroll to position [0, 0]
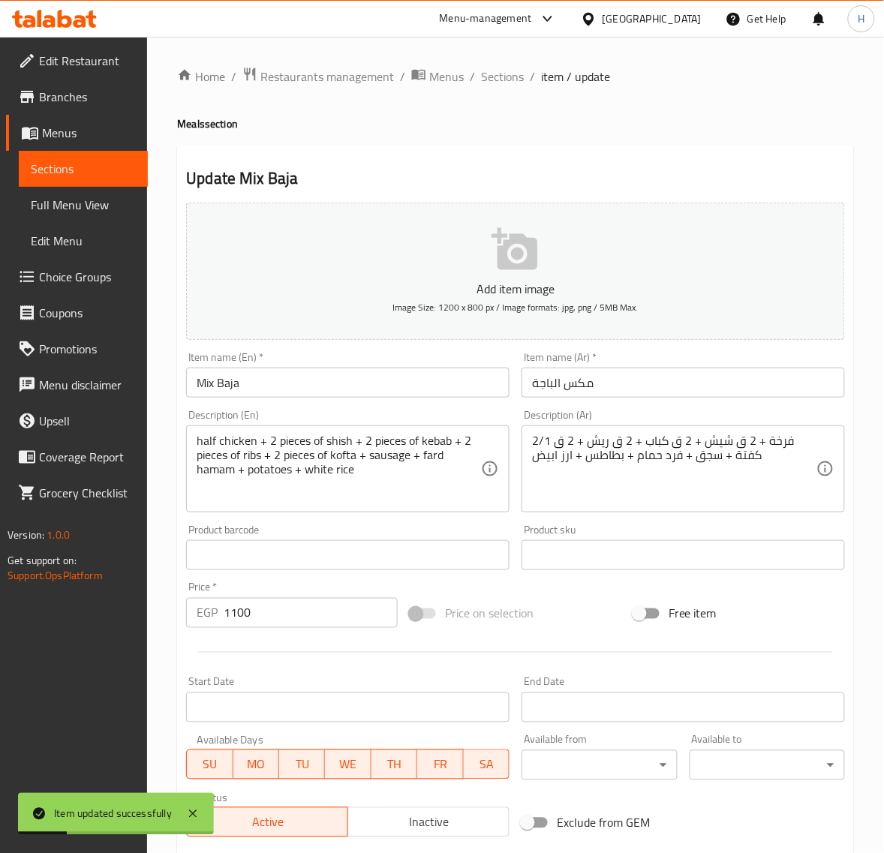
drag, startPoint x: 503, startPoint y: 72, endPoint x: 443, endPoint y: 0, distance: 93.2
click at [503, 72] on span "Sections" at bounding box center [502, 77] width 43 height 18
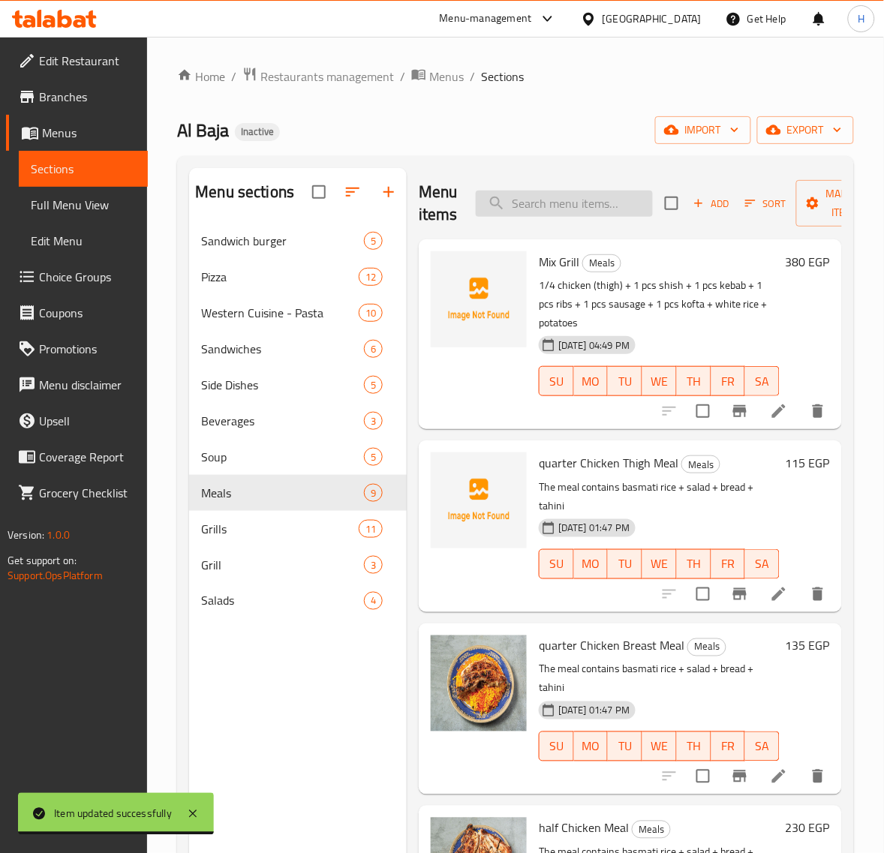
click at [572, 193] on input "search" at bounding box center [564, 204] width 177 height 26
paste input "موزة"
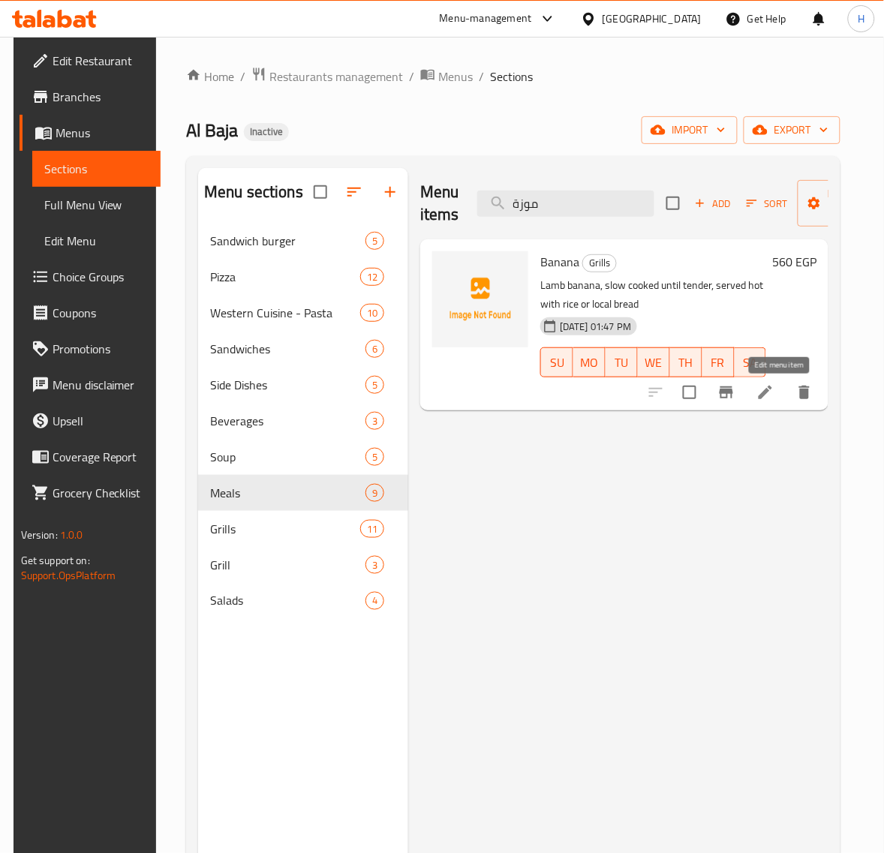
type input "موزة"
click at [774, 385] on icon at bounding box center [765, 392] width 18 height 18
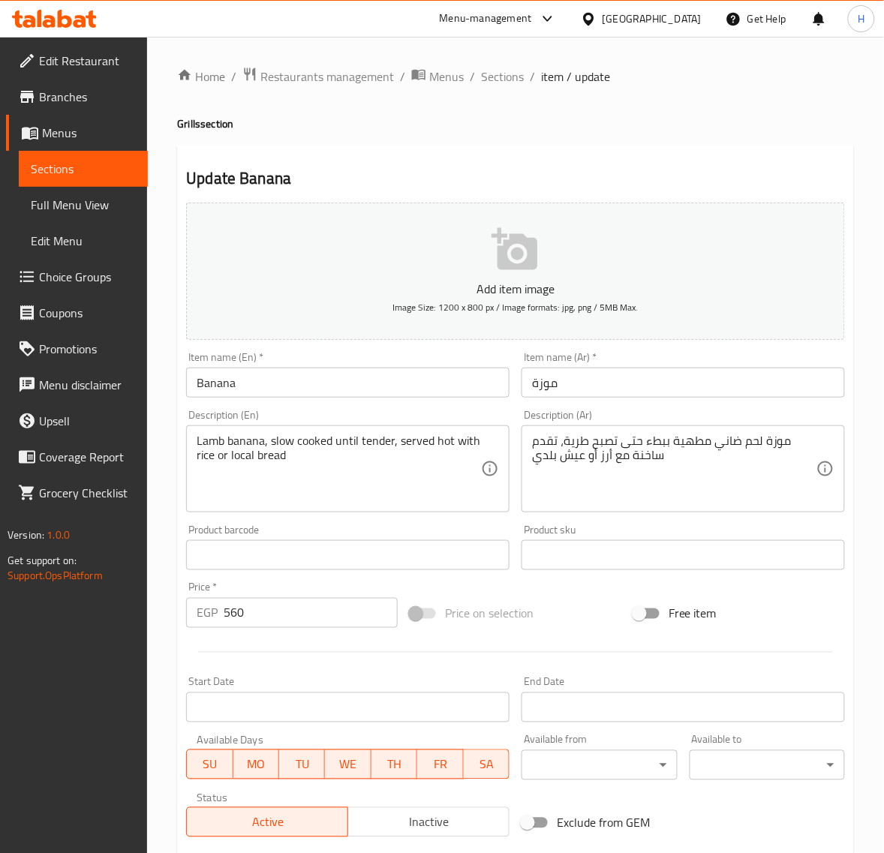
click at [374, 381] on input "Banana" at bounding box center [347, 383] width 323 height 30
paste input "Shank"
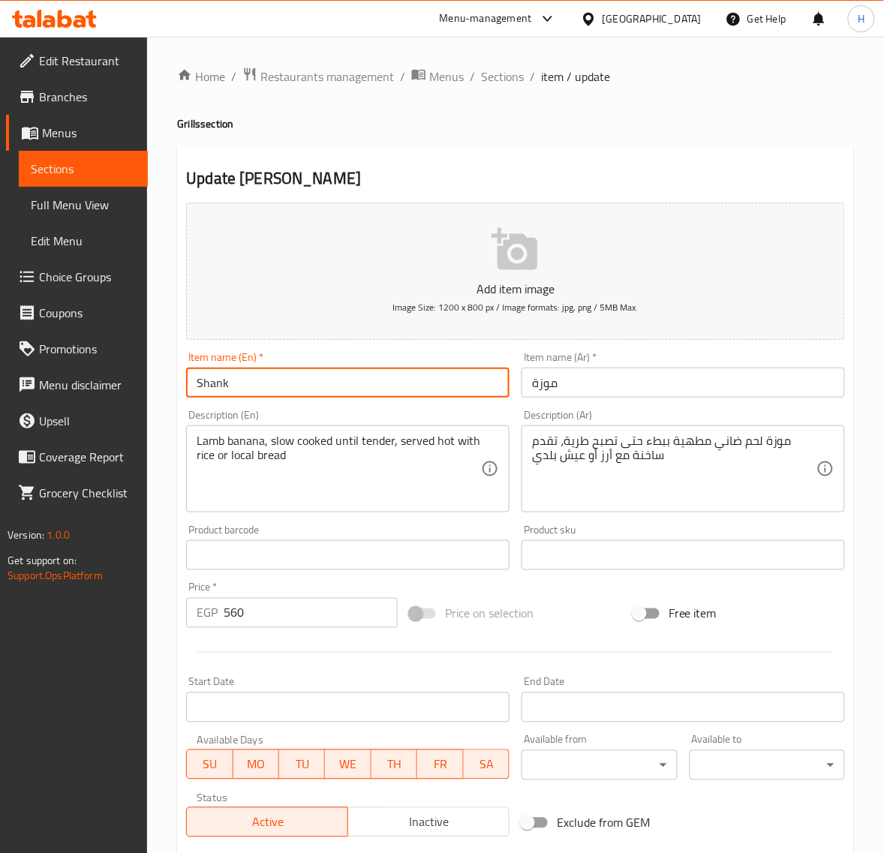
type input "Shank"
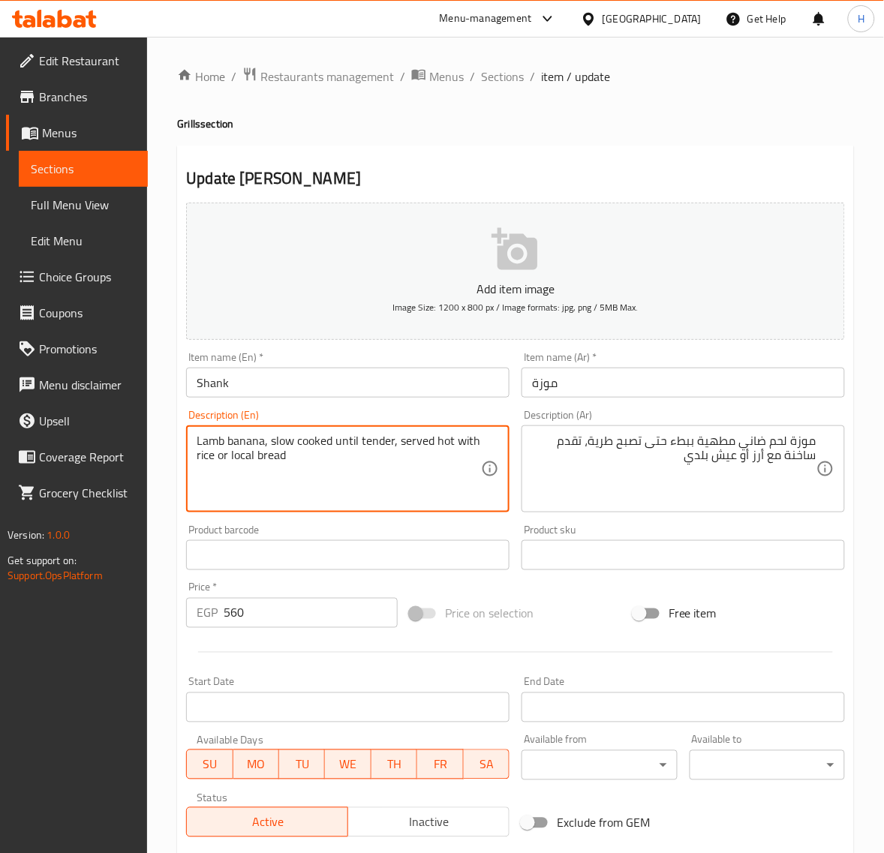
click at [822, 445] on div "موزة لحم ضاني مطهية ببطء حتى تصبح طرية، تقدم ساخنة مع أرز أو عيش بلدي Descripti…" at bounding box center [682, 468] width 323 height 87
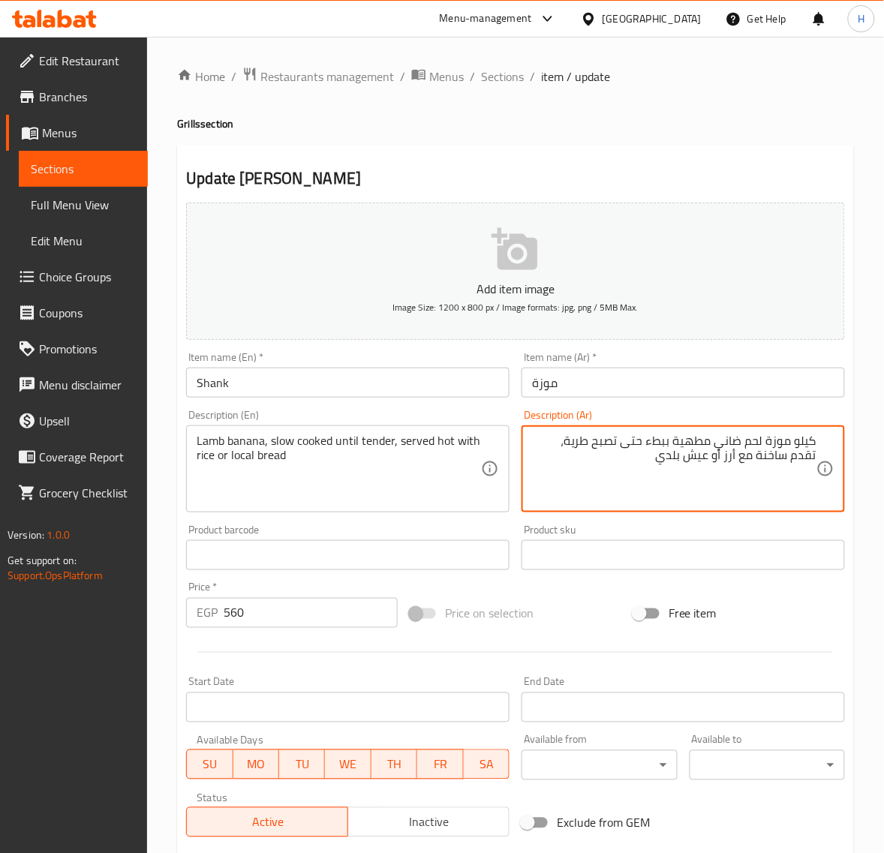
type textarea "كيلو موزة لحم ضاني مطهية ببطء حتى تصبح طرية، تقدم ساخنة مع أرز أو عيش بلدي"
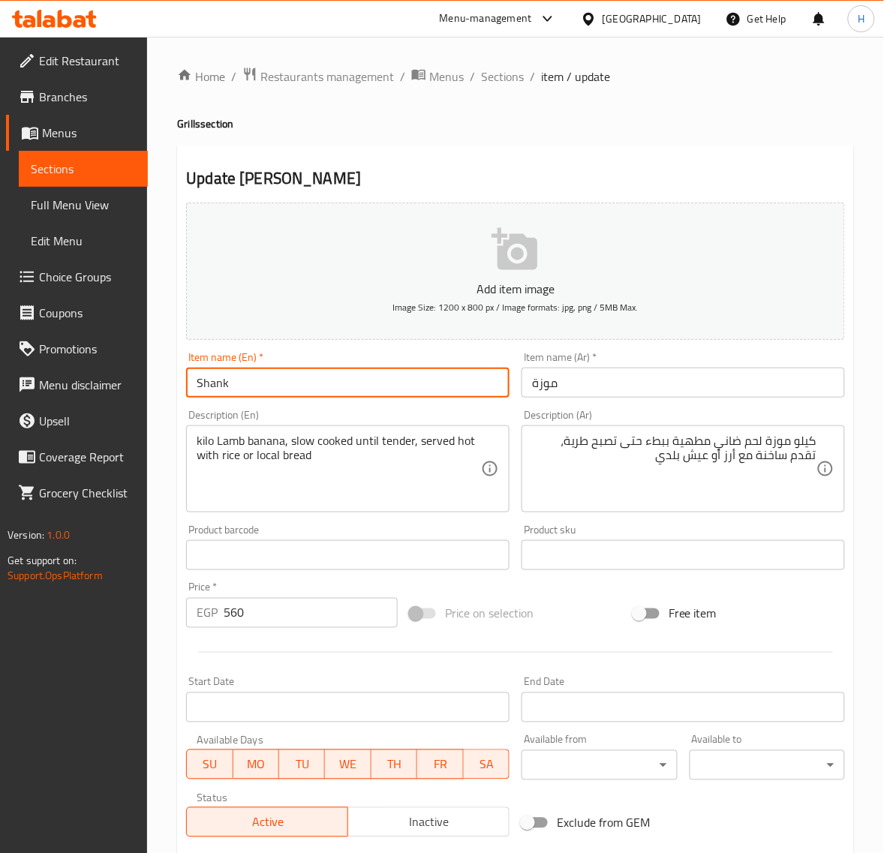
click at [215, 388] on input "Shank" at bounding box center [347, 383] width 323 height 30
click at [214, 387] on input "Shank" at bounding box center [347, 383] width 323 height 30
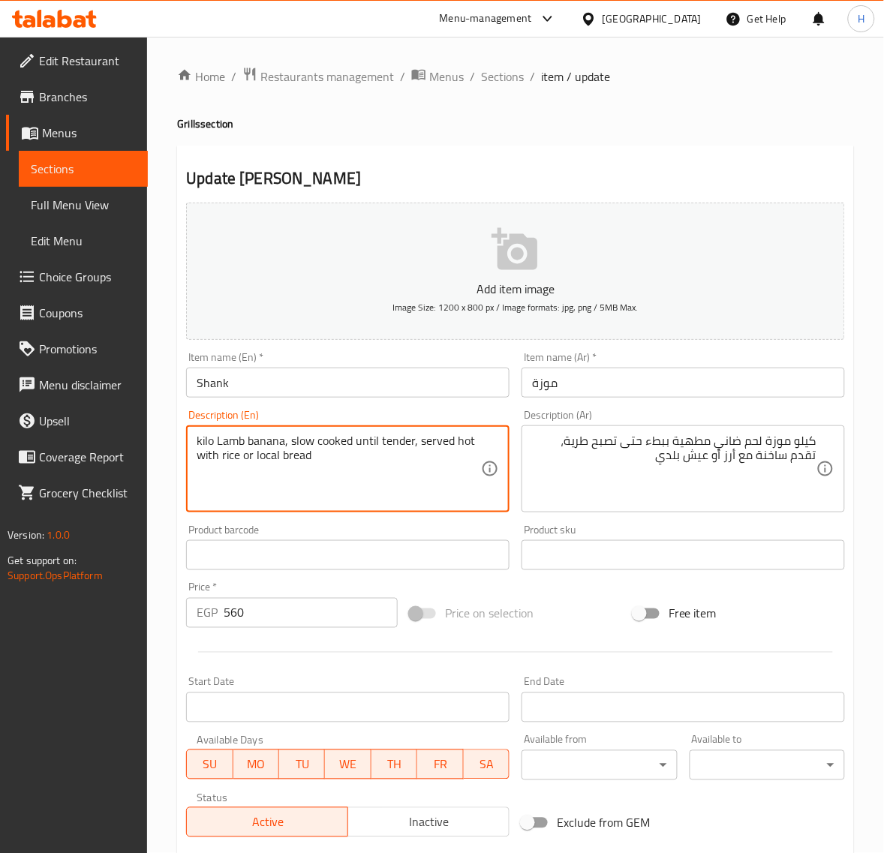
click at [268, 440] on textarea "kilo Lamb banana, slow cooked until tender, served hot with rice or local bread" at bounding box center [339, 469] width 284 height 71
paste textarea "Shank"
click at [351, 489] on textarea "kilo Lamb Shank, slow cooked until tender, served hot with rice or local bread" at bounding box center [339, 469] width 284 height 71
type textarea "kilo"
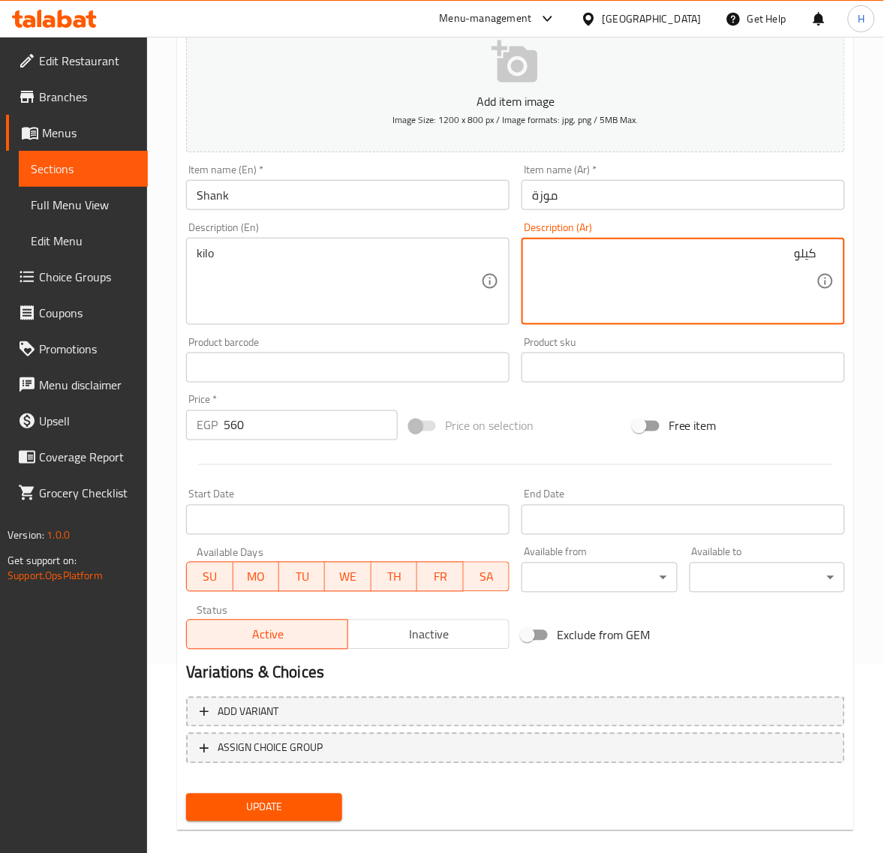
scroll to position [204, 0]
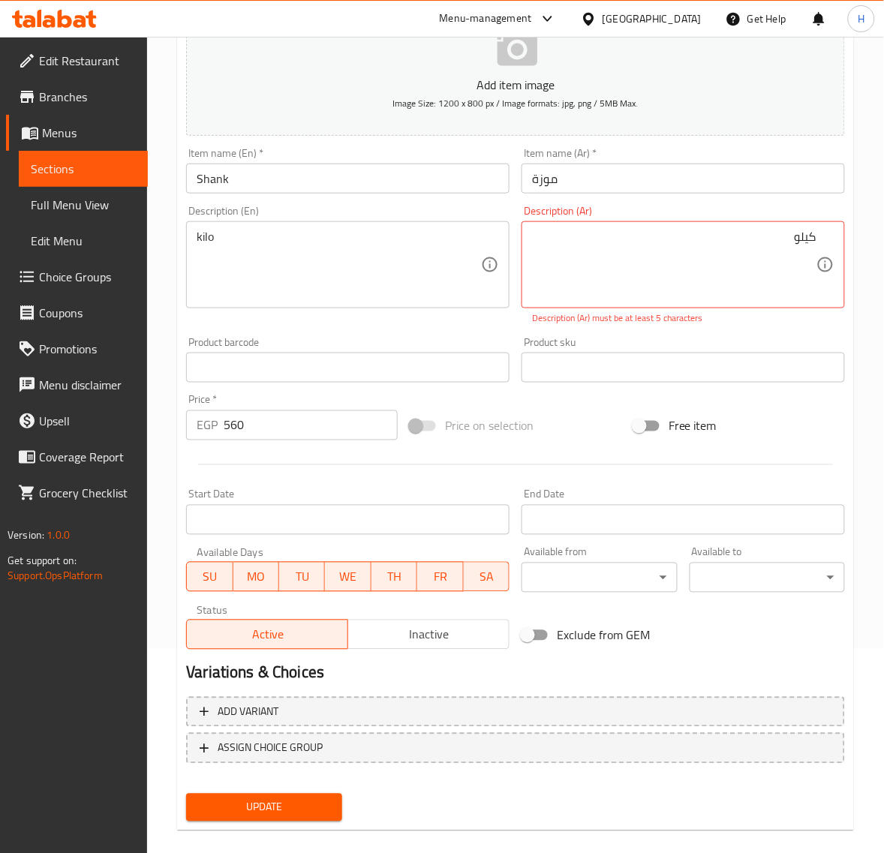
click at [323, 782] on div "Add item image Image Size: 1200 x 800 px / Image formats: jpg, png / 5MB Max. I…" at bounding box center [515, 409] width 671 height 835
type textarea "ك"
type textarea ";"
click at [309, 804] on span "Update" at bounding box center [263, 807] width 131 height 19
type textarea "ك"
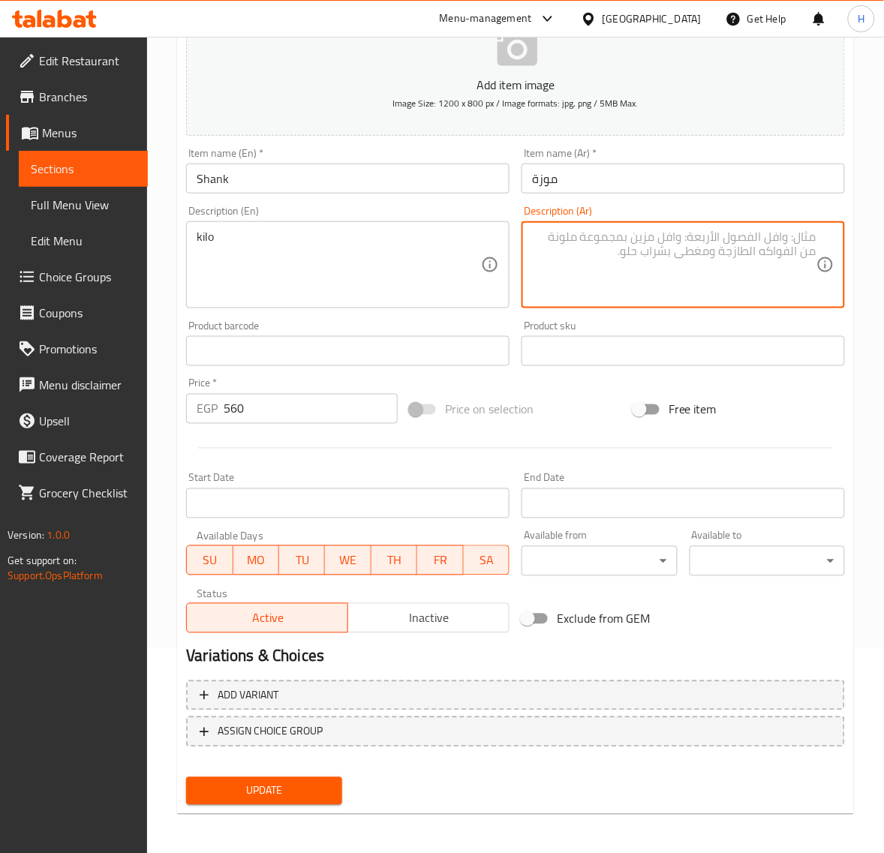
click at [741, 182] on input "موزة" at bounding box center [682, 179] width 323 height 30
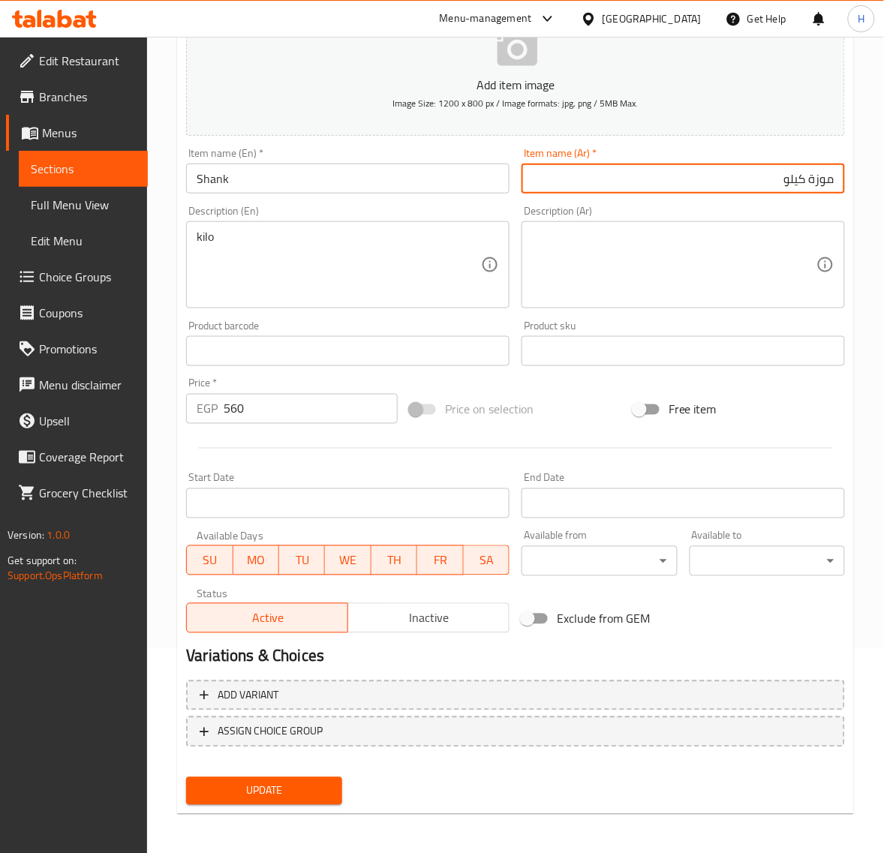
type input "موزة كيلو"
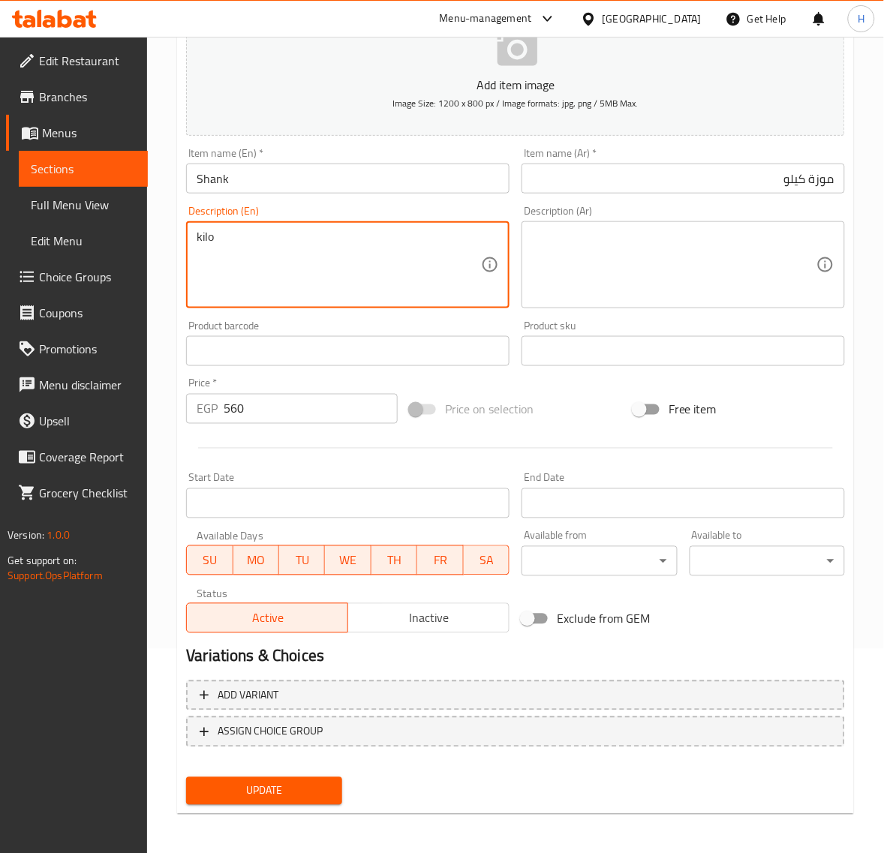
click at [416, 237] on textarea "kilo" at bounding box center [339, 265] width 284 height 71
click at [350, 182] on input "Shank" at bounding box center [347, 179] width 323 height 30
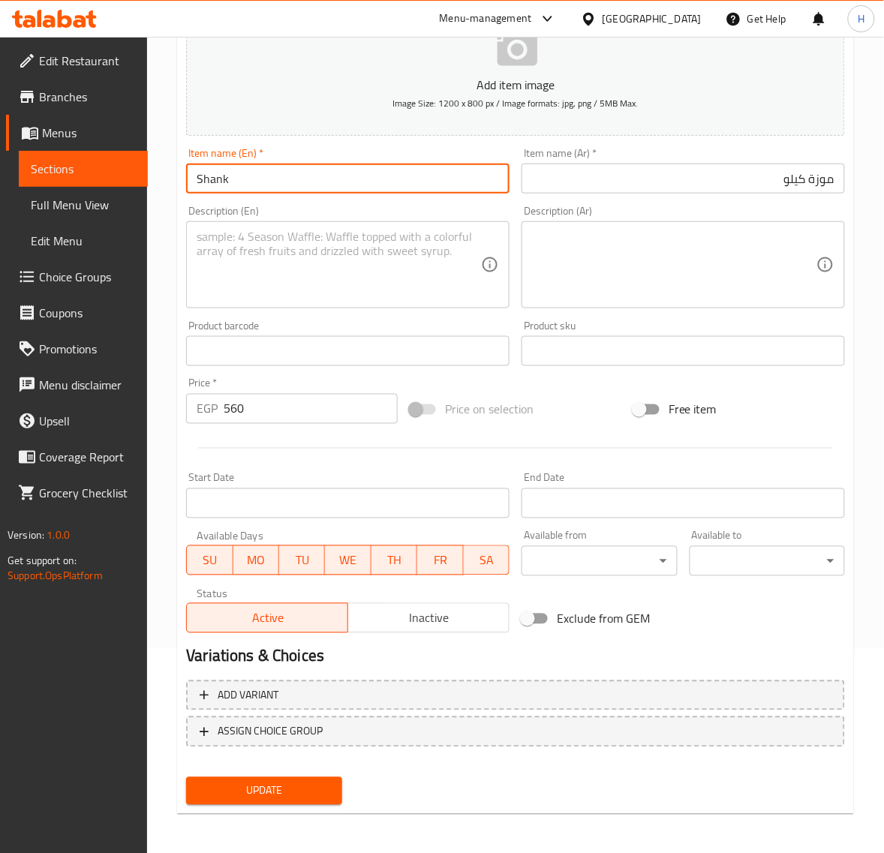
paste input "kilo"
type input "Shank kilo"
click at [312, 791] on span "Update" at bounding box center [263, 791] width 131 height 19
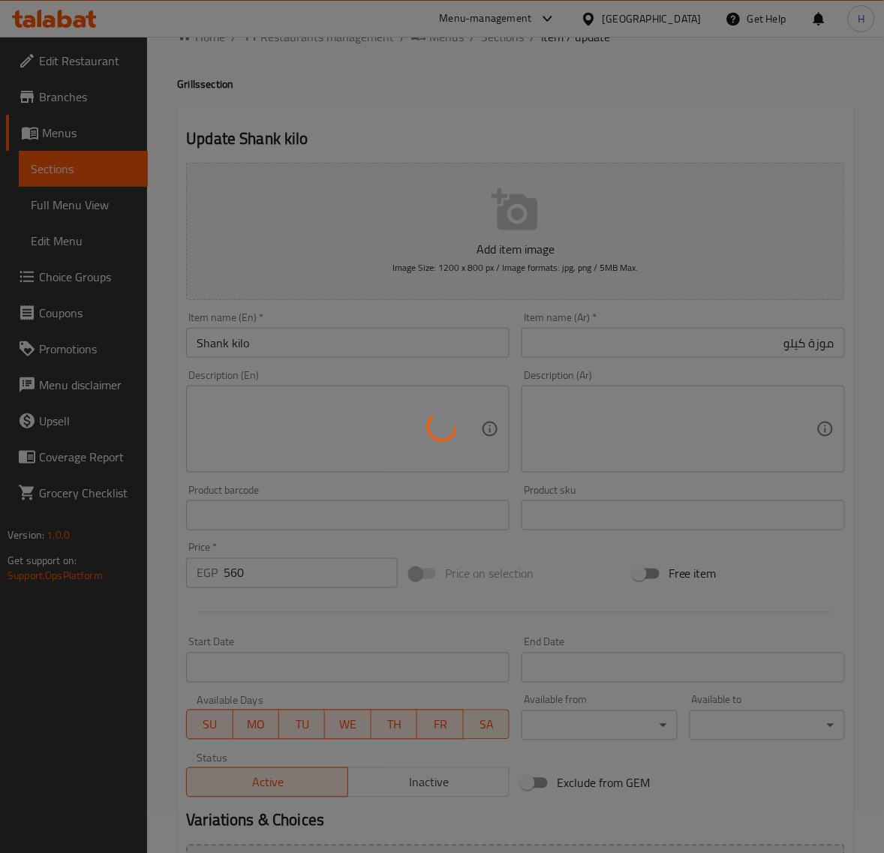
scroll to position [0, 0]
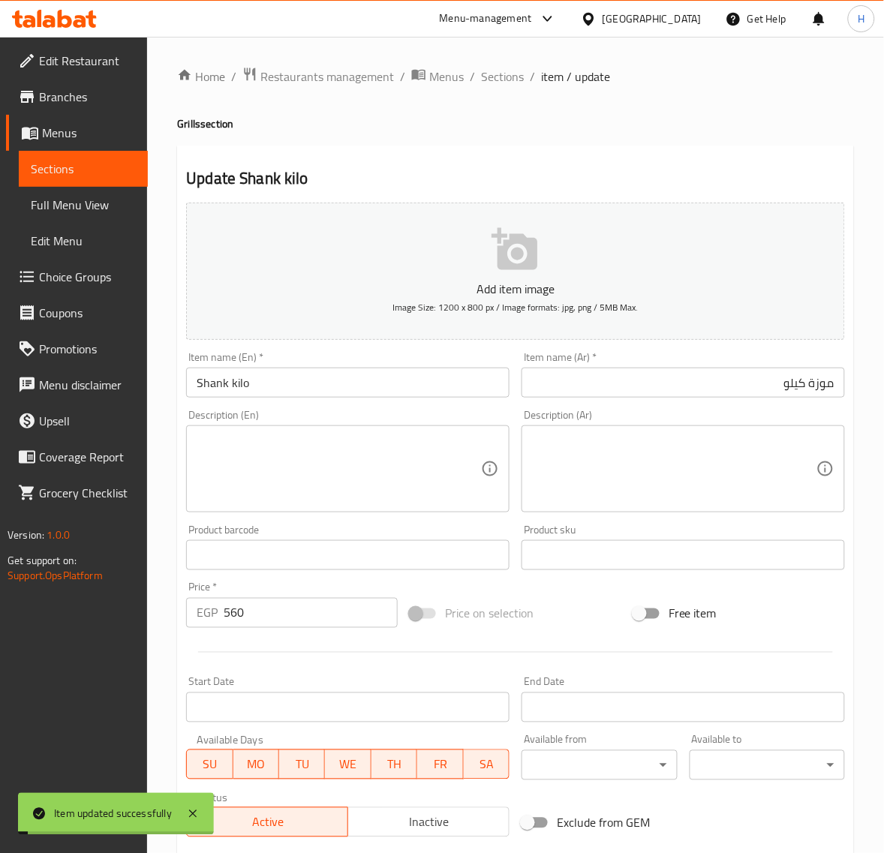
drag, startPoint x: 507, startPoint y: 83, endPoint x: 394, endPoint y: 2, distance: 138.8
click at [507, 83] on span "Sections" at bounding box center [502, 77] width 43 height 18
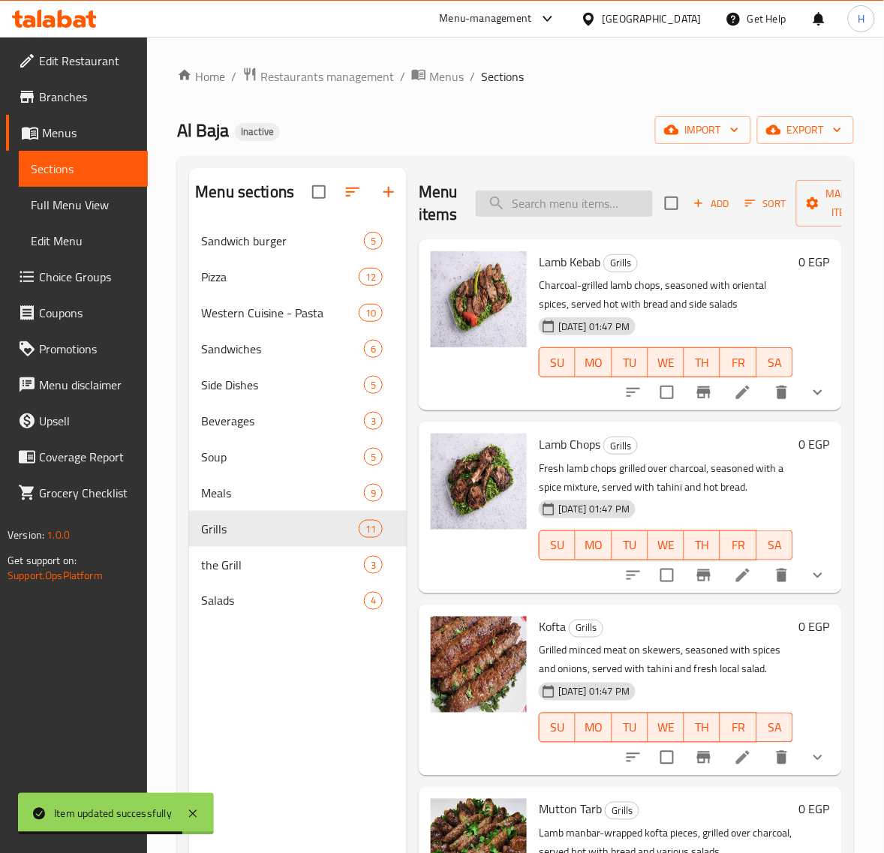
click at [568, 205] on input "search" at bounding box center [564, 204] width 177 height 26
paste input "Kofta"
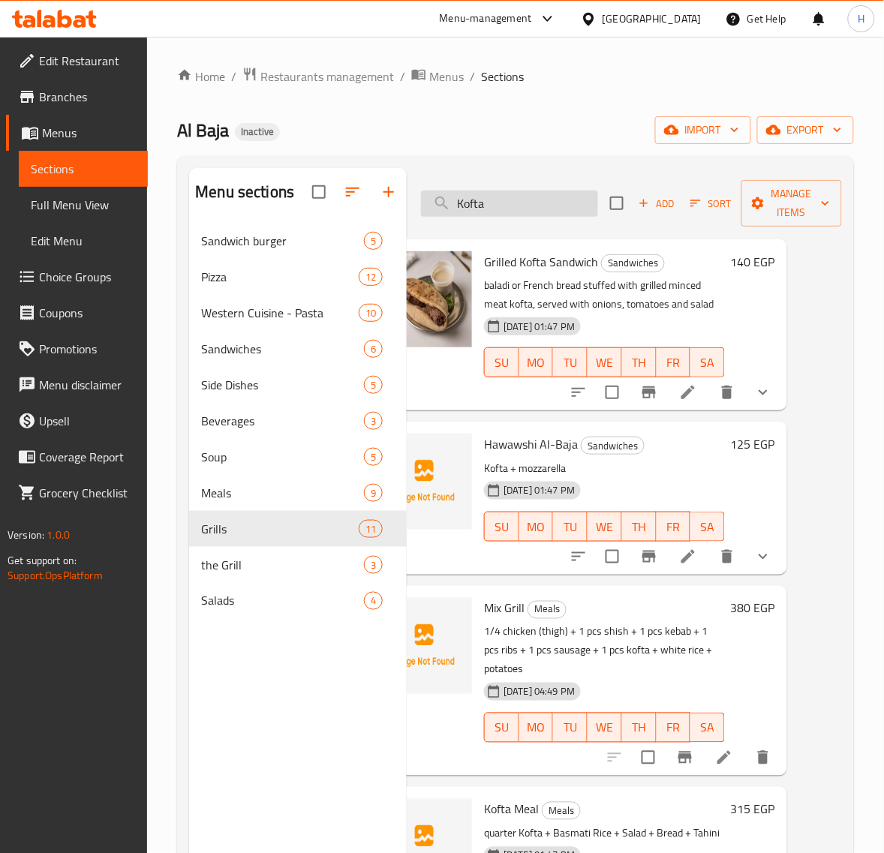
click at [509, 205] on input "Kofta" at bounding box center [509, 204] width 177 height 26
paste input "كفتة"
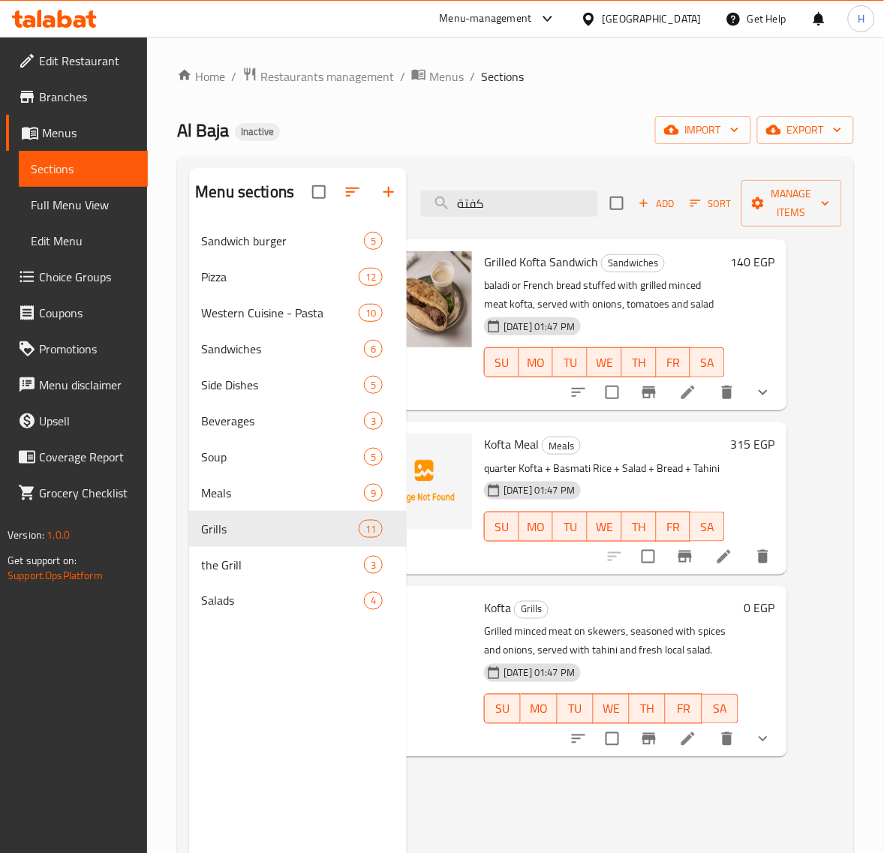
scroll to position [0, 53]
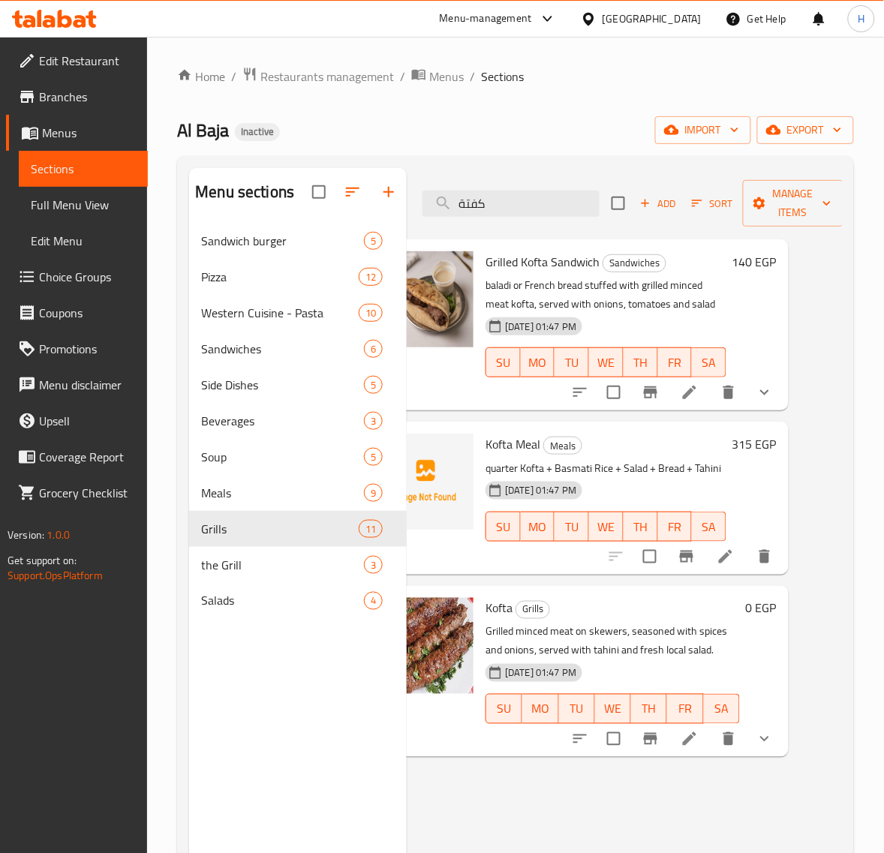
type input "كفتة"
click at [692, 735] on icon at bounding box center [689, 739] width 18 height 18
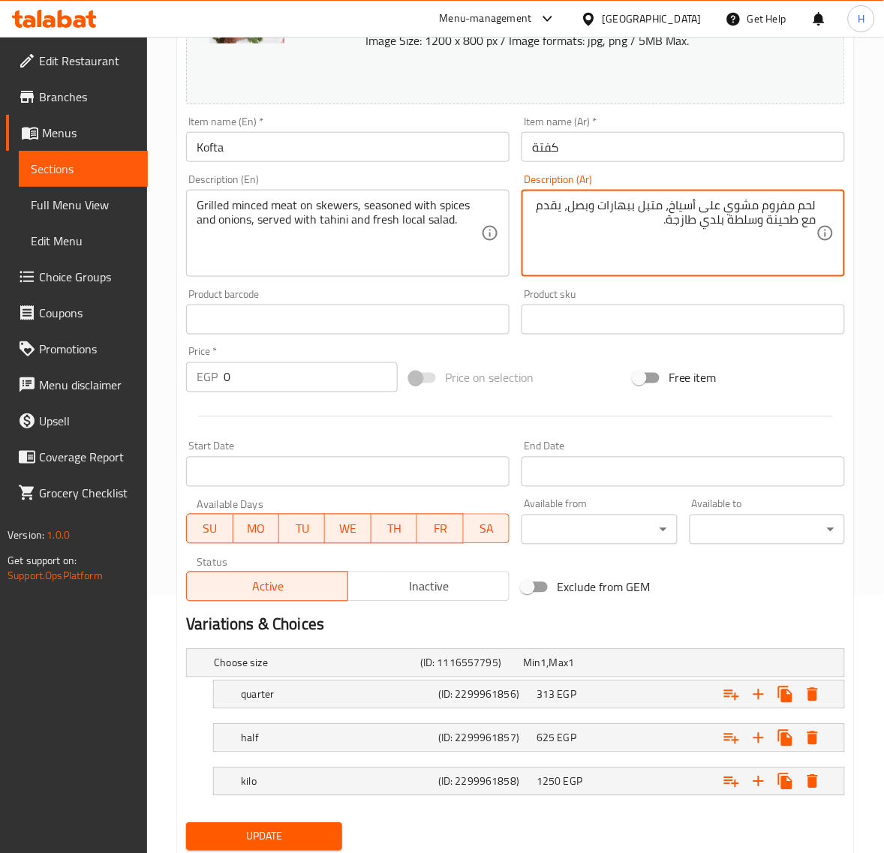
scroll to position [306, 0]
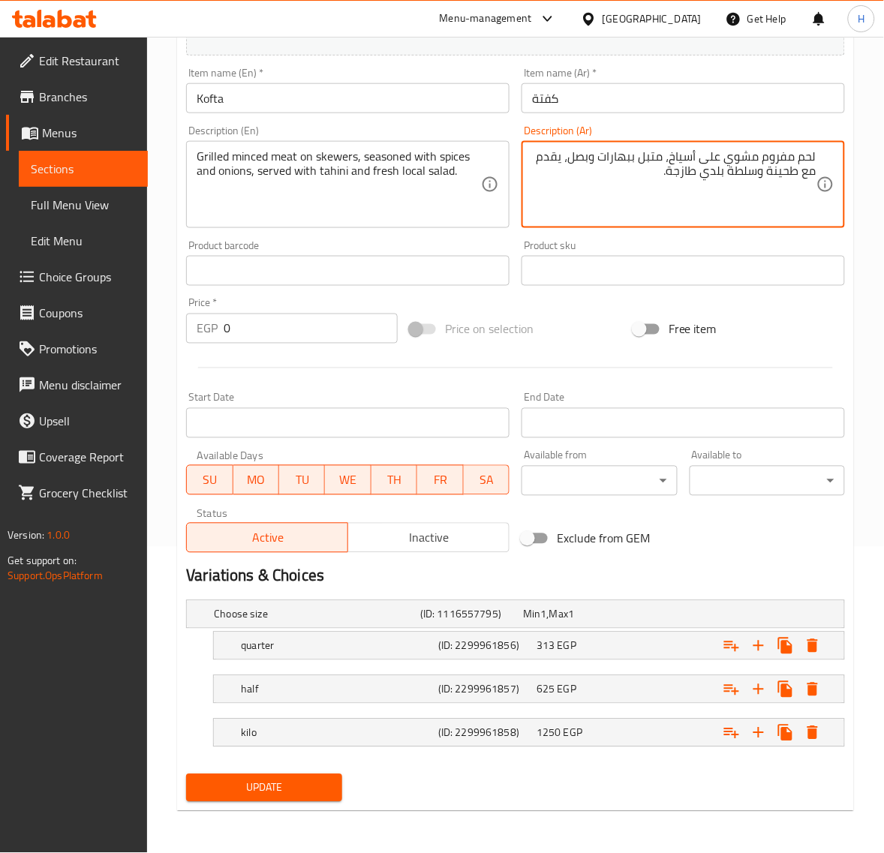
type textarea "لحم مفروم مشوي على أسياخ، متبل ببهارات وبصل، يقدم مع طحينة وسلطة بلدي طازجة."
click at [298, 791] on span "Update" at bounding box center [263, 788] width 131 height 19
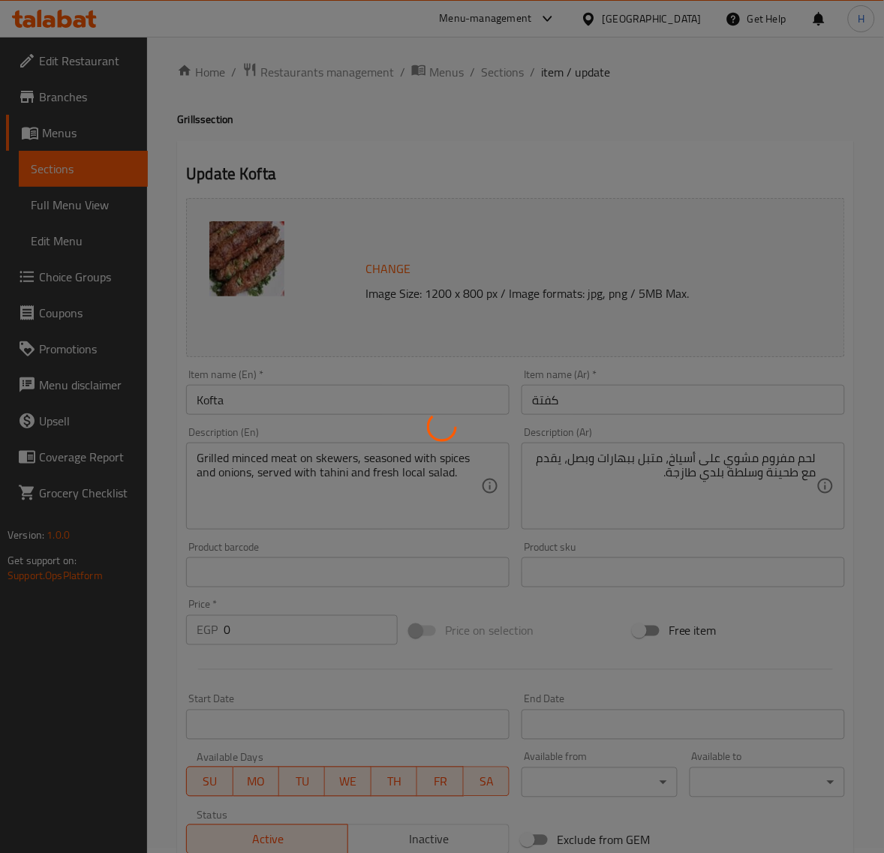
scroll to position [0, 0]
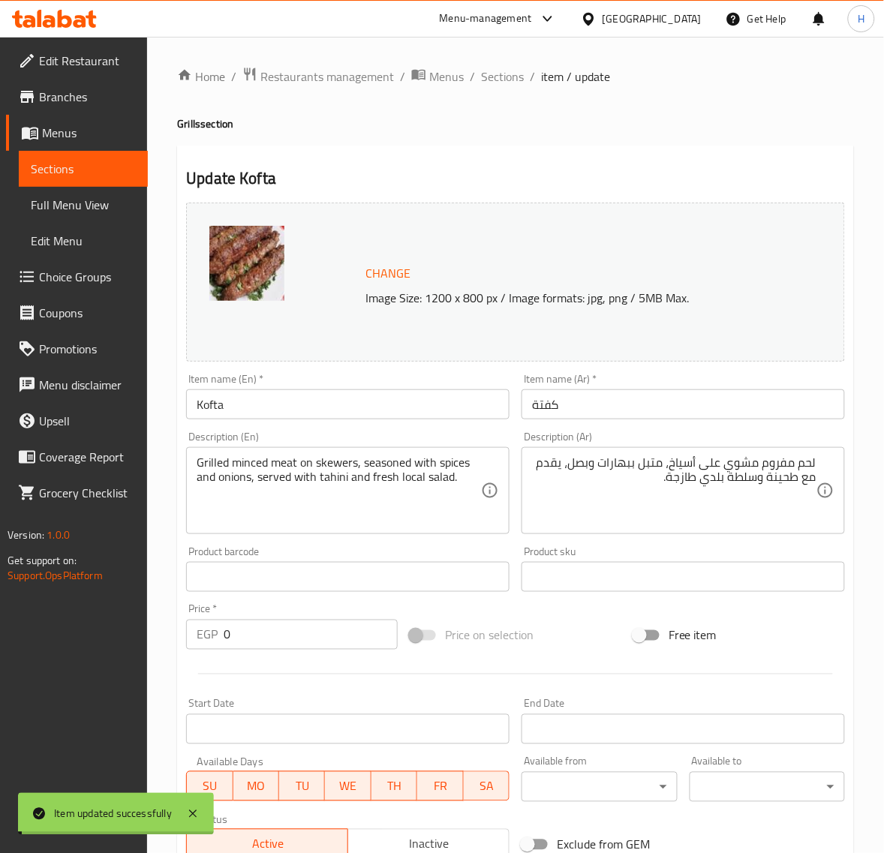
drag, startPoint x: 493, startPoint y: 77, endPoint x: 474, endPoint y: 57, distance: 27.6
click at [493, 77] on span "Sections" at bounding box center [502, 77] width 43 height 18
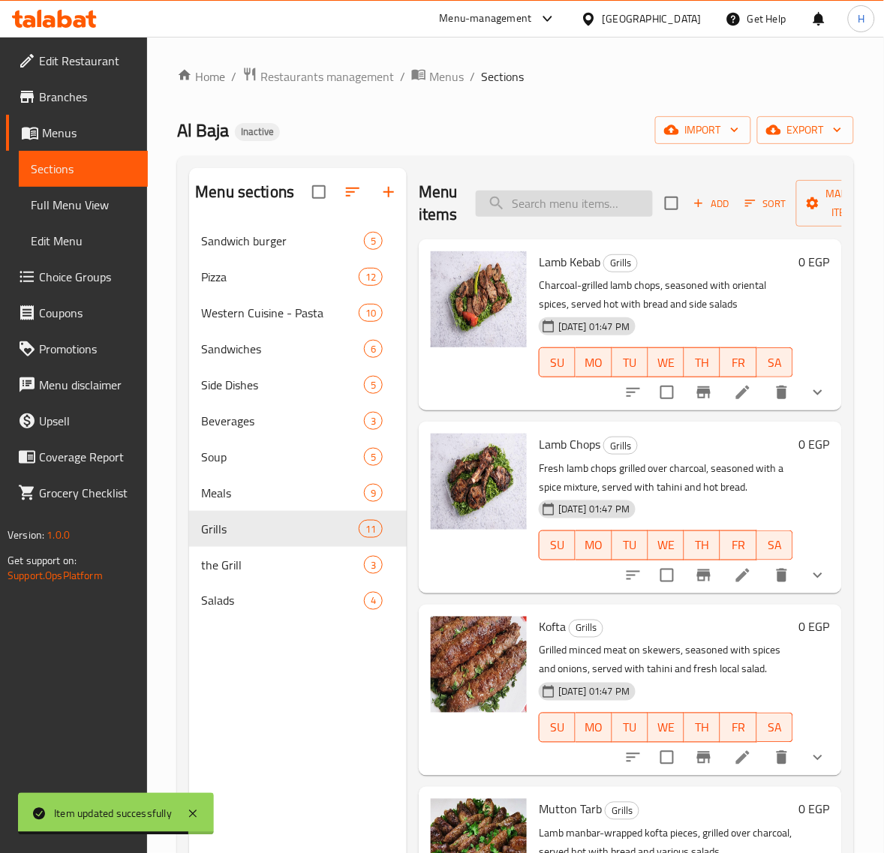
click at [608, 210] on input "search" at bounding box center [564, 204] width 177 height 26
paste input "Mutton Tarb"
type input "Mutton Tarb"
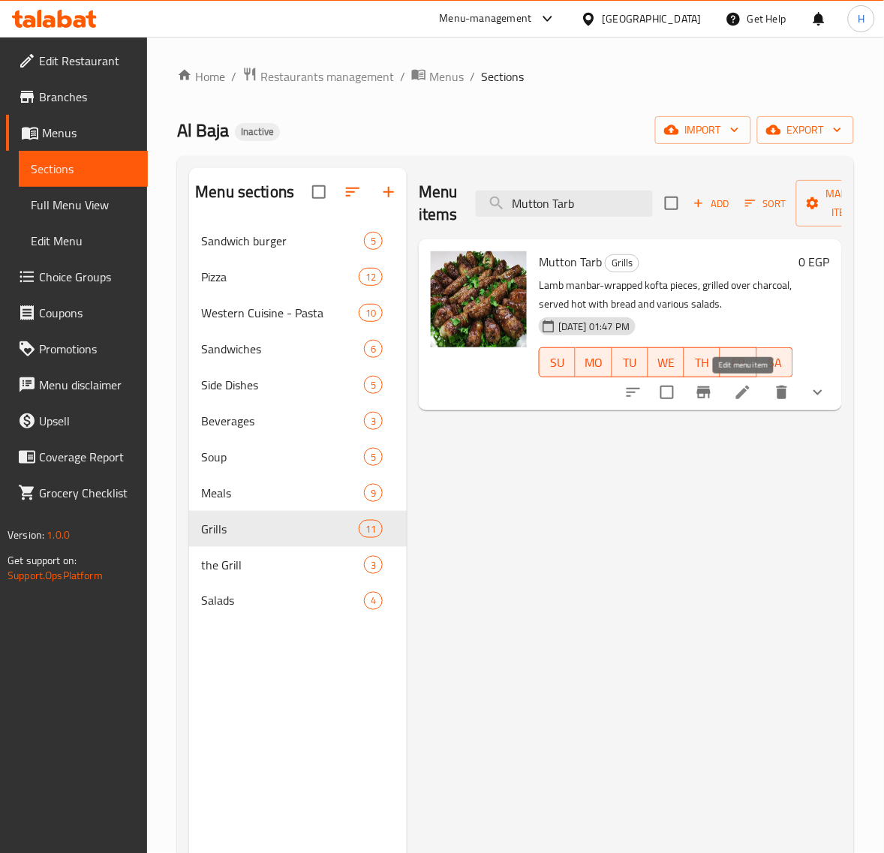
click at [748, 383] on icon at bounding box center [743, 392] width 18 height 18
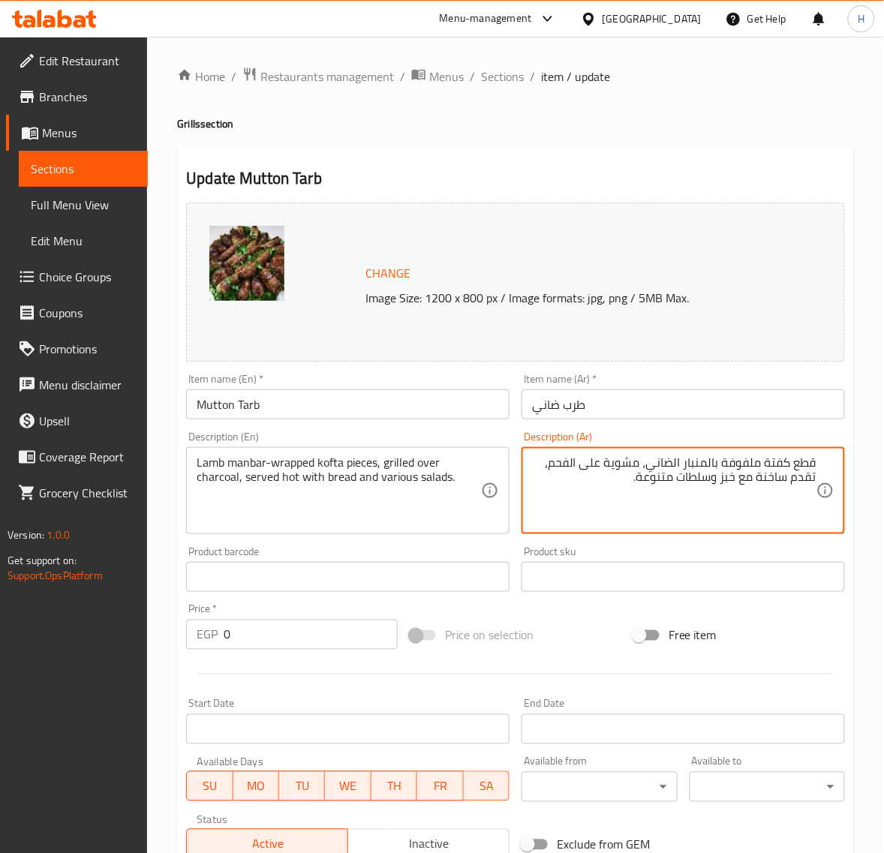
paste textarea
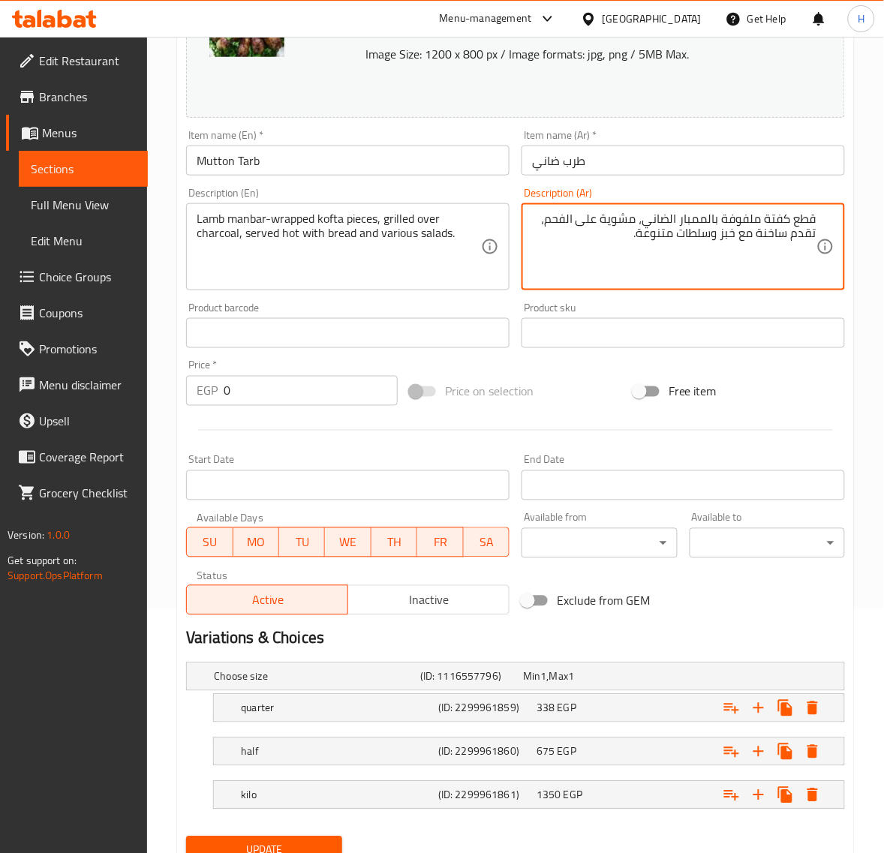
scroll to position [306, 0]
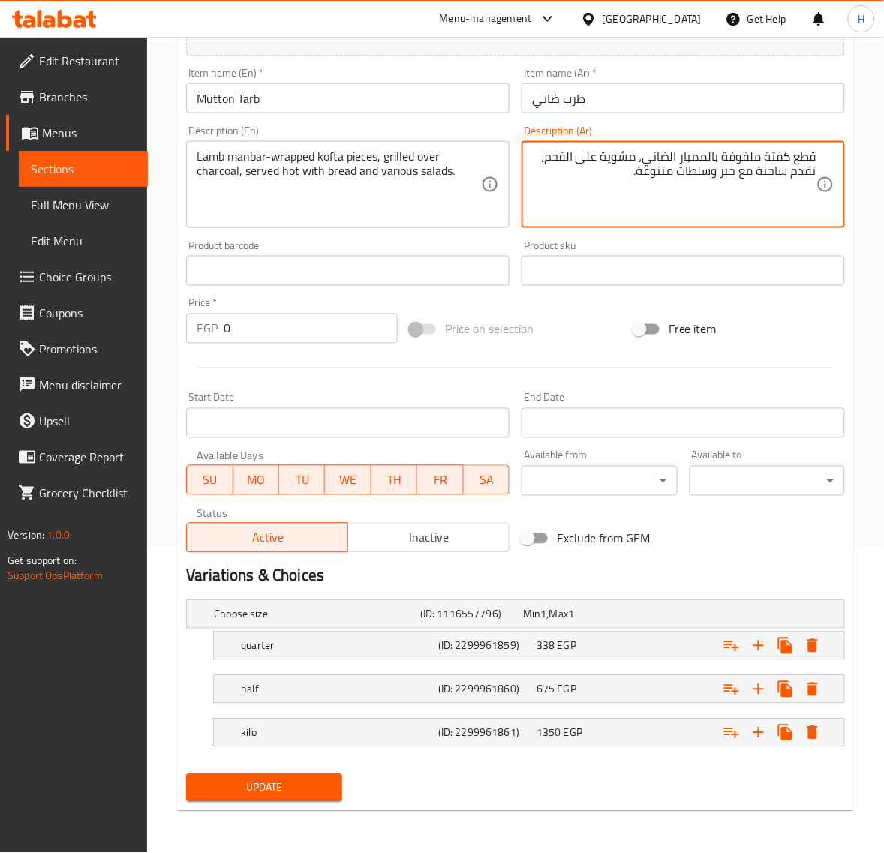
type textarea "قطع كفتة ملفوفة بالممبار الضاني، مشوية على الفحم، تقدم ساخنة مع خبز وسلطات متنو…"
click at [328, 789] on span "Update" at bounding box center [263, 788] width 131 height 19
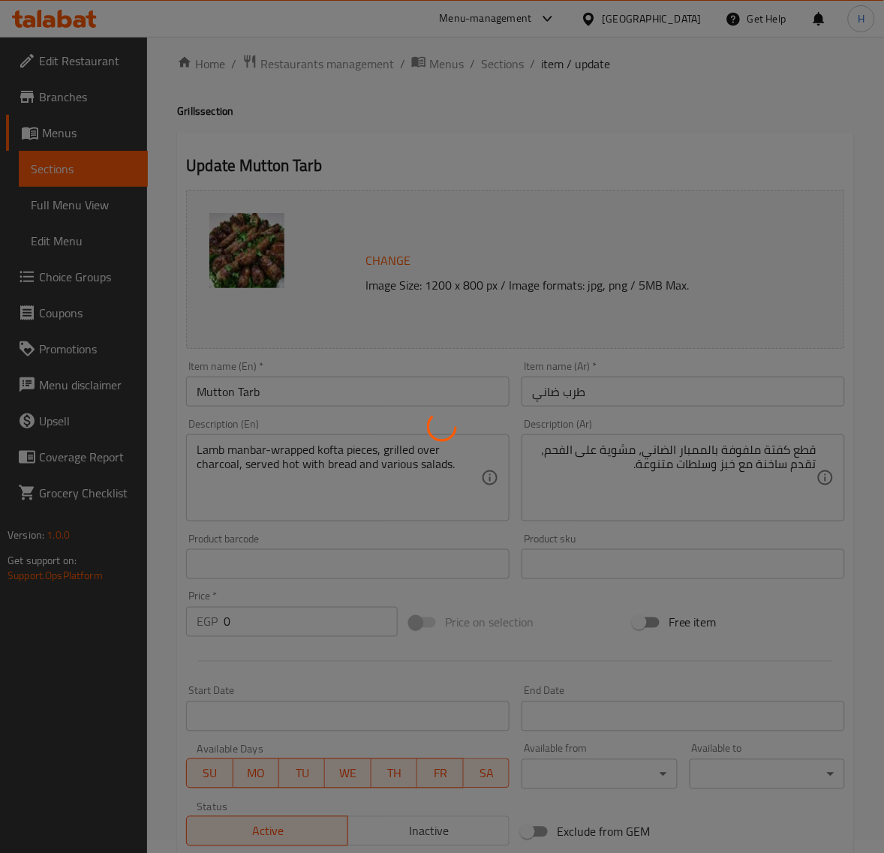
scroll to position [0, 0]
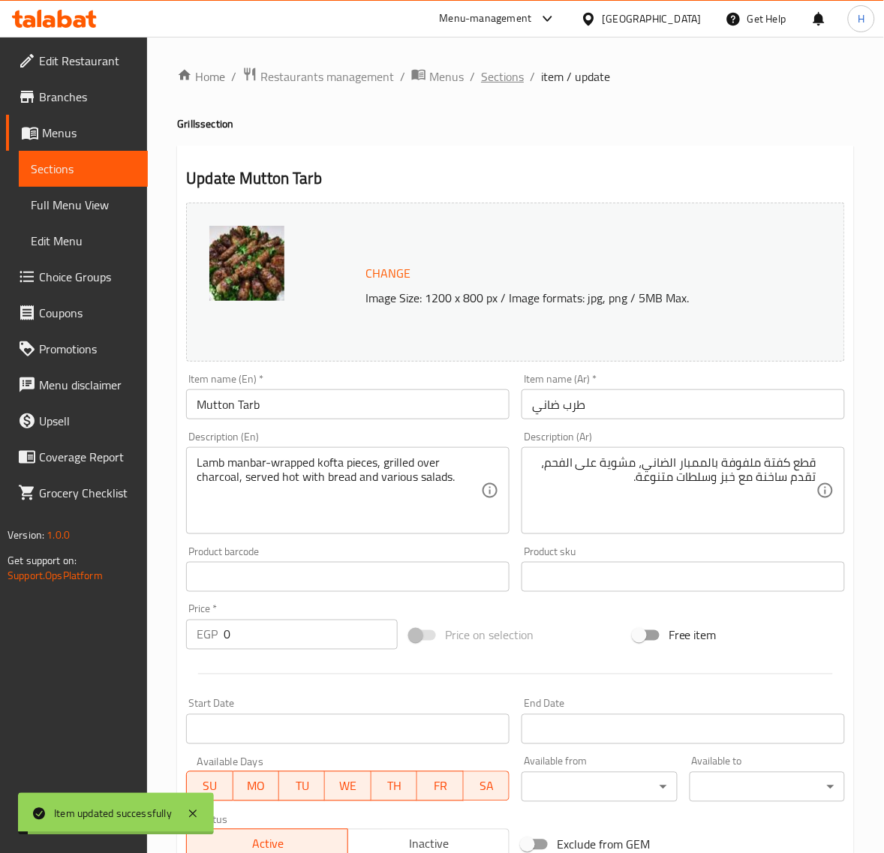
click at [512, 68] on span "Sections" at bounding box center [502, 77] width 43 height 18
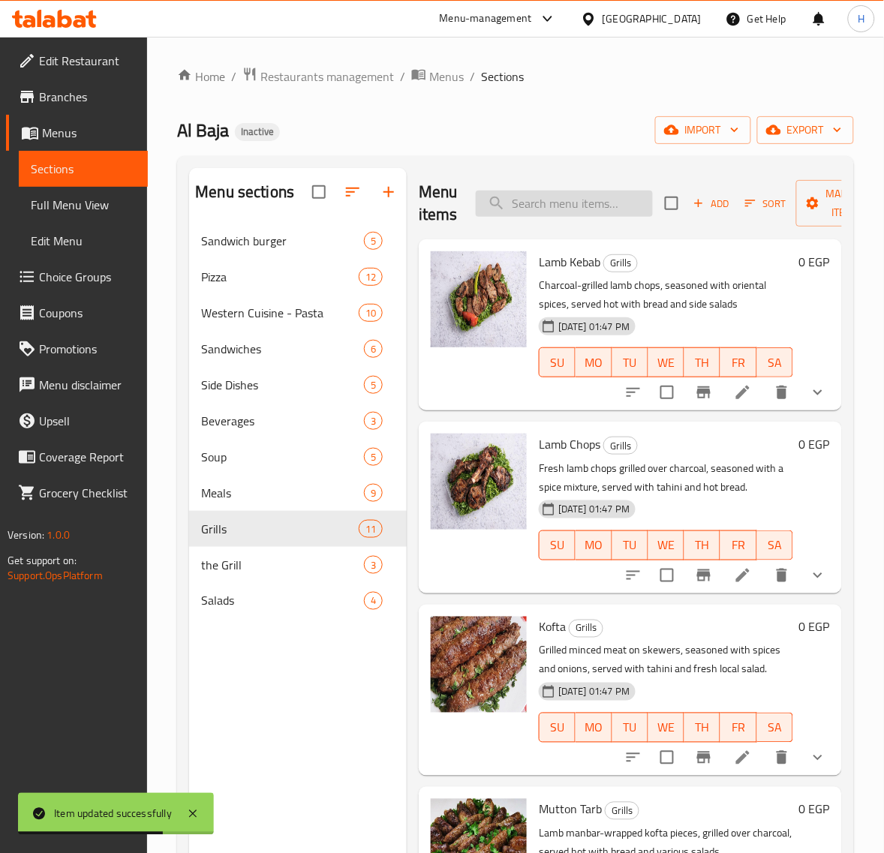
click at [545, 192] on input "search" at bounding box center [564, 204] width 177 height 26
paste input "Sujuk"
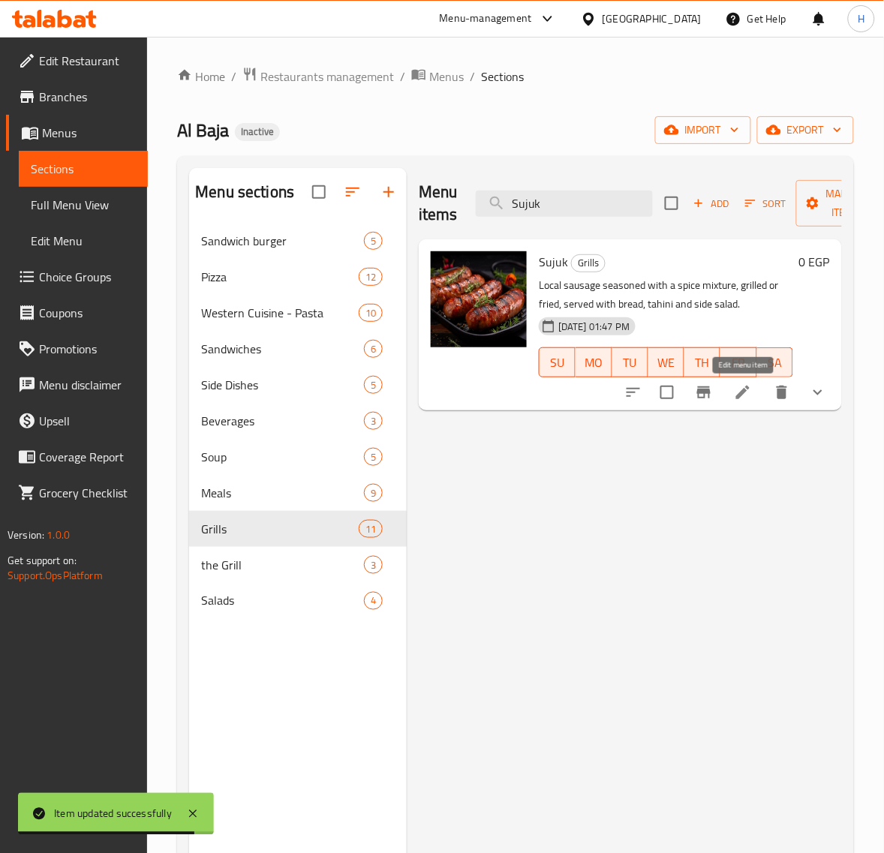
type input "Sujuk"
click at [746, 398] on icon at bounding box center [743, 392] width 18 height 18
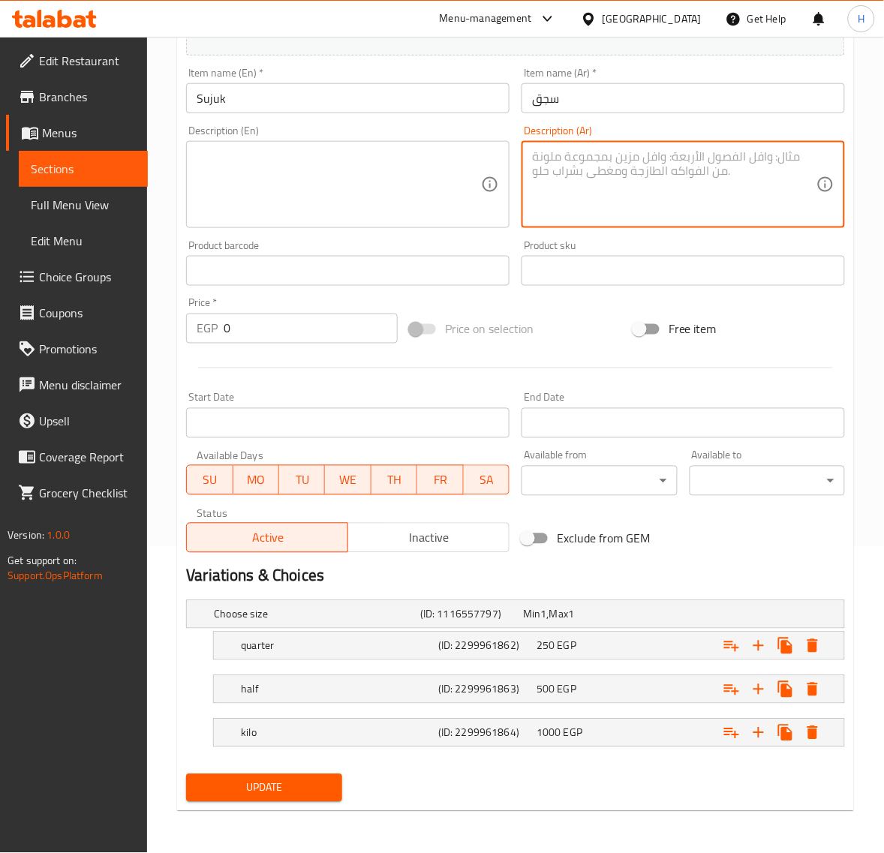
click at [290, 779] on span "Update" at bounding box center [263, 788] width 131 height 19
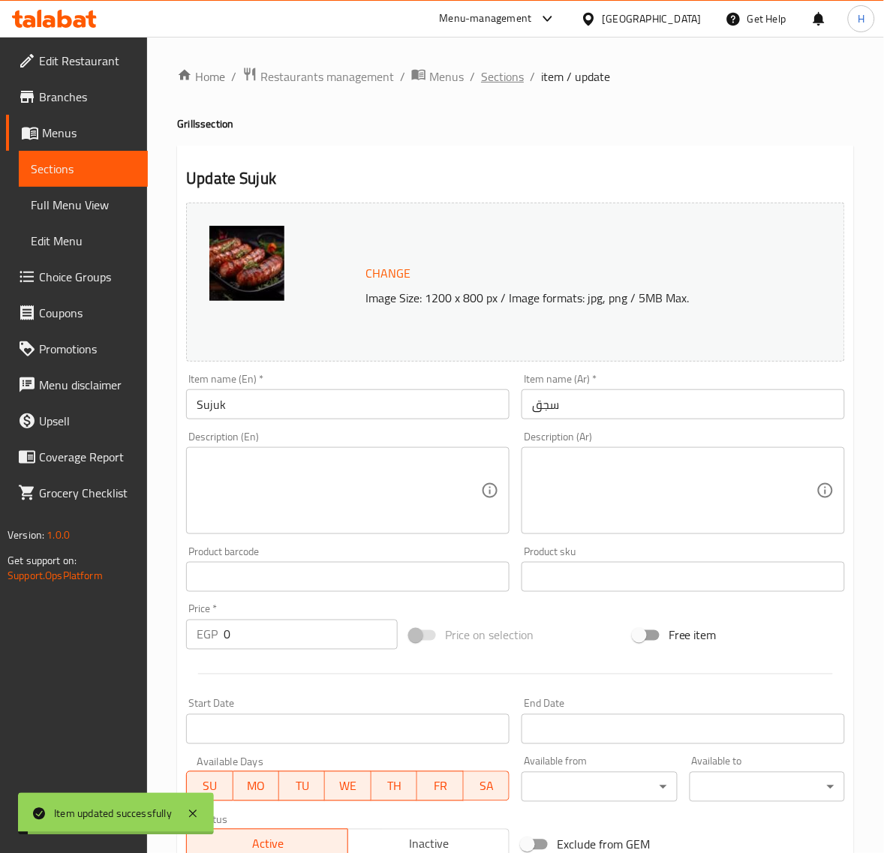
click at [494, 77] on span "Sections" at bounding box center [502, 77] width 43 height 18
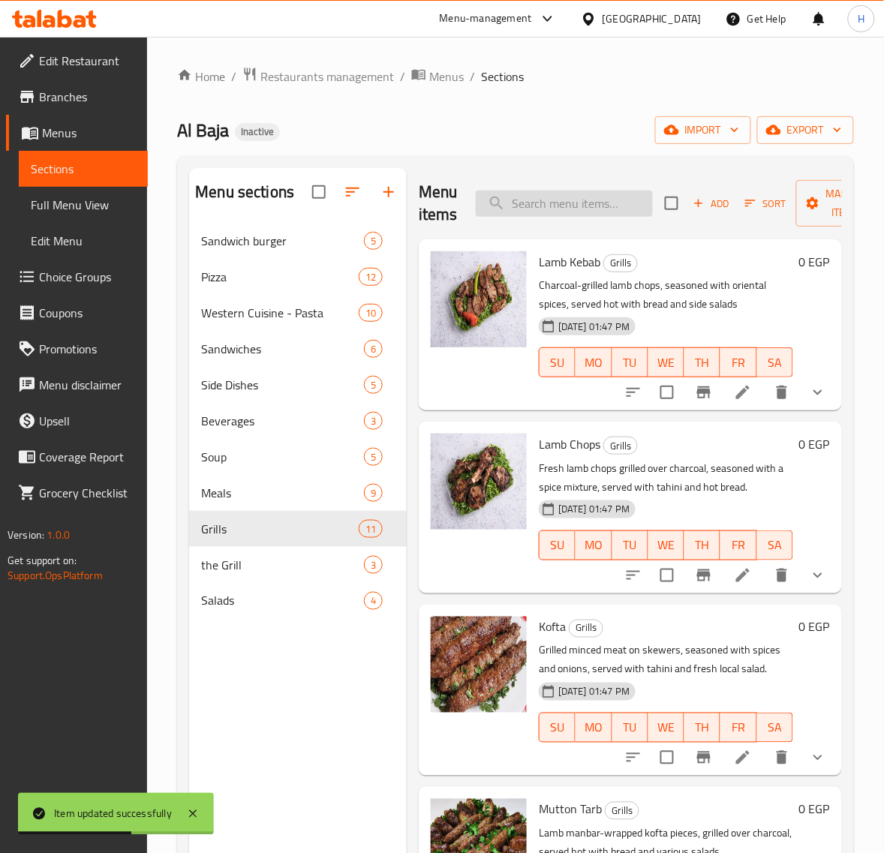
click at [556, 203] on input "search" at bounding box center [564, 204] width 177 height 26
paste input "Breast"
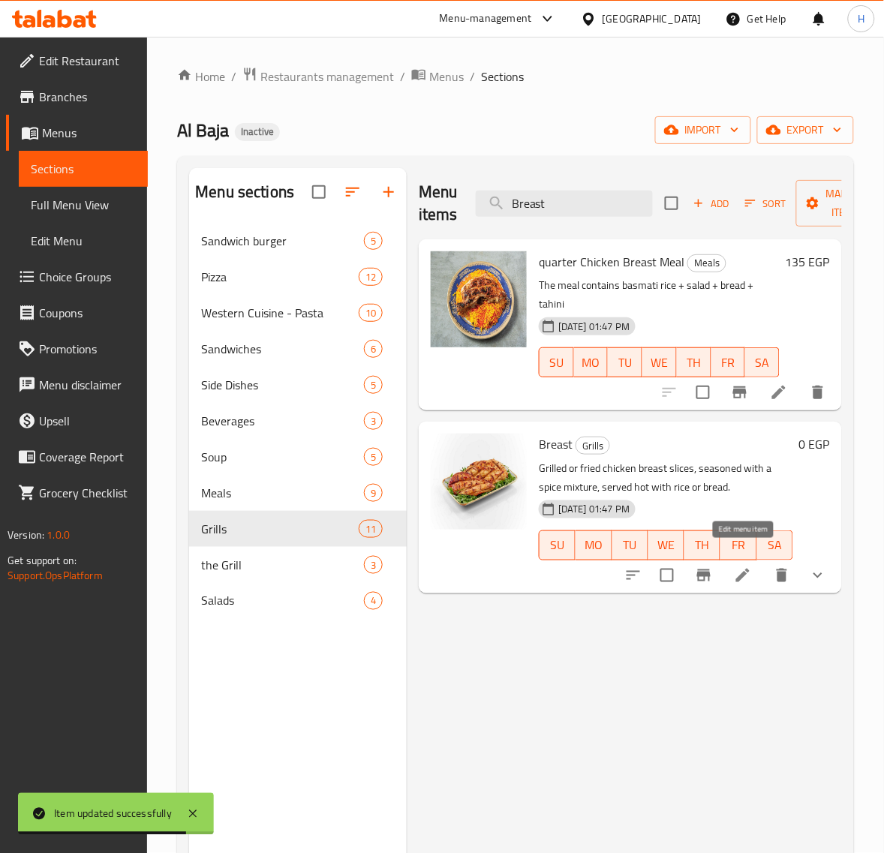
type input "Breast"
click at [748, 566] on icon at bounding box center [743, 575] width 18 height 18
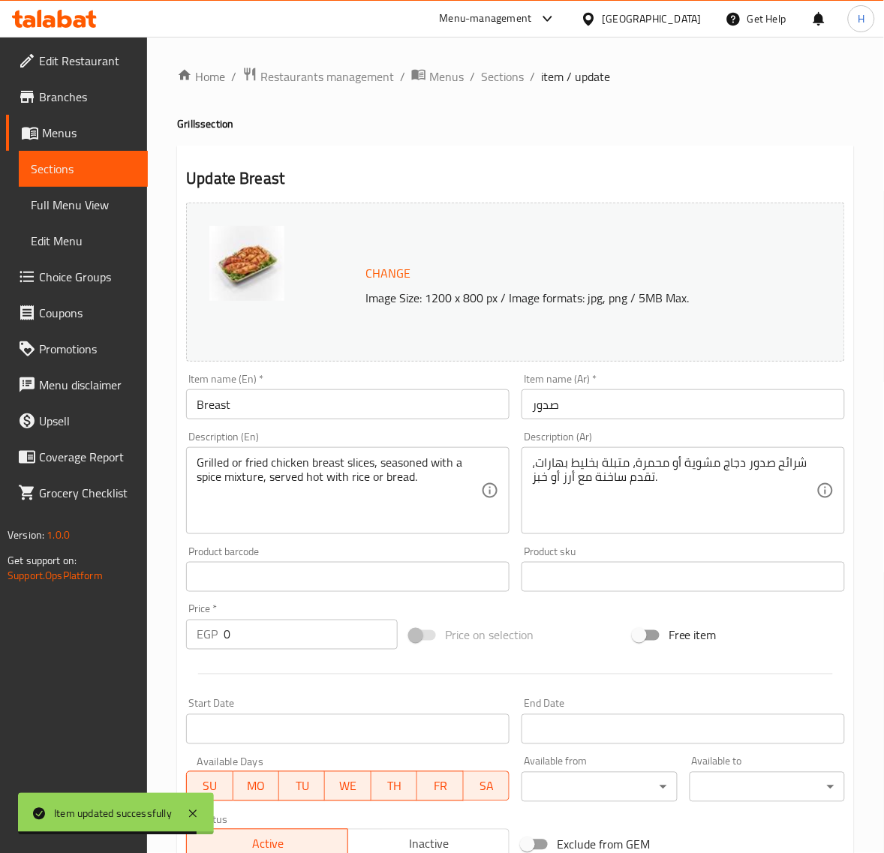
click at [357, 471] on div at bounding box center [442, 426] width 884 height 853
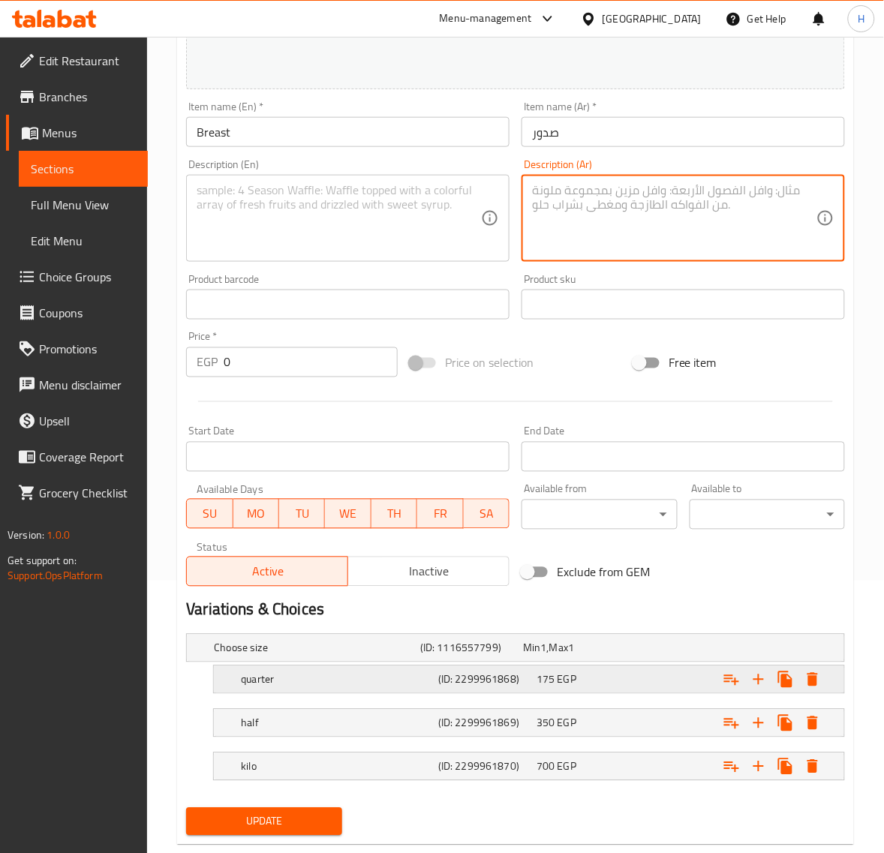
scroll to position [306, 0]
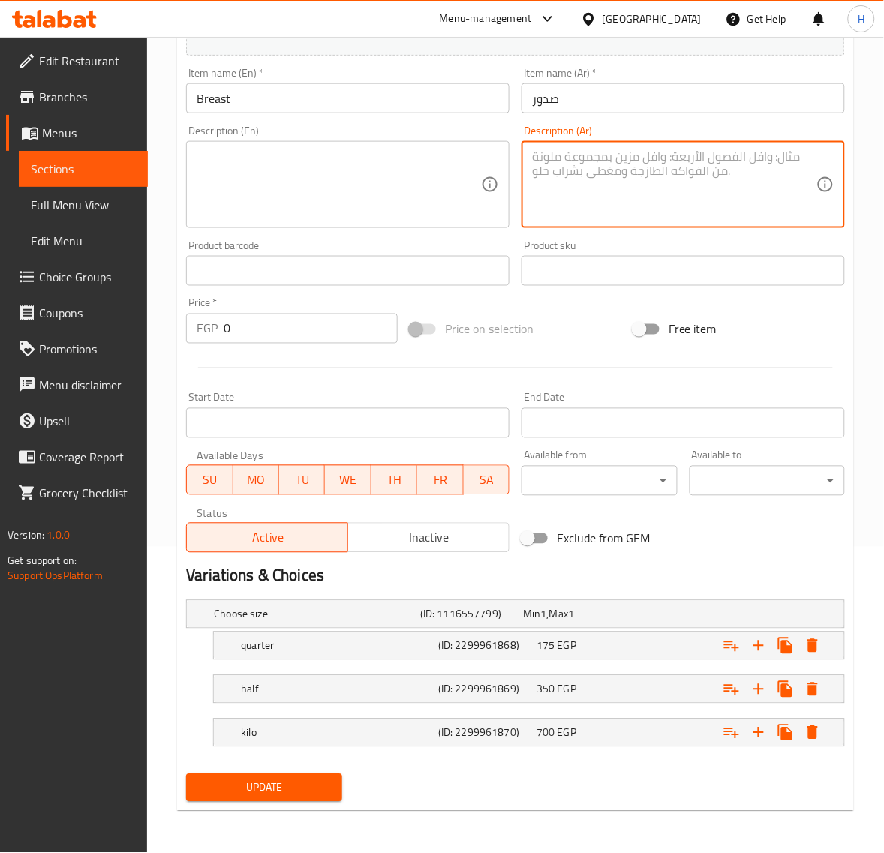
click at [328, 779] on span "Update" at bounding box center [263, 788] width 131 height 19
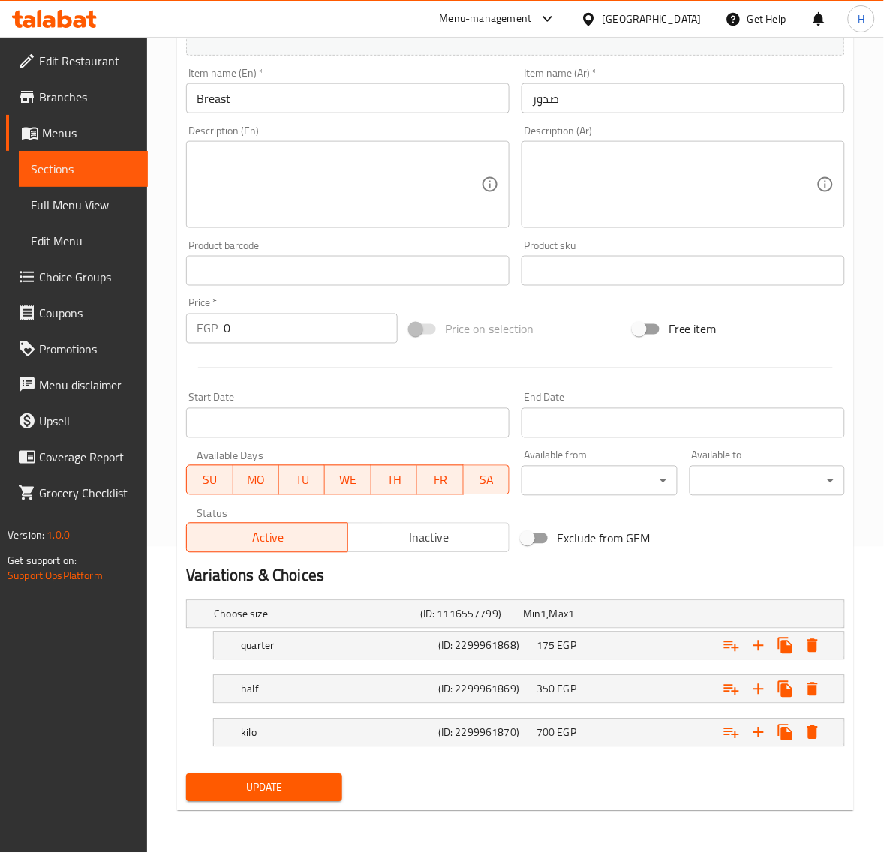
drag, startPoint x: 317, startPoint y: 785, endPoint x: 320, endPoint y: 755, distance: 30.2
click at [317, 785] on span "Update" at bounding box center [263, 788] width 131 height 19
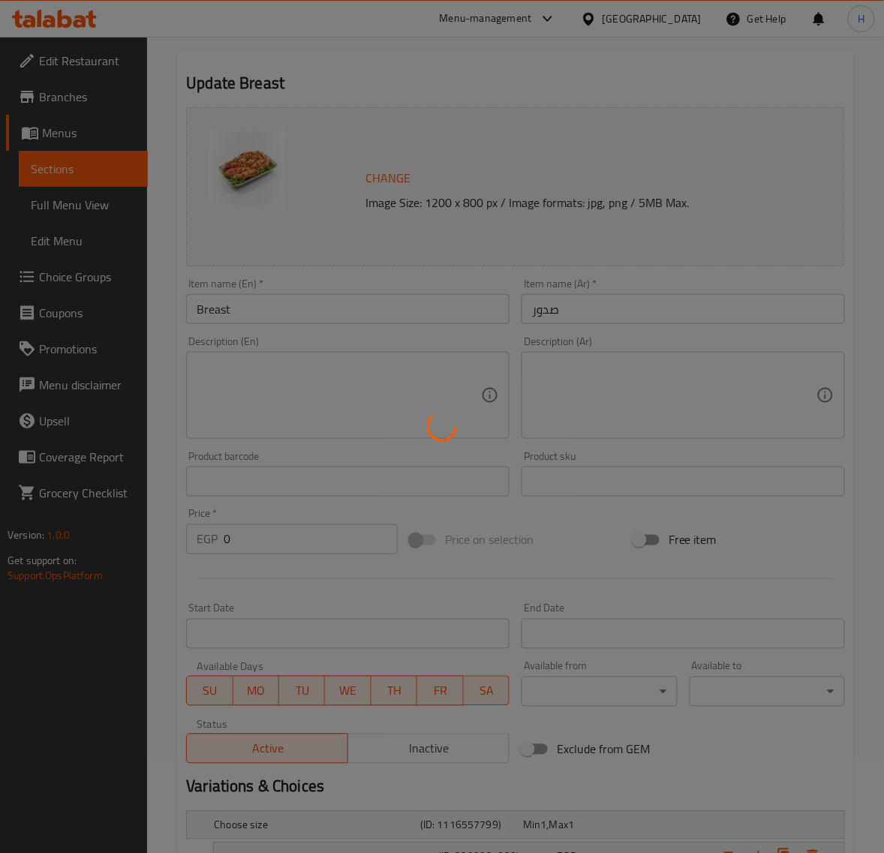
scroll to position [0, 0]
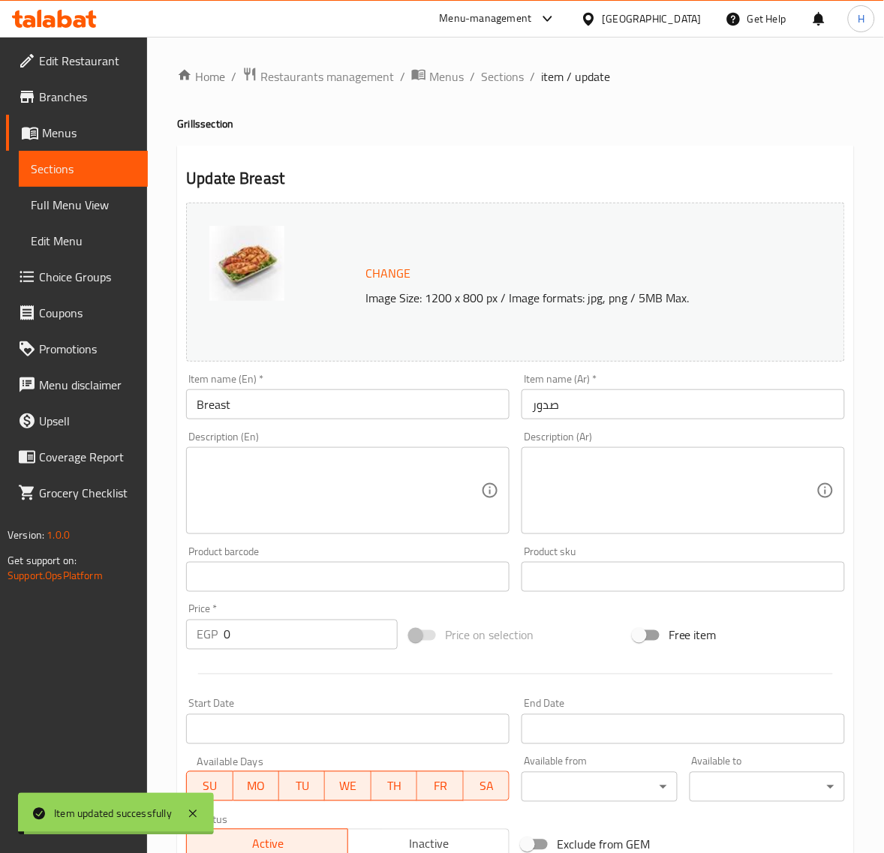
click at [506, 80] on span "Sections" at bounding box center [502, 77] width 43 height 18
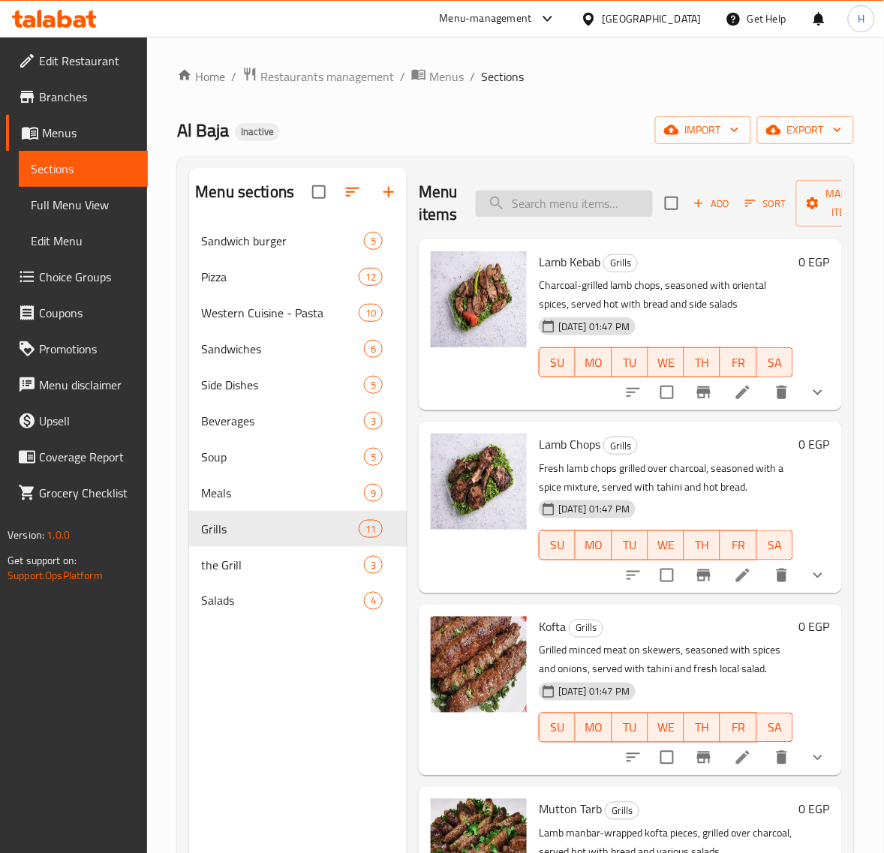
click at [575, 197] on input "search" at bounding box center [564, 204] width 177 height 26
paste input "Meat Sheet"
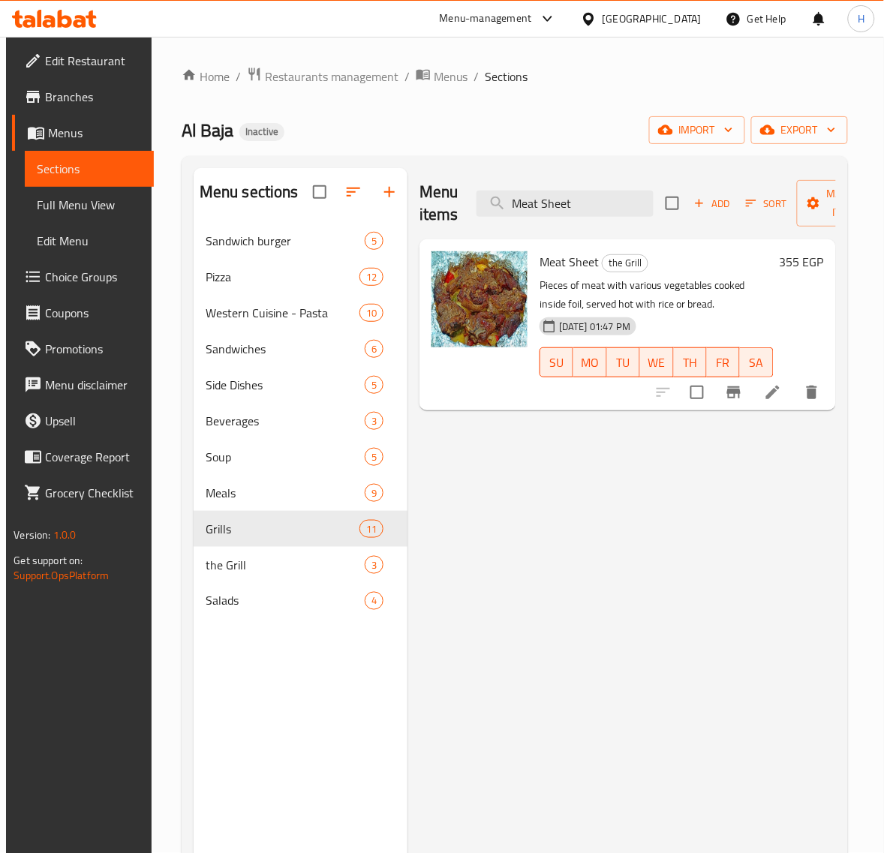
type input "Meat Sheet"
click at [782, 392] on icon at bounding box center [773, 392] width 18 height 18
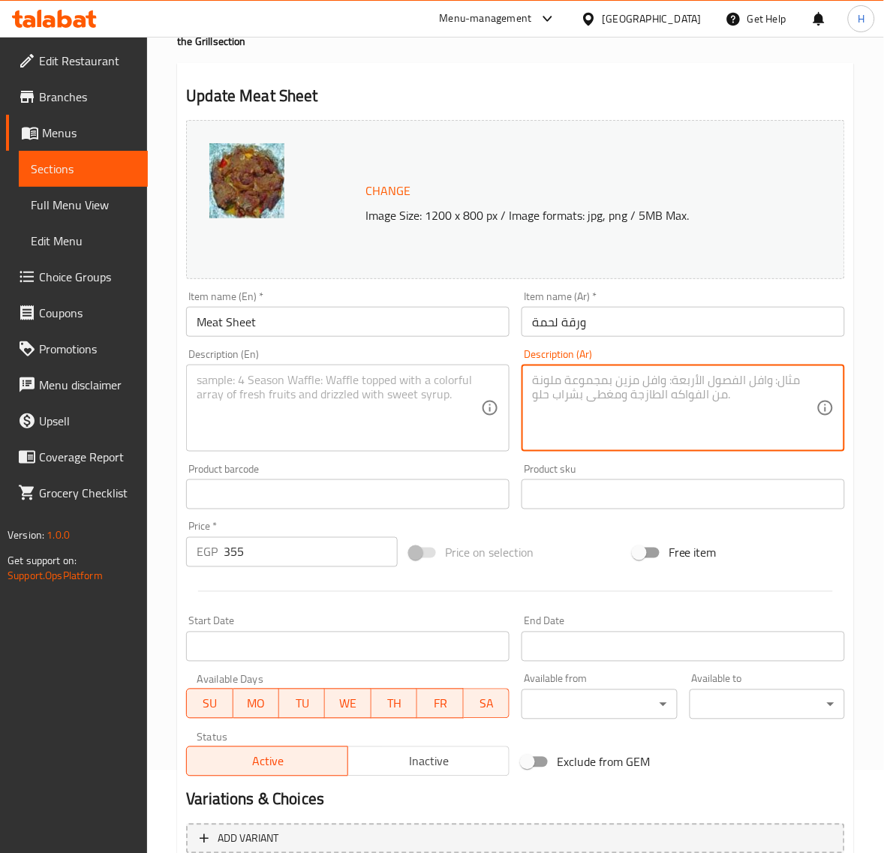
scroll to position [227, 0]
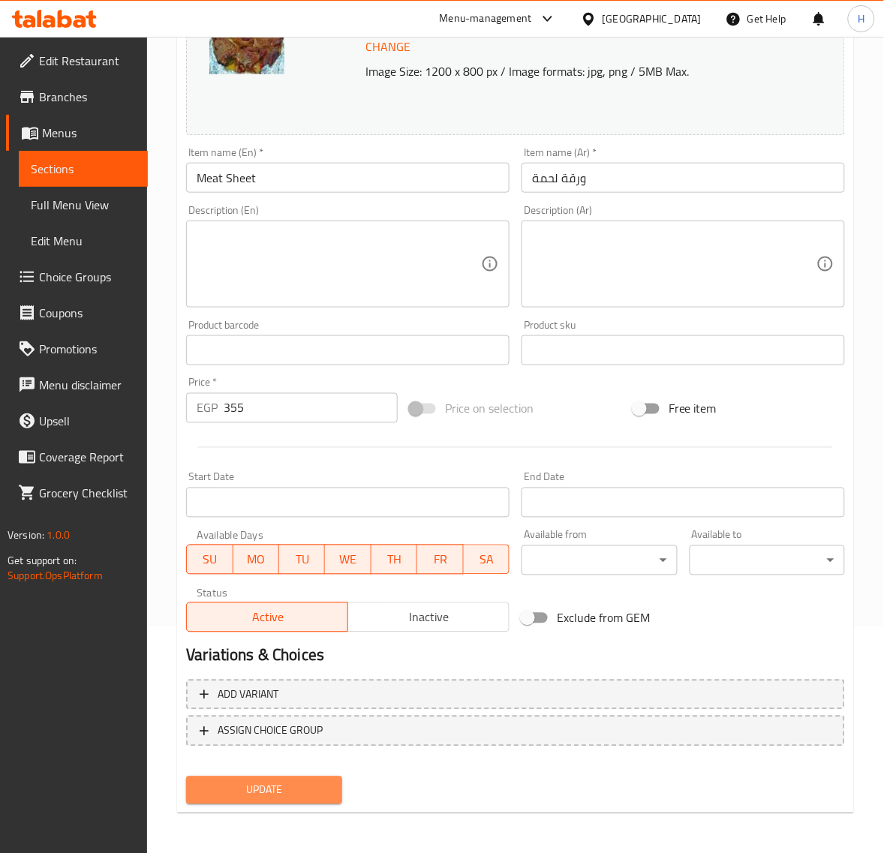
click at [274, 788] on span "Update" at bounding box center [263, 790] width 131 height 19
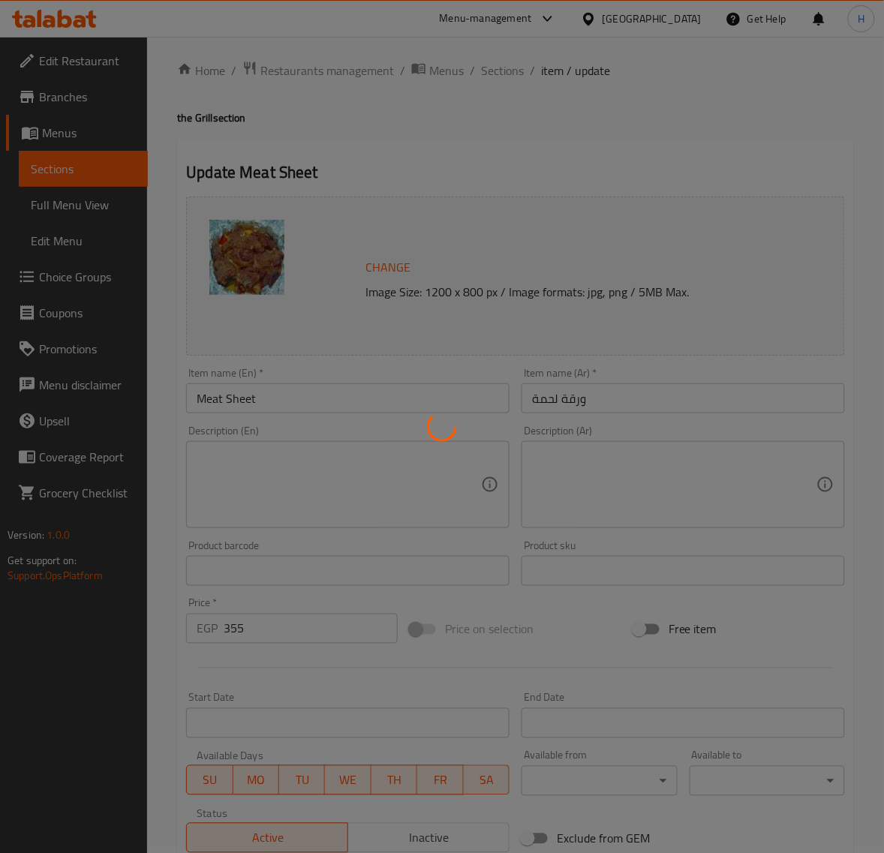
scroll to position [0, 0]
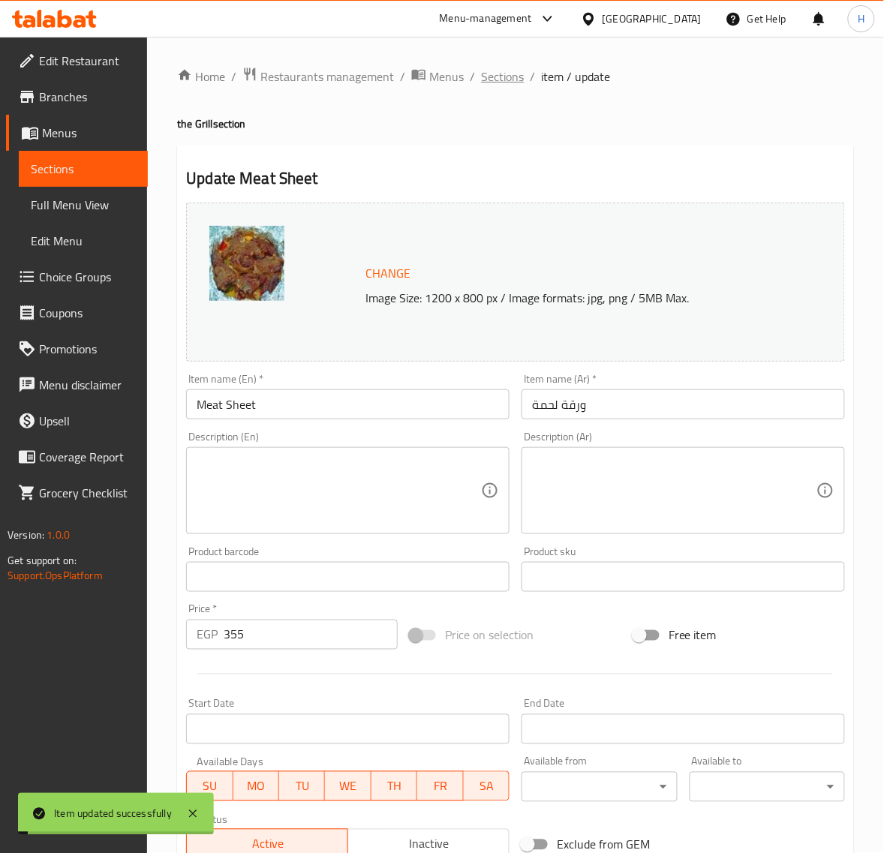
click at [501, 83] on span "Sections" at bounding box center [502, 77] width 43 height 18
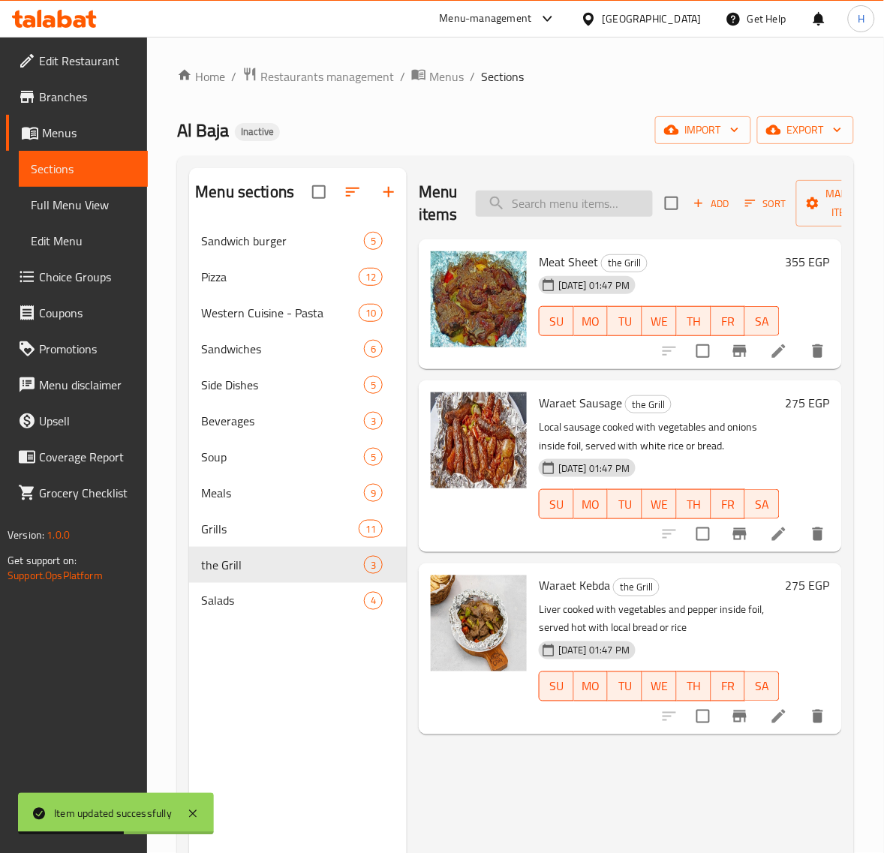
click at [522, 197] on input "search" at bounding box center [564, 204] width 177 height 26
paste input "Waraet Sausage"
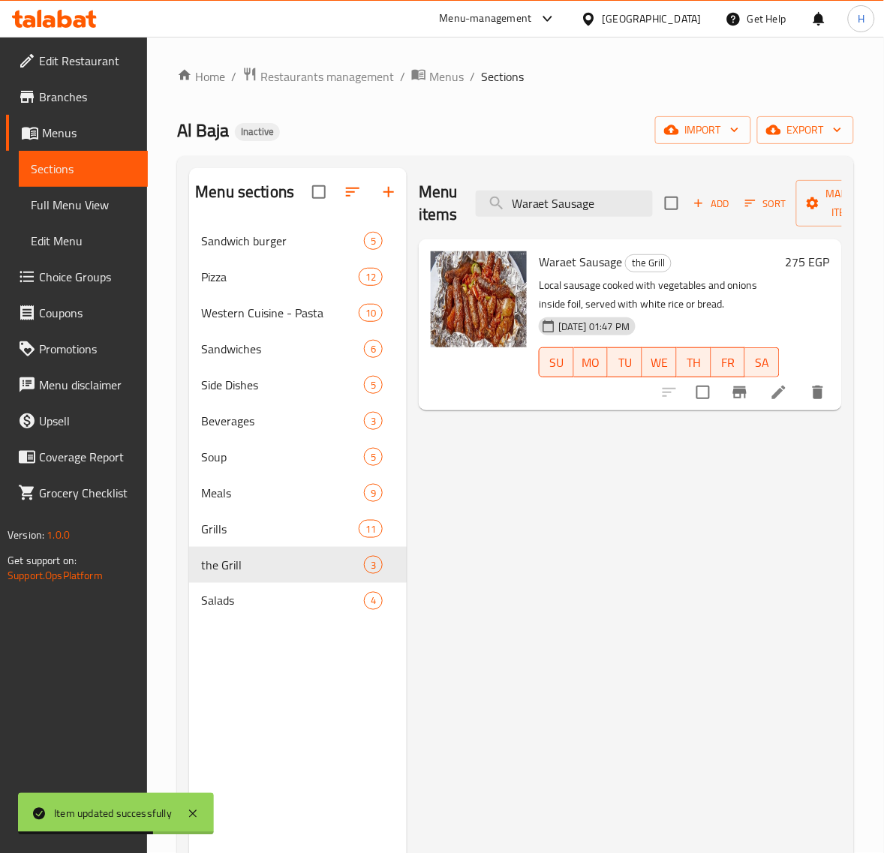
type input "Waraet Sausage"
click at [778, 390] on icon at bounding box center [779, 392] width 18 height 18
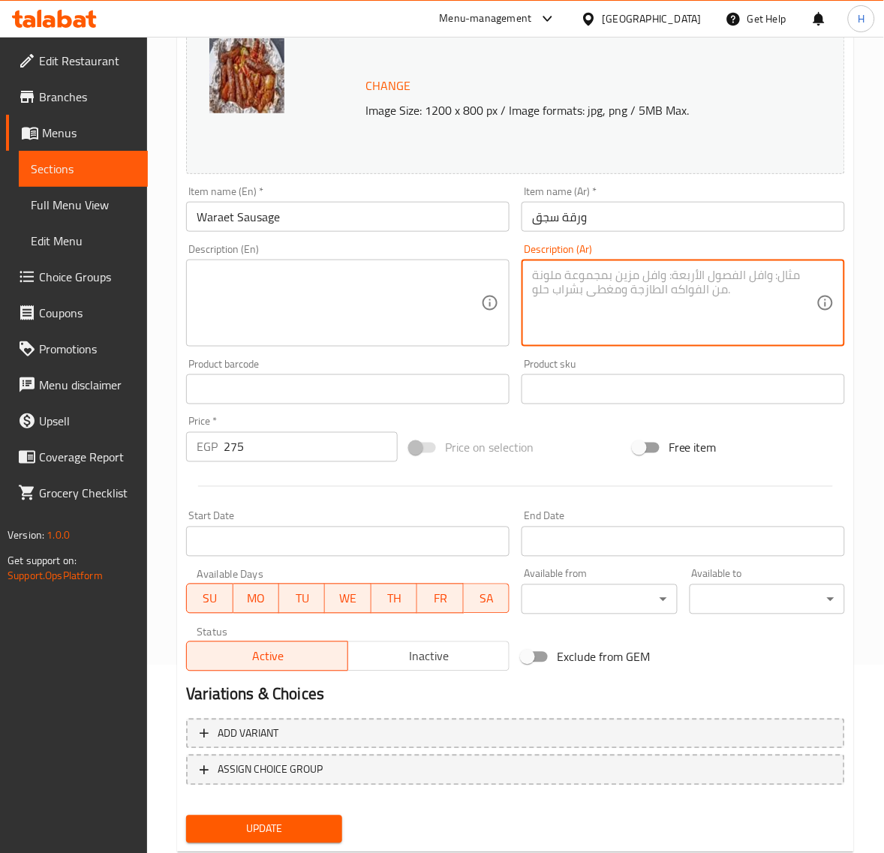
scroll to position [227, 0]
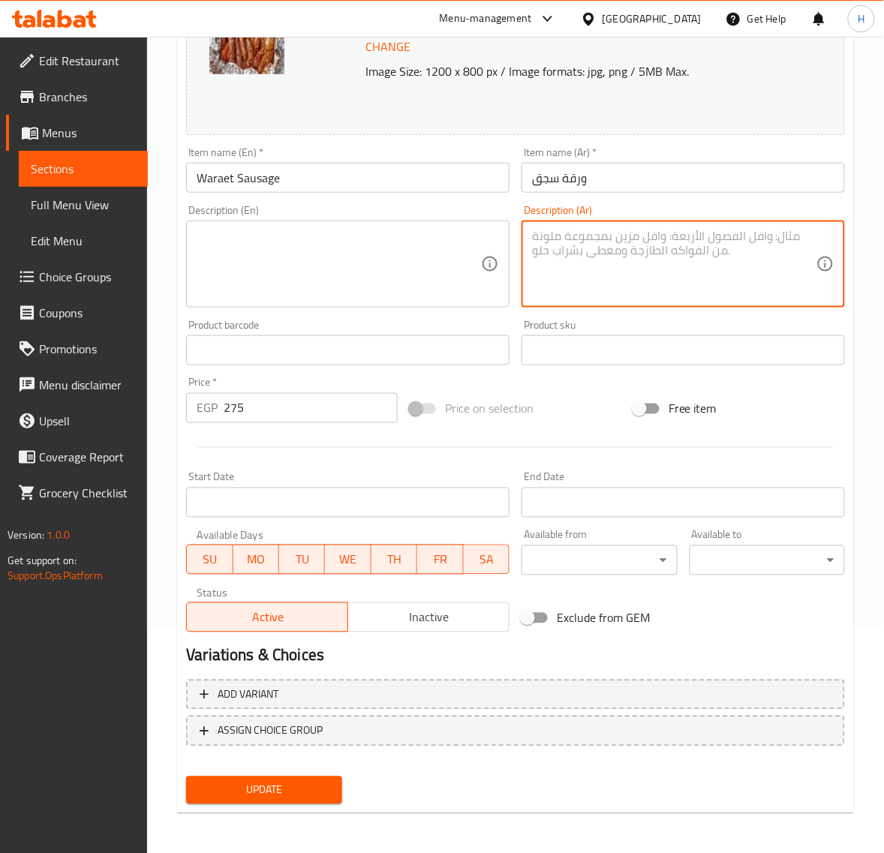
click at [293, 788] on span "Update" at bounding box center [263, 790] width 131 height 19
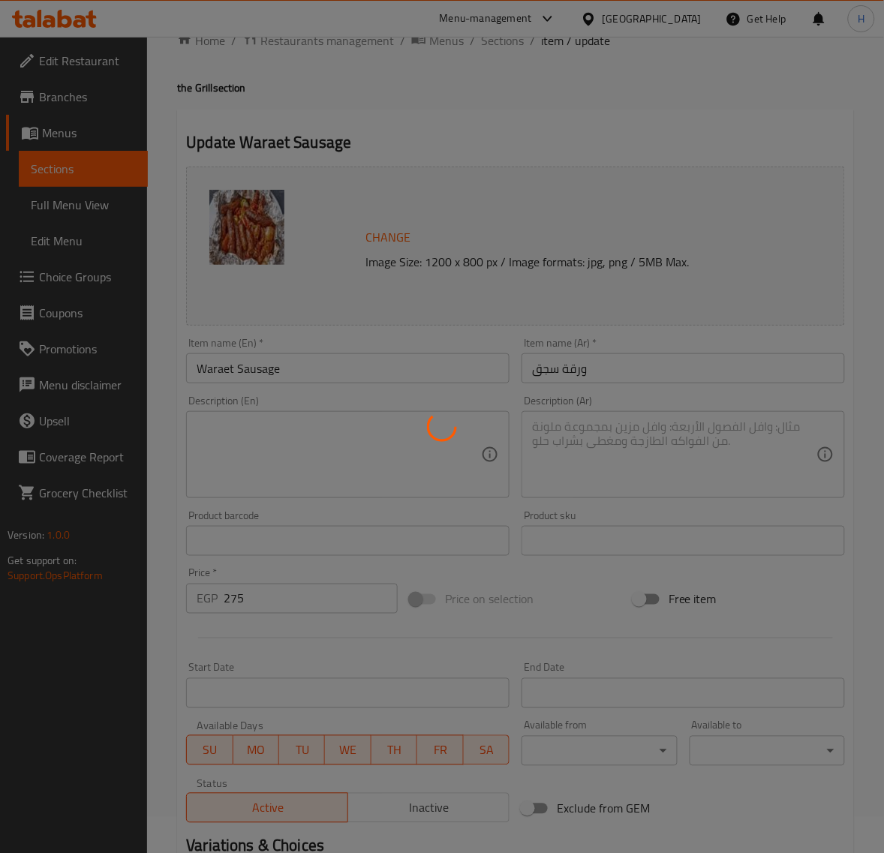
scroll to position [0, 0]
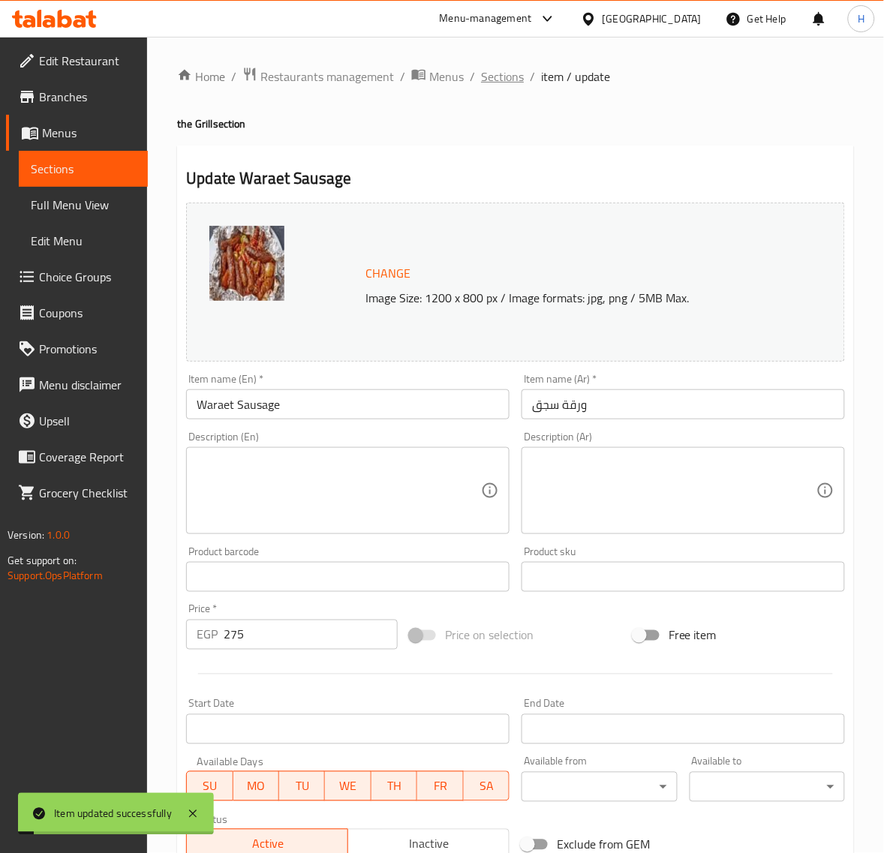
click at [488, 81] on span "Sections" at bounding box center [502, 77] width 43 height 18
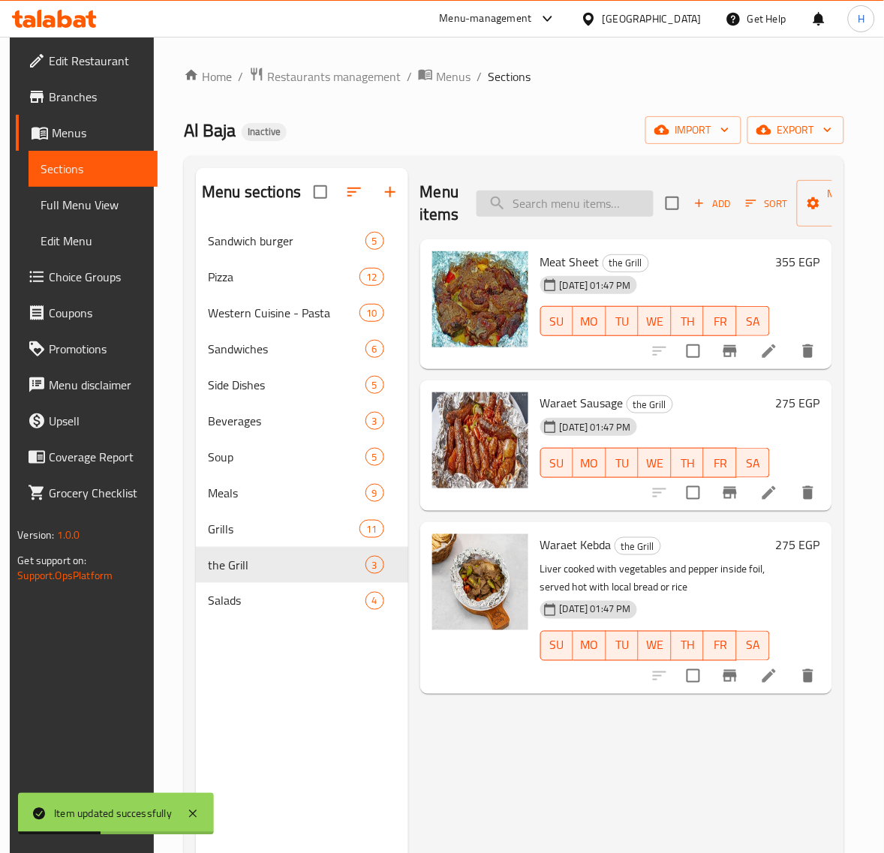
click at [548, 192] on input "search" at bounding box center [564, 204] width 177 height 26
paste input "Waraet Kebda"
type input "Waraet Kebda"
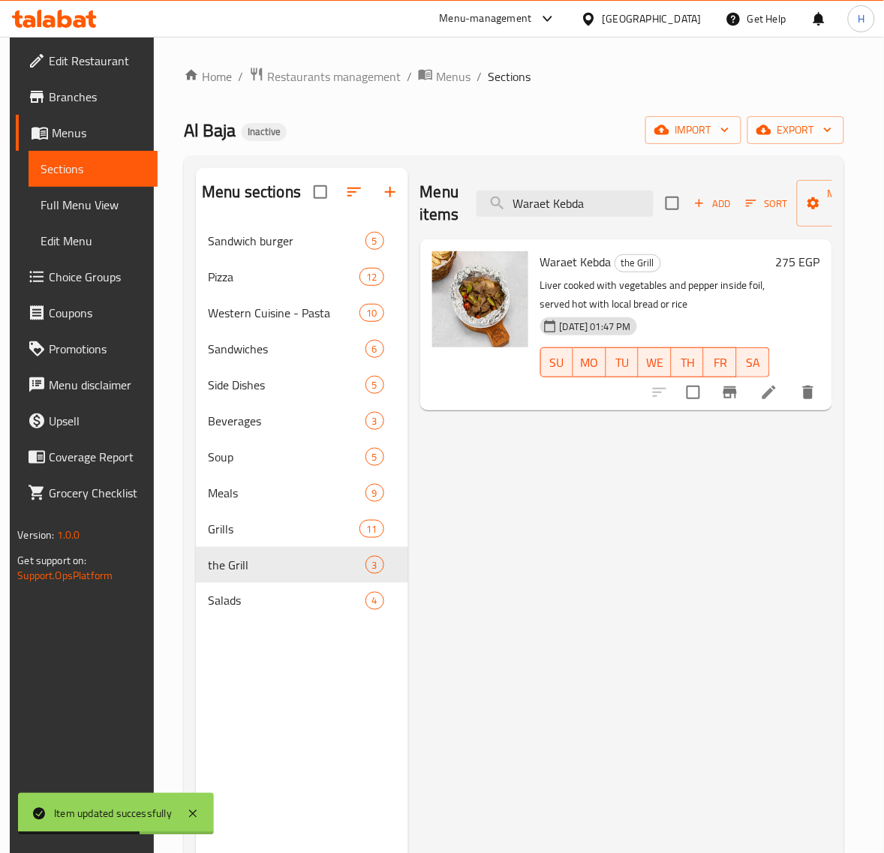
click at [778, 392] on icon at bounding box center [769, 392] width 18 height 18
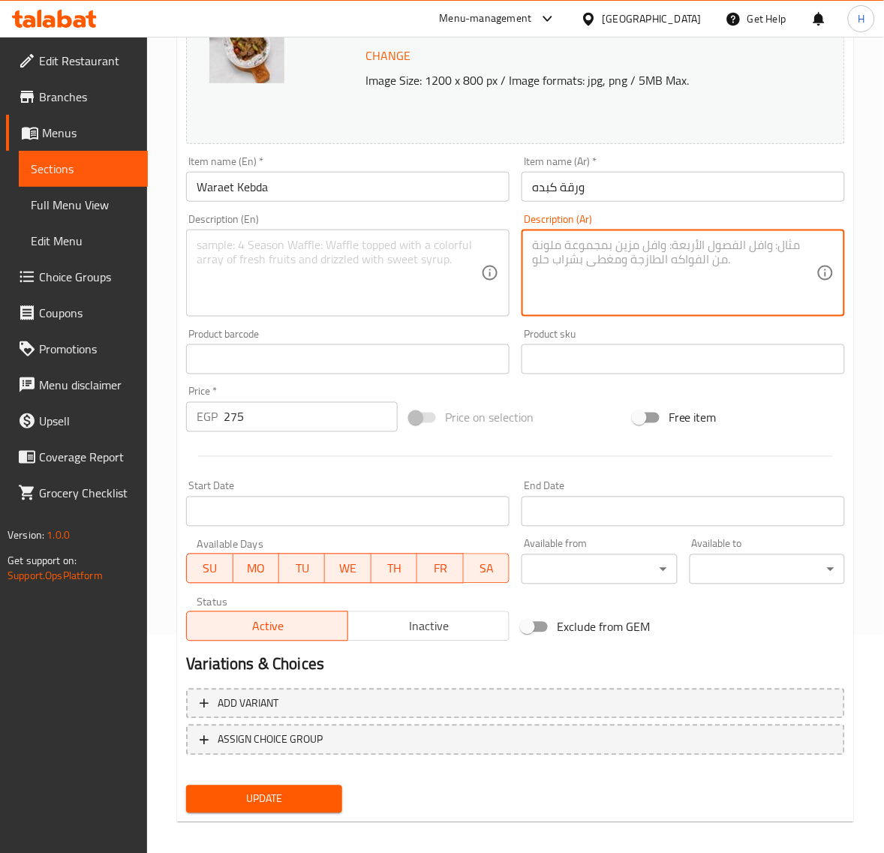
scroll to position [227, 0]
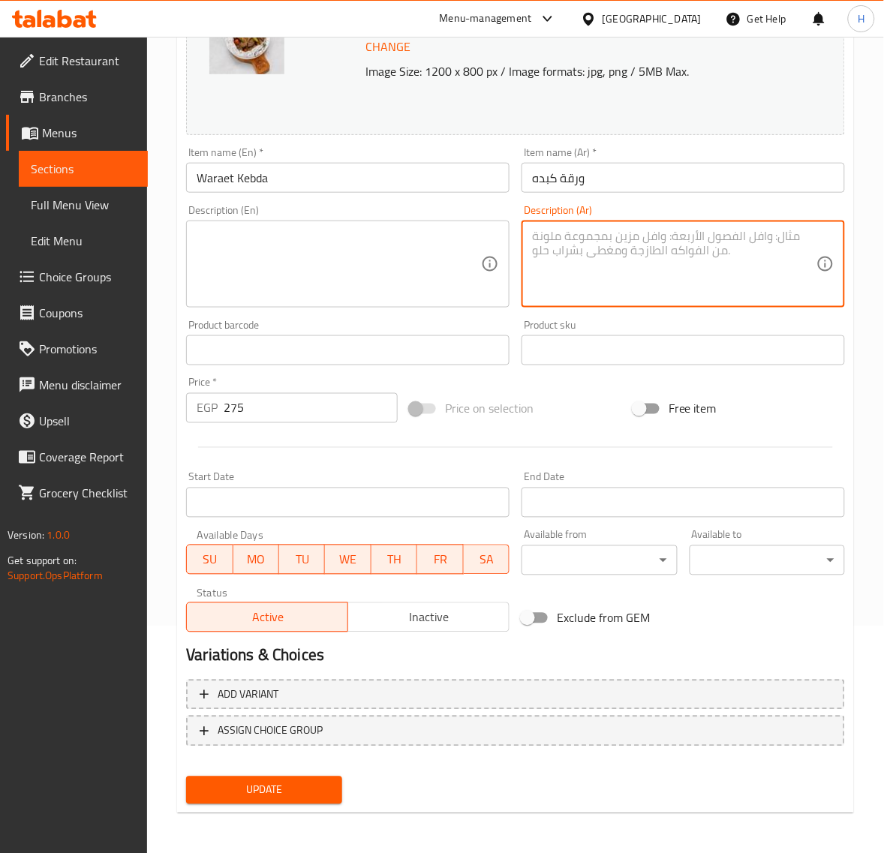
click at [315, 789] on span "Update" at bounding box center [263, 790] width 131 height 19
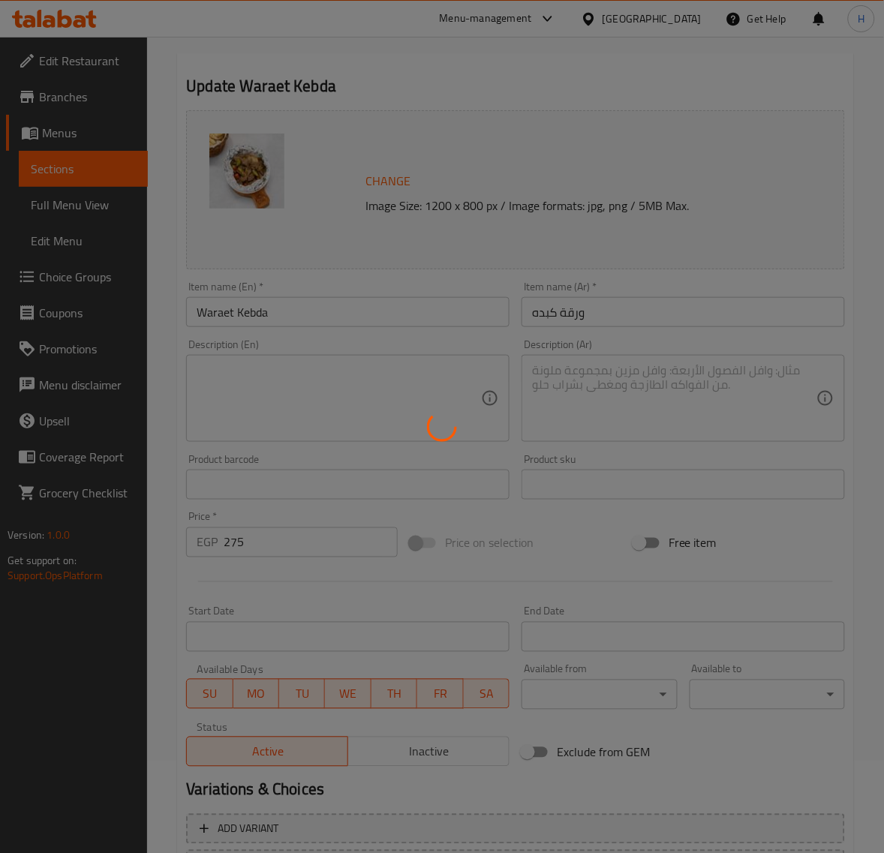
scroll to position [0, 0]
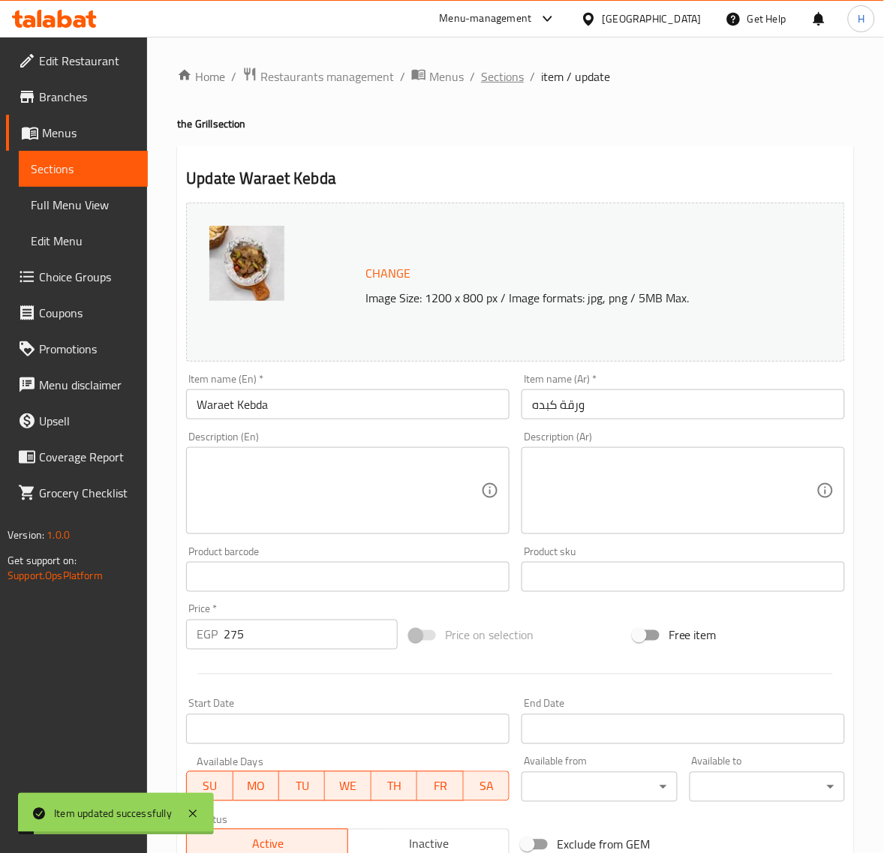
click at [505, 72] on span "Sections" at bounding box center [502, 77] width 43 height 18
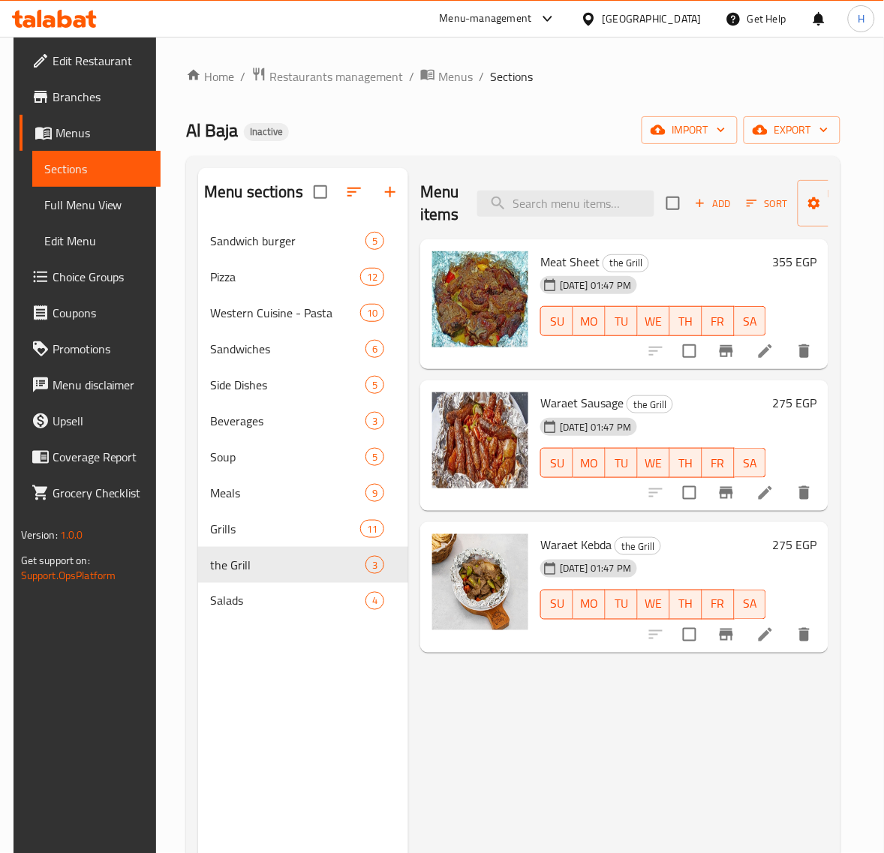
click at [548, 188] on div "Menu items Add Sort Manage items" at bounding box center [624, 203] width 408 height 71
click at [554, 215] on input "search" at bounding box center [565, 204] width 177 height 26
paste input "[PERSON_NAME]"
type input "[PERSON_NAME]"
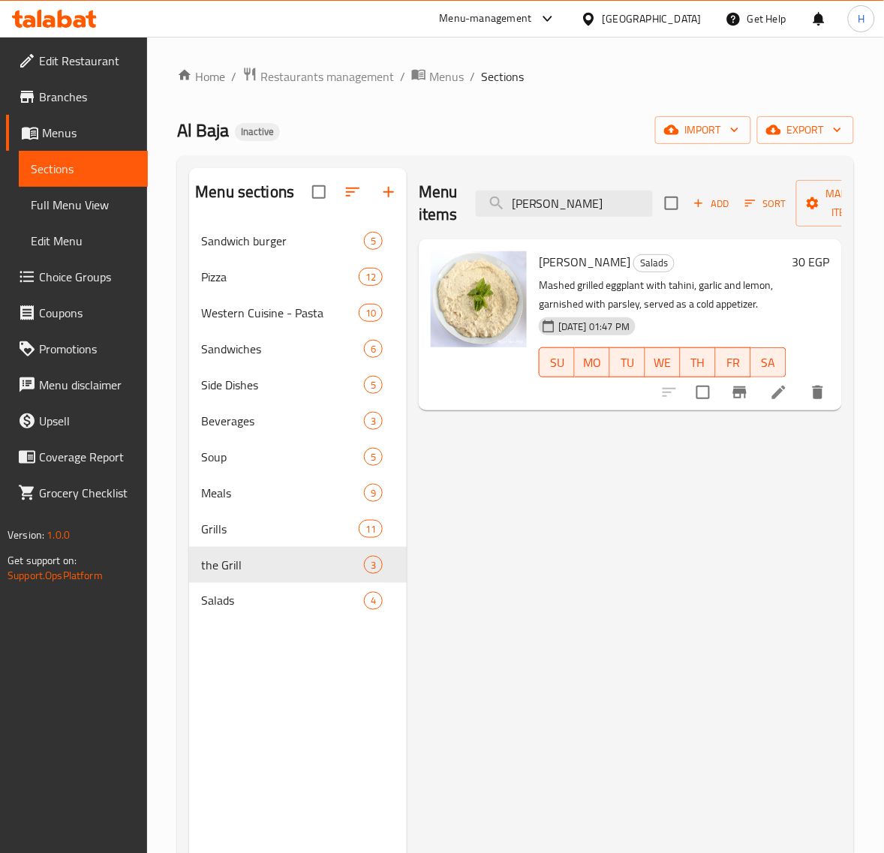
click at [784, 398] on icon at bounding box center [779, 392] width 18 height 18
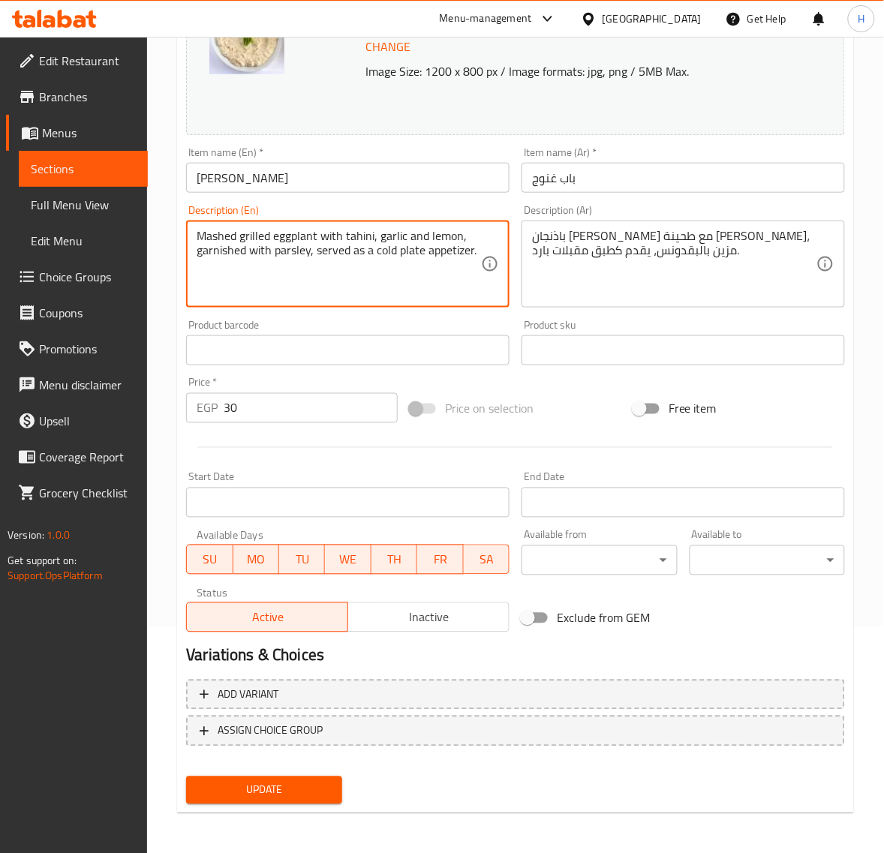
type textarea "Mashed grilled eggplant with tahini, garlic and lemon, garnished with parsley, …"
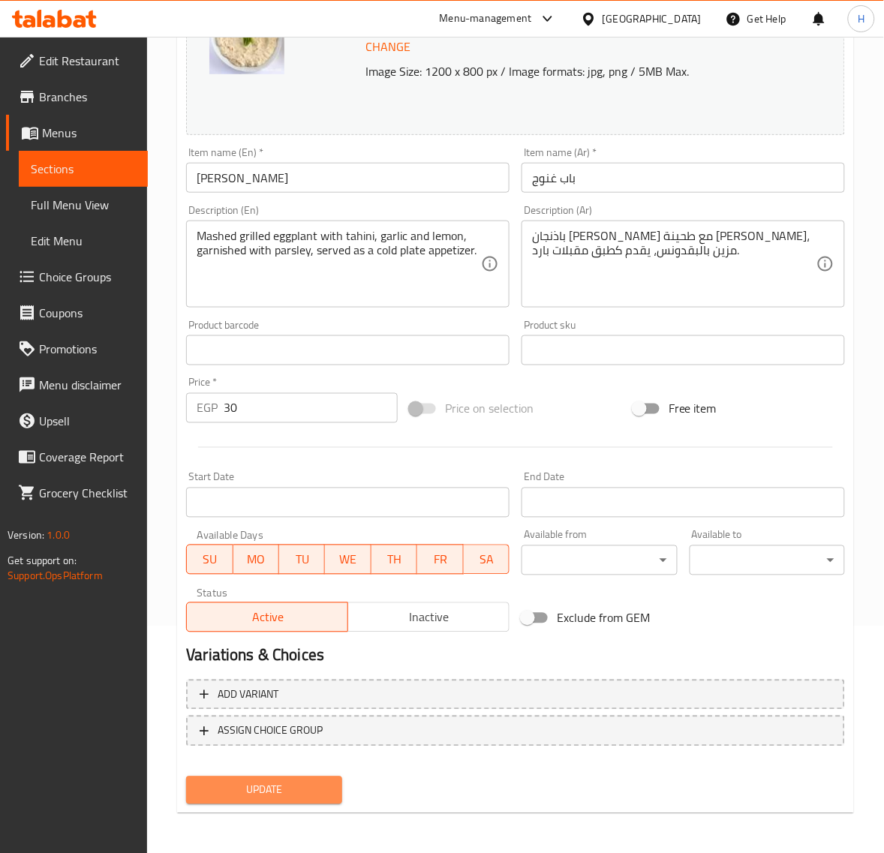
click at [304, 795] on span "Update" at bounding box center [263, 790] width 131 height 19
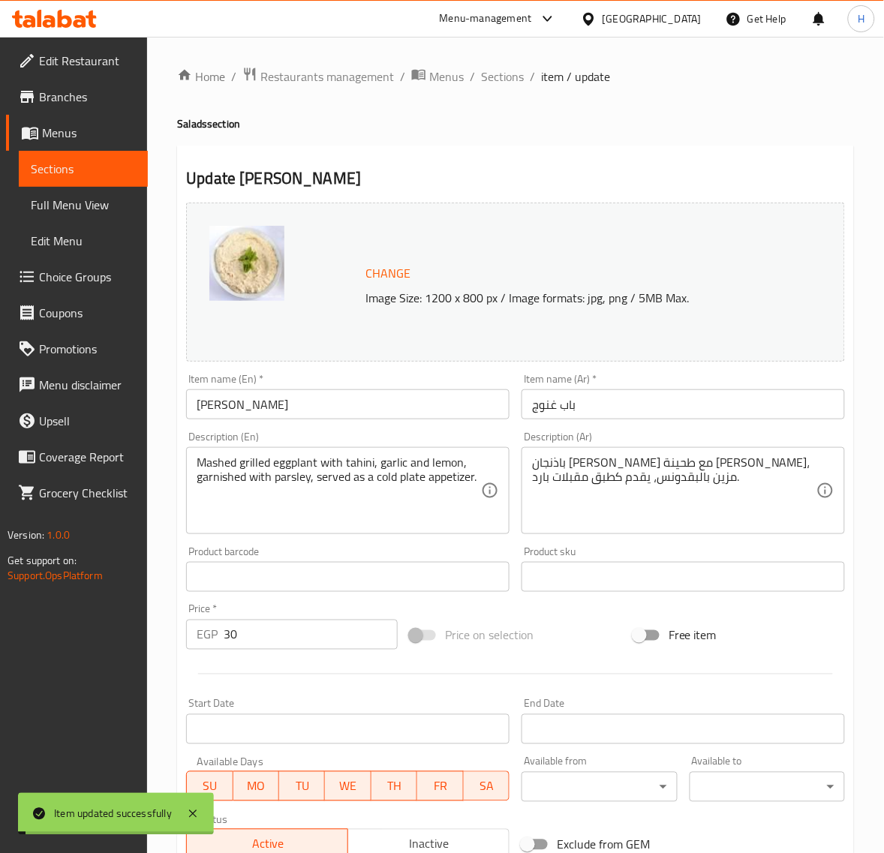
click at [503, 74] on span "Sections" at bounding box center [502, 77] width 43 height 18
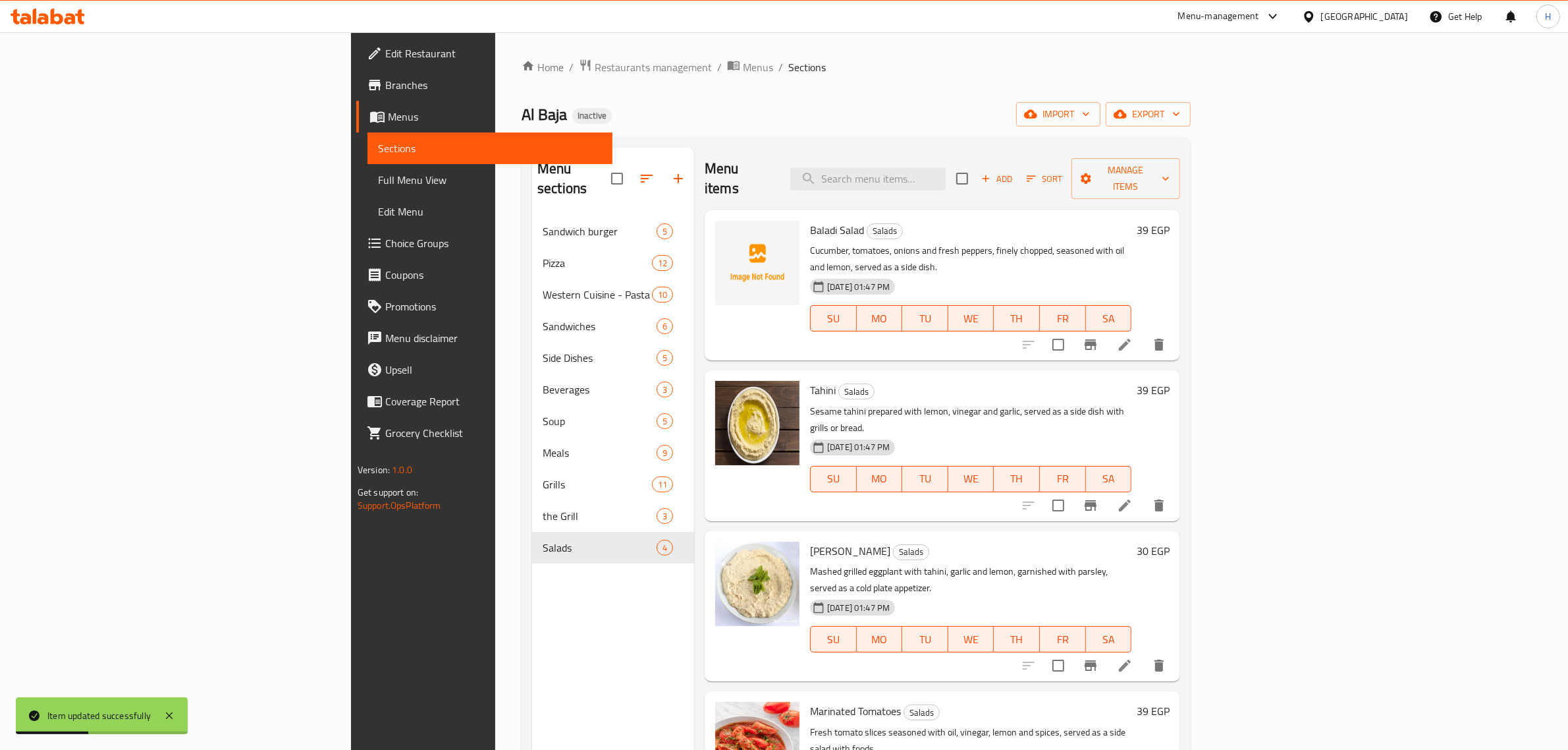
drag, startPoint x: 110, startPoint y: 183, endPoint x: 447, endPoint y: 11, distance: 378.4
click at [378, 183] on span "Full Menu View" at bounding box center [491, 180] width 225 height 16
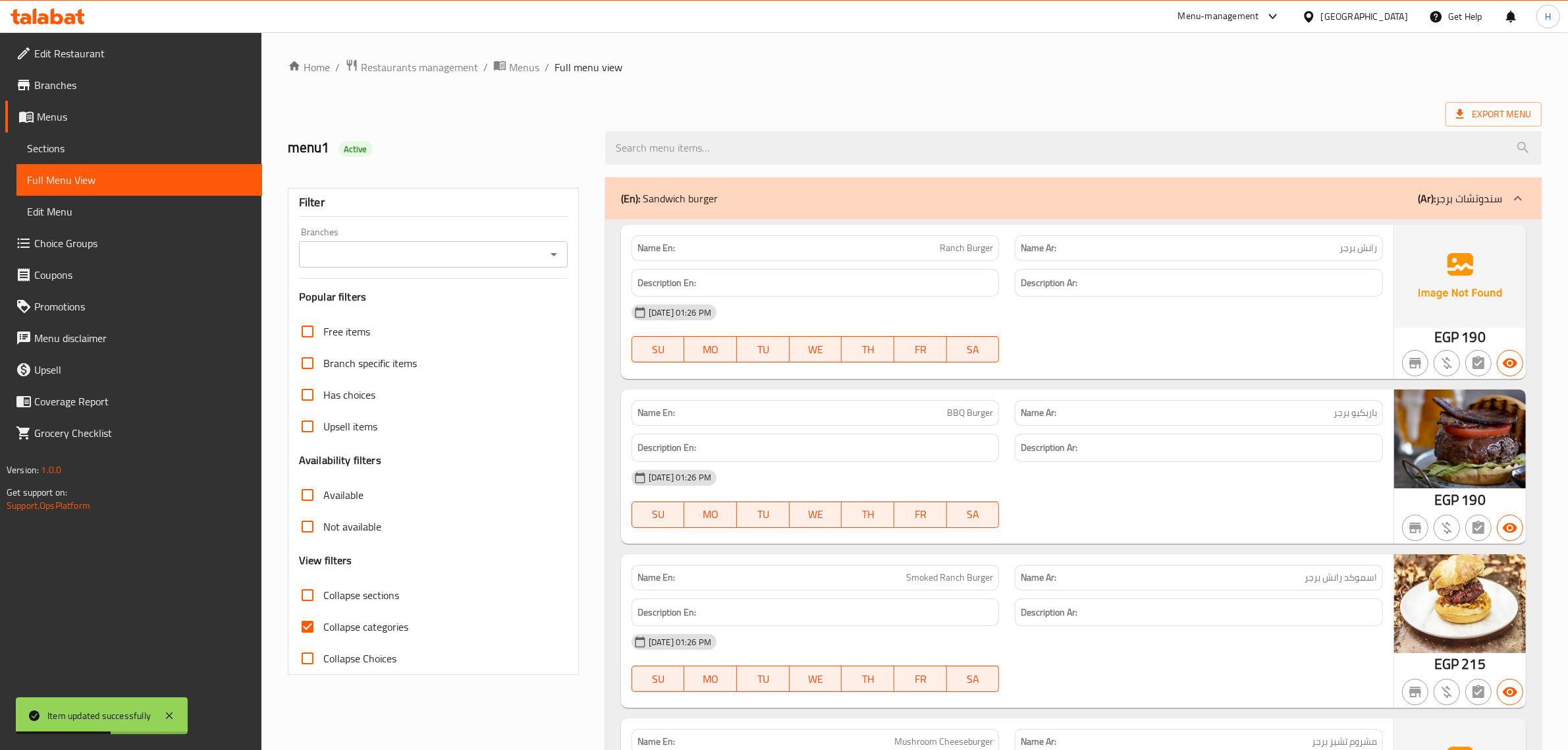
scroll to position [110, 0]
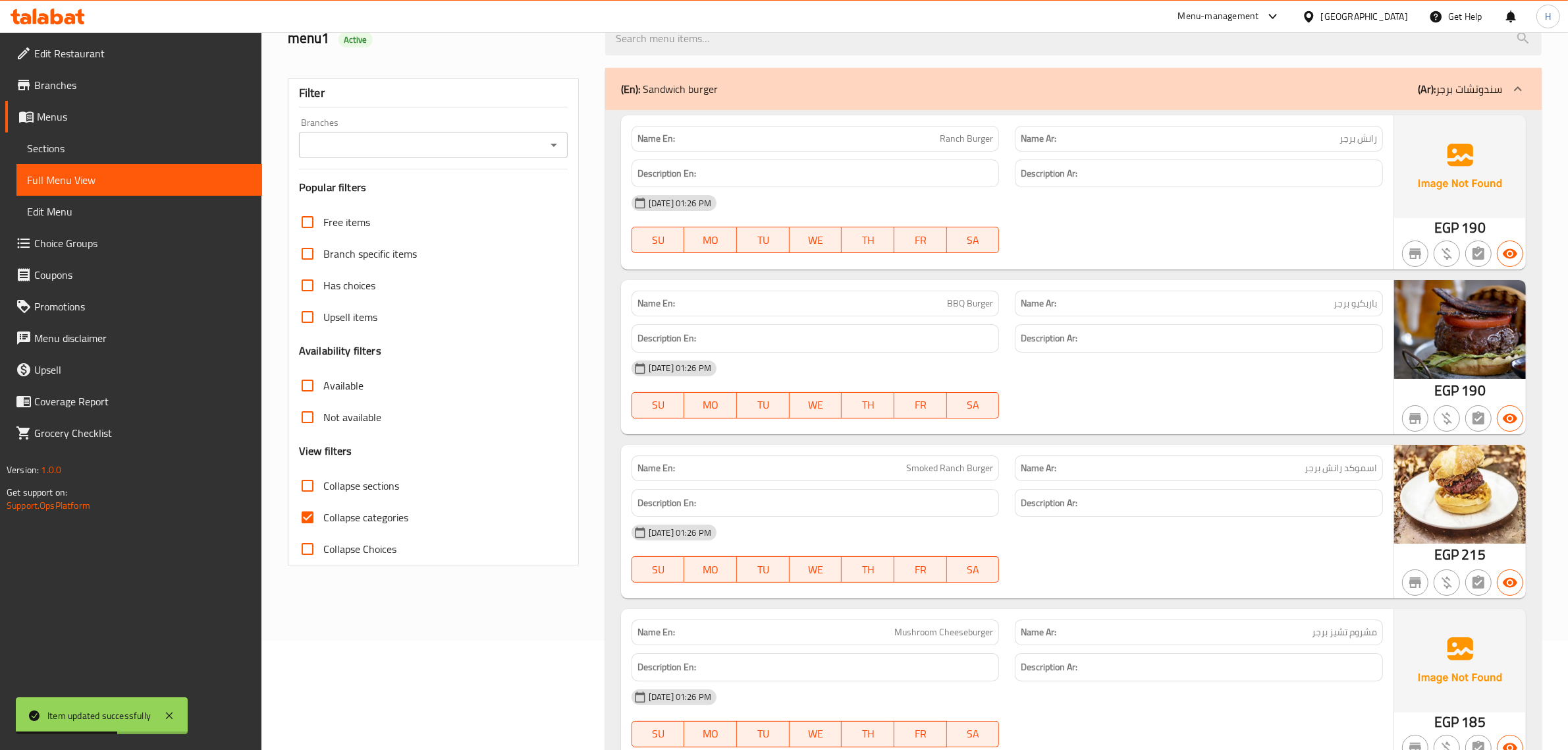
click at [348, 485] on span "Collapse sections" at bounding box center [361, 486] width 76 height 16
click at [323, 485] on input "Collapse sections" at bounding box center [307, 486] width 32 height 32
checkbox input "true"
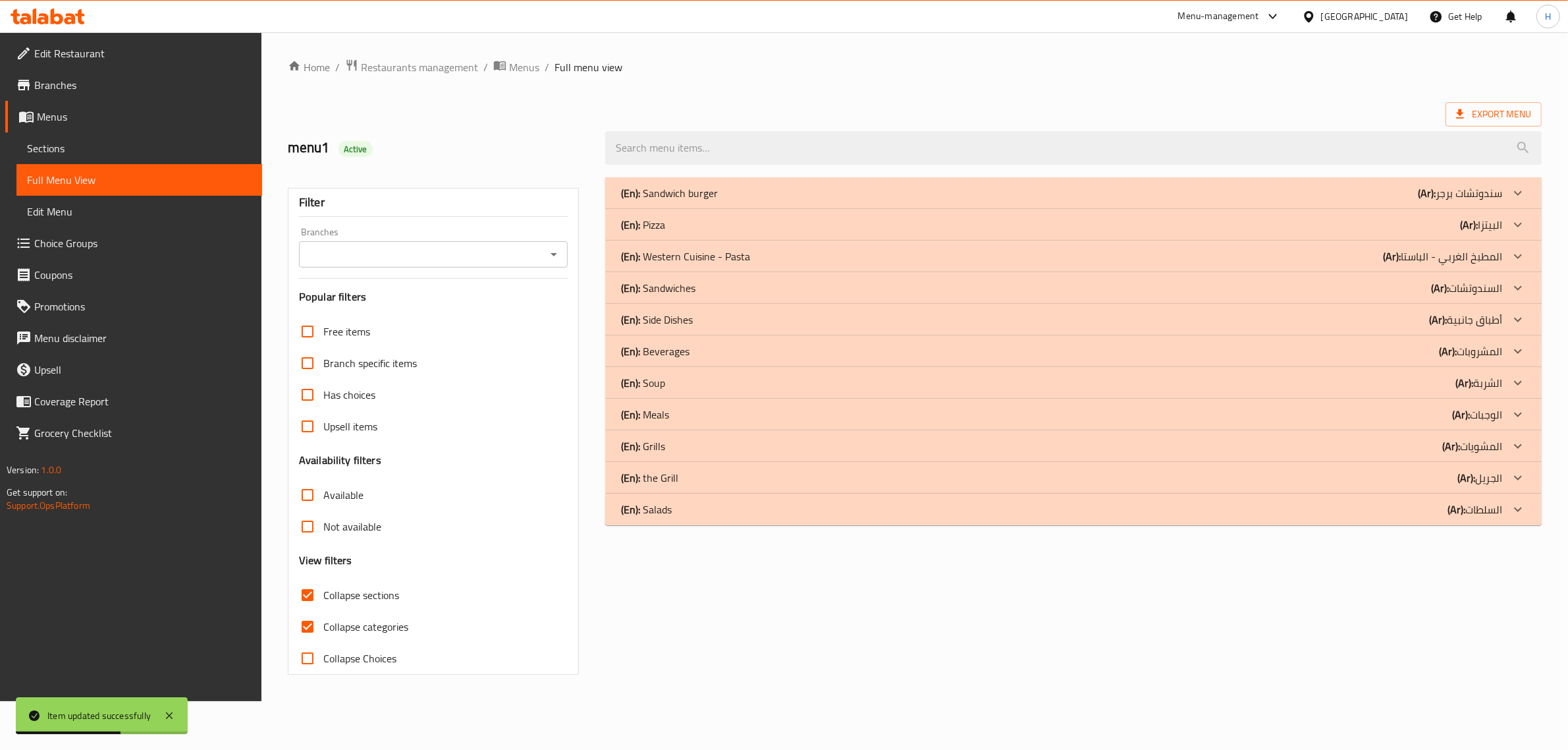
click at [348, 618] on span "Collapse categories" at bounding box center [365, 626] width 85 height 16
click at [323, 610] on input "Collapse categories" at bounding box center [307, 626] width 32 height 32
checkbox input "false"
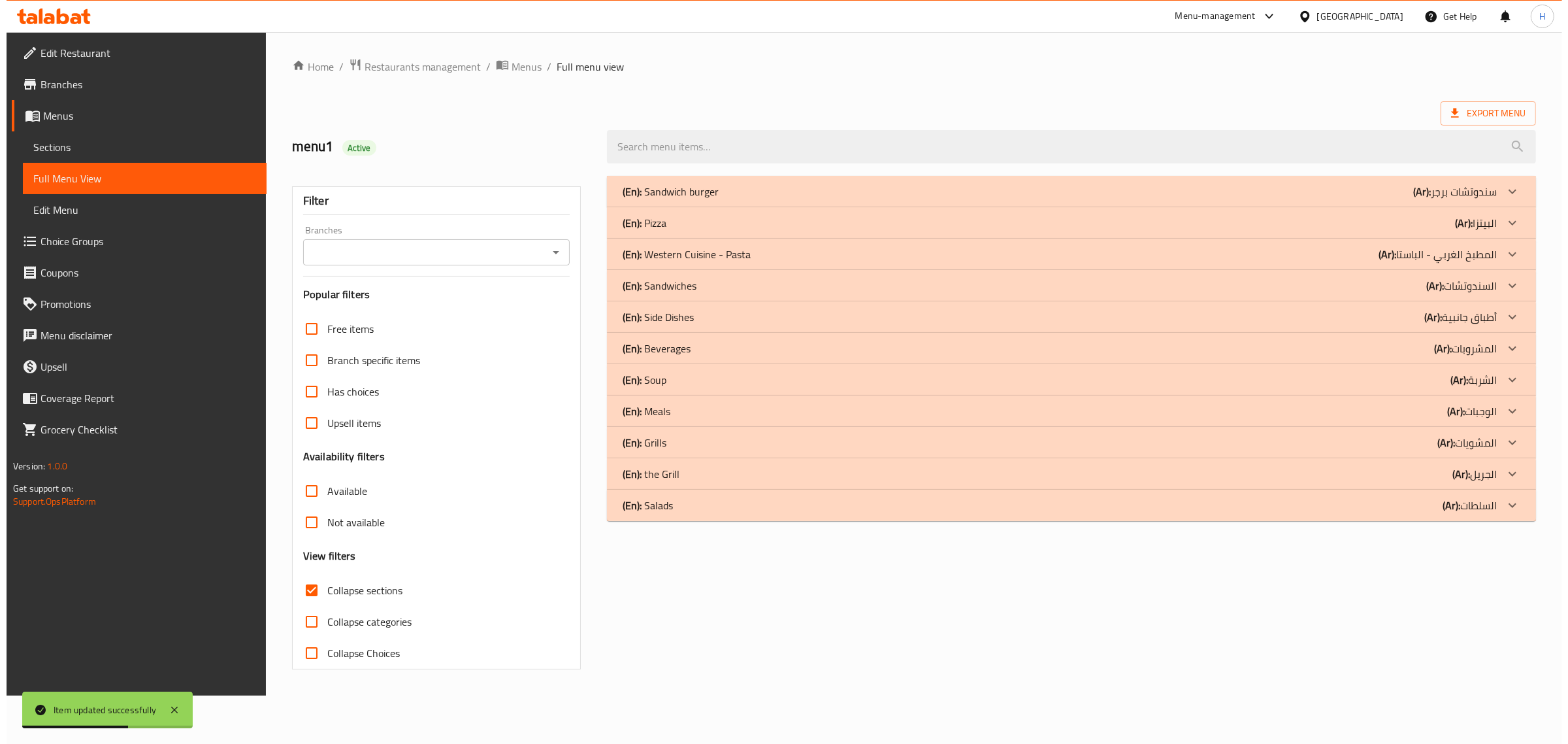
scroll to position [0, 0]
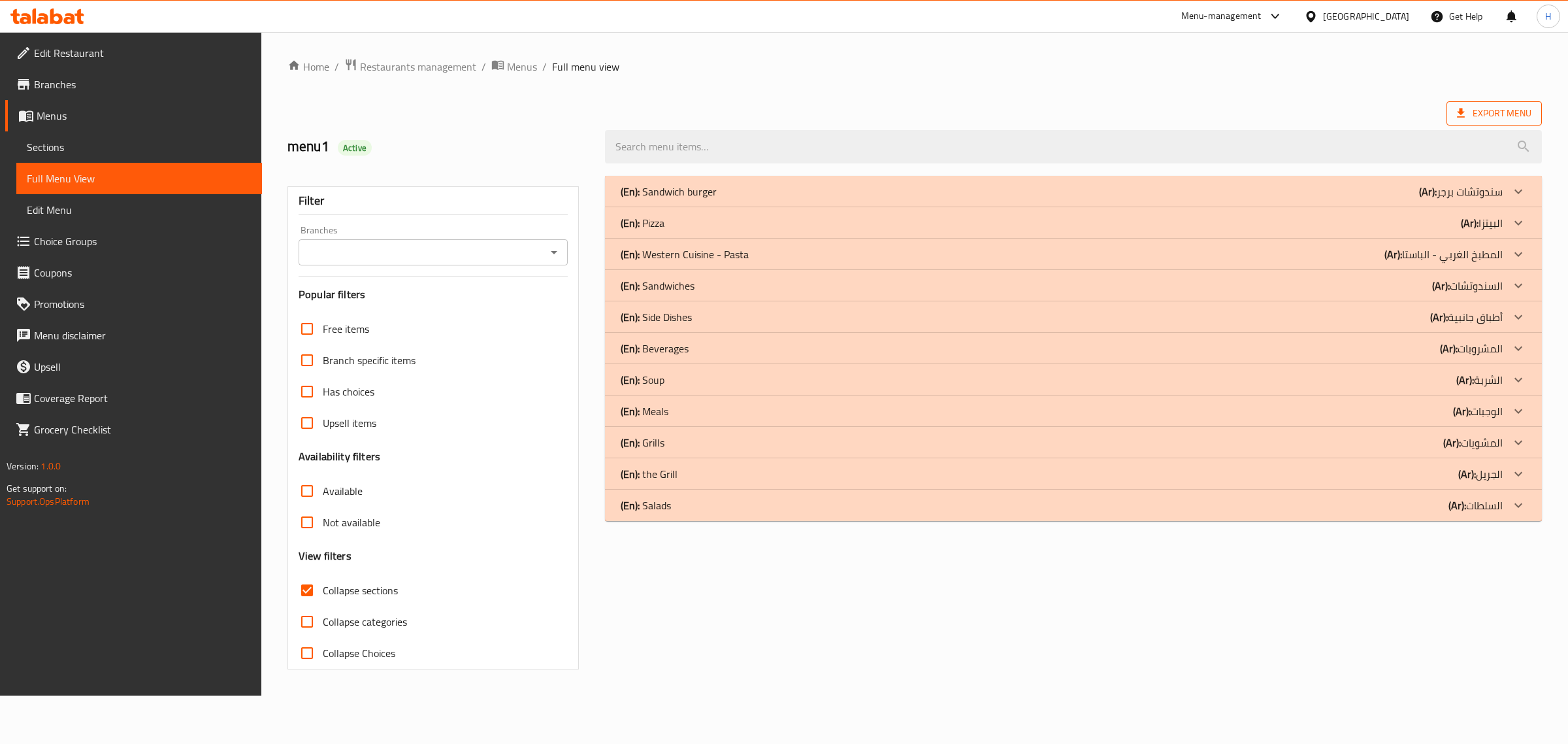
click at [781, 109] on span "Export Menu" at bounding box center [1495, 113] width 75 height 17
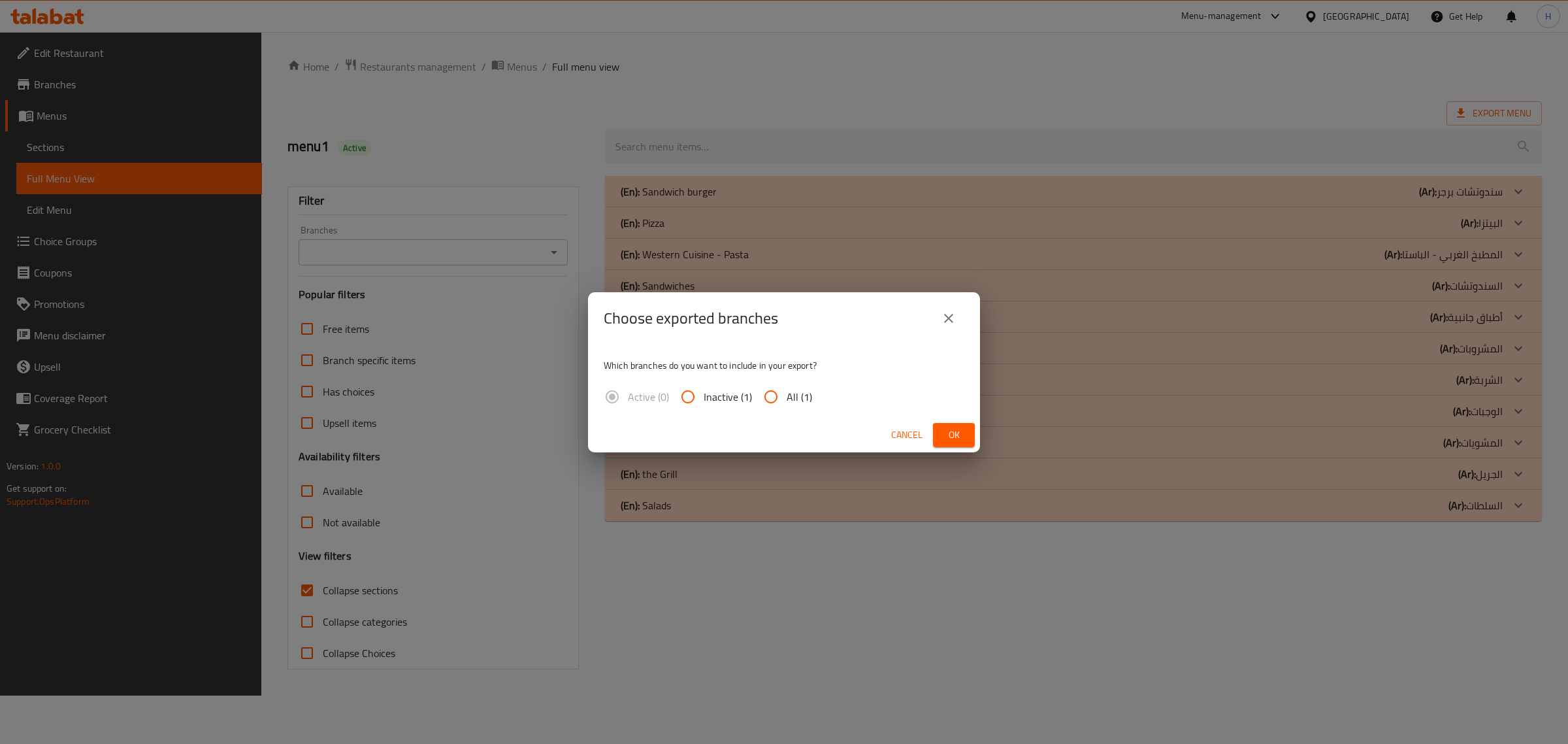
click at [781, 389] on input "All (1)" at bounding box center [771, 396] width 31 height 31
radio input "true"
click at [781, 436] on button "Ok" at bounding box center [954, 435] width 42 height 24
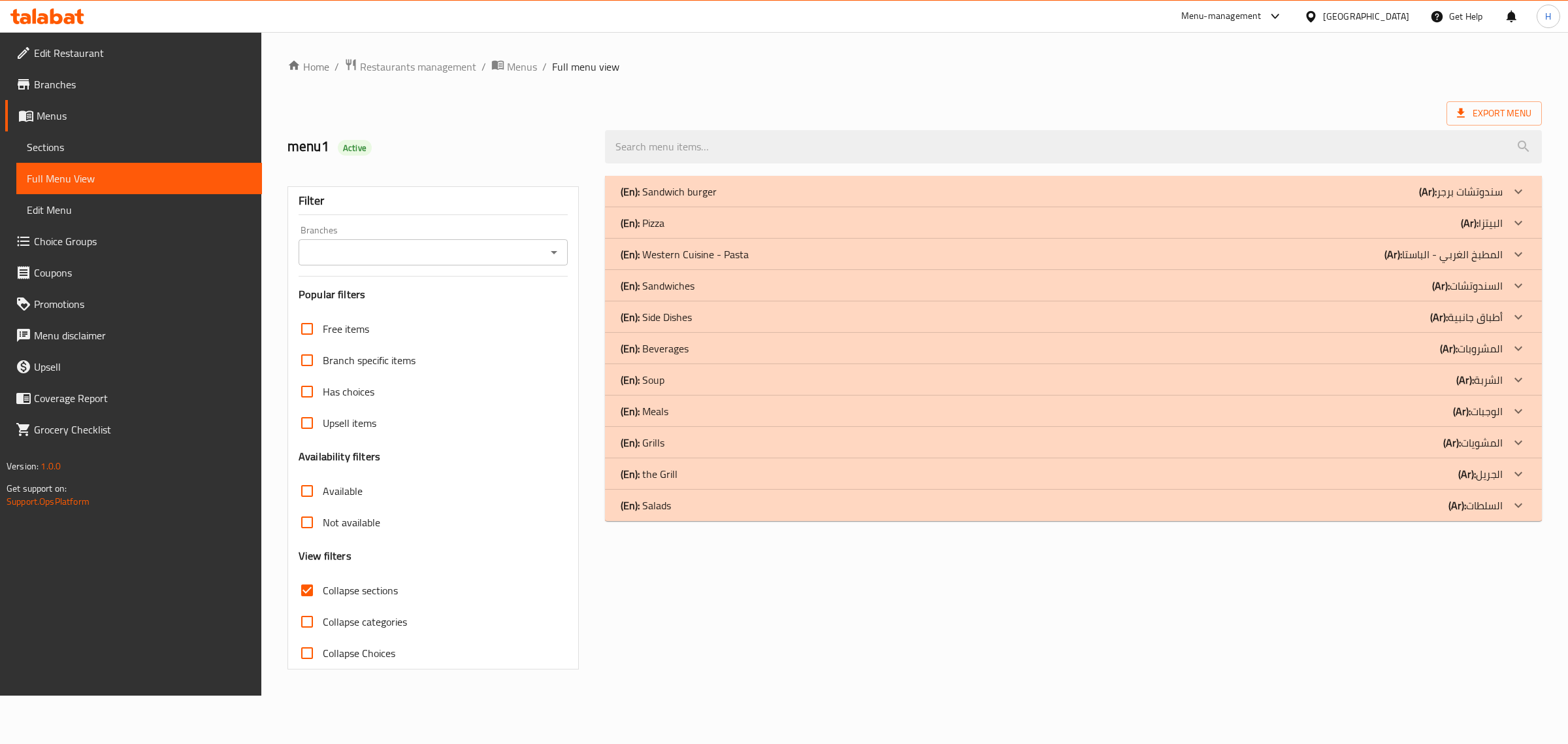
click at [667, 505] on p "(En): Salads" at bounding box center [646, 505] width 51 height 16
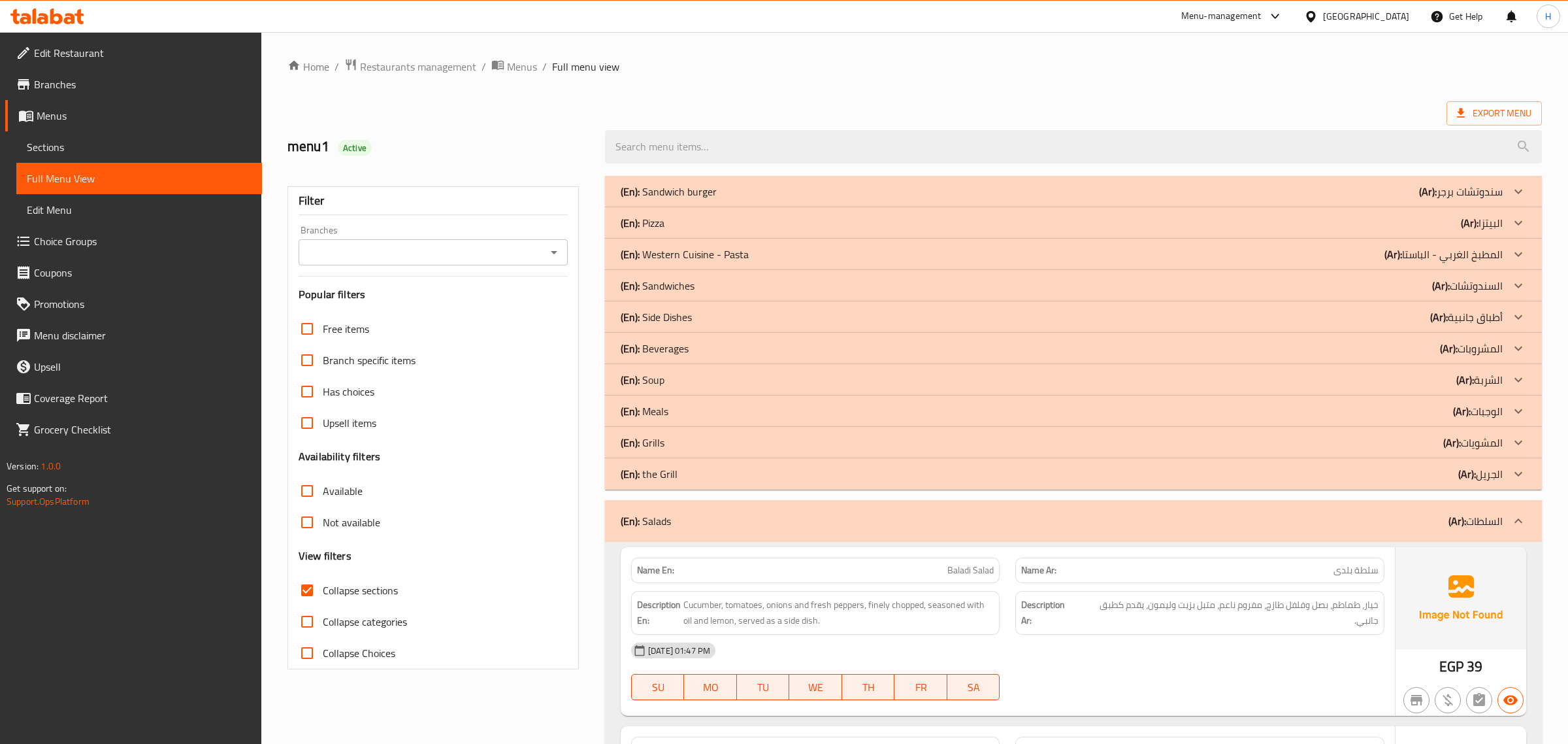
click at [670, 476] on p "(En): the Grill" at bounding box center [649, 474] width 57 height 16
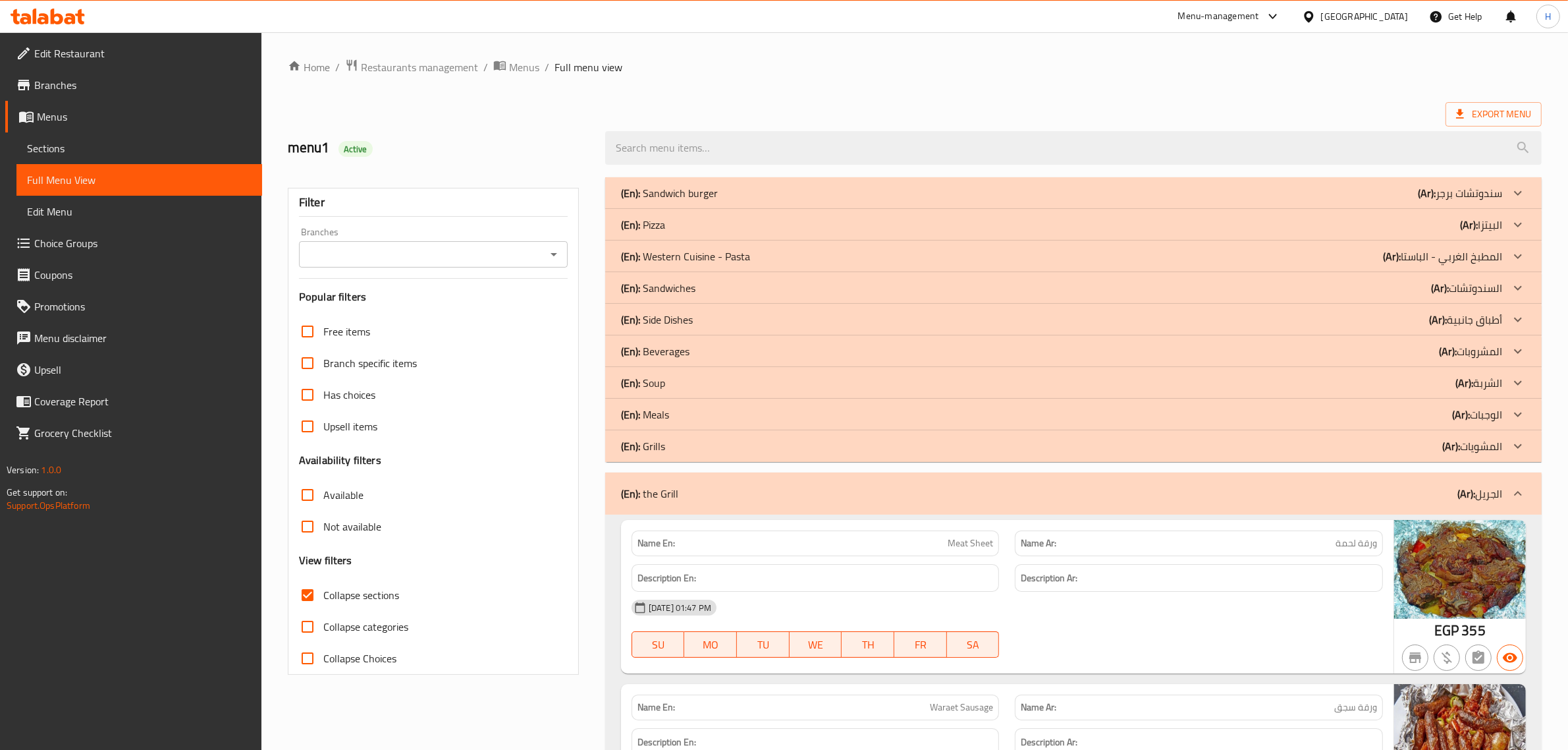
click at [653, 452] on p "(En): Grills" at bounding box center [643, 446] width 44 height 16
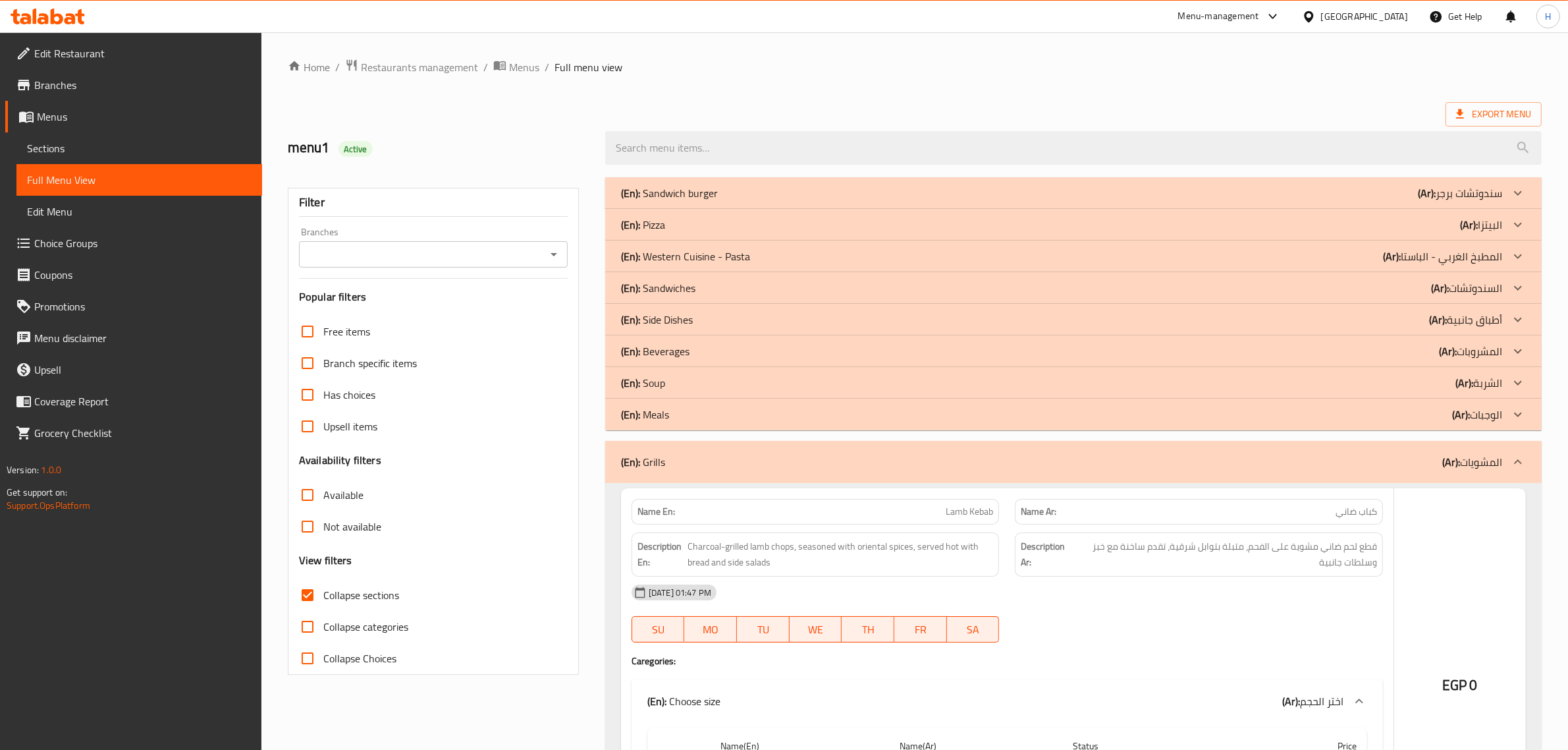
click at [657, 415] on p "(En): Meals" at bounding box center [644, 415] width 48 height 16
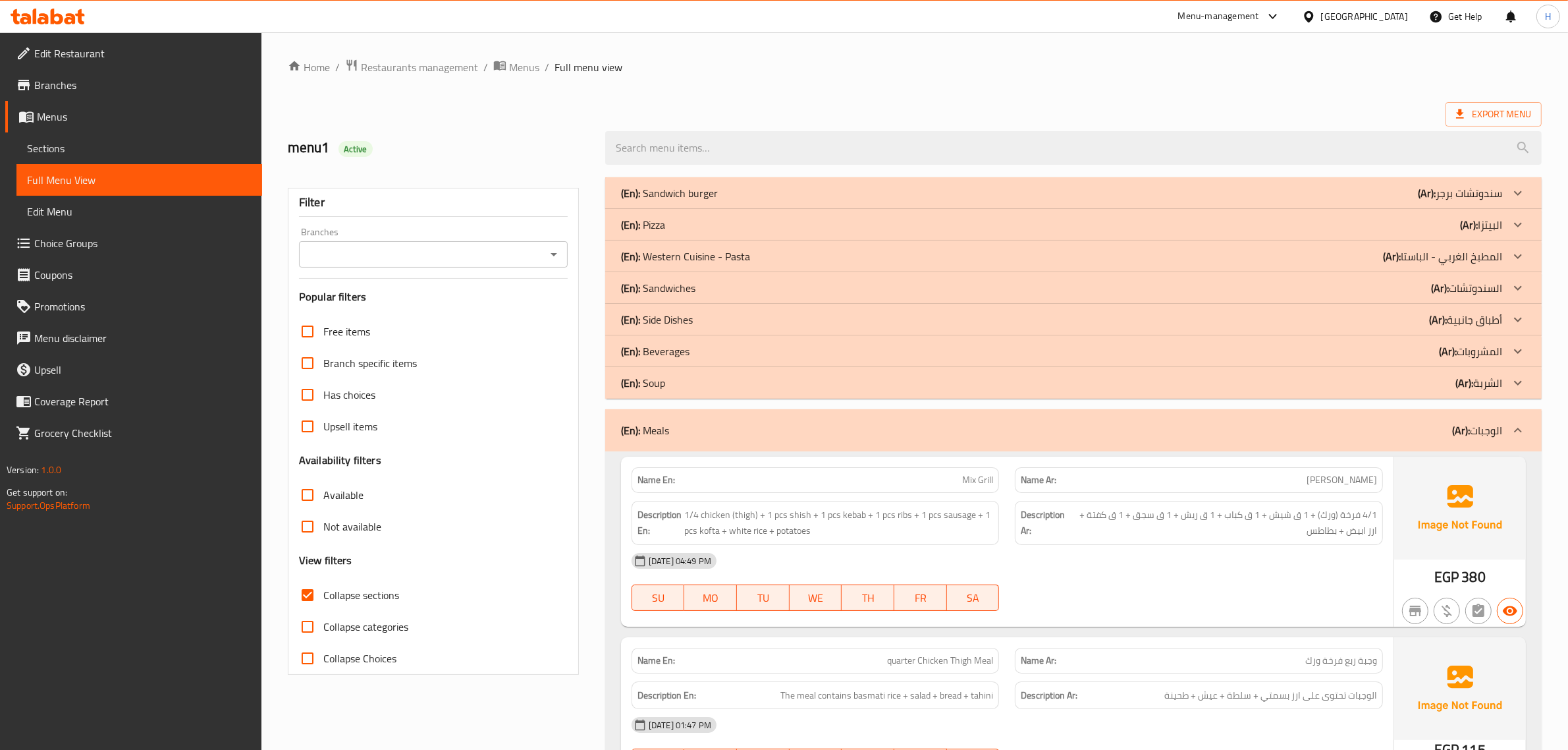
click at [672, 384] on div "(En): Soup (Ar): الشربة" at bounding box center [1061, 383] width 881 height 16
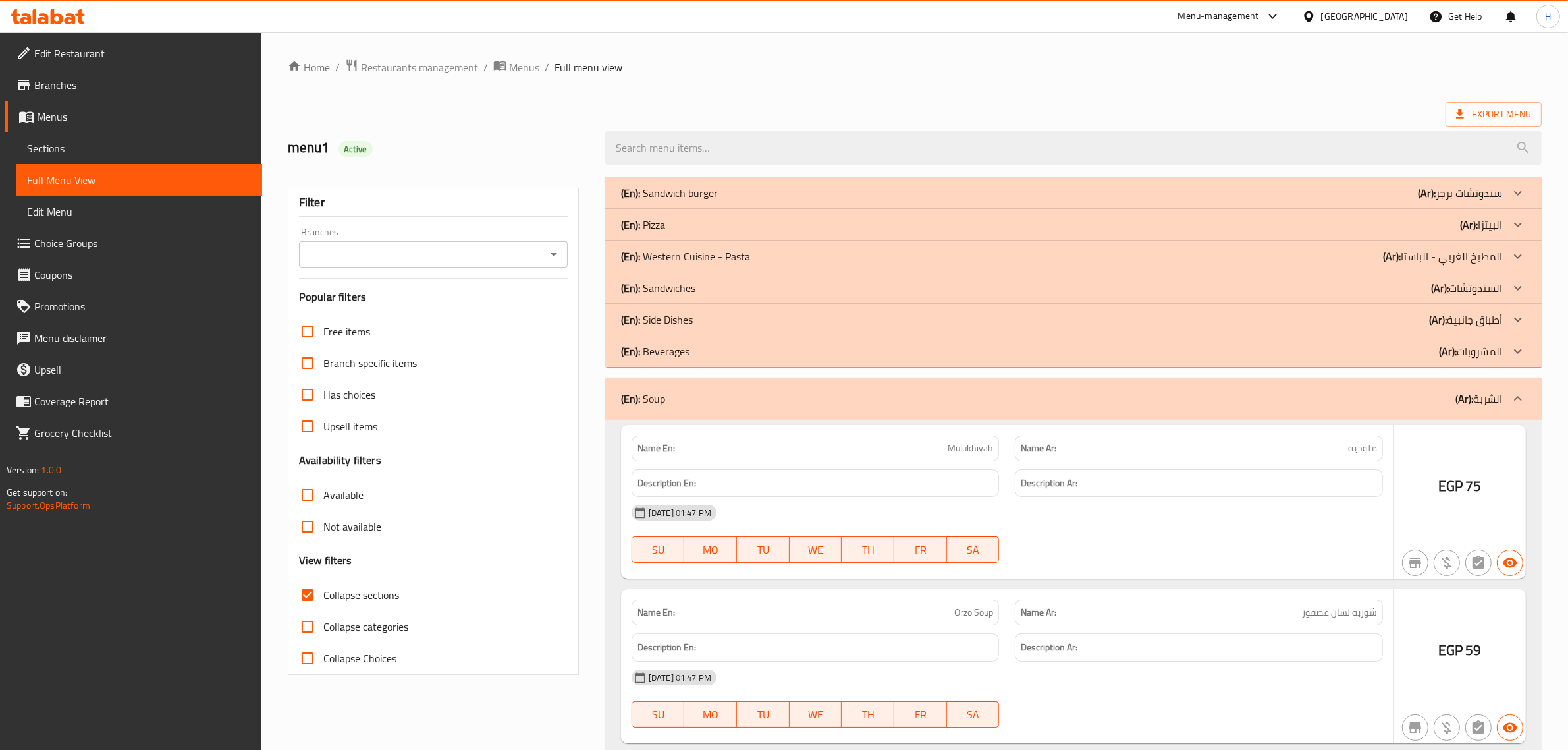
click at [710, 354] on div "(En): Beverages (Ar): المشروبات" at bounding box center [1061, 351] width 881 height 16
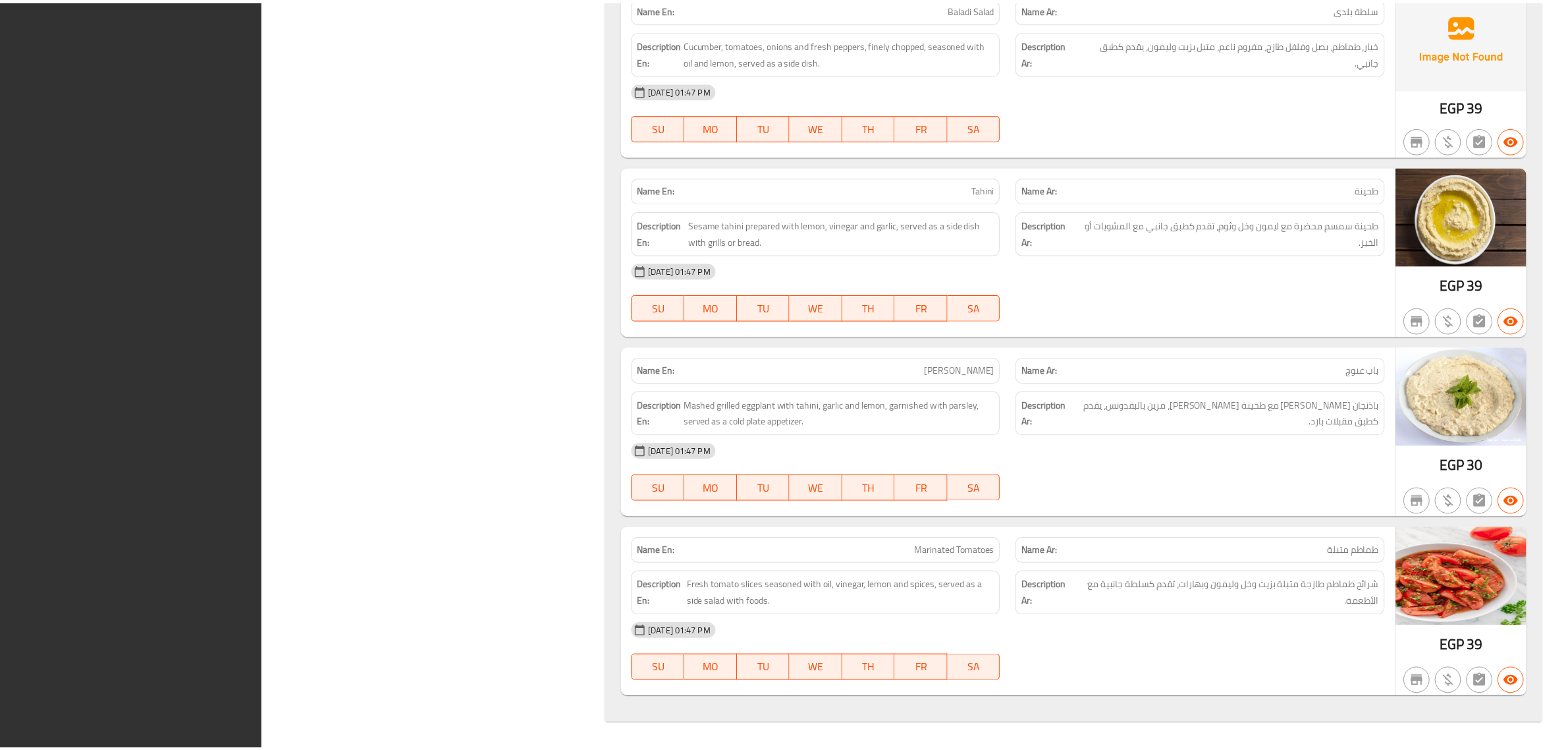
scroll to position [8650, 0]
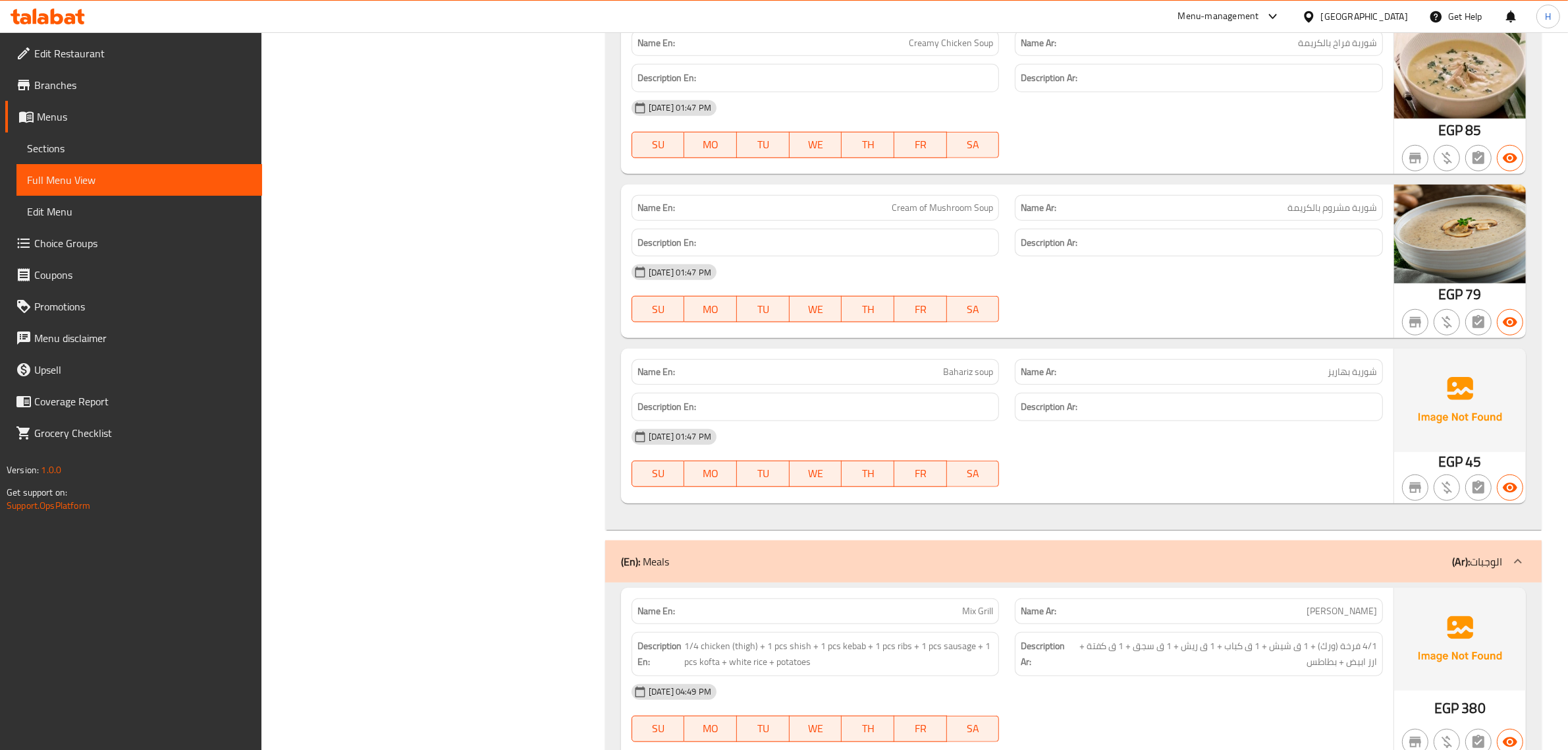
click at [788, 368] on span "Bahariz soup" at bounding box center [967, 372] width 50 height 14
click at [788, 369] on span "Bahariz soup" at bounding box center [967, 372] width 50 height 14
copy span "Bahariz soup"
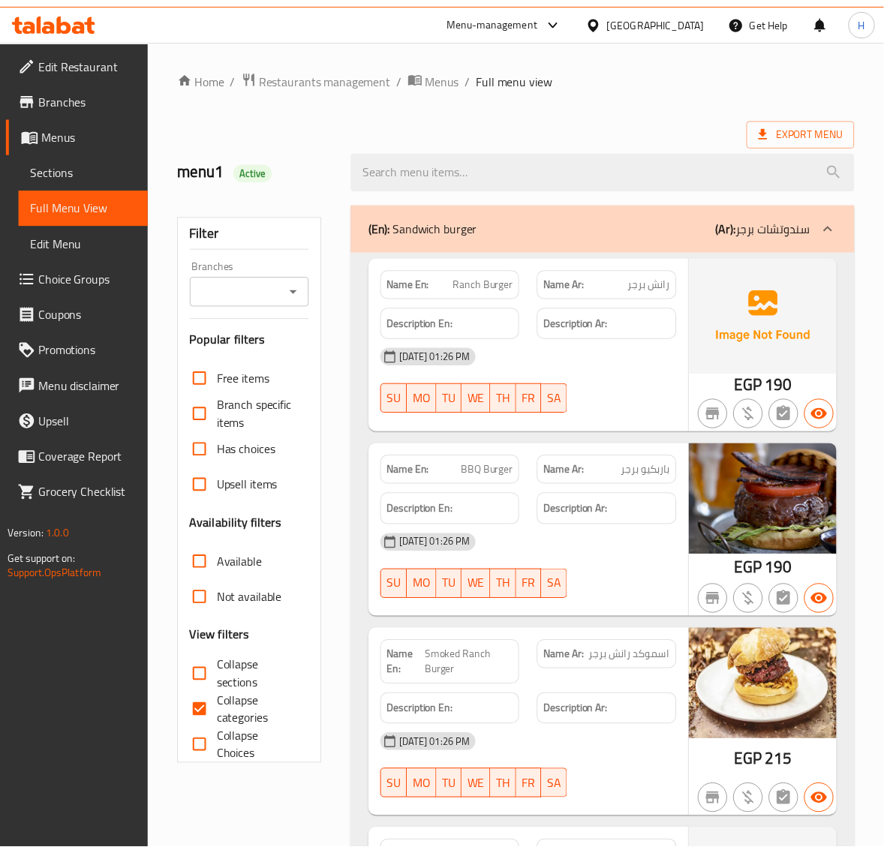
scroll to position [62, 0]
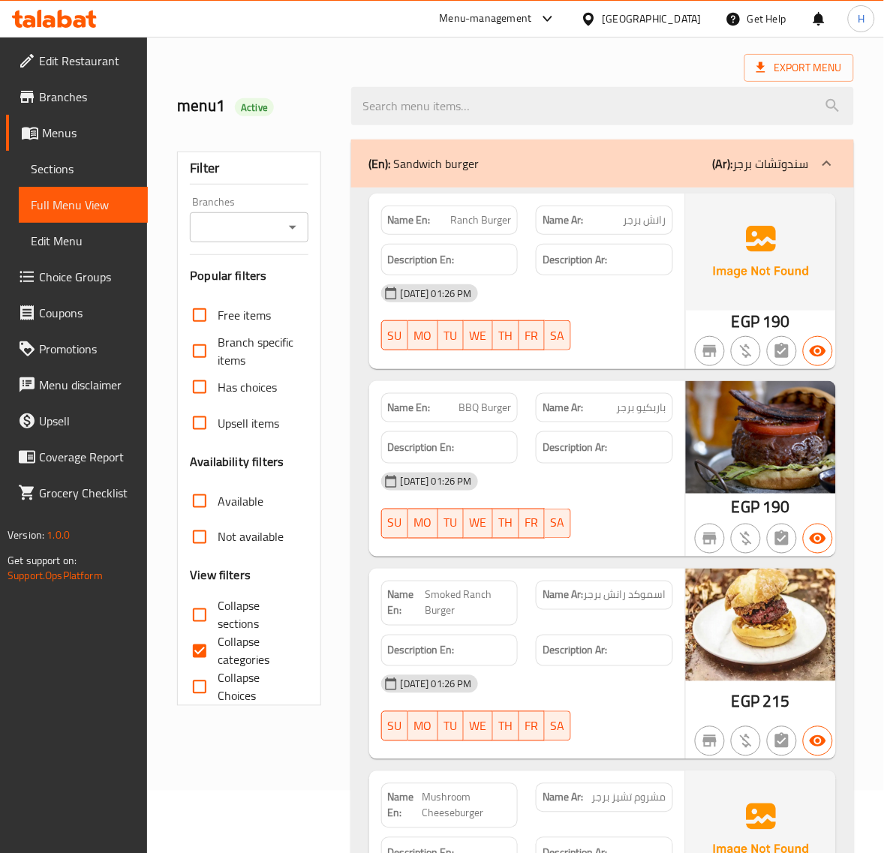
click at [214, 647] on input "Collapse categories" at bounding box center [200, 651] width 36 height 36
checkbox input "false"
click at [218, 611] on span "Collapse sections" at bounding box center [257, 615] width 78 height 36
click at [218, 611] on input "Collapse sections" at bounding box center [200, 615] width 36 height 36
checkbox input "true"
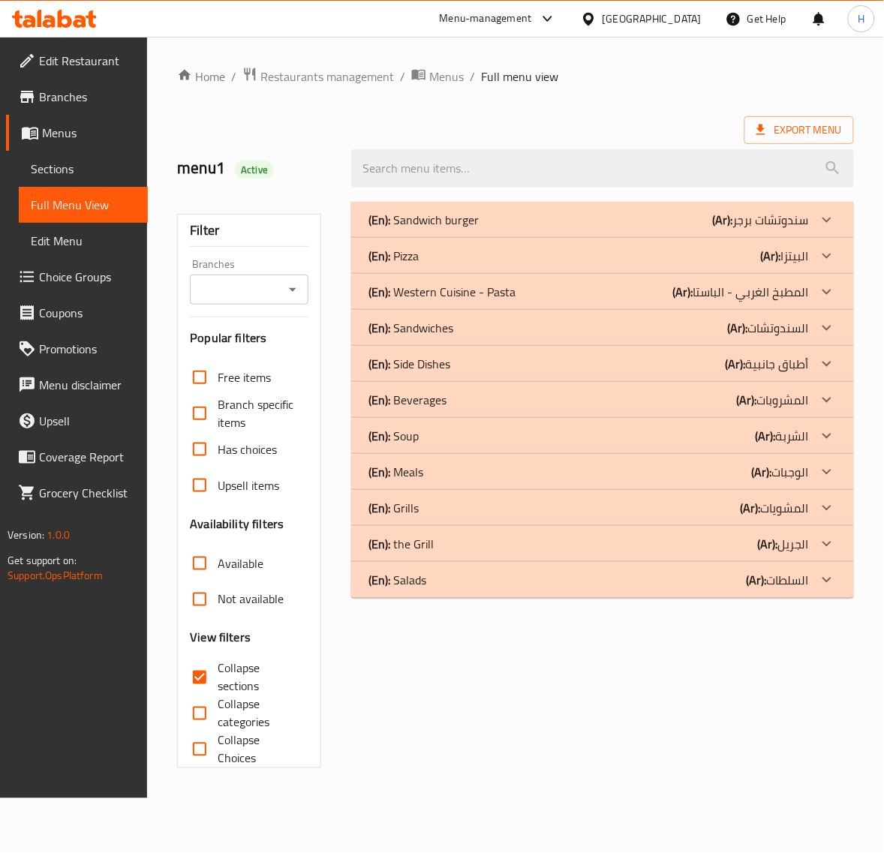
scroll to position [0, 0]
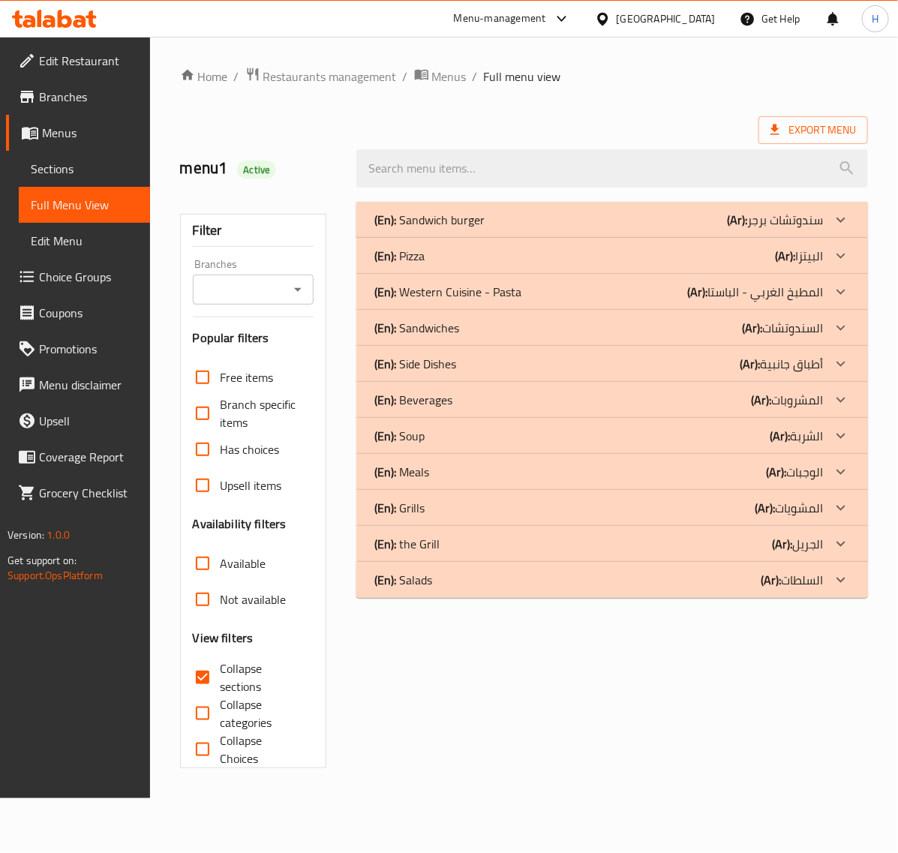
click at [451, 571] on div "(En): Salads (Ar): السلطات" at bounding box center [598, 580] width 449 height 18
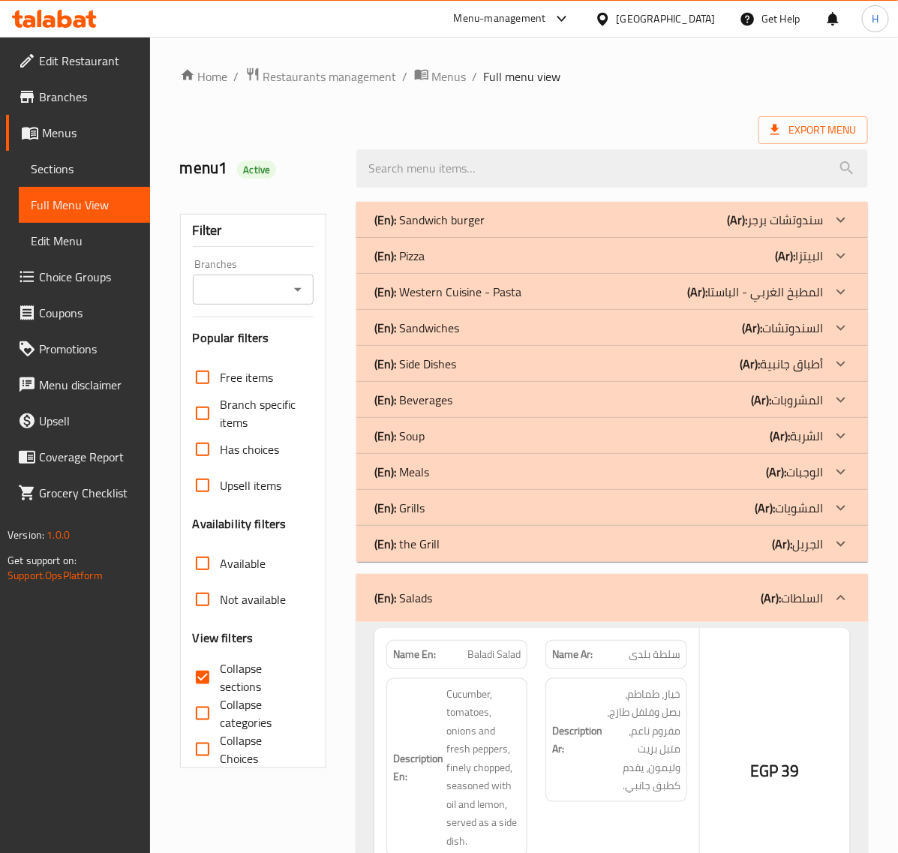
click at [446, 533] on div "(En): the Grill (Ar): الجريل" at bounding box center [612, 544] width 512 height 36
click at [443, 505] on div "(En): Grills (Ar): المشويات" at bounding box center [598, 508] width 449 height 18
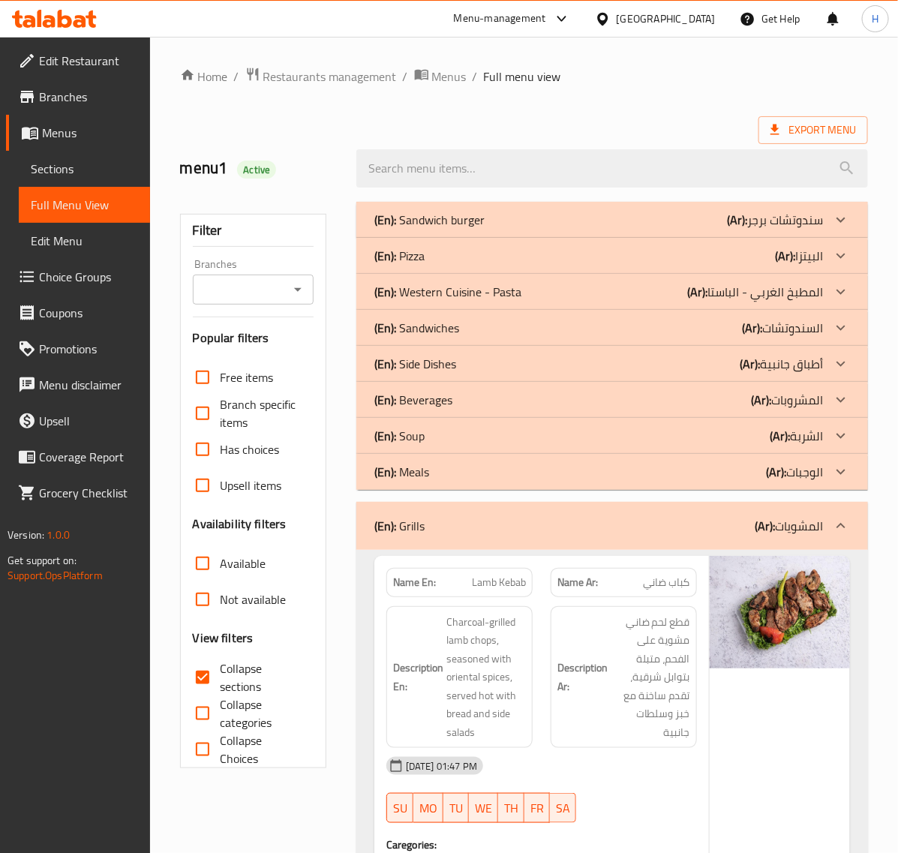
click at [440, 464] on div "(En): Meals (Ar): الوجبات" at bounding box center [598, 472] width 449 height 18
click at [443, 425] on div "(En): Soup (Ar): الشربة" at bounding box center [612, 436] width 512 height 36
click at [463, 388] on div "(En): Beverages (Ar): المشروبات" at bounding box center [612, 400] width 512 height 36
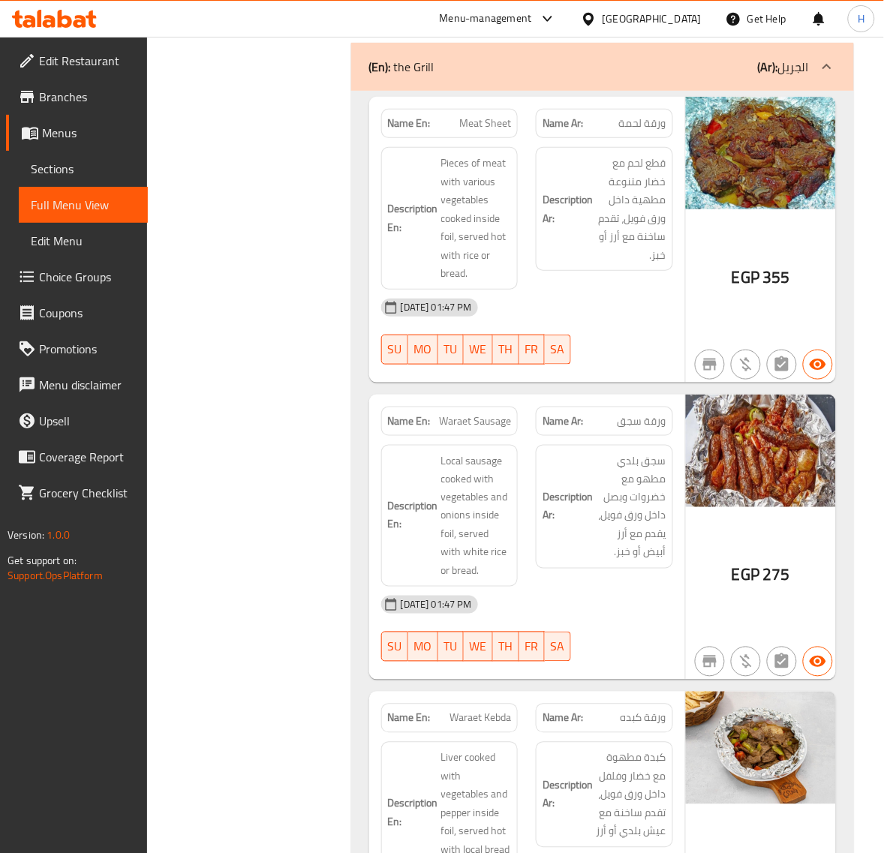
scroll to position [10557, 0]
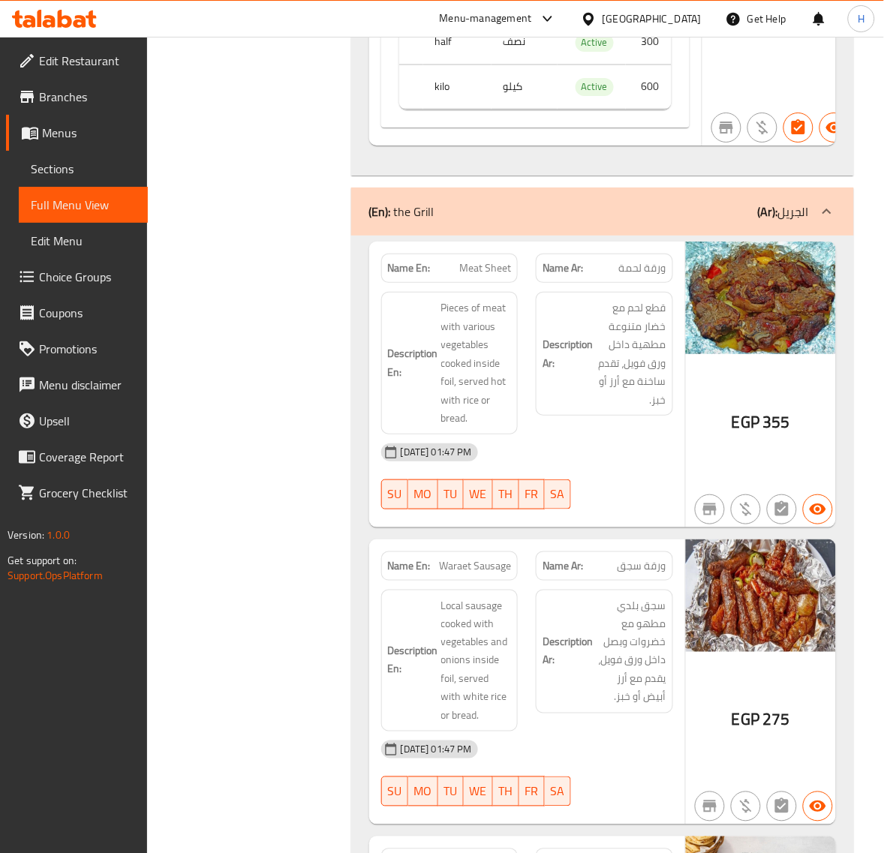
click at [494, 275] on span "Meat Sheet" at bounding box center [485, 268] width 52 height 16
copy span "Meat Sheet"
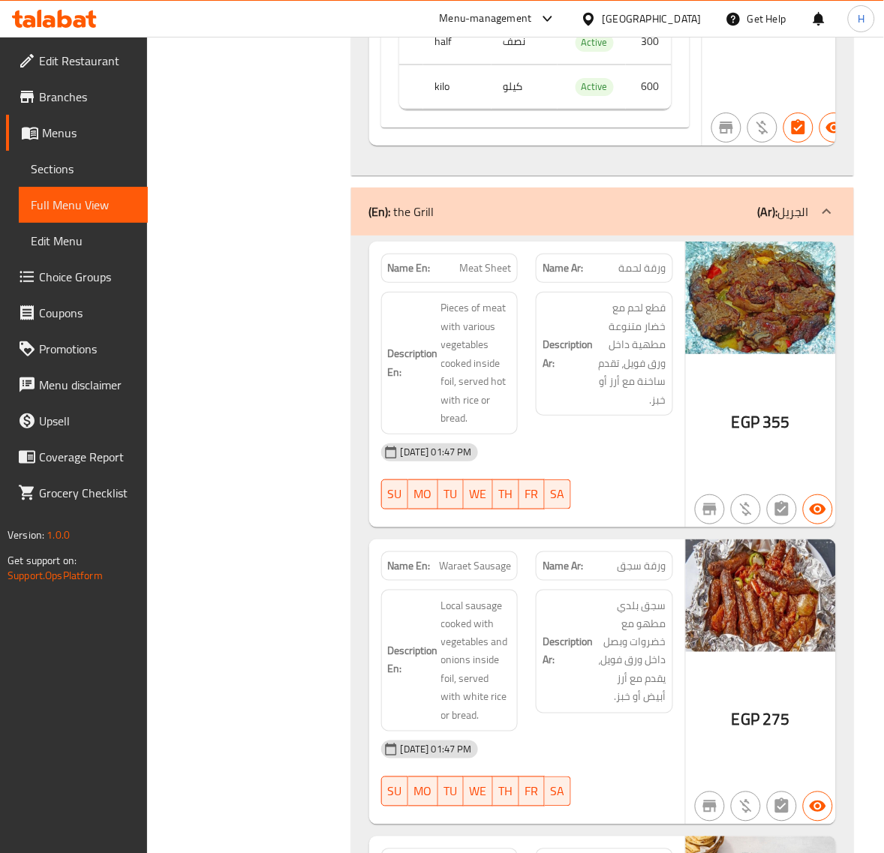
scroll to position [10619, 0]
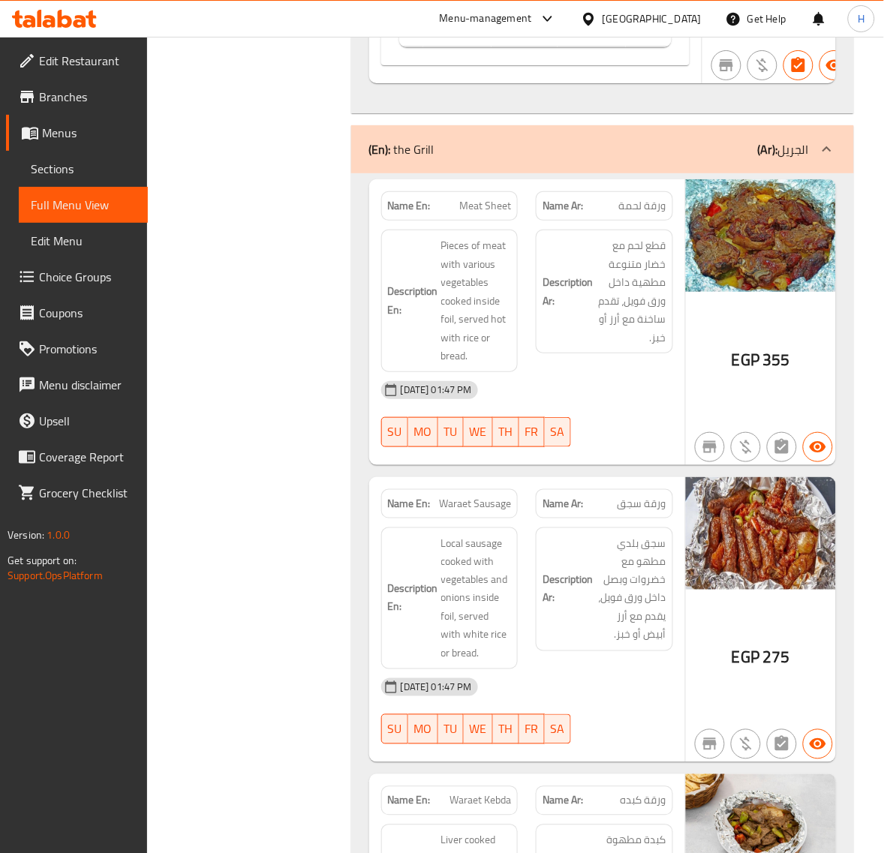
click at [478, 508] on span "Waraet Sausage" at bounding box center [475, 504] width 72 height 16
copy span "Waraet Sausage"
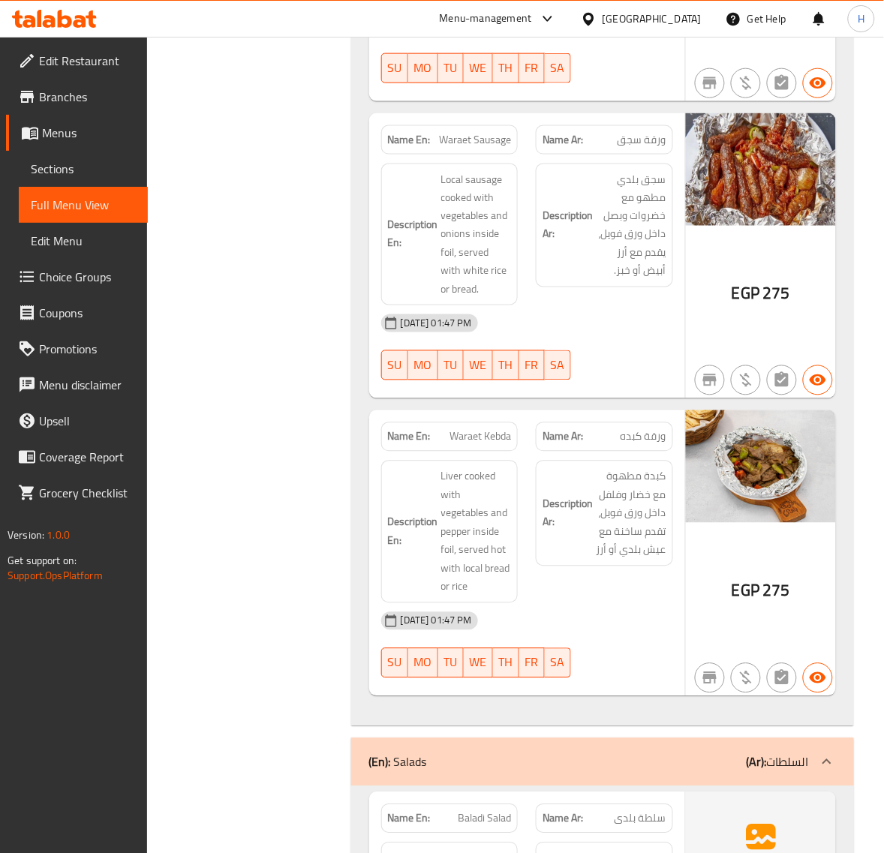
scroll to position [10994, 0]
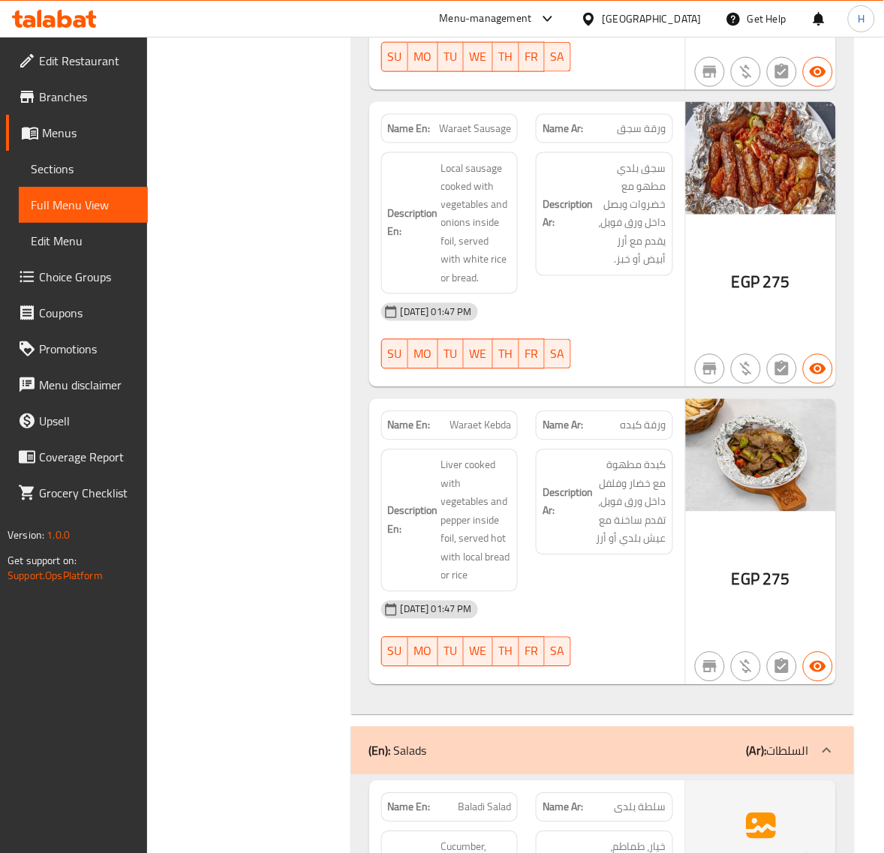
click at [471, 434] on span "Waraet Kebda" at bounding box center [480, 426] width 62 height 16
copy span "Waraet Kebda"
click at [481, 425] on span "Waraet Kebda" at bounding box center [480, 426] width 62 height 16
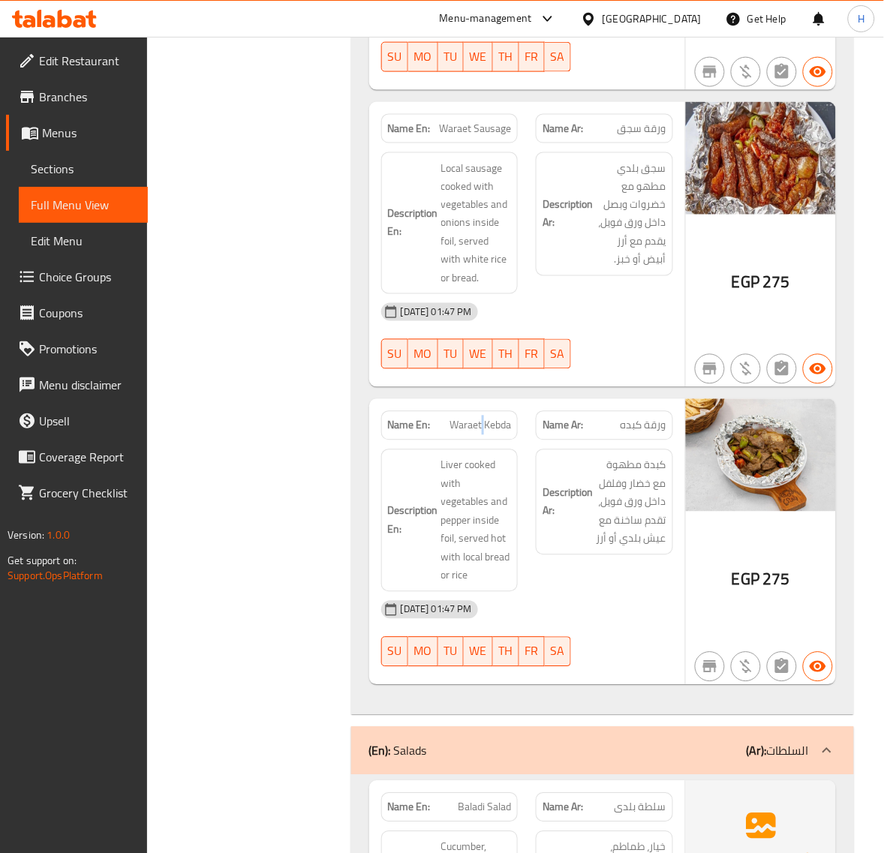
click at [481, 425] on span "Waraet Kebda" at bounding box center [480, 426] width 62 height 16
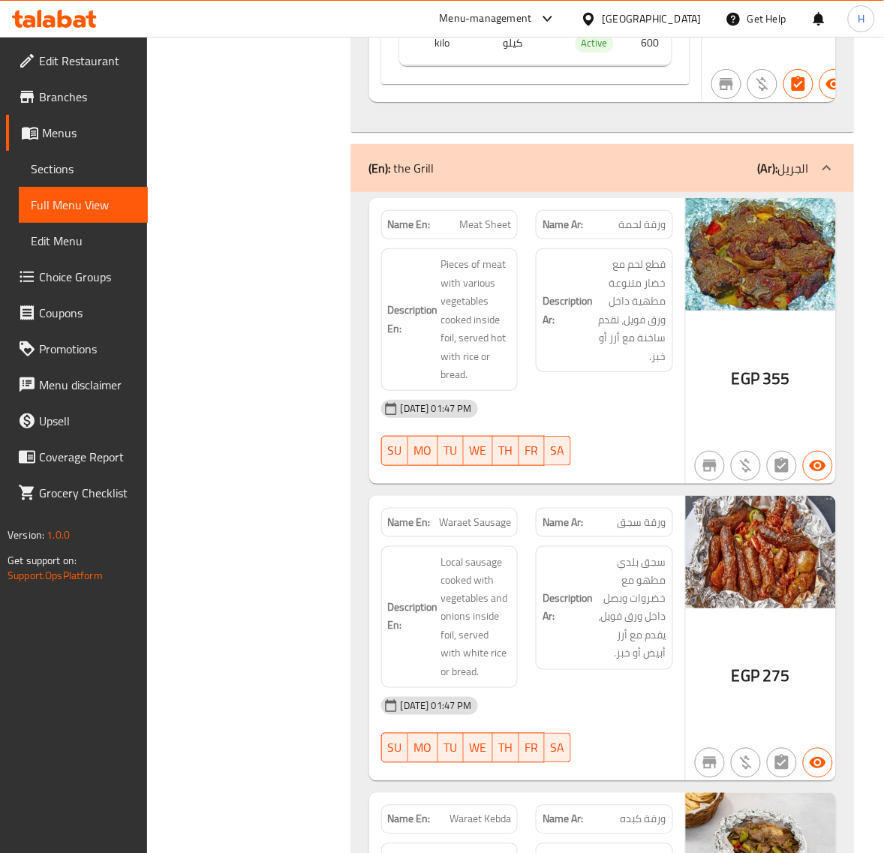
scroll to position [10494, 0]
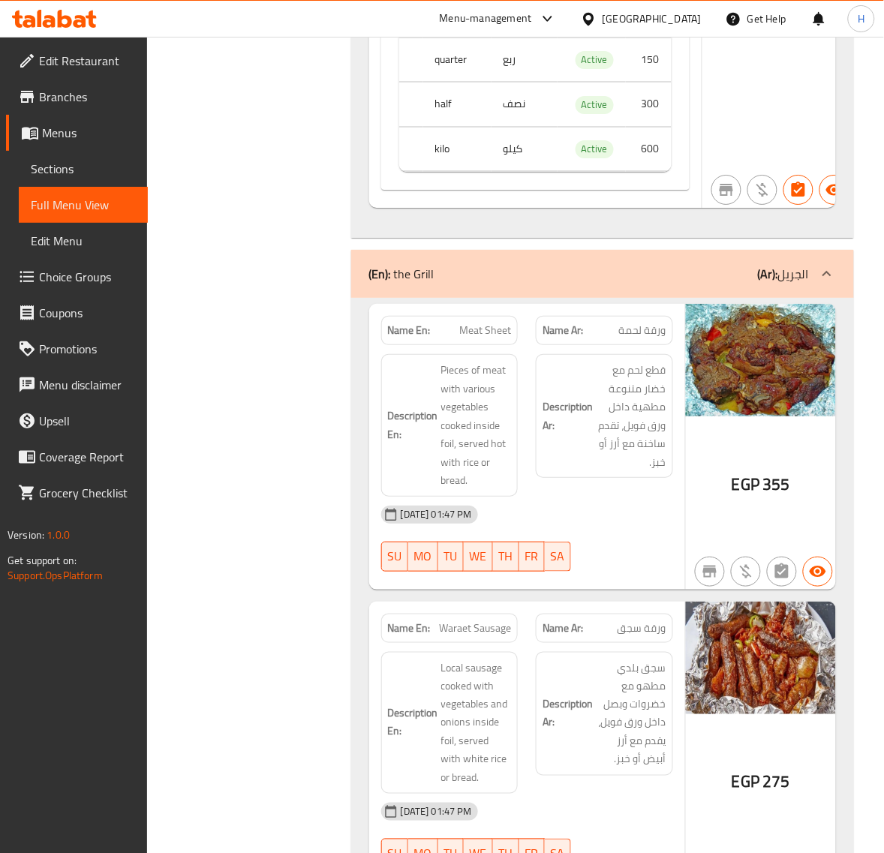
click at [482, 336] on span "Meat Sheet" at bounding box center [485, 331] width 52 height 16
copy span "Meat Sheet"
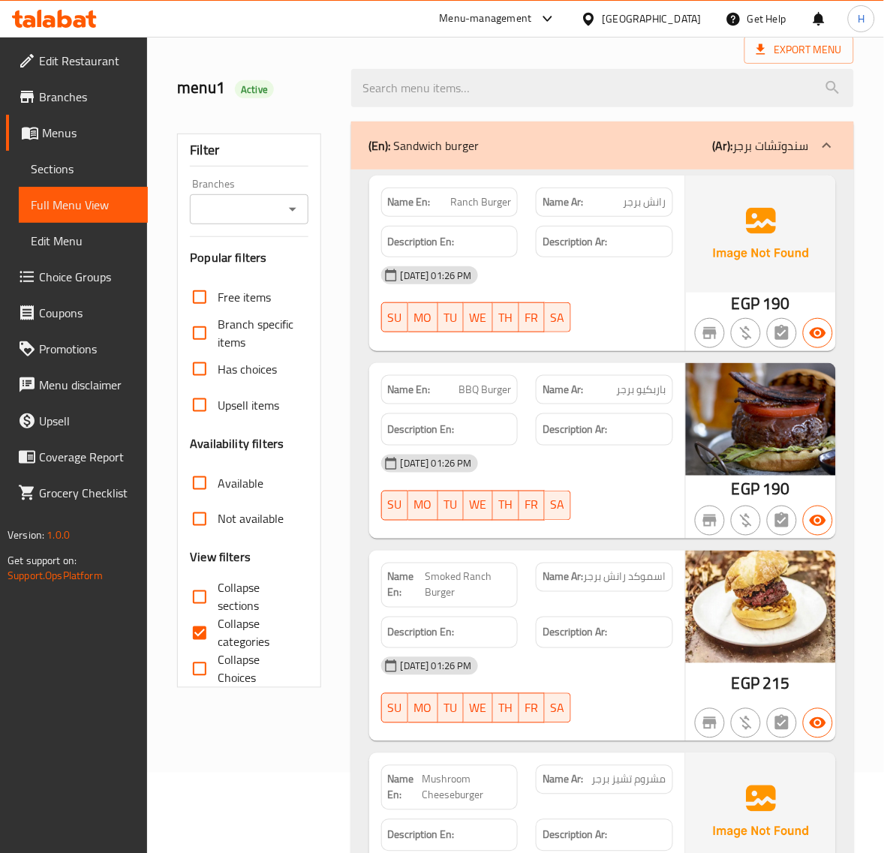
scroll to position [188, 0]
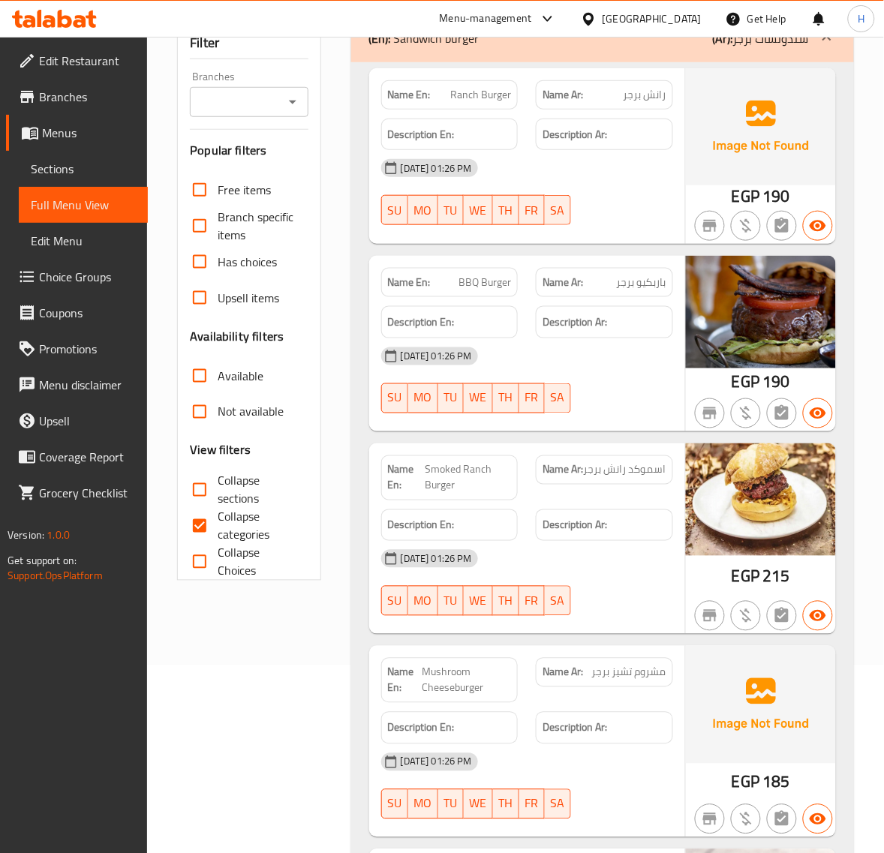
click at [206, 481] on input "Collapse sections" at bounding box center [200, 490] width 36 height 36
checkbox input "true"
click at [212, 531] on input "Collapse categories" at bounding box center [200, 526] width 36 height 36
checkbox input "false"
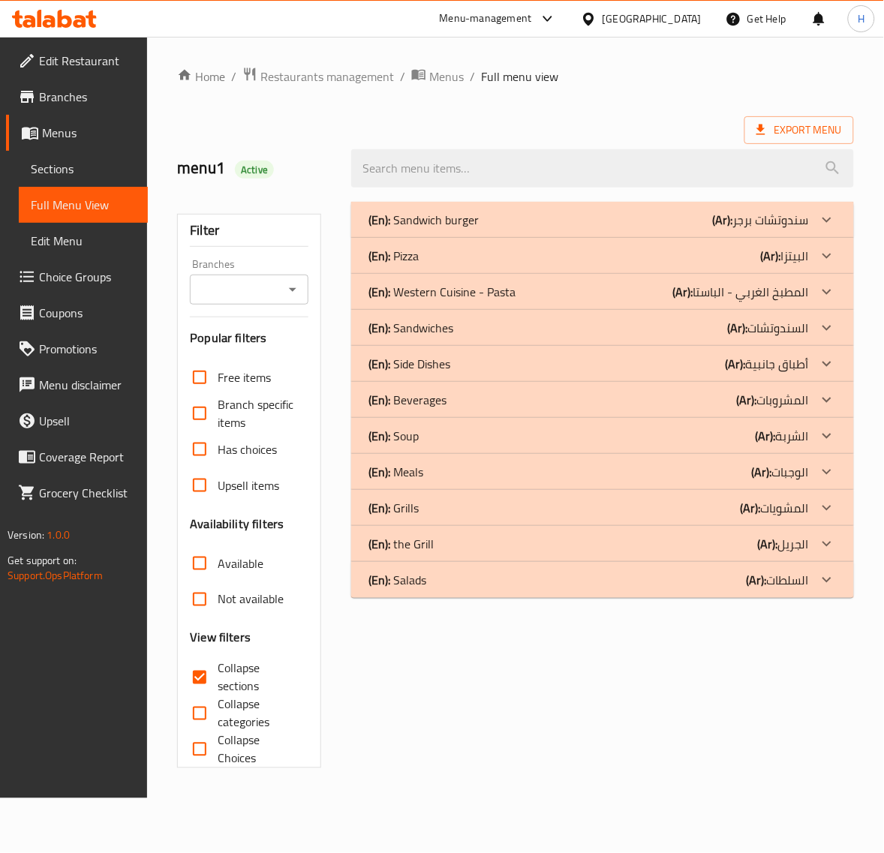
scroll to position [0, 0]
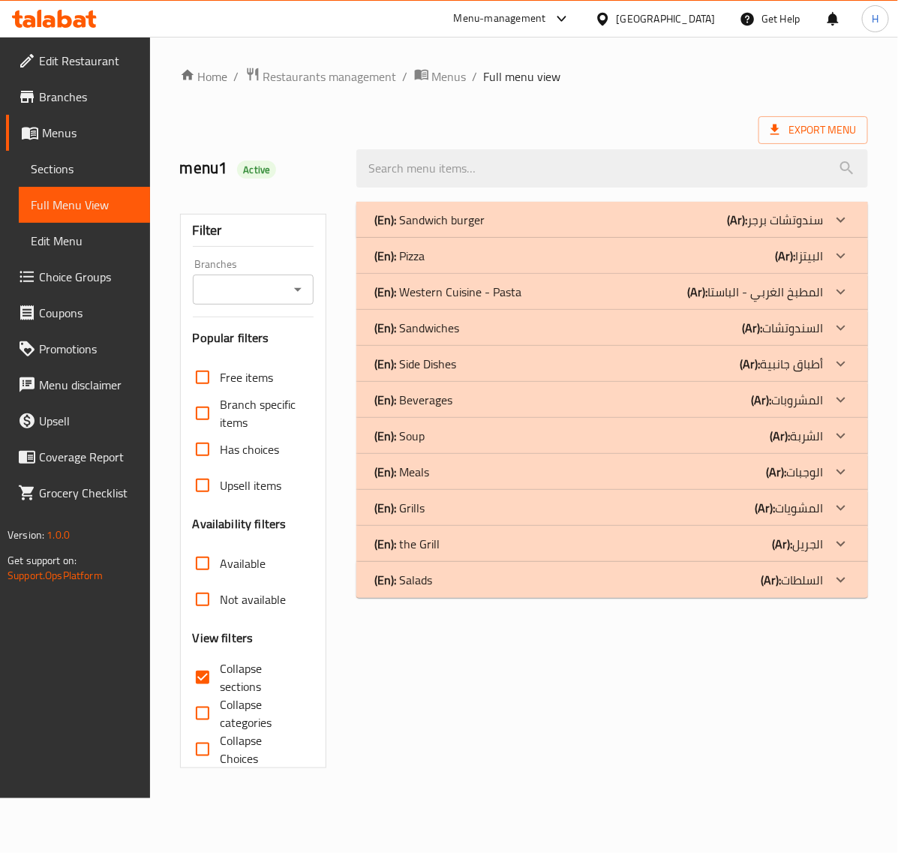
click at [410, 574] on p "(En): Salads" at bounding box center [403, 580] width 58 height 18
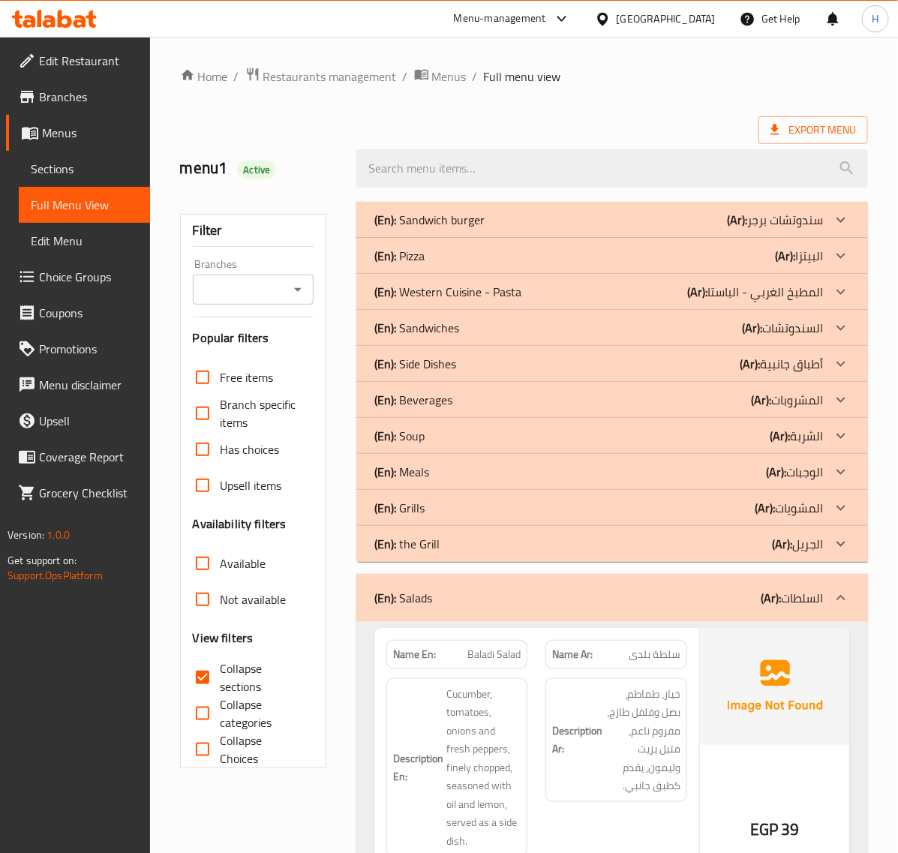
click at [436, 535] on p "(En): the Grill" at bounding box center [406, 544] width 65 height 18
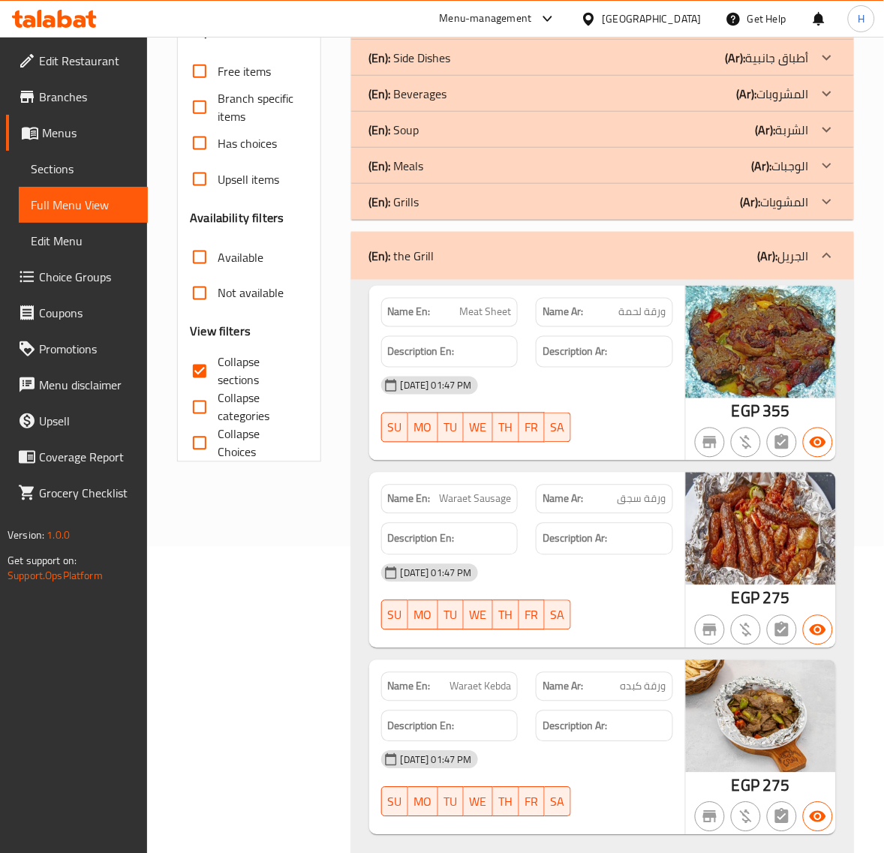
scroll to position [312, 0]
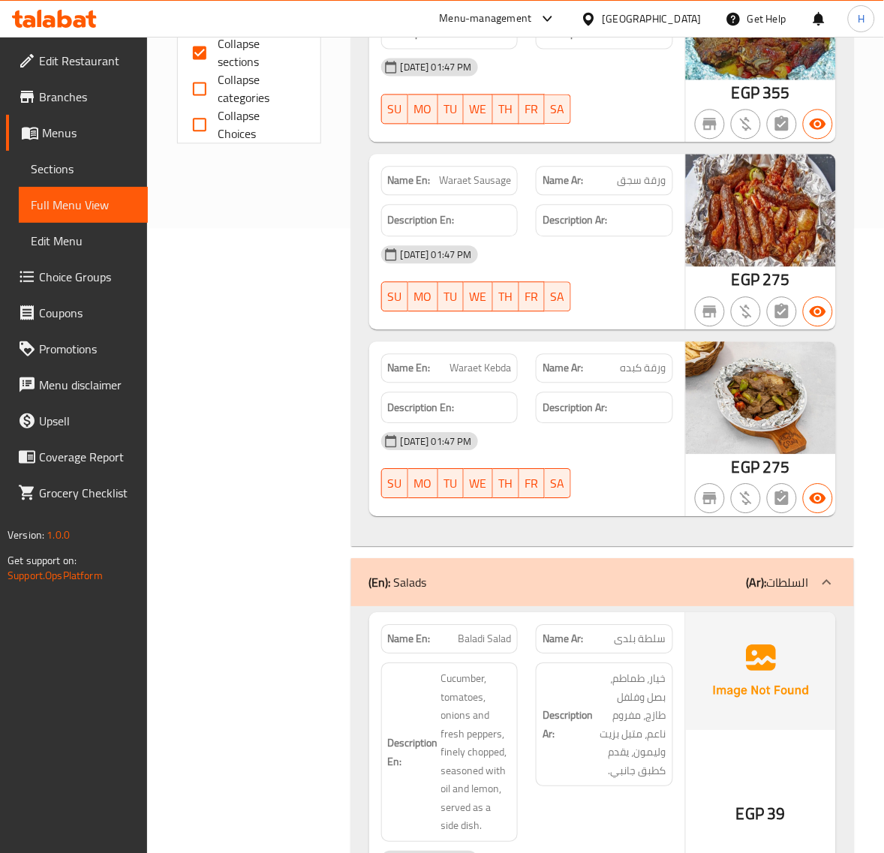
scroll to position [437, 0]
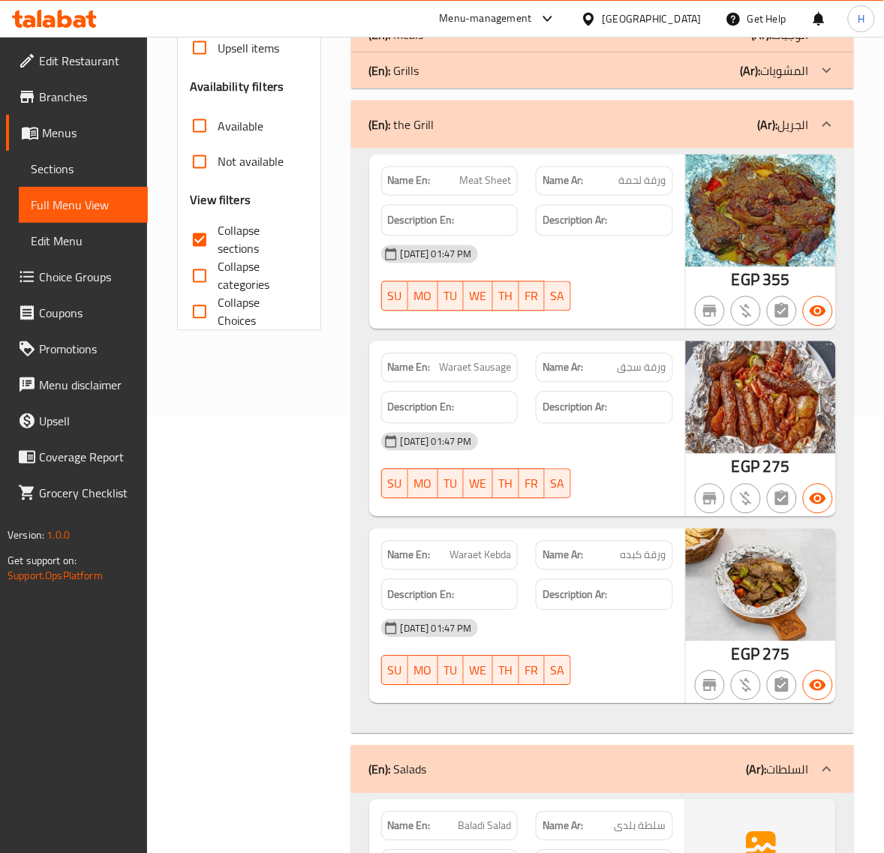
click at [645, 185] on span "ورقة لحمة" at bounding box center [642, 181] width 47 height 16
copy span "ورقة لحمة"
click at [661, 374] on span "ورقة سجق" at bounding box center [641, 368] width 49 height 16
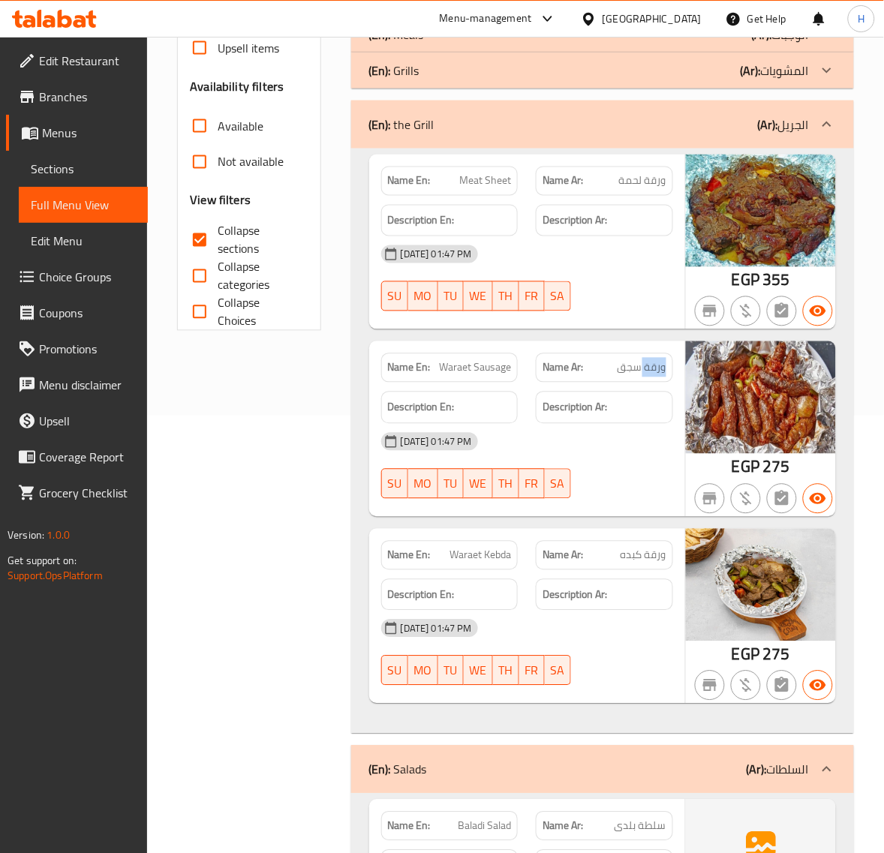
click at [660, 373] on span "ورقة سجق" at bounding box center [641, 368] width 49 height 16
copy span "ورقة سجق"
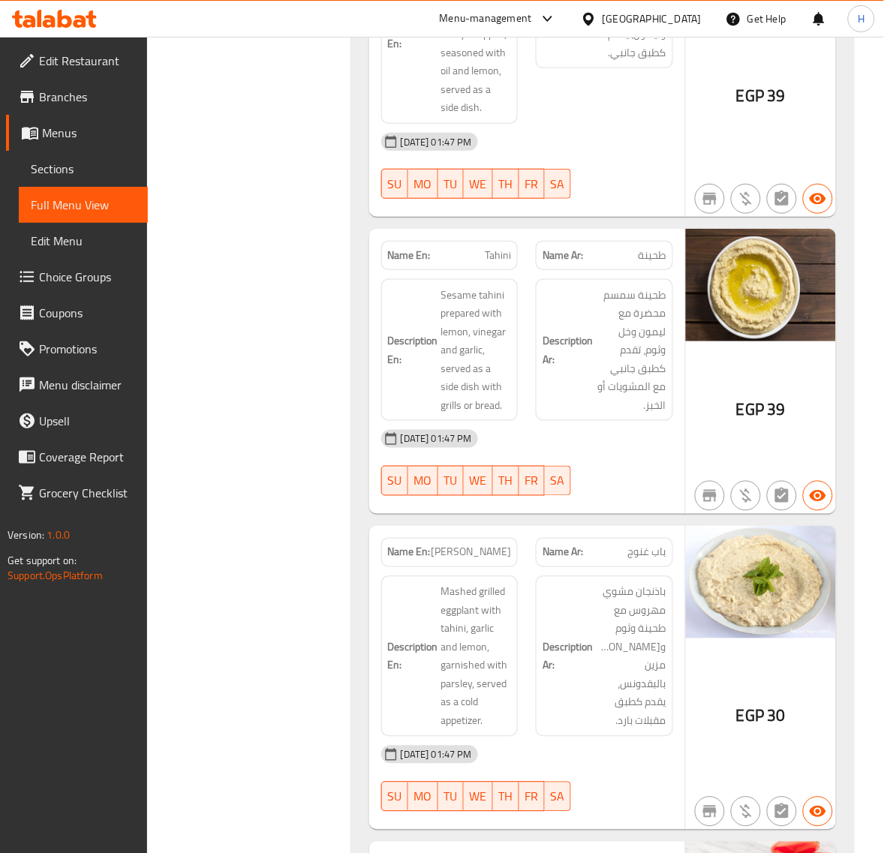
scroll to position [1340, 0]
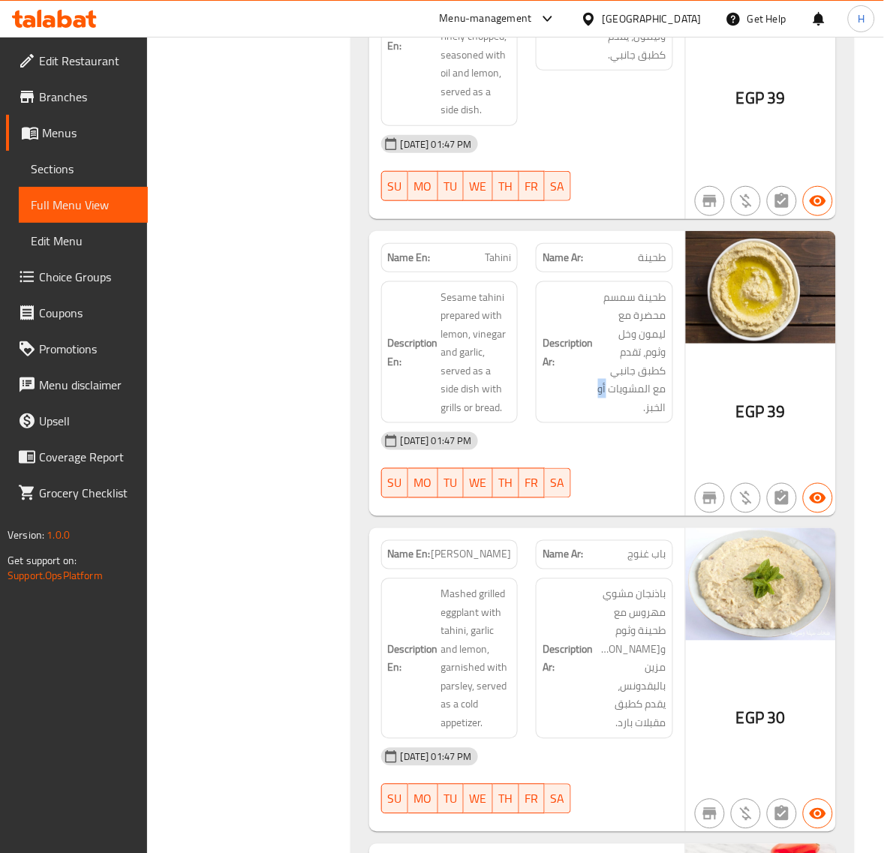
drag, startPoint x: 608, startPoint y: 390, endPoint x: 586, endPoint y: 399, distance: 23.5
click at [586, 399] on h6 "Description Ar: طحينة سمسم محضرة مع ليمون وخل وثوم، تقدم كطبق جانبي مع المشويات…" at bounding box center [604, 352] width 124 height 129
copy span "أو"
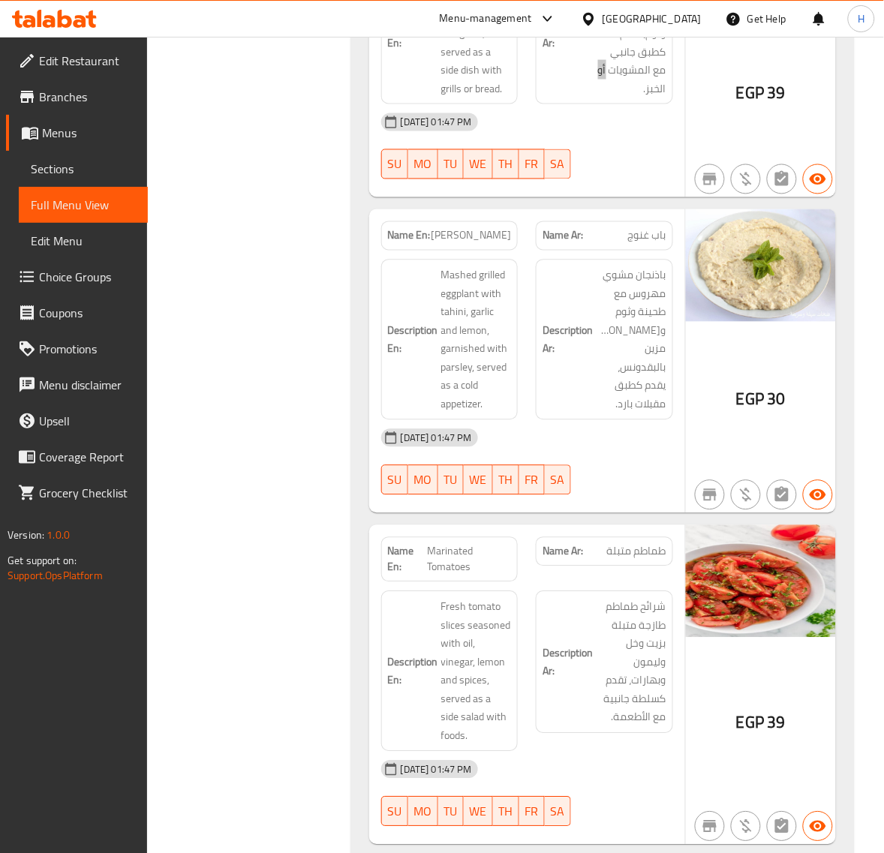
scroll to position [1591, 0]
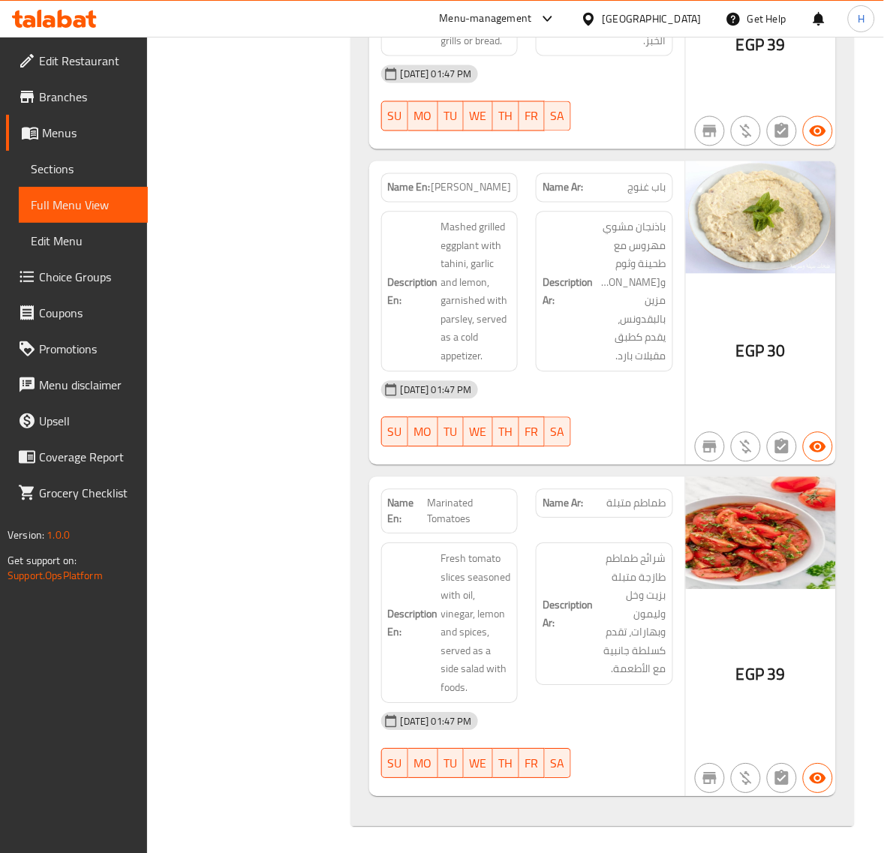
scroll to position [1715, 0]
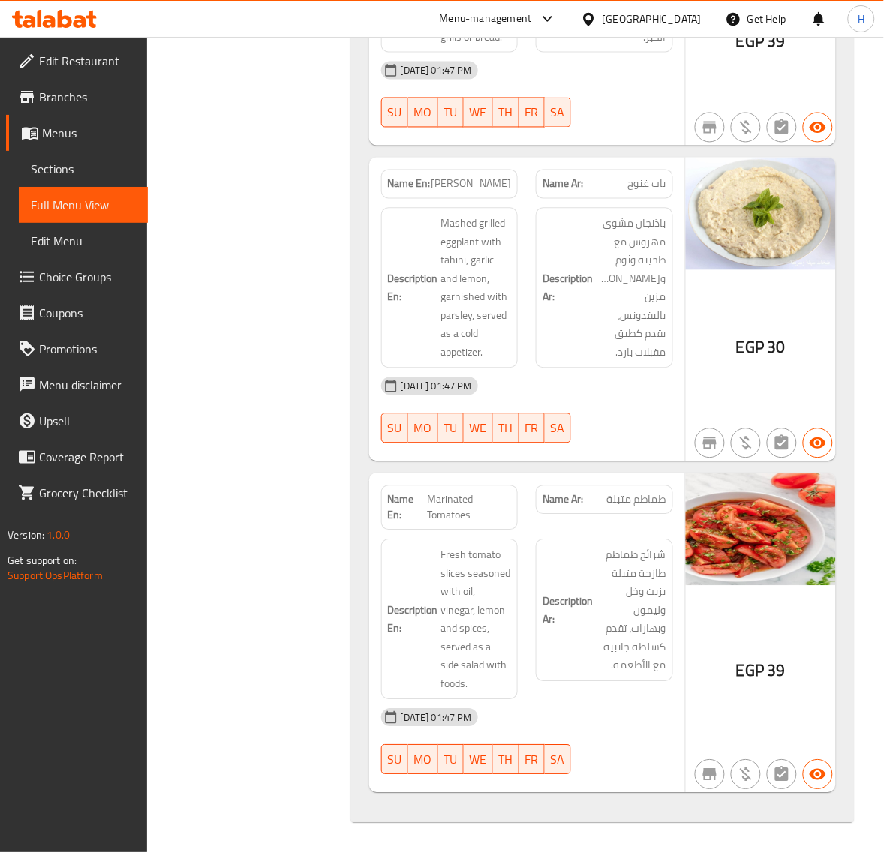
click at [466, 185] on span "[PERSON_NAME]" at bounding box center [471, 184] width 80 height 16
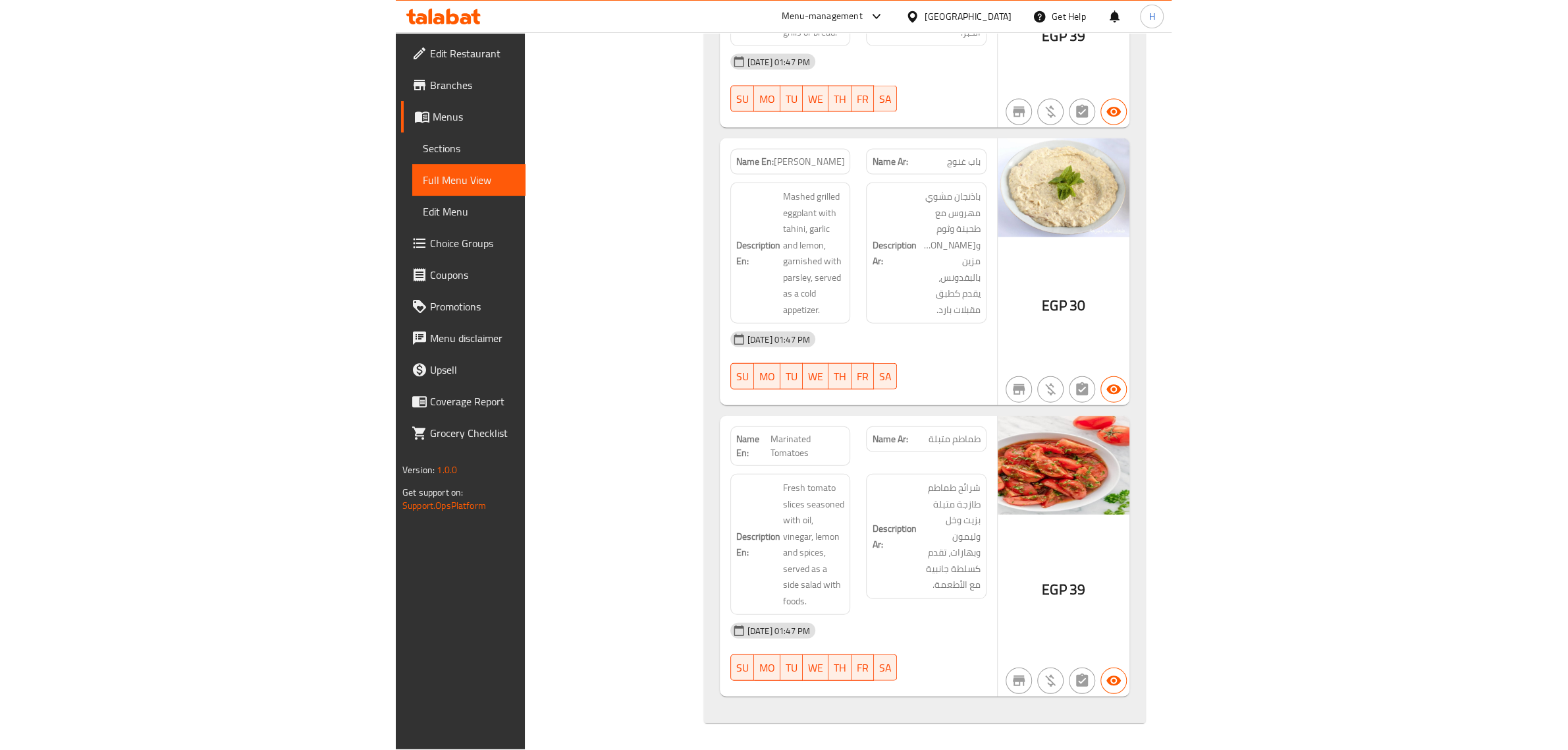
scroll to position [1105, 0]
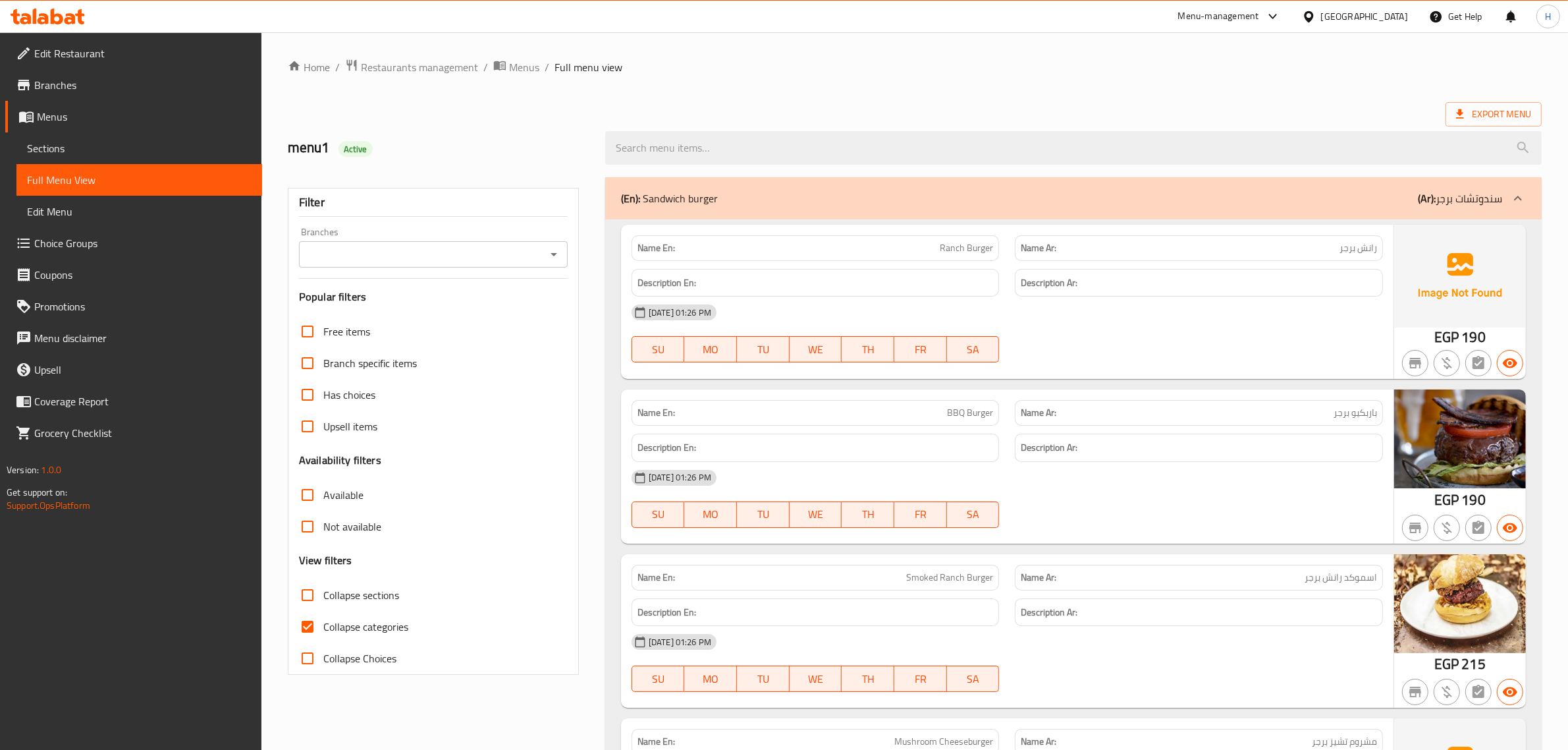
click at [91, 149] on span "Sections" at bounding box center [140, 148] width 225 height 16
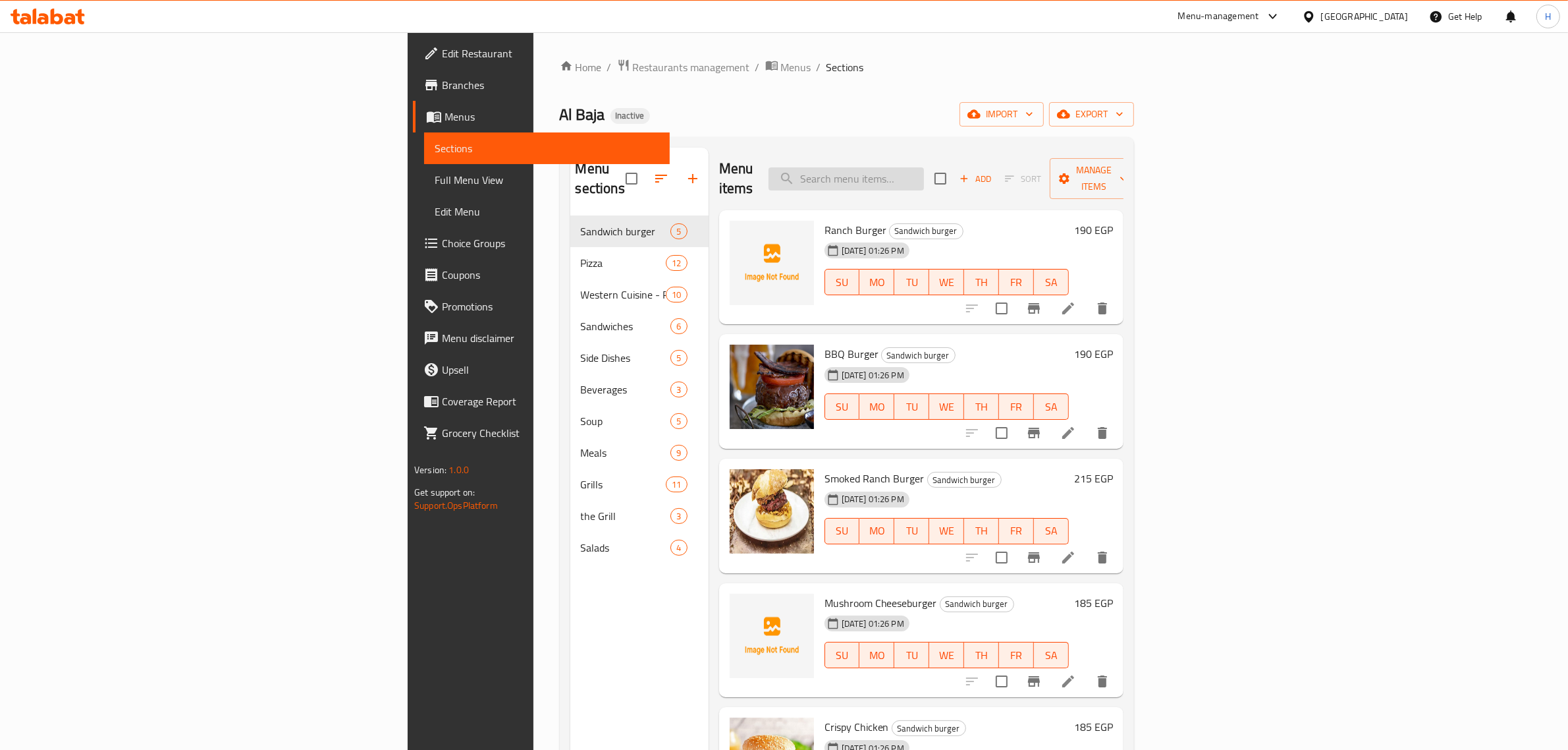
click at [924, 176] on input "search" at bounding box center [845, 179] width 155 height 23
paste input "Bahariz soup"
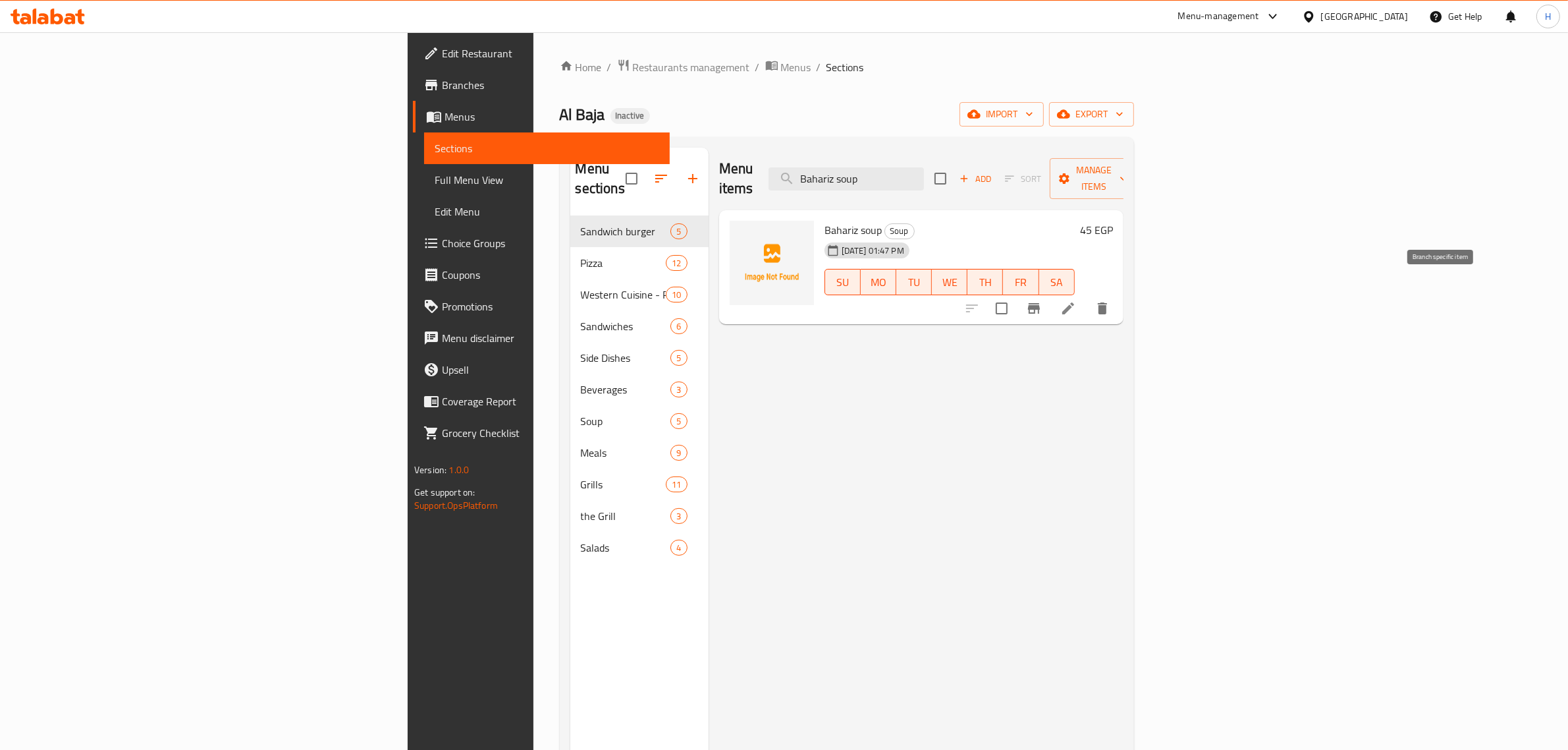
type input "Bahariz soup"
click at [1087, 297] on li at bounding box center [1068, 308] width 37 height 24
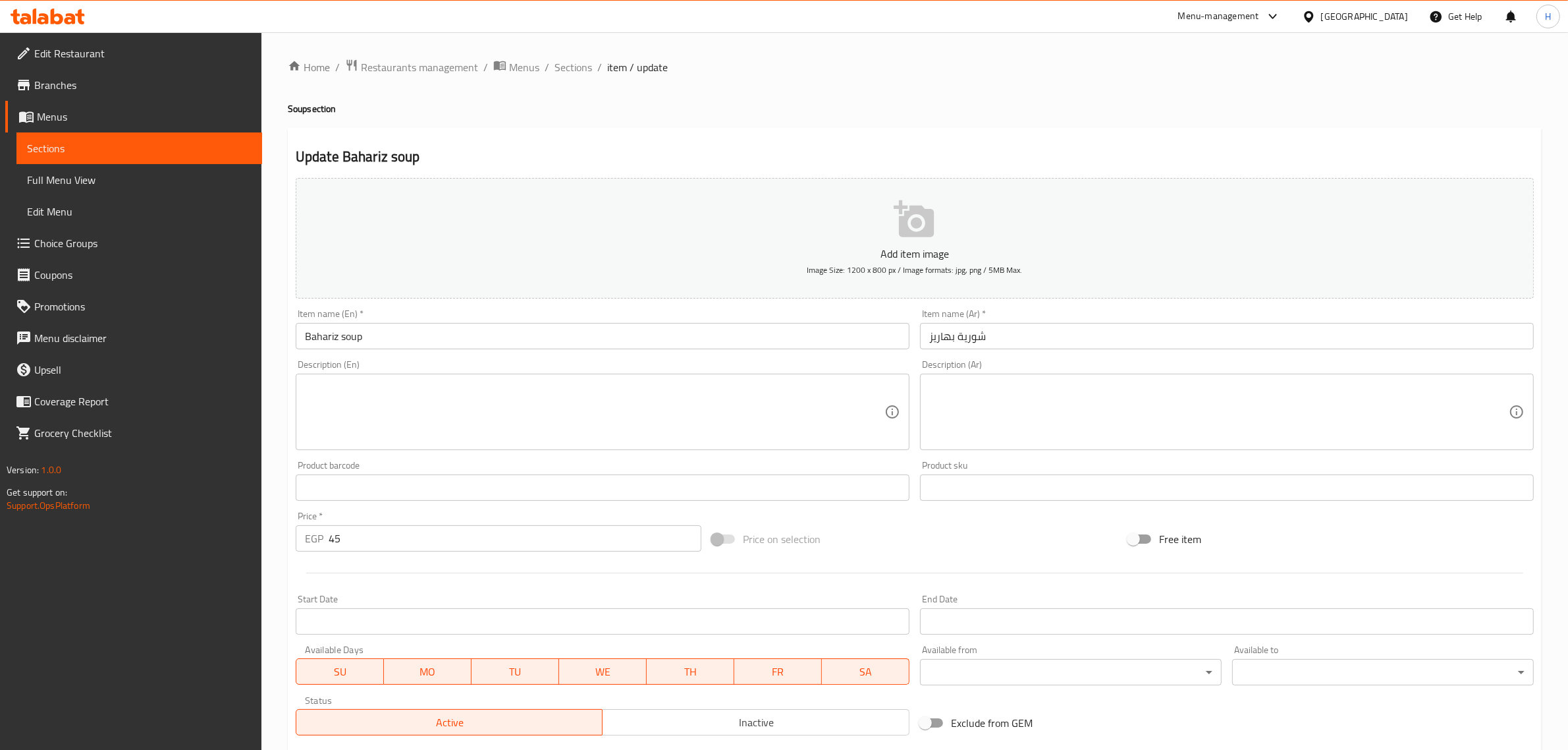
drag, startPoint x: 1110, startPoint y: 318, endPoint x: 1103, endPoint y: 331, distance: 14.8
click at [1108, 320] on div "Item name (Ar)   * شورية بهاريز Item name (Ar) *" at bounding box center [1226, 329] width 614 height 40
click at [1103, 331] on input "شورية بهاريز" at bounding box center [1226, 336] width 614 height 26
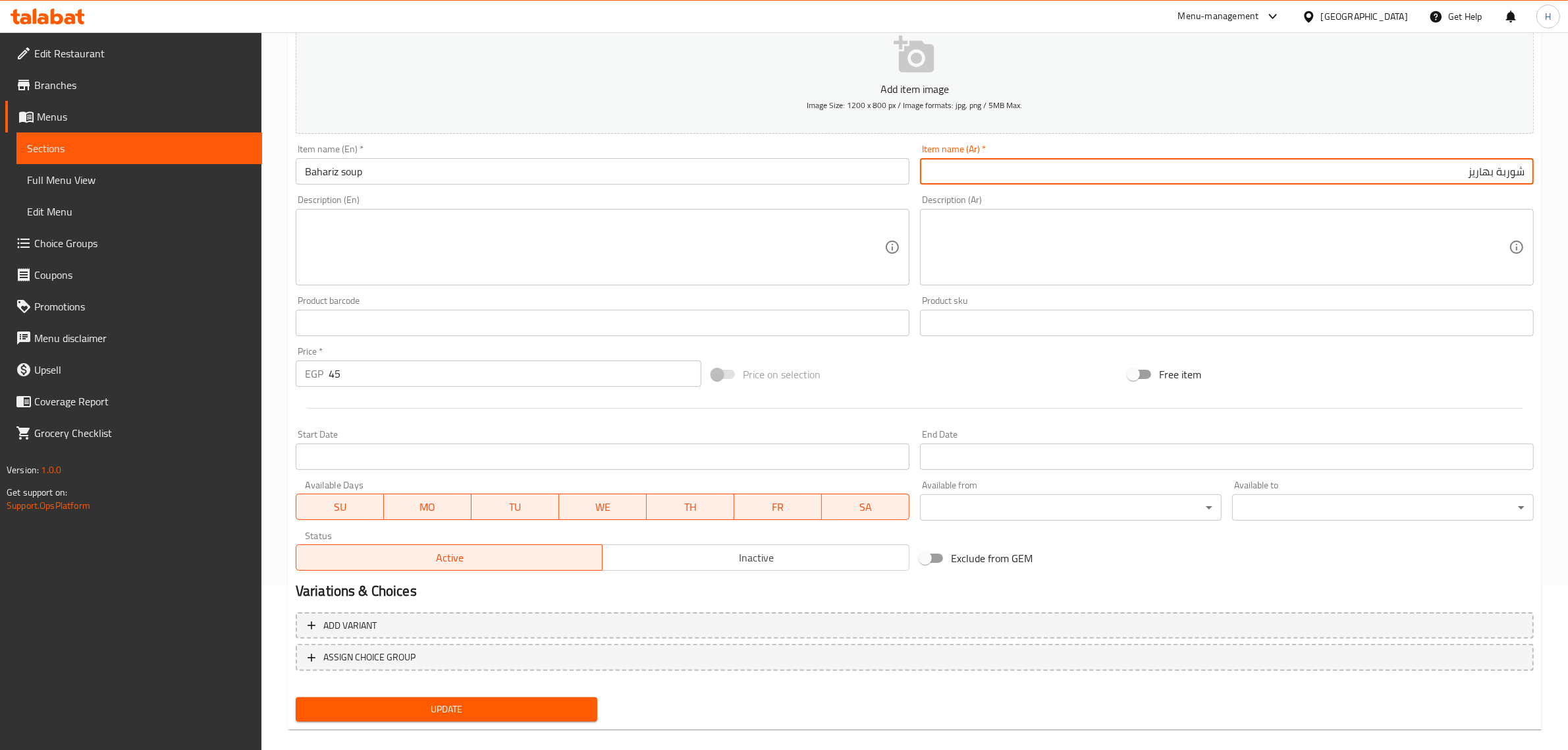
scroll to position [178, 0]
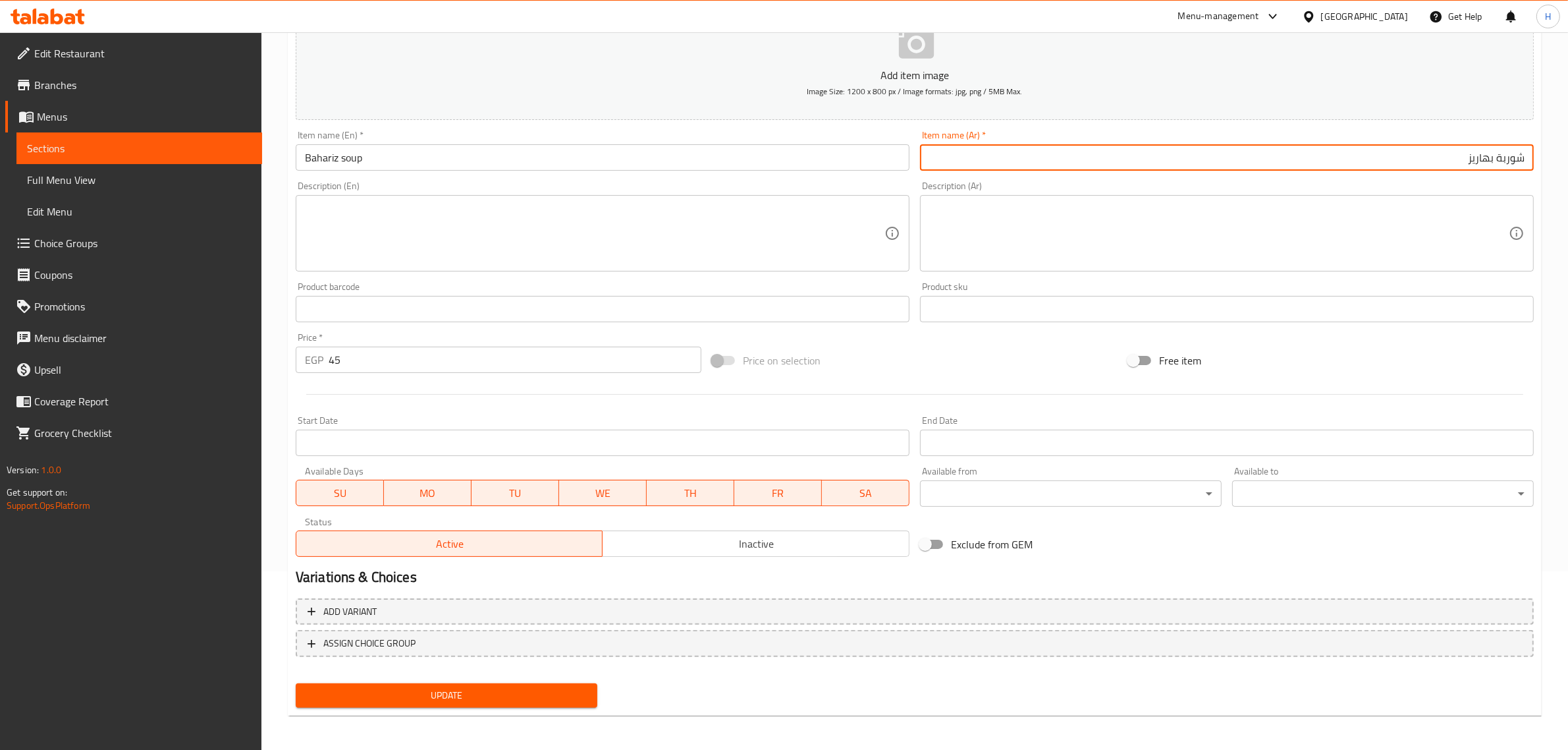
type input "شوربة بهاريز"
click at [548, 689] on span "Update" at bounding box center [447, 695] width 281 height 17
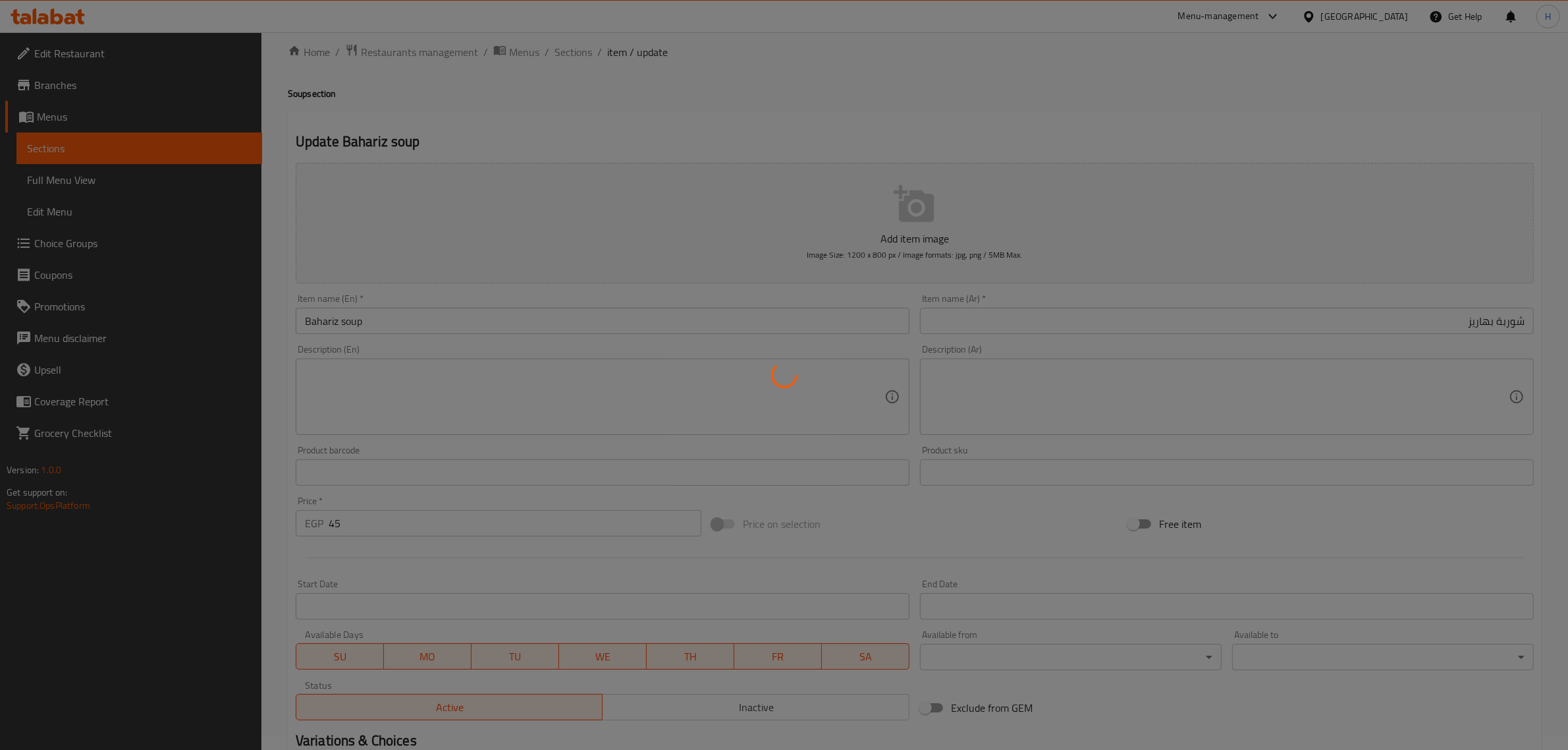
scroll to position [0, 0]
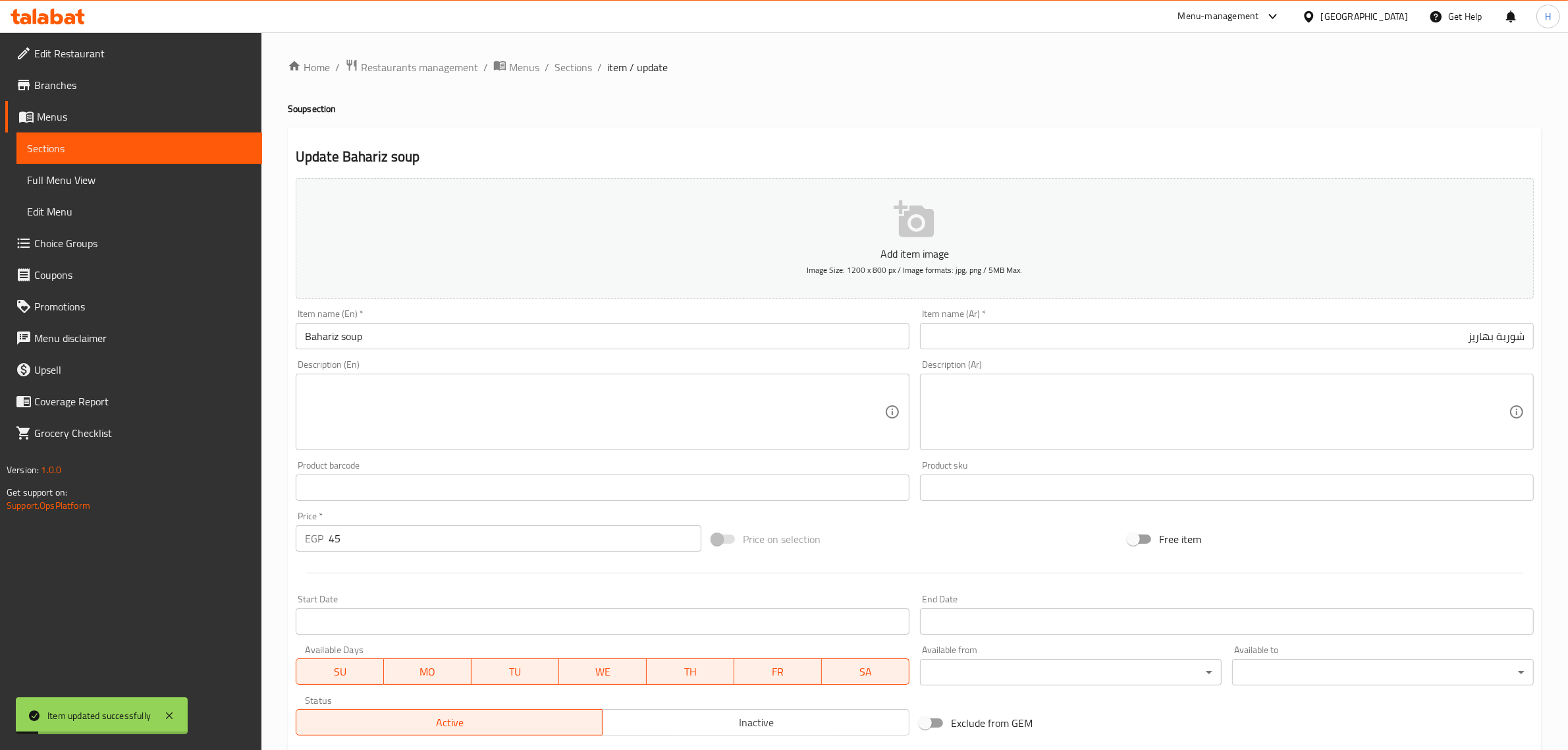
drag, startPoint x: 584, startPoint y: 68, endPoint x: 286, endPoint y: 152, distance: 309.6
click at [584, 68] on span "Sections" at bounding box center [573, 68] width 38 height 16
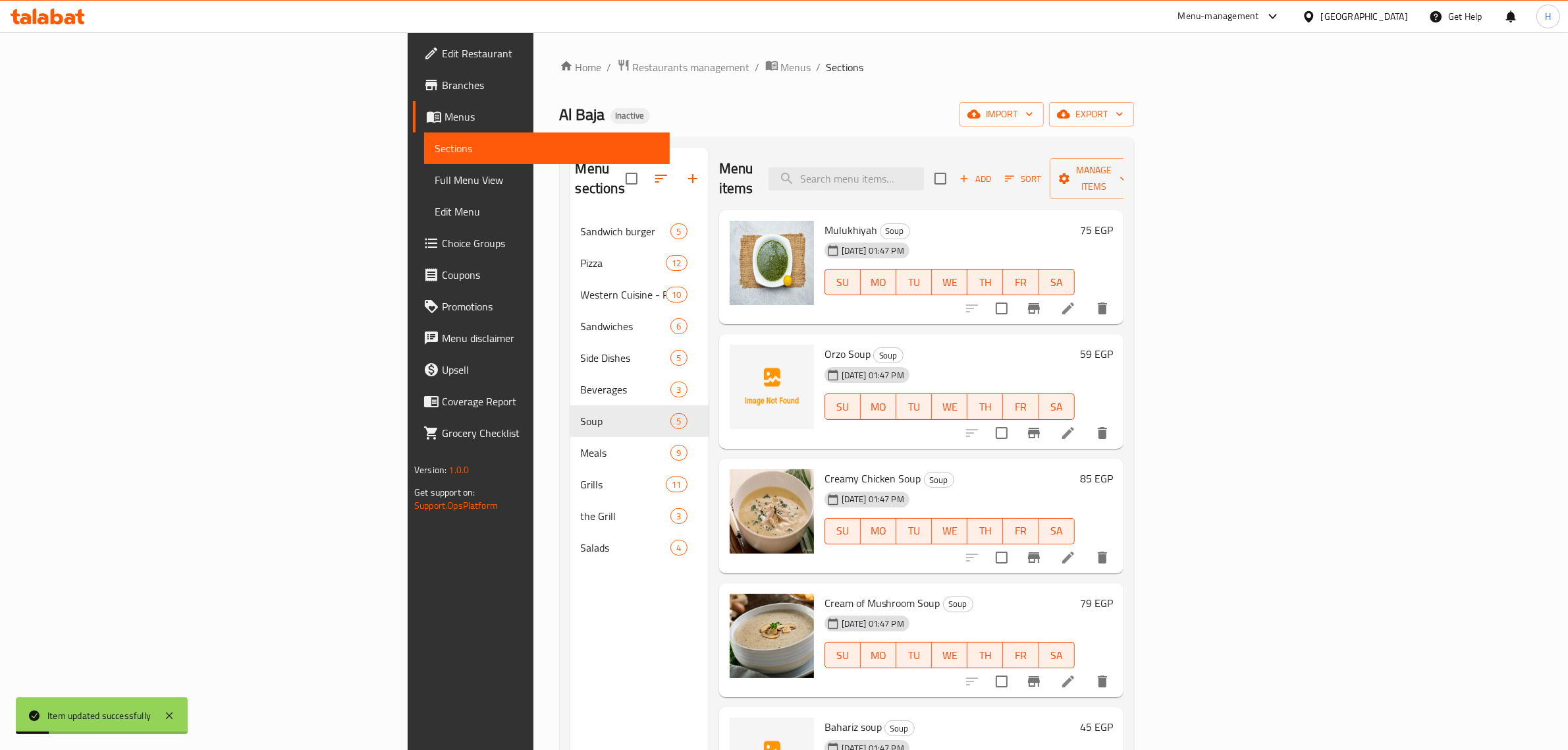
click at [435, 186] on span "Full Menu View" at bounding box center [547, 180] width 225 height 16
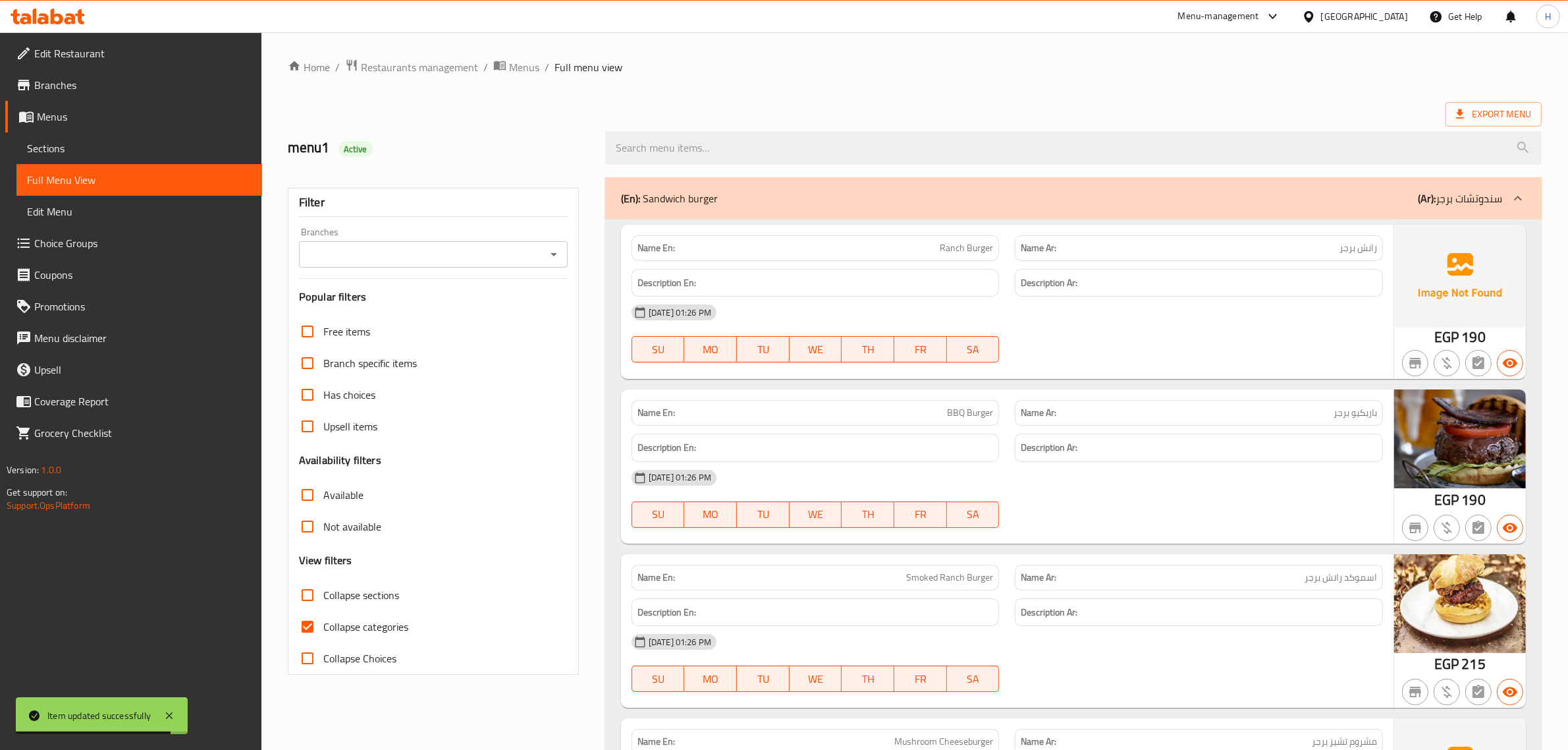
click at [325, 595] on span "Collapse sections" at bounding box center [361, 595] width 76 height 16
click at [323, 595] on input "Collapse sections" at bounding box center [307, 595] width 32 height 32
checkbox input "true"
click at [337, 620] on span "Collapse categories" at bounding box center [365, 626] width 85 height 16
click at [323, 620] on input "Collapse categories" at bounding box center [307, 626] width 32 height 32
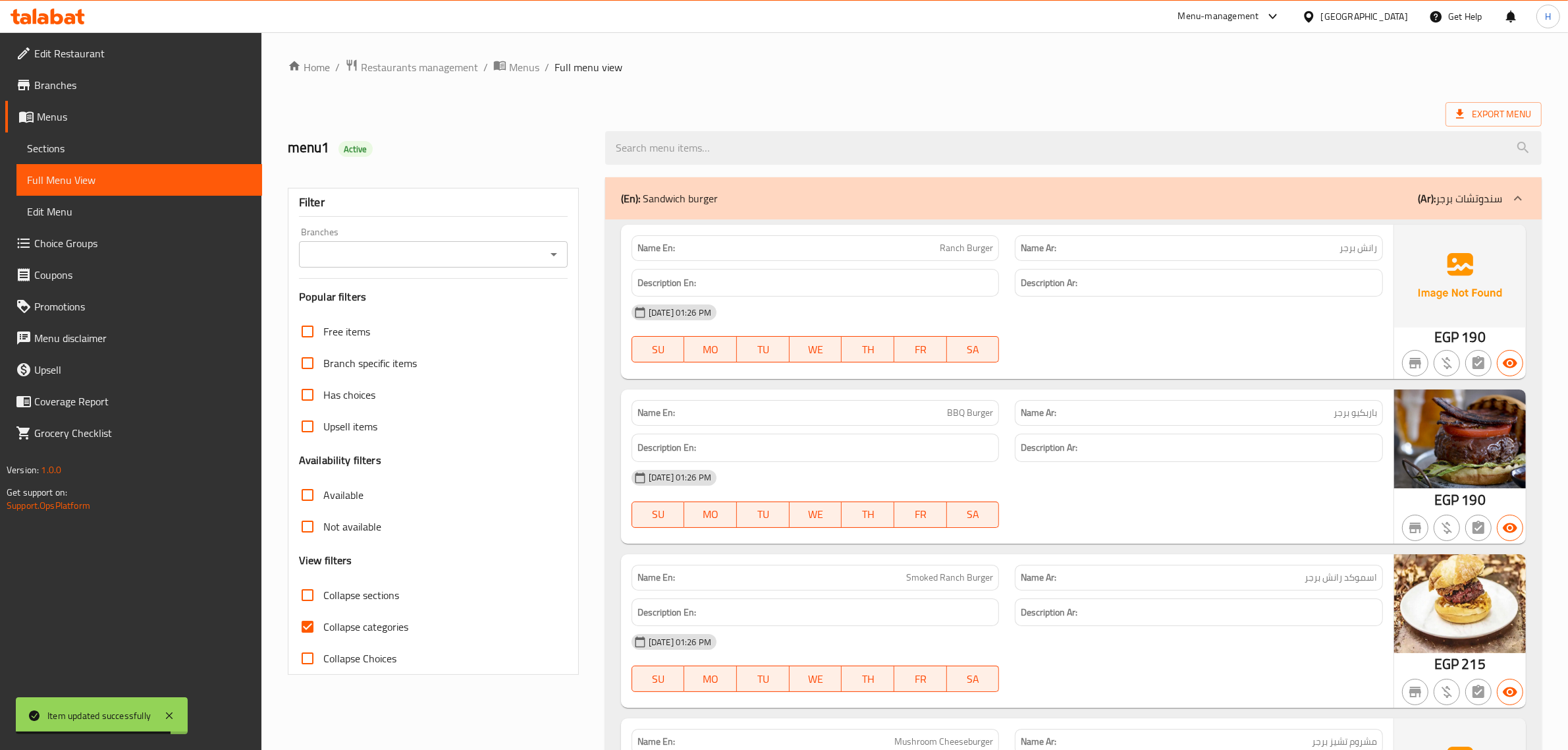
checkbox input "false"
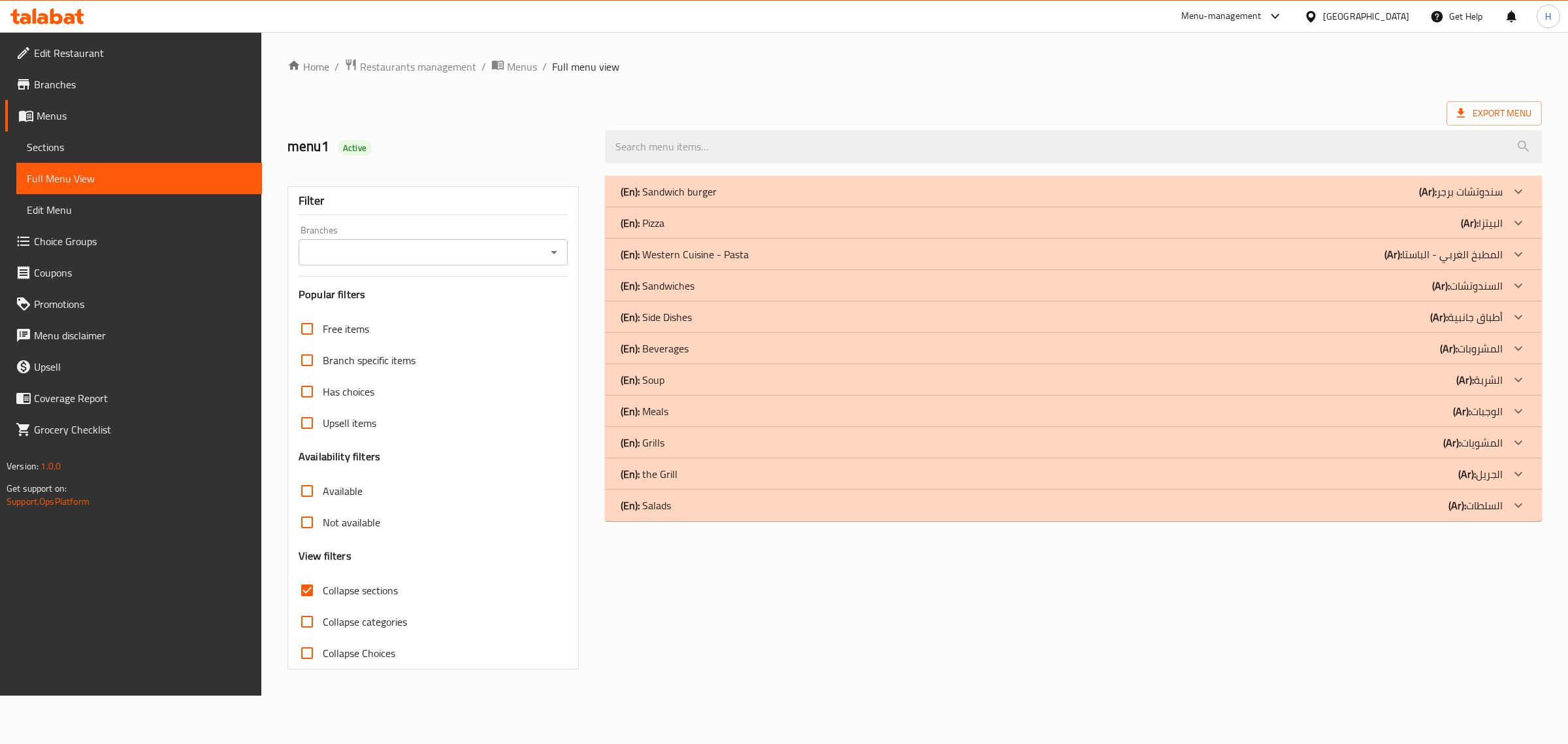
click at [694, 504] on div "(En): Salads (Ar): السلطات" at bounding box center [1062, 505] width 882 height 16
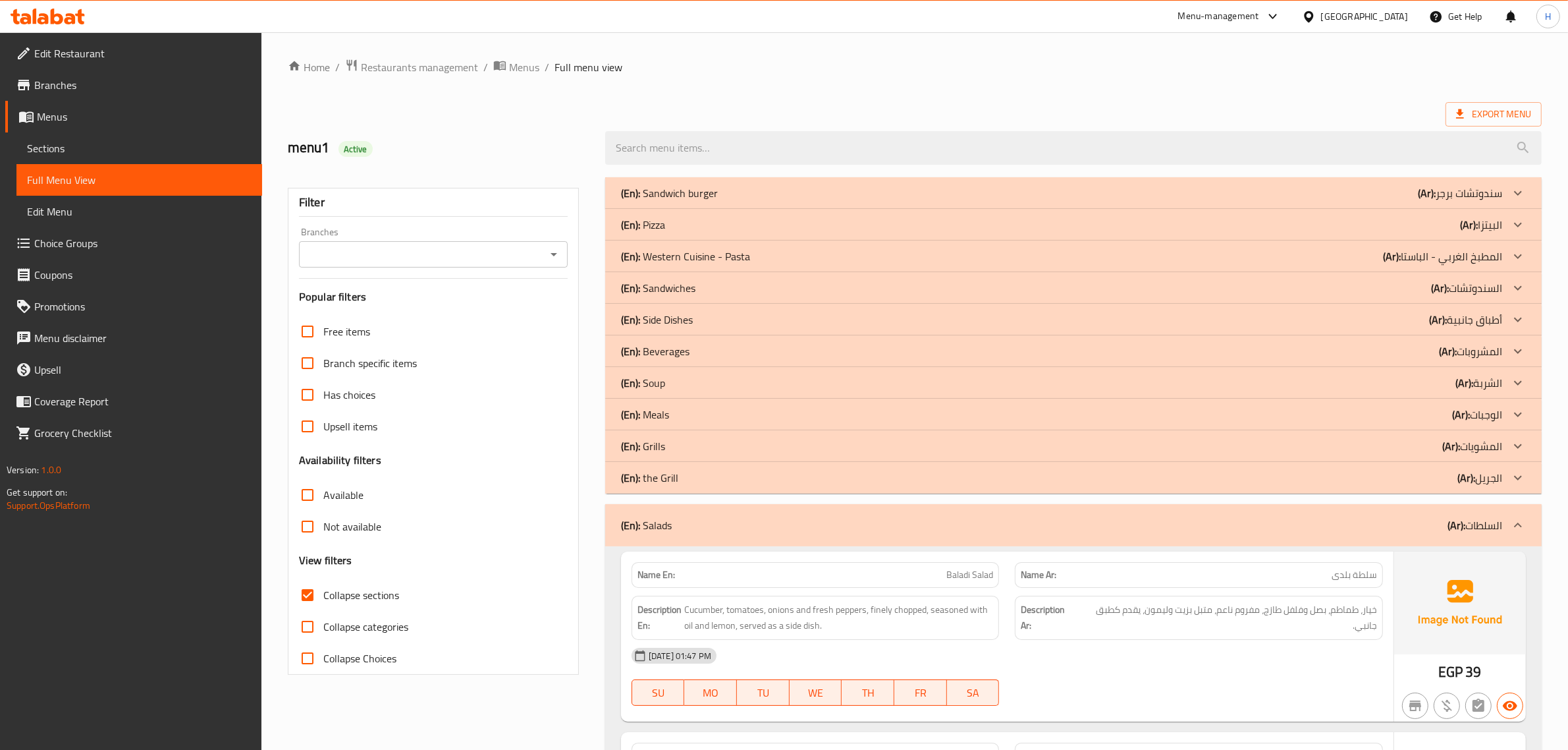
click at [687, 483] on div "(En): the Grill (Ar): الجريل" at bounding box center [1061, 478] width 881 height 16
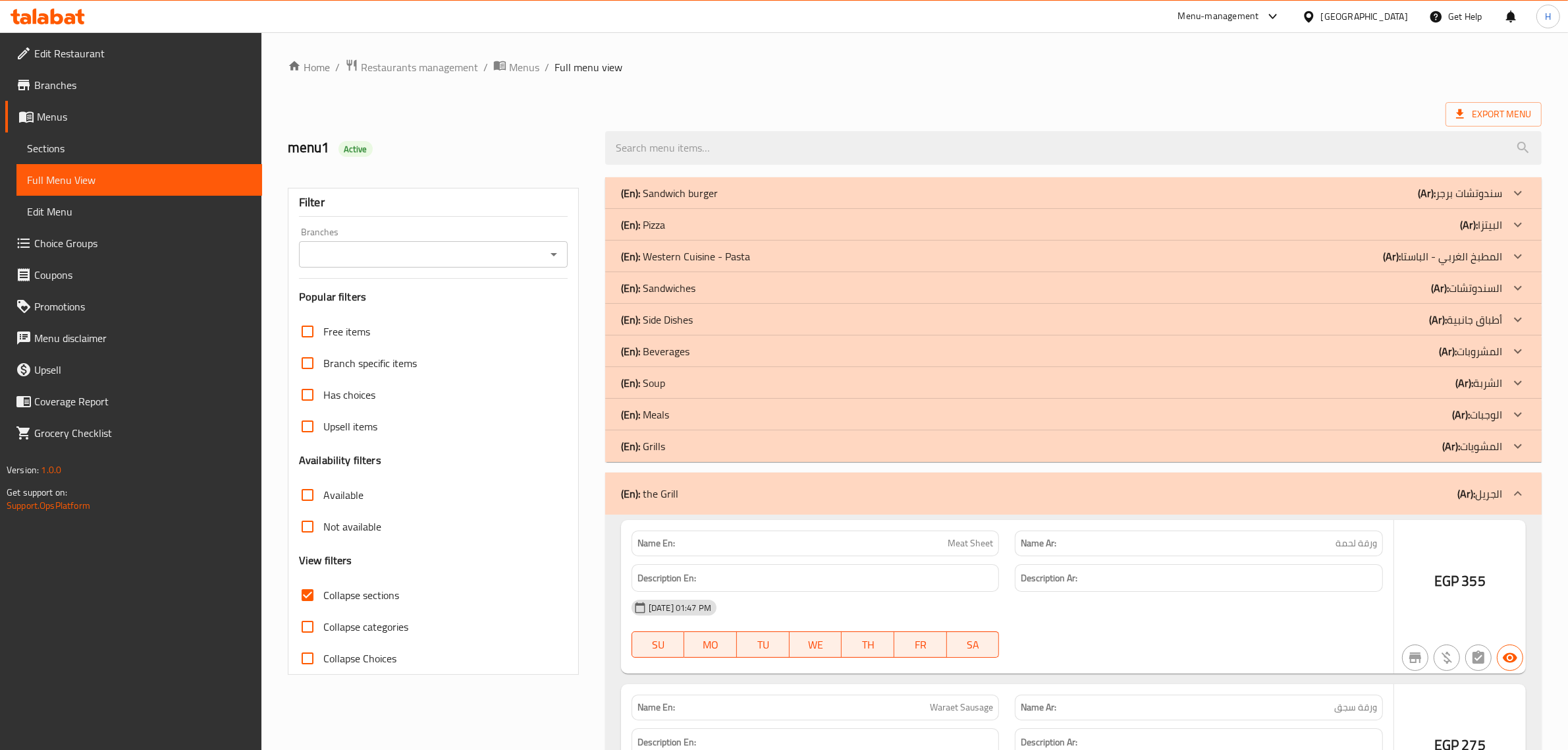
click at [673, 450] on div "(En): Grills (Ar): المشويات" at bounding box center [1061, 446] width 881 height 16
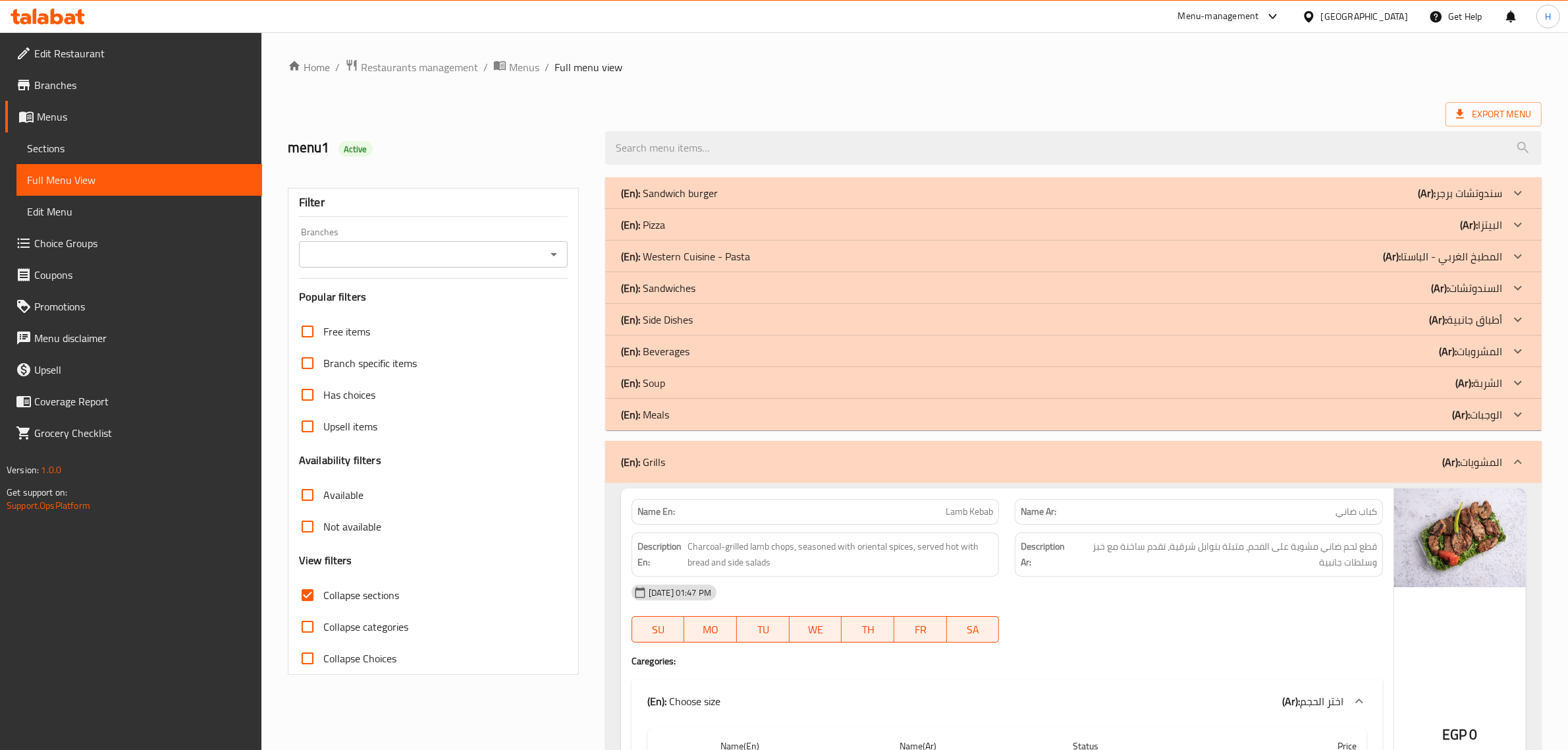
click at [682, 415] on div "(En): Meals (Ar): الوجبات" at bounding box center [1061, 415] width 881 height 16
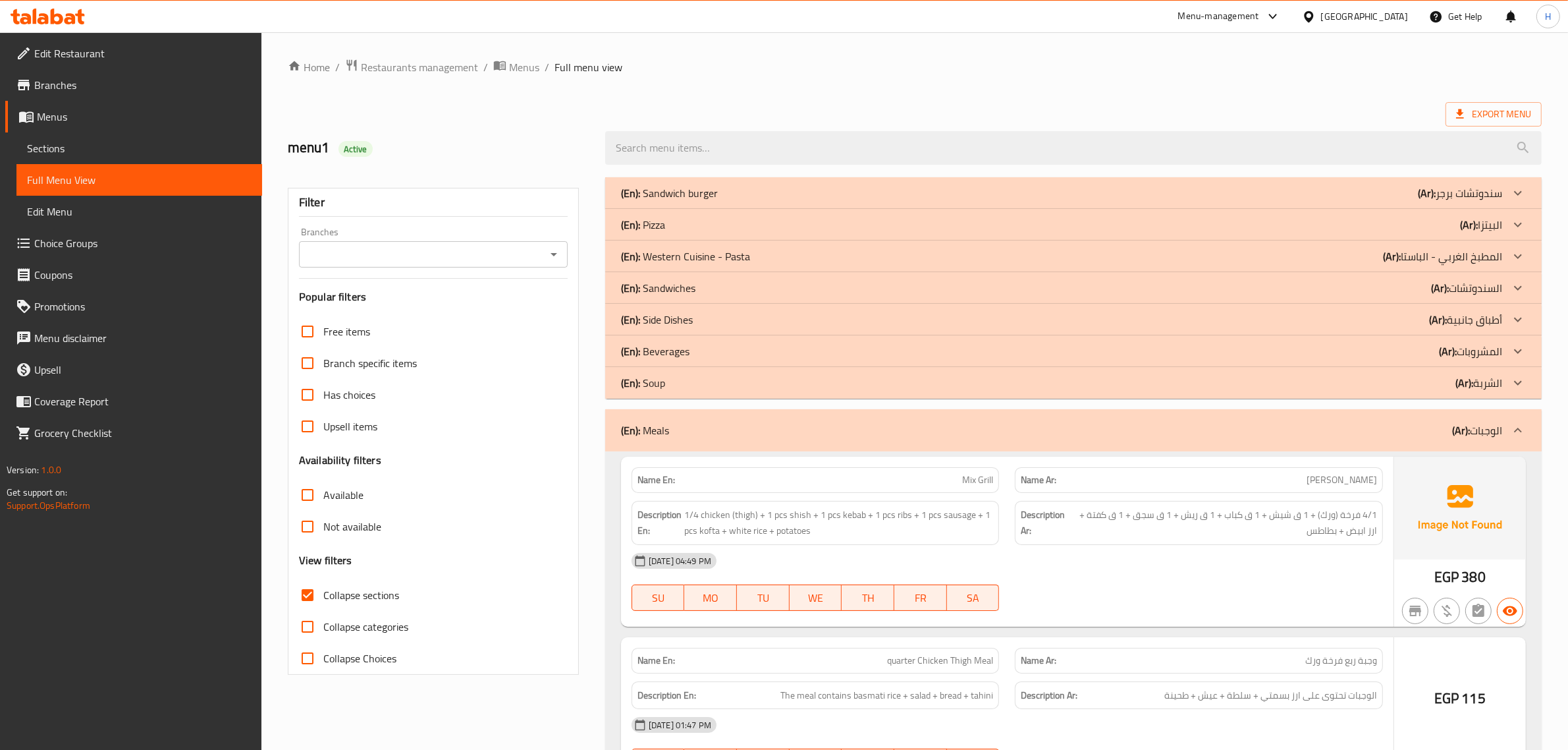
click at [694, 379] on div "(En): Soup (Ar): الشربة" at bounding box center [1061, 383] width 881 height 16
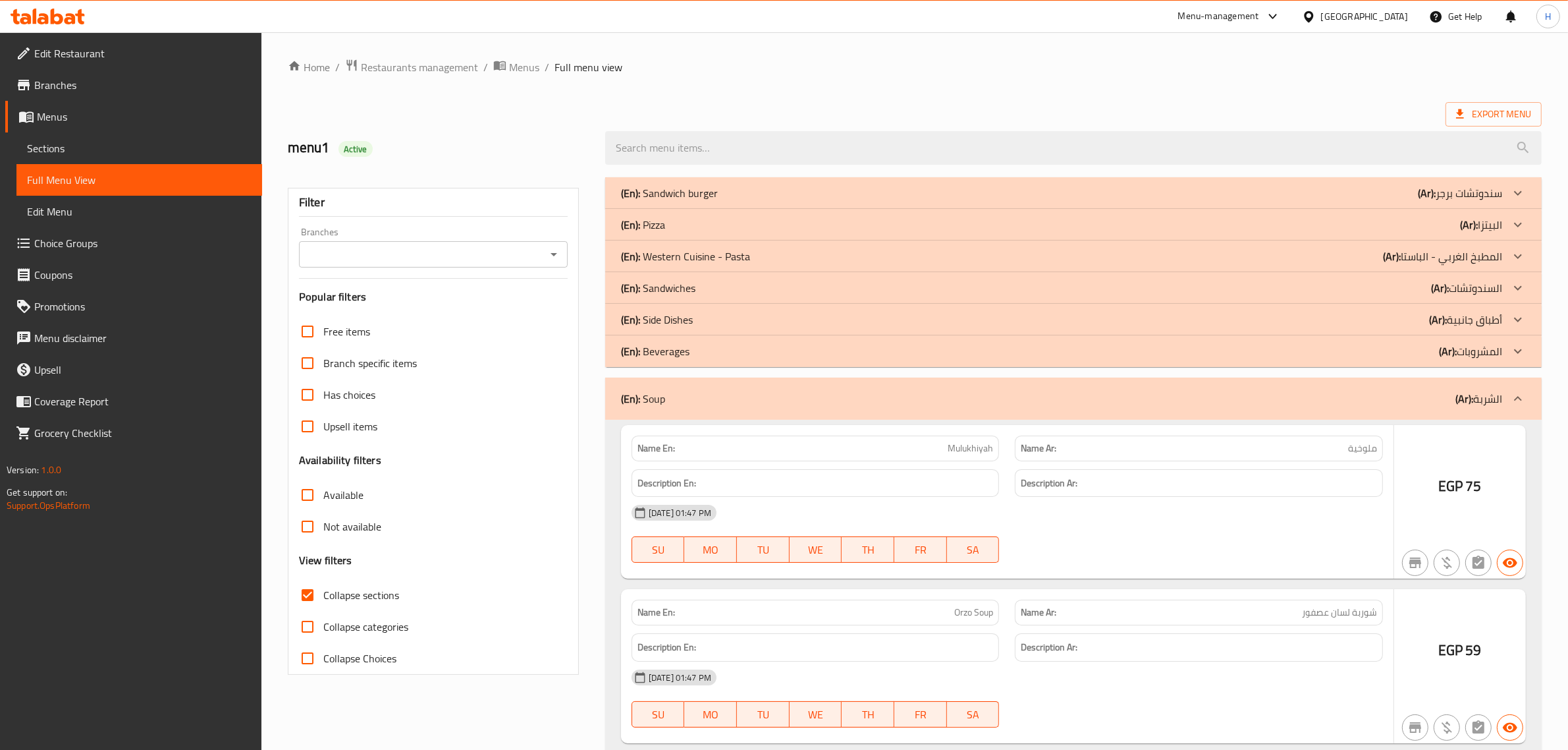
click at [707, 357] on div "(En): Beverages (Ar): المشروبات" at bounding box center [1061, 351] width 881 height 16
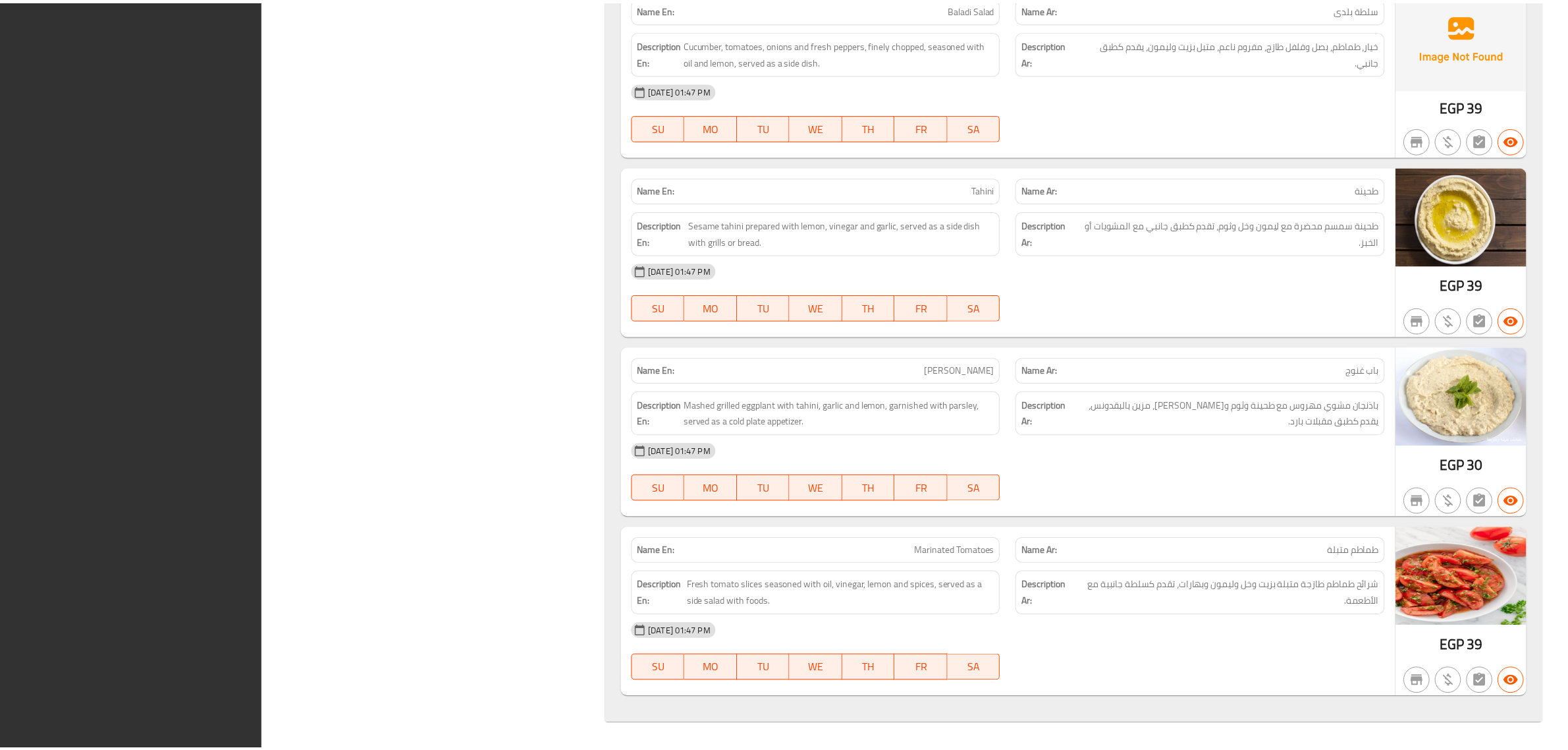
scroll to position [8650, 0]
